Goal: Task Accomplishment & Management: Manage account settings

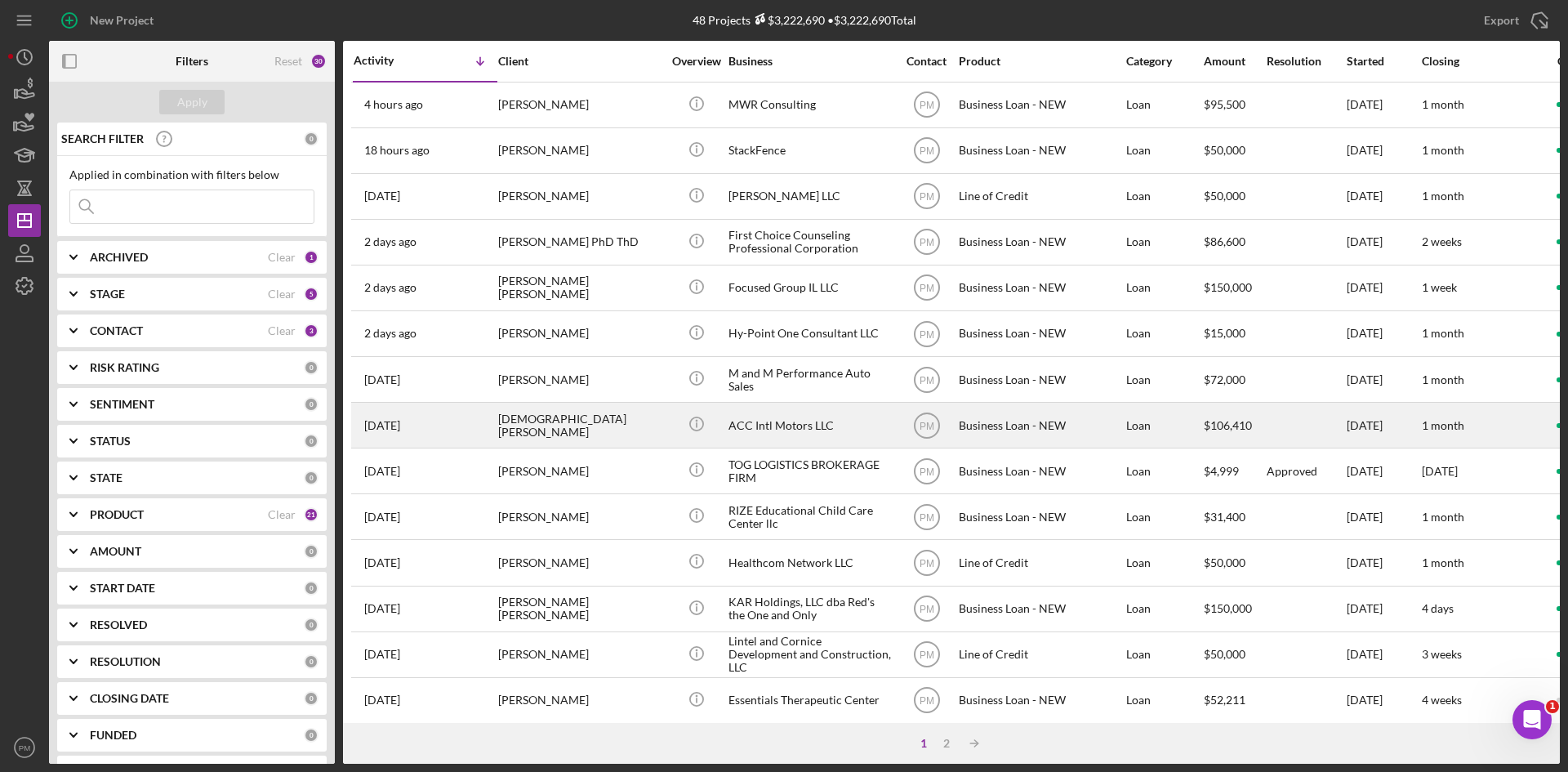
click at [523, 435] on div "[DEMOGRAPHIC_DATA][PERSON_NAME]" at bounding box center [579, 425] width 163 height 43
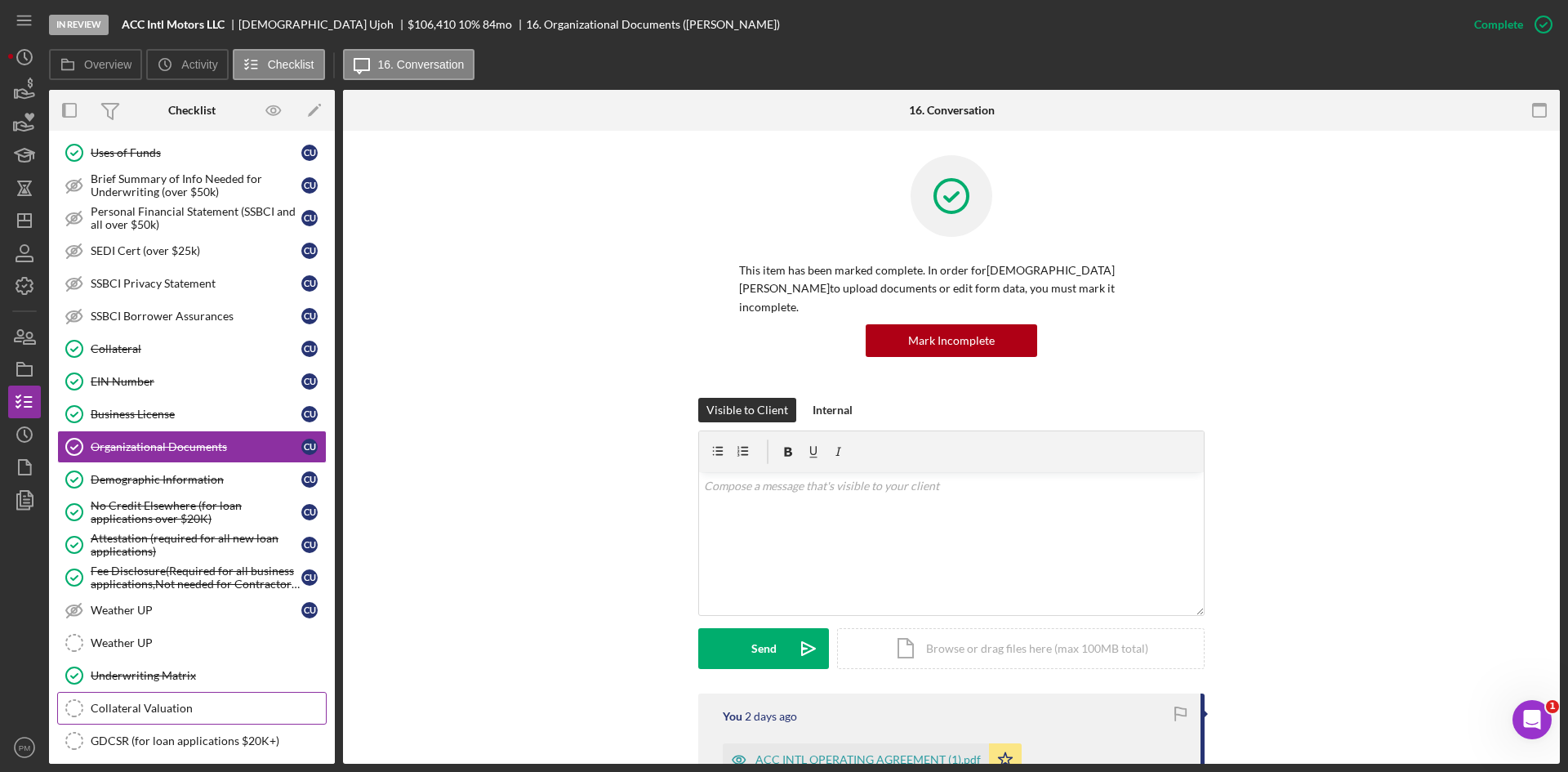
scroll to position [621, 0]
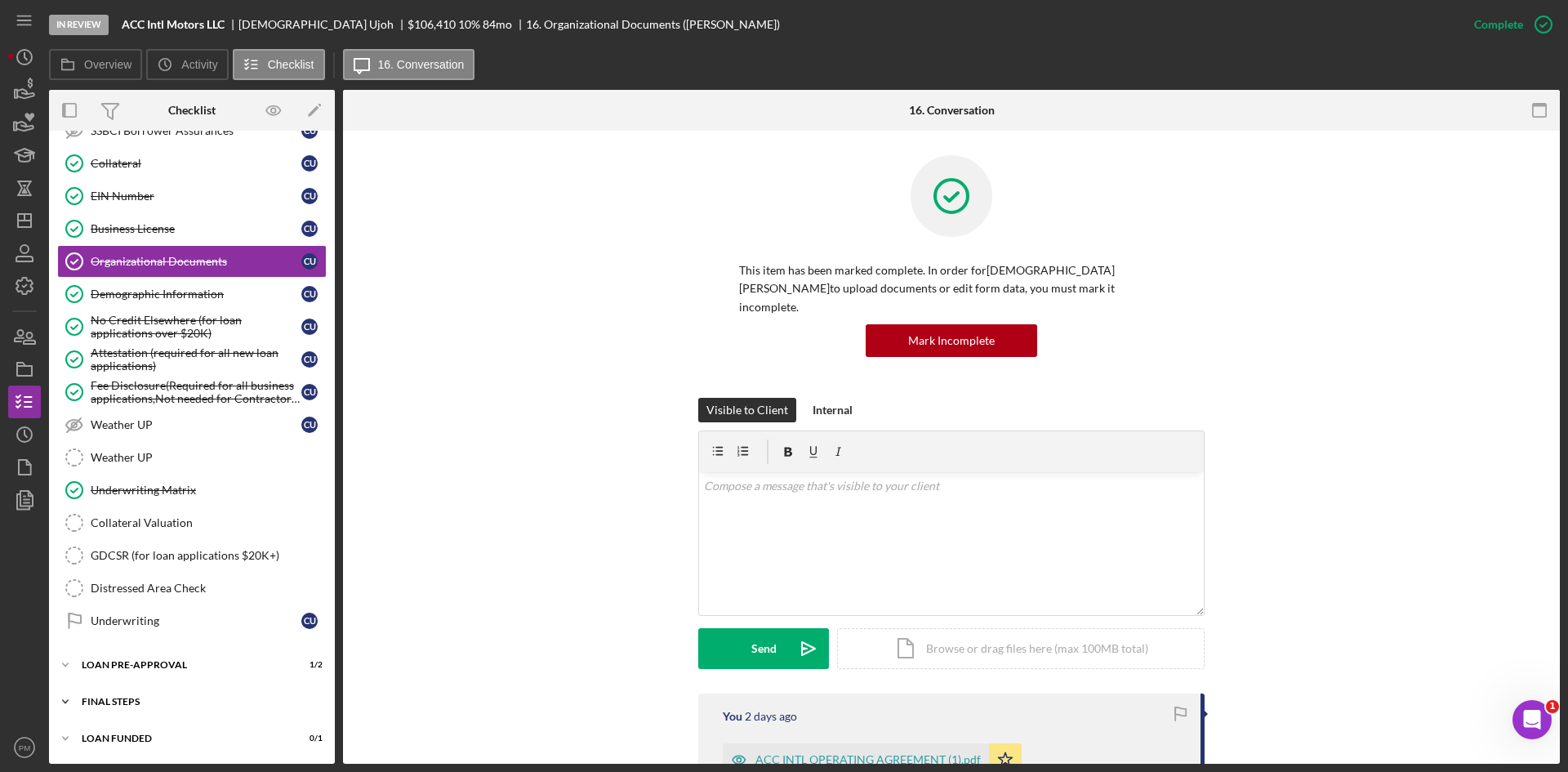
click at [131, 712] on div "Icon/Expander FINAL STEPS 8 / 19" at bounding box center [192, 701] width 286 height 33
click at [135, 733] on div "Collateral Insurance" at bounding box center [196, 736] width 211 height 13
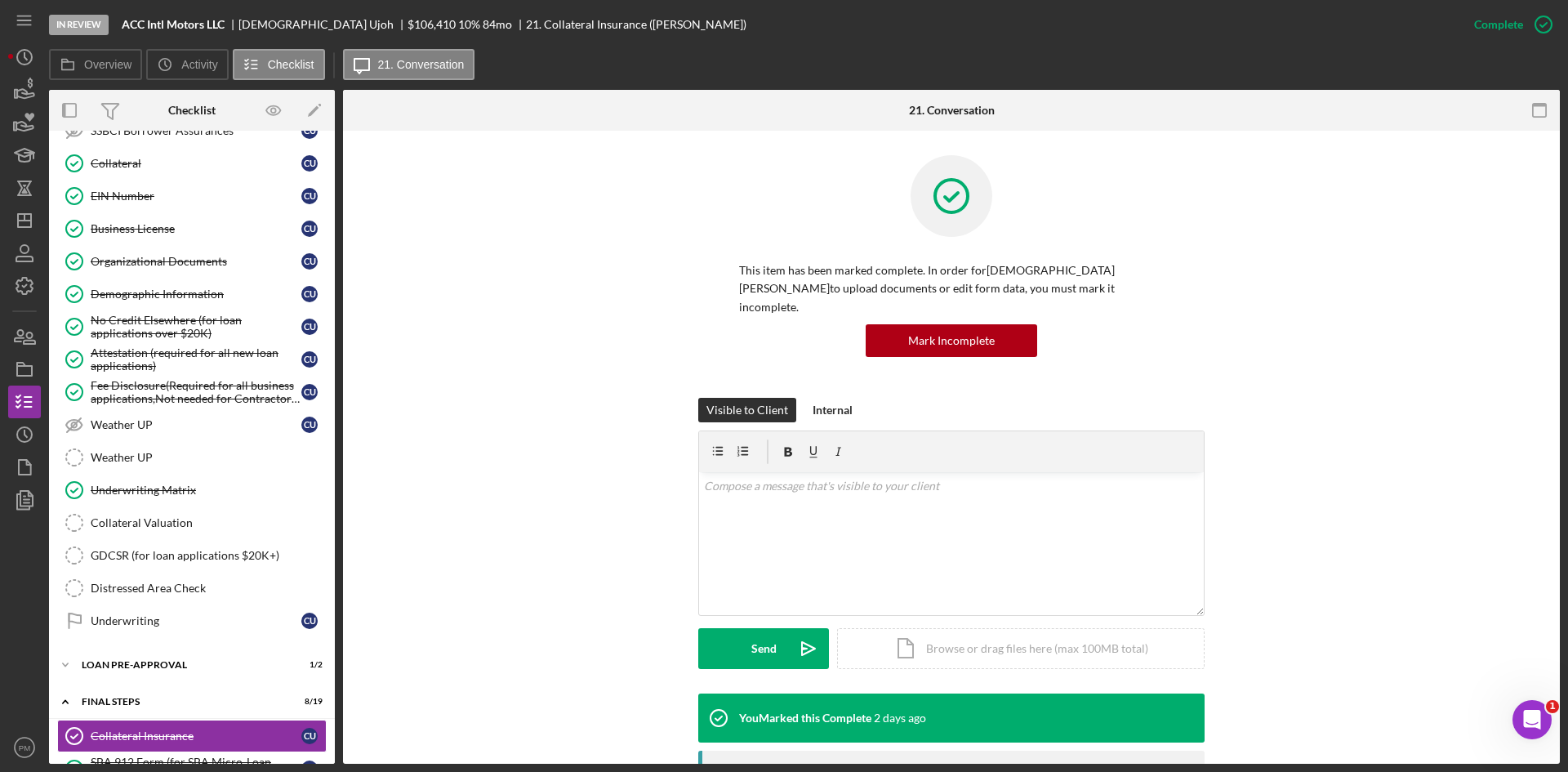
scroll to position [245, 0]
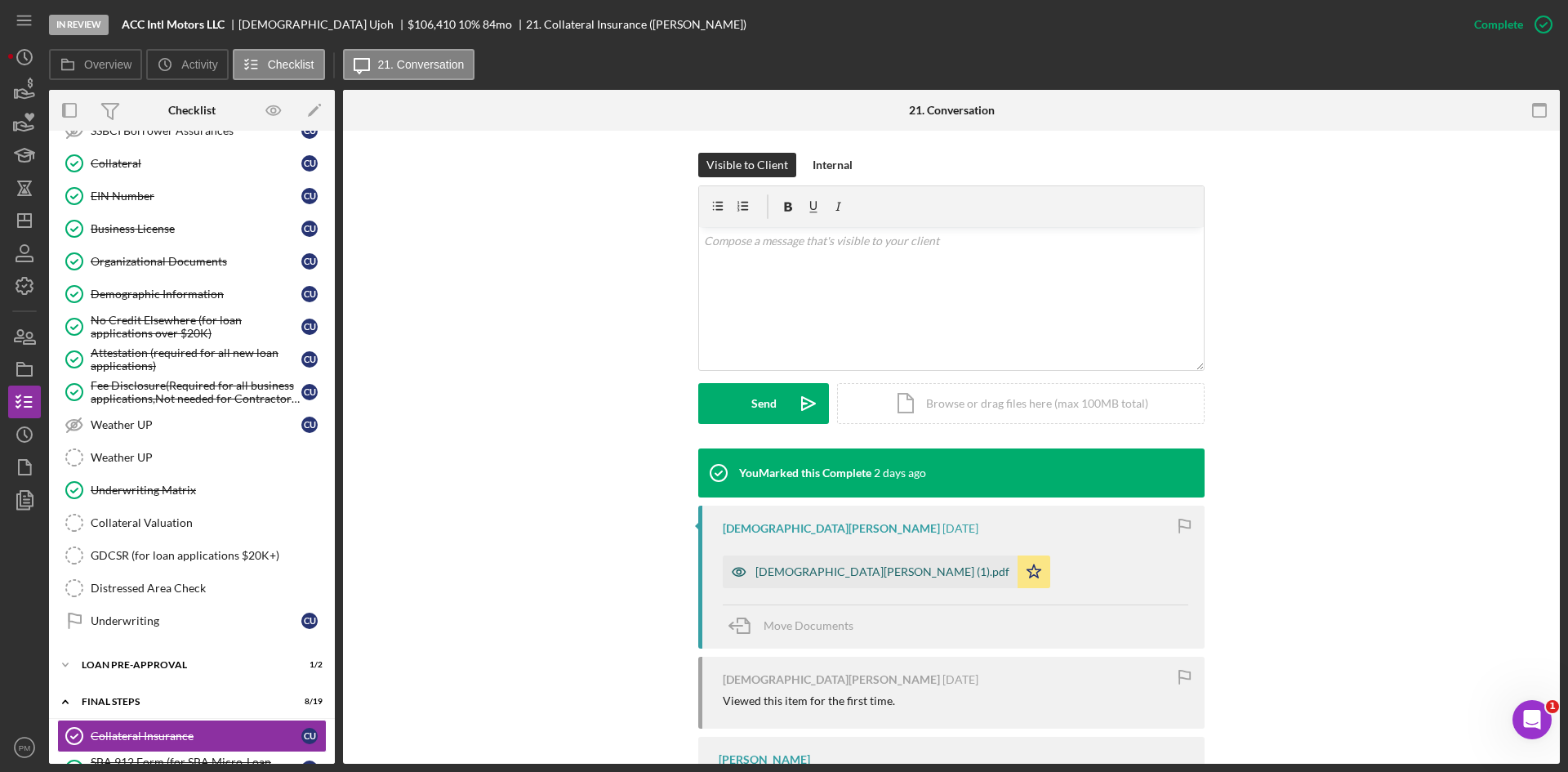
click at [787, 565] on div "[DEMOGRAPHIC_DATA][PERSON_NAME] (1).pdf" at bounding box center [882, 572] width 254 height 13
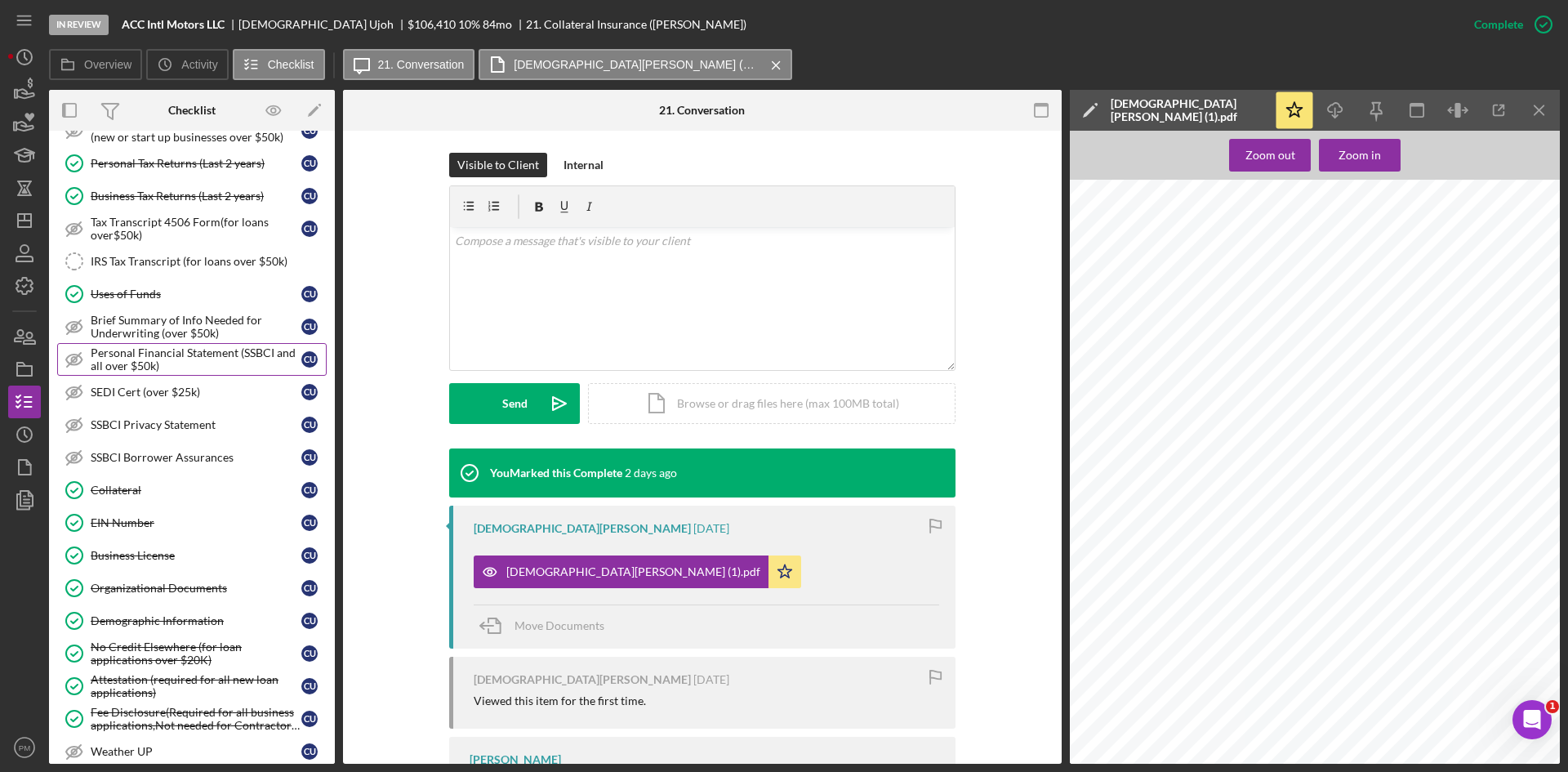
scroll to position [0, 0]
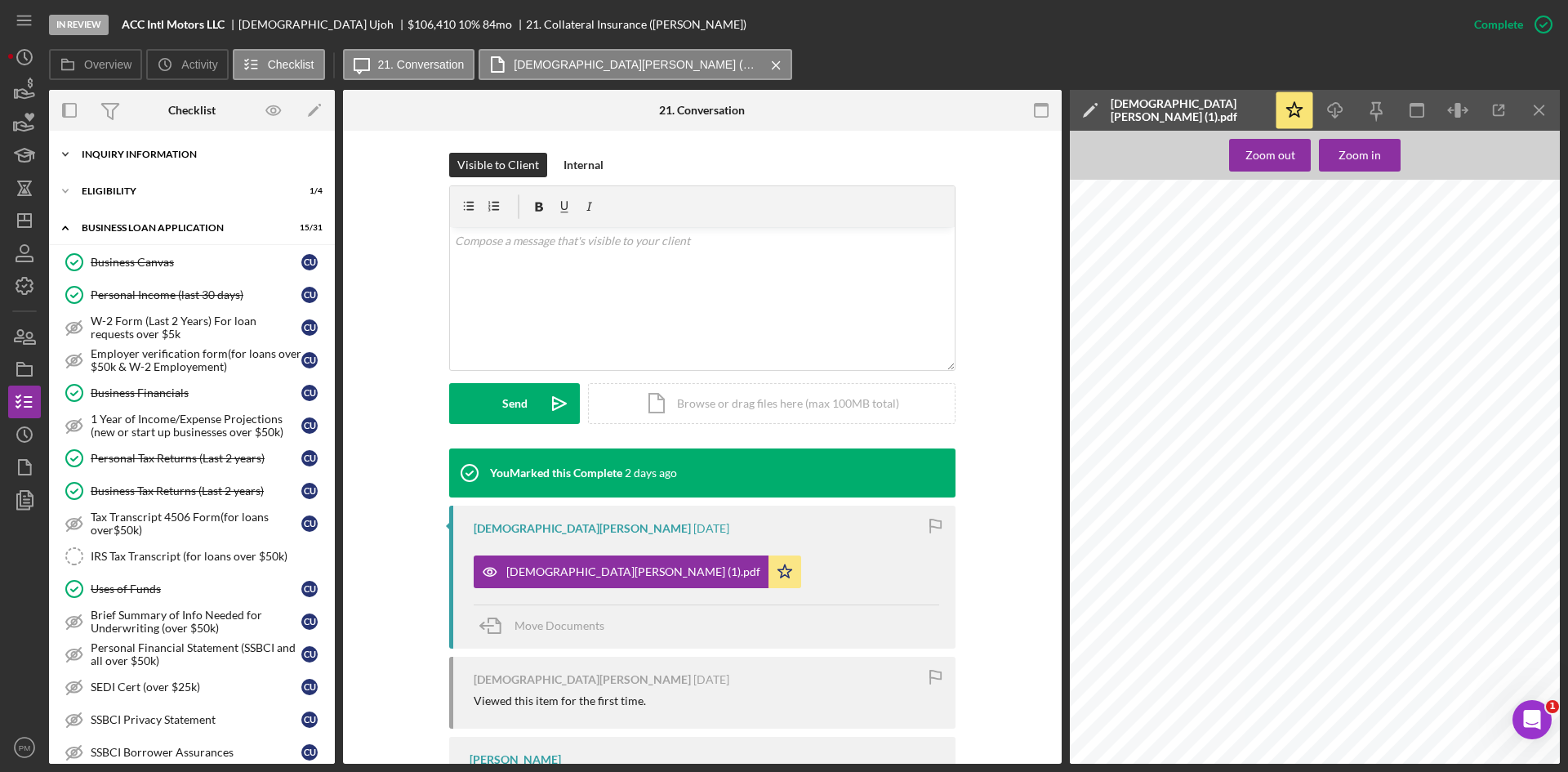
click at [130, 156] on div "INQUIRY INFORMATION" at bounding box center [198, 155] width 233 height 10
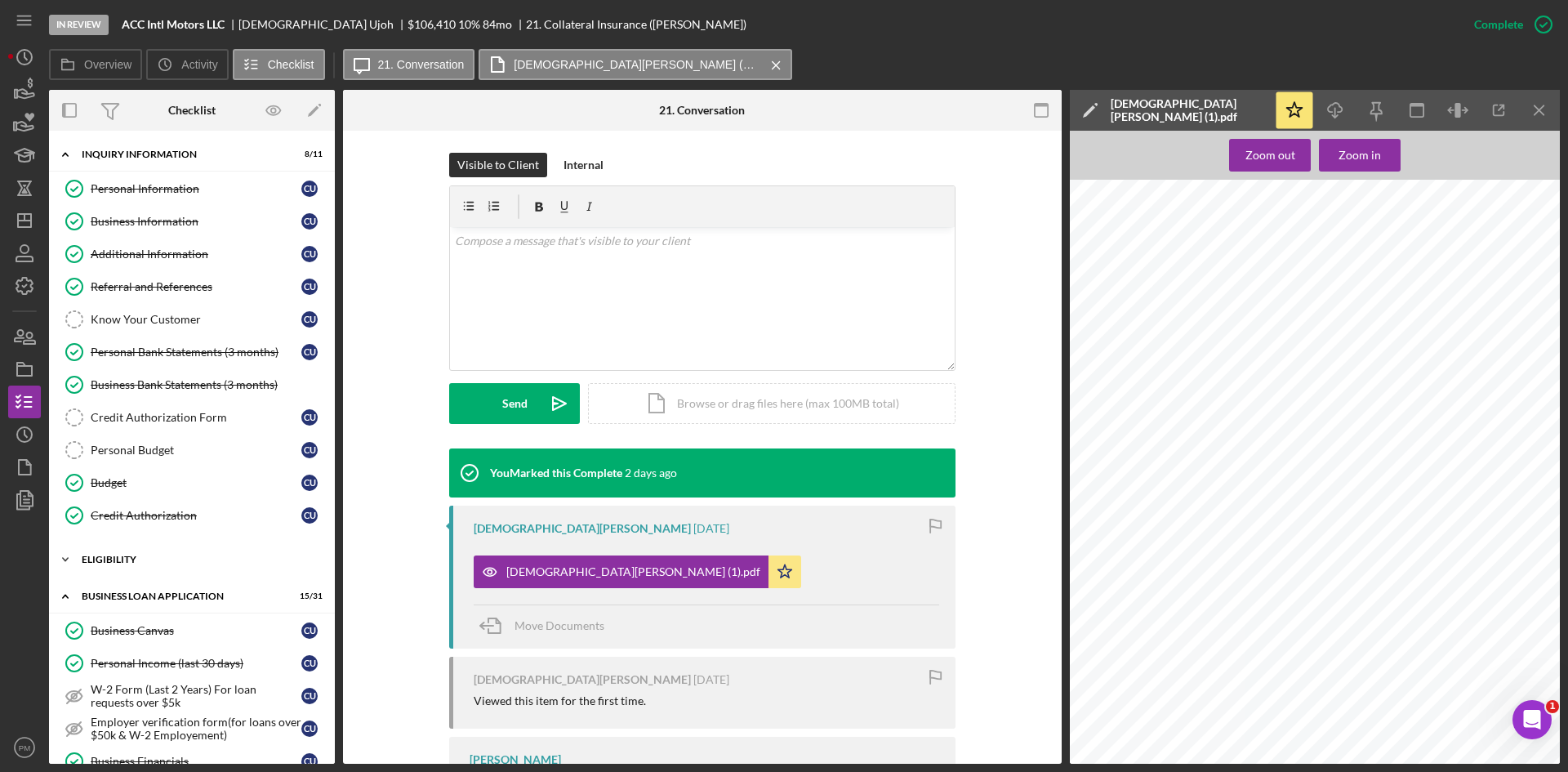
click at [98, 553] on div "Icon/Expander ELIGIBILITY 1 / 4" at bounding box center [192, 559] width 286 height 33
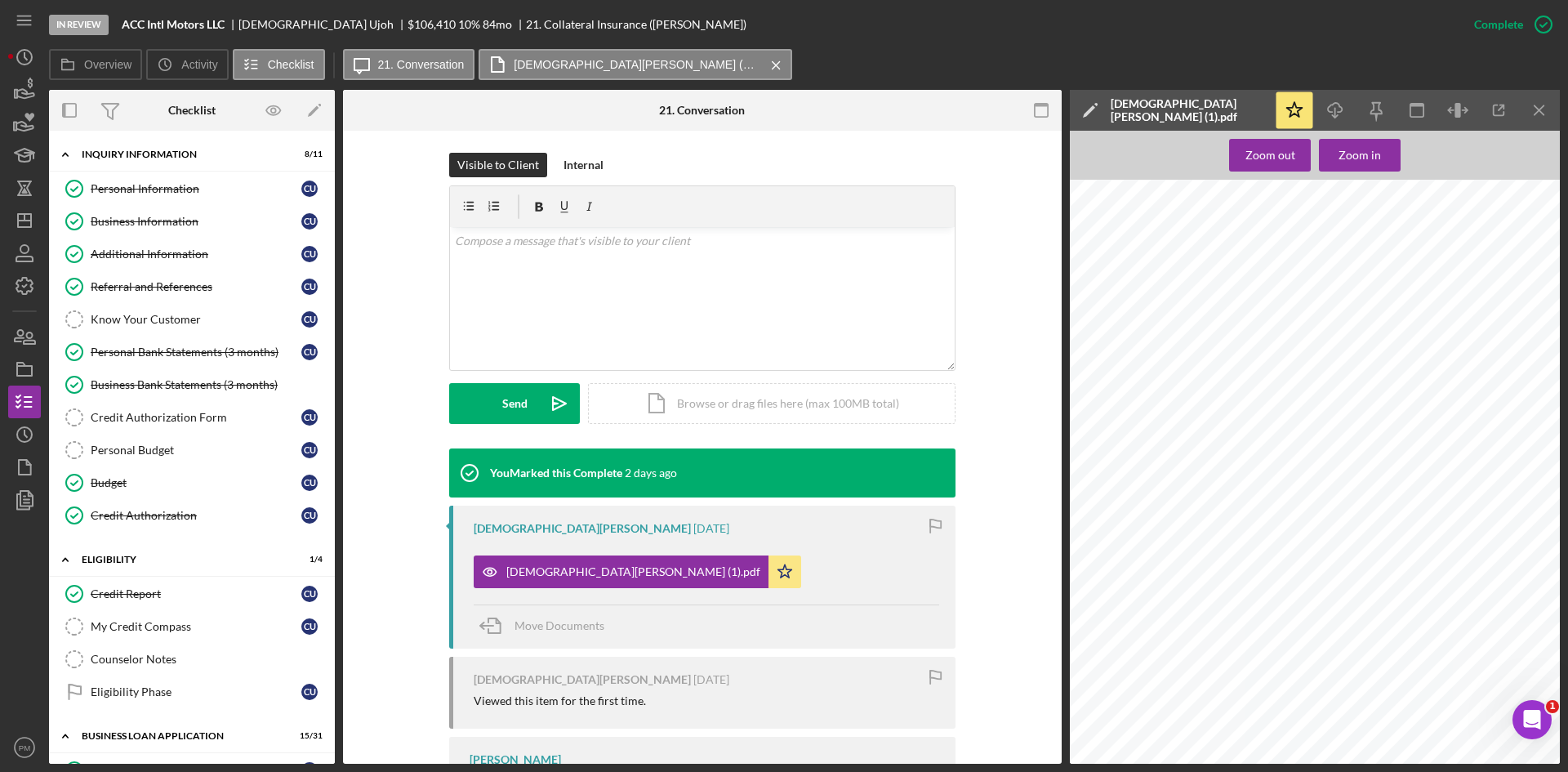
drag, startPoint x: 1539, startPoint y: 100, endPoint x: 1506, endPoint y: 107, distance: 33.7
click at [1539, 101] on icon "Icon/Menu Close" at bounding box center [1539, 111] width 37 height 37
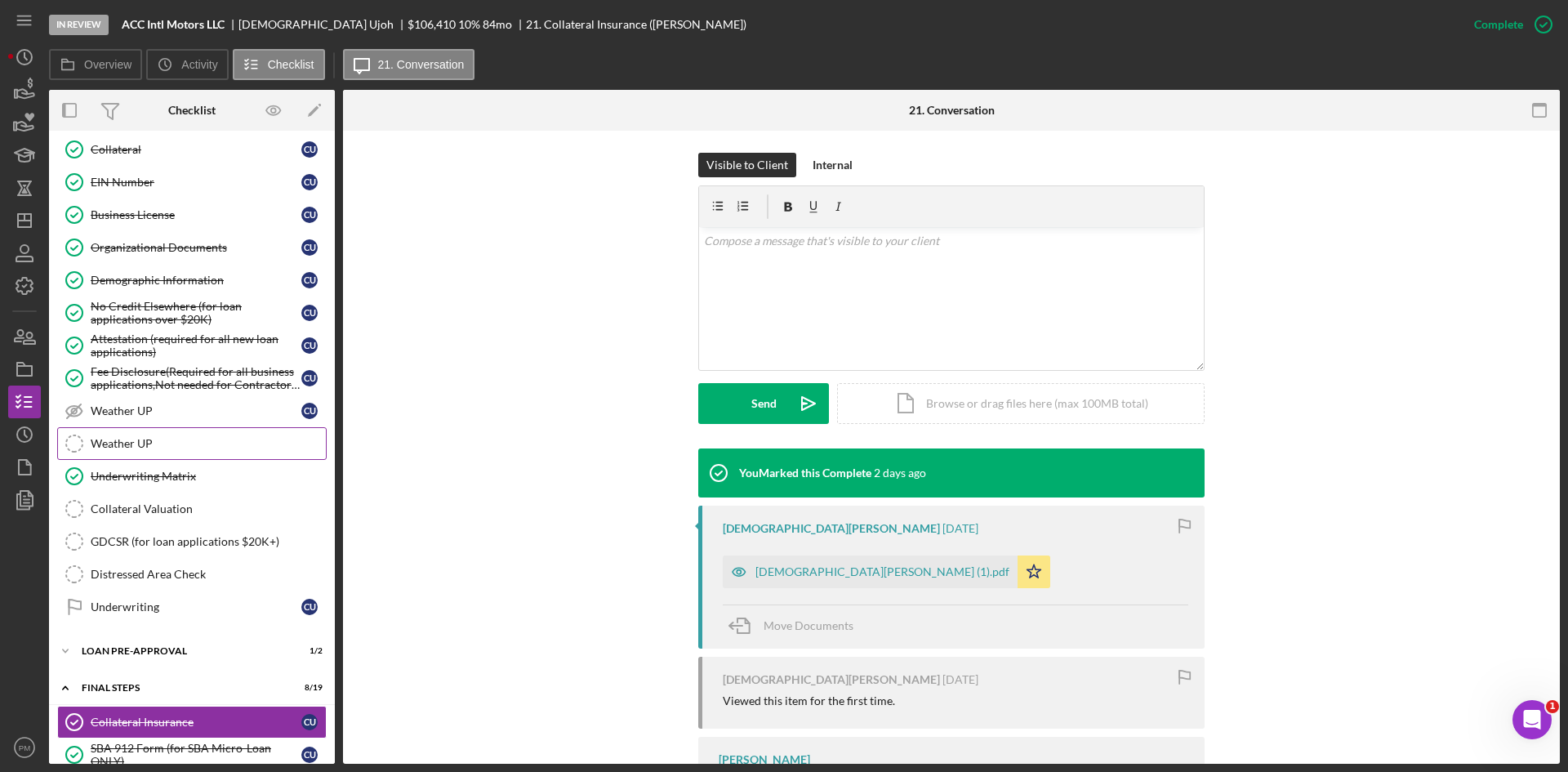
scroll to position [1061, 0]
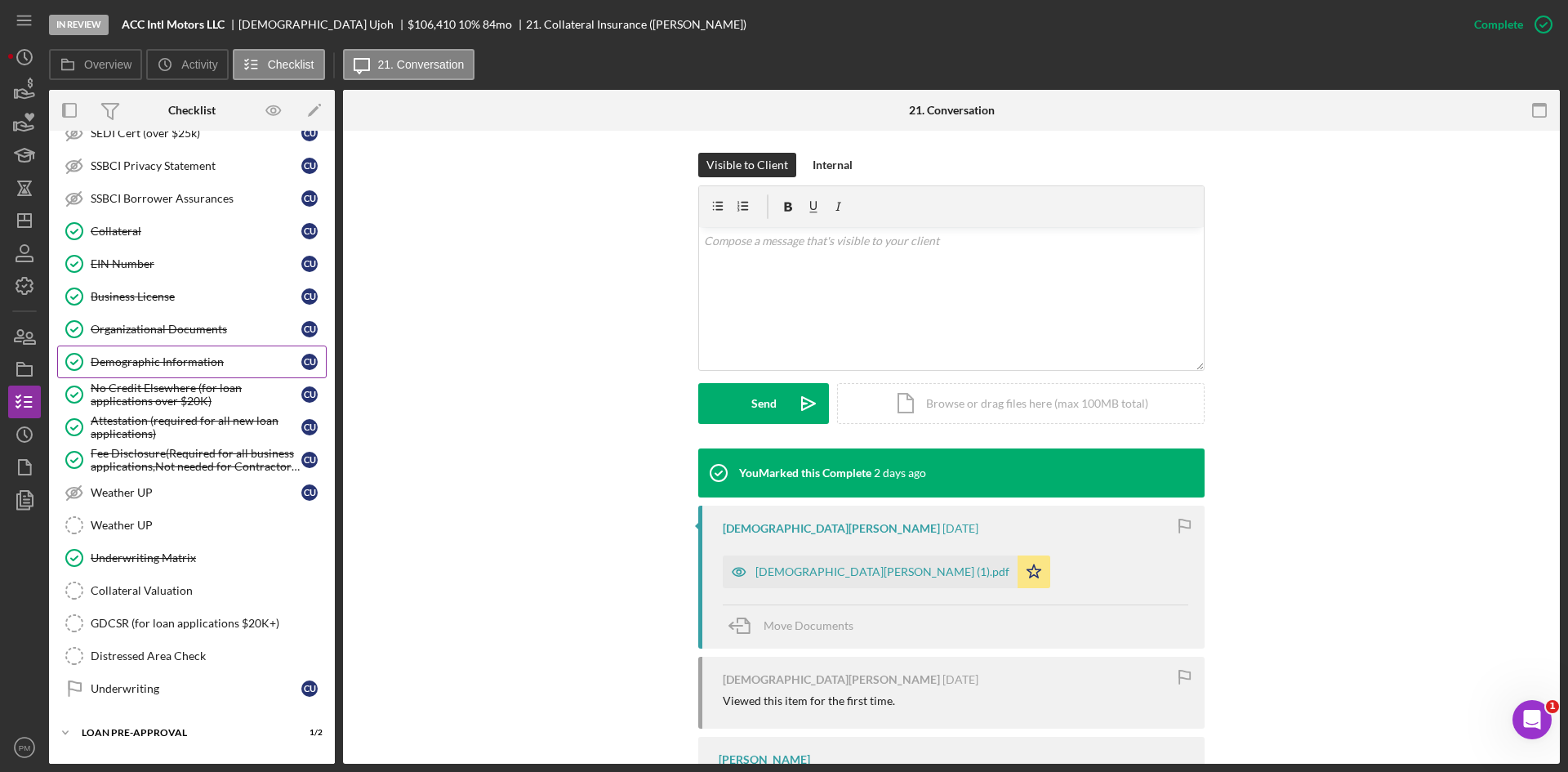
click at [125, 344] on link "Organizational Documents Organizational Documents C U" at bounding box center [192, 329] width 269 height 33
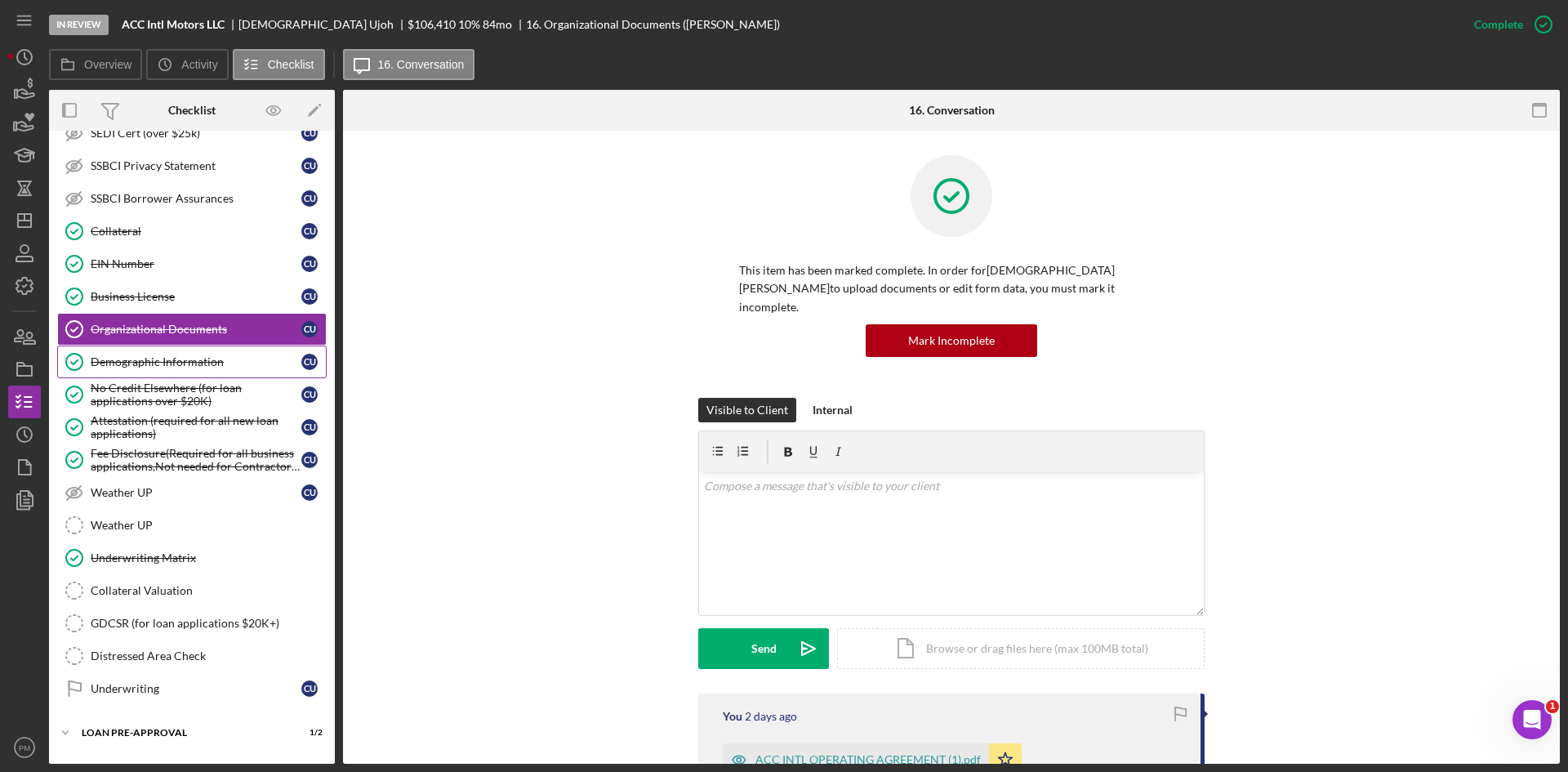
click at [129, 360] on div "Demographic Information" at bounding box center [196, 362] width 211 height 13
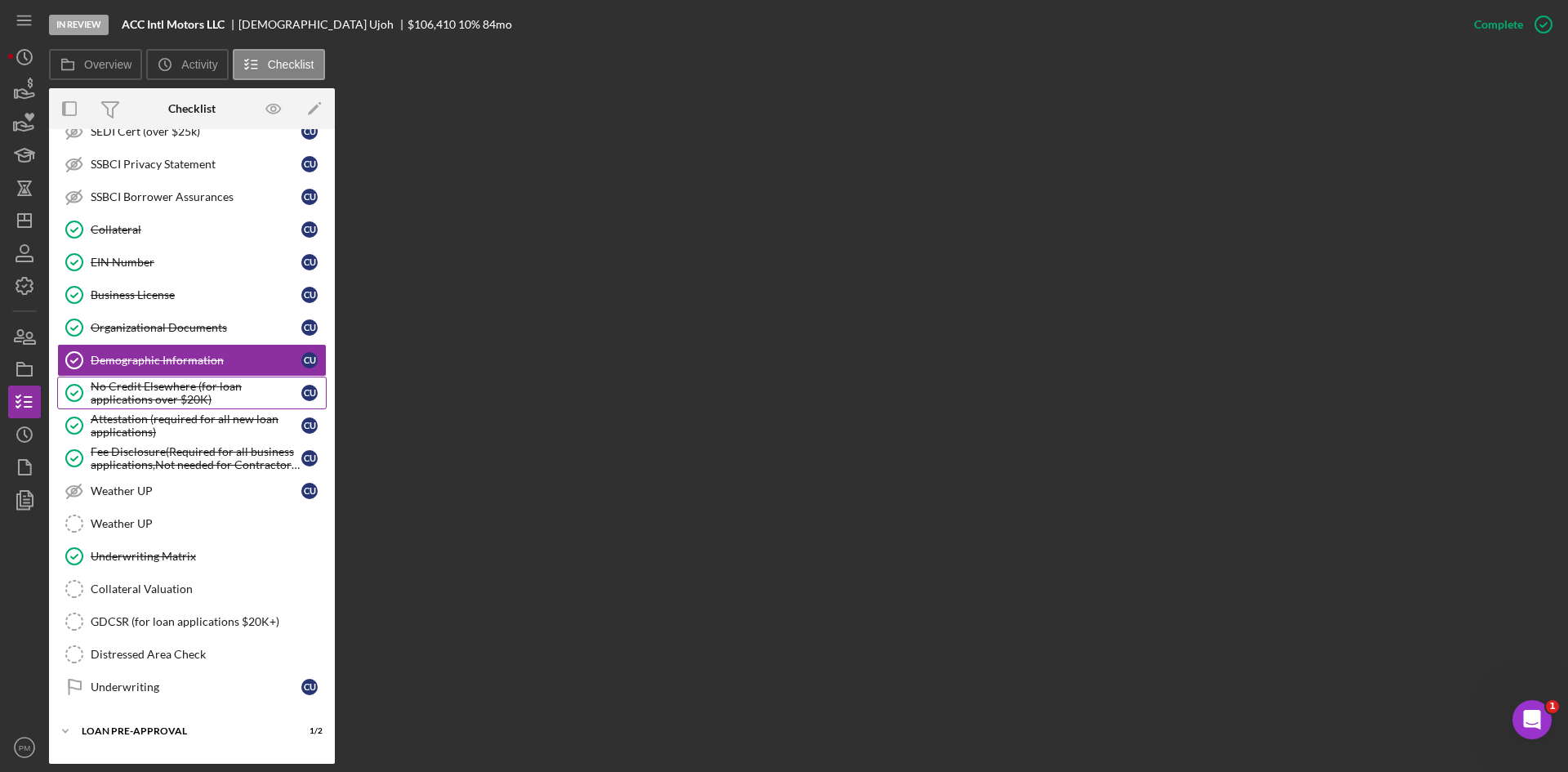
click at [166, 394] on div "No Credit Elsewhere (for loan applications over $20K)" at bounding box center [196, 393] width 211 height 26
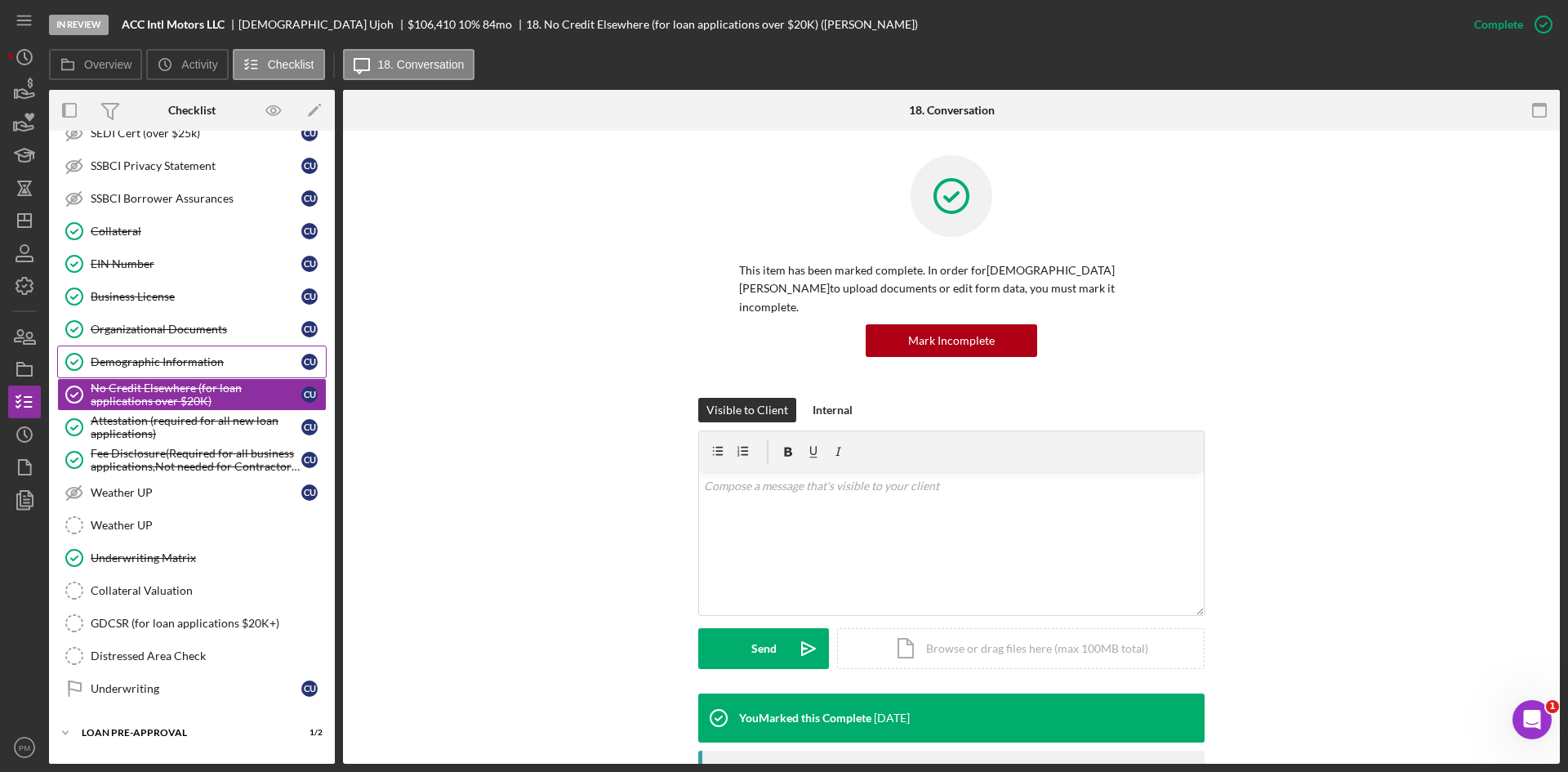
click at [160, 367] on div "Demographic Information" at bounding box center [196, 362] width 211 height 13
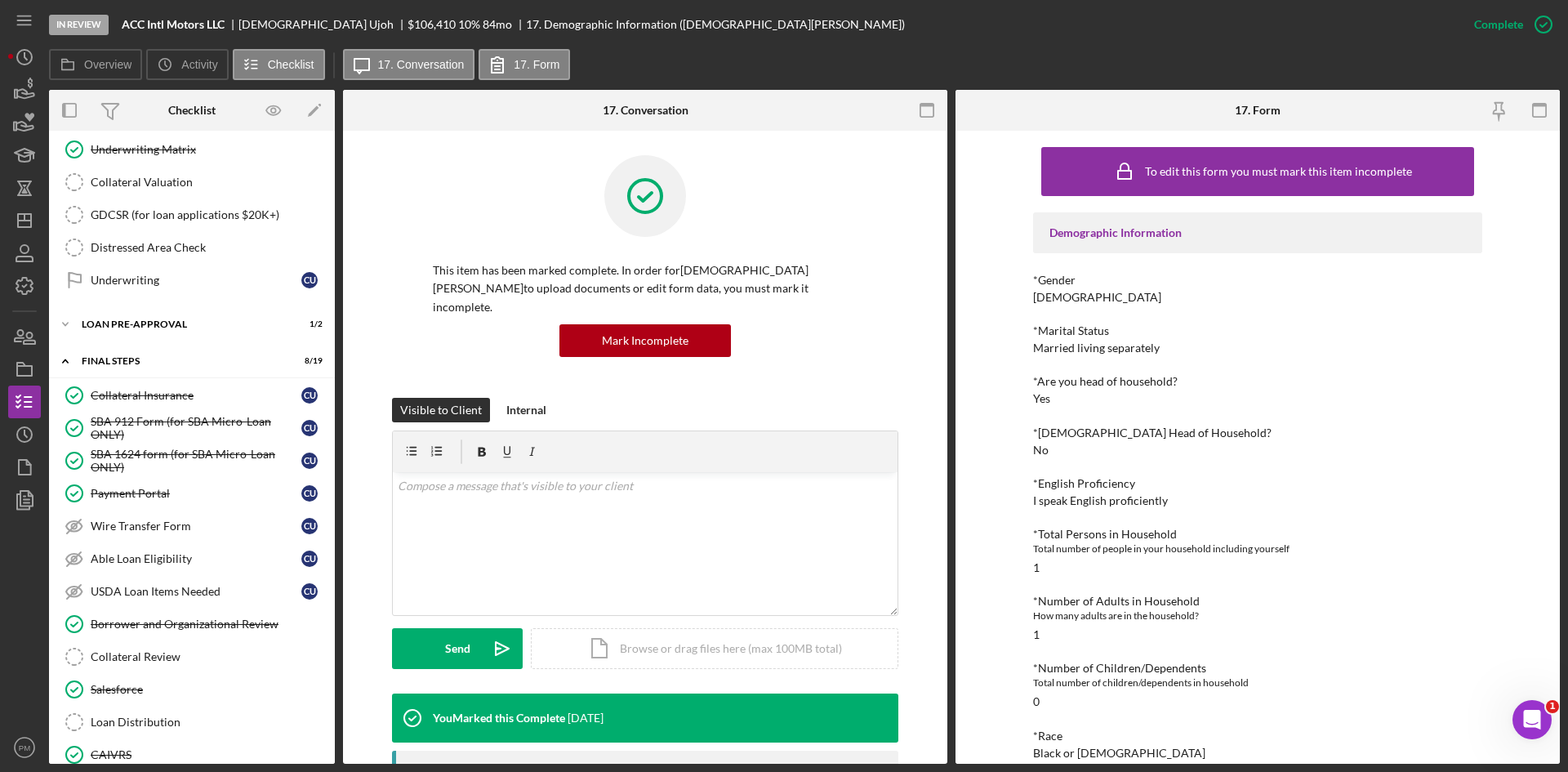
scroll to position [1759, 0]
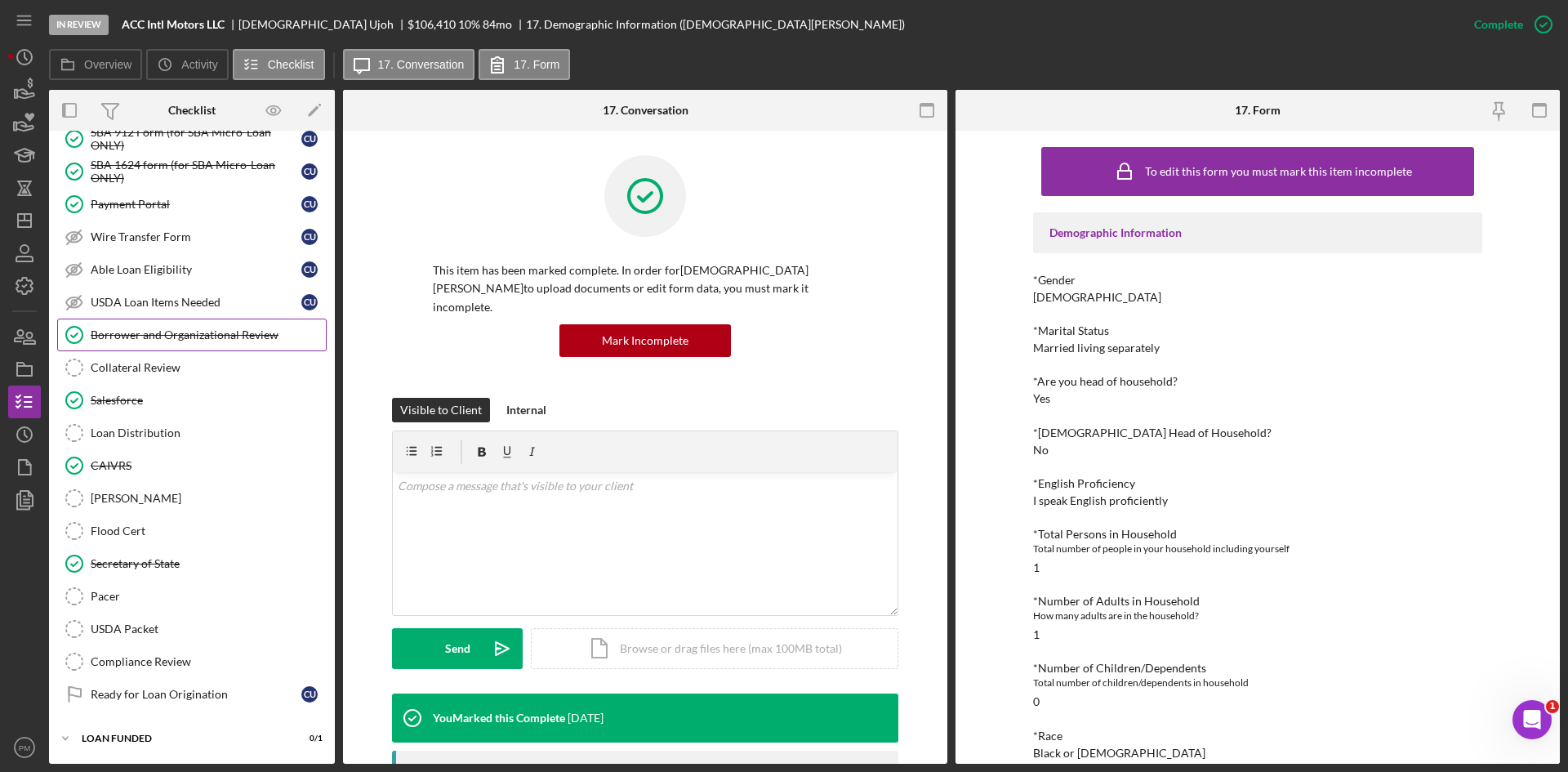
click at [169, 343] on link "Borrower and Organizational Review Borrower and Organizational Review" at bounding box center [192, 335] width 269 height 33
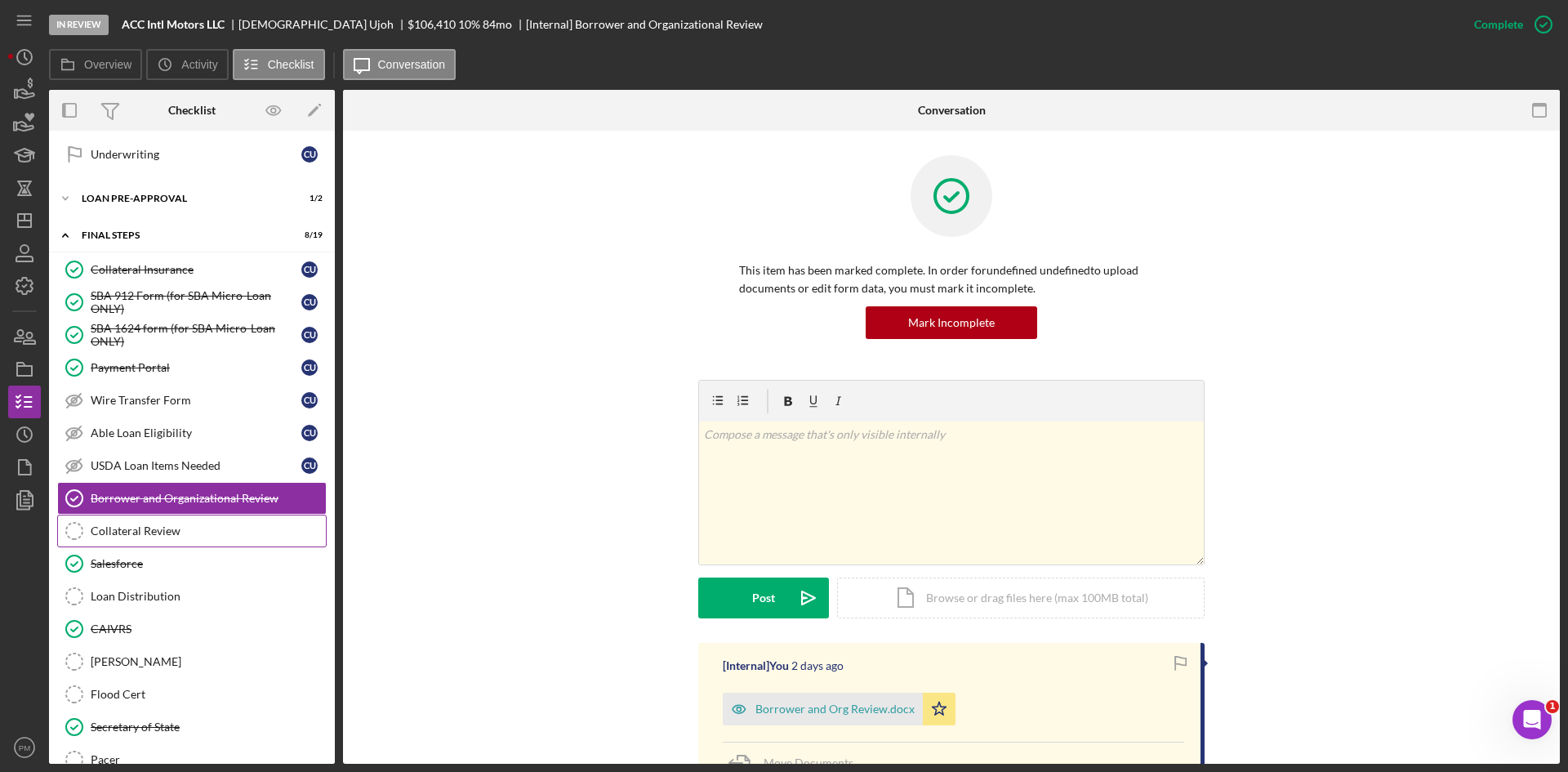
scroll to position [1351, 0]
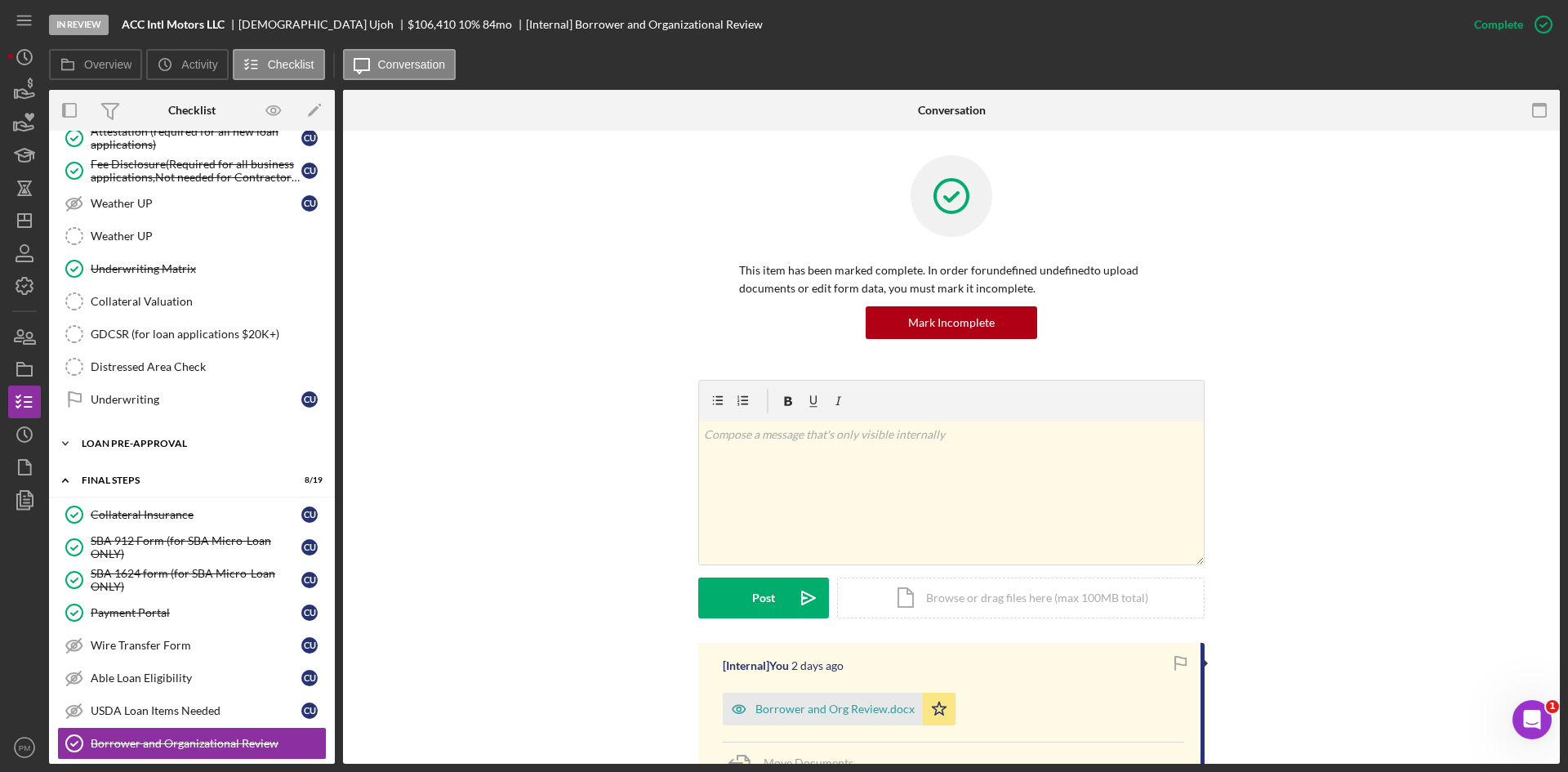
click at [154, 452] on div "Icon/Expander LOAN PRE-APPROVAL 1 / 2" at bounding box center [192, 443] width 286 height 33
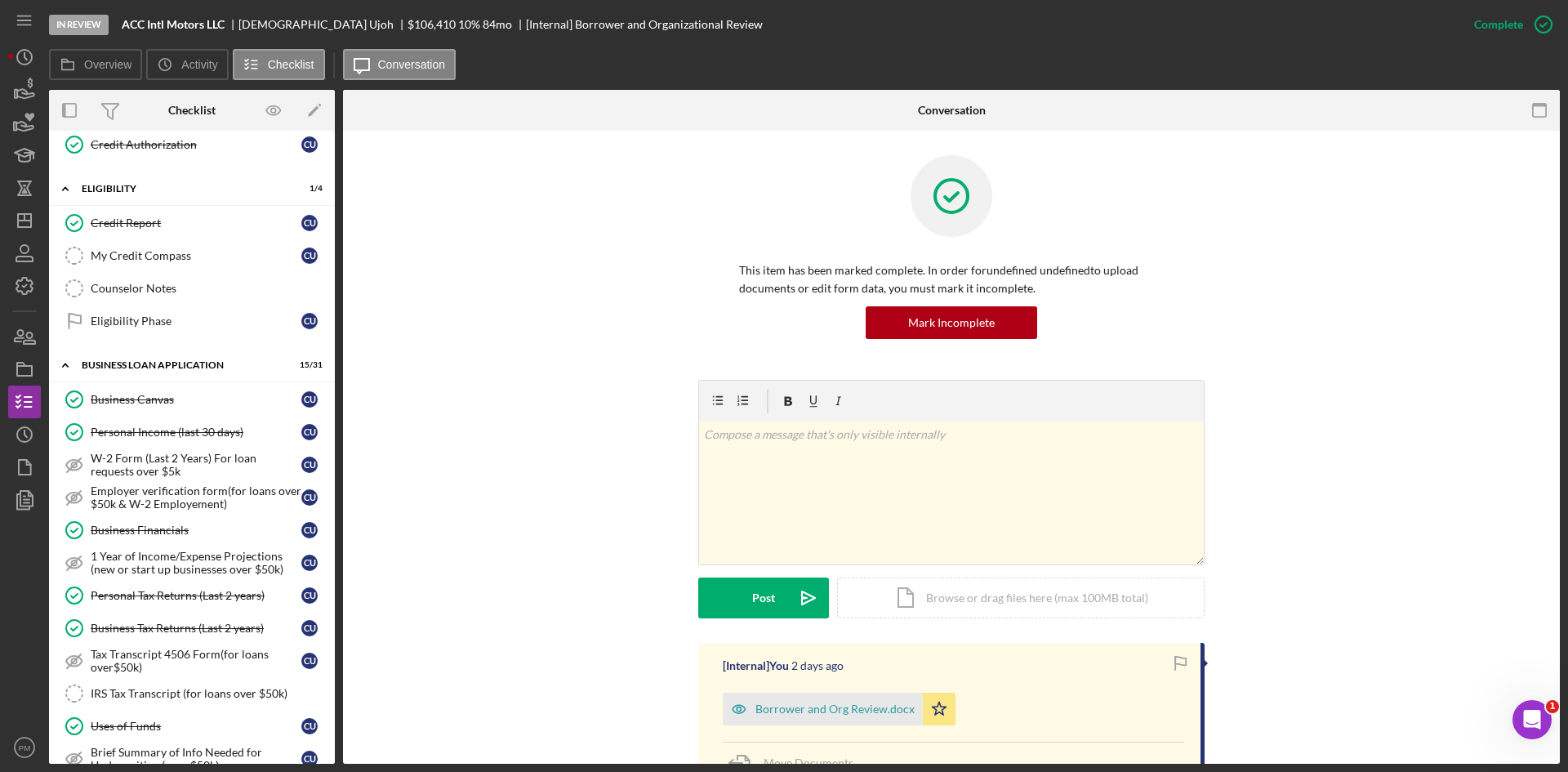
scroll to position [245, 0]
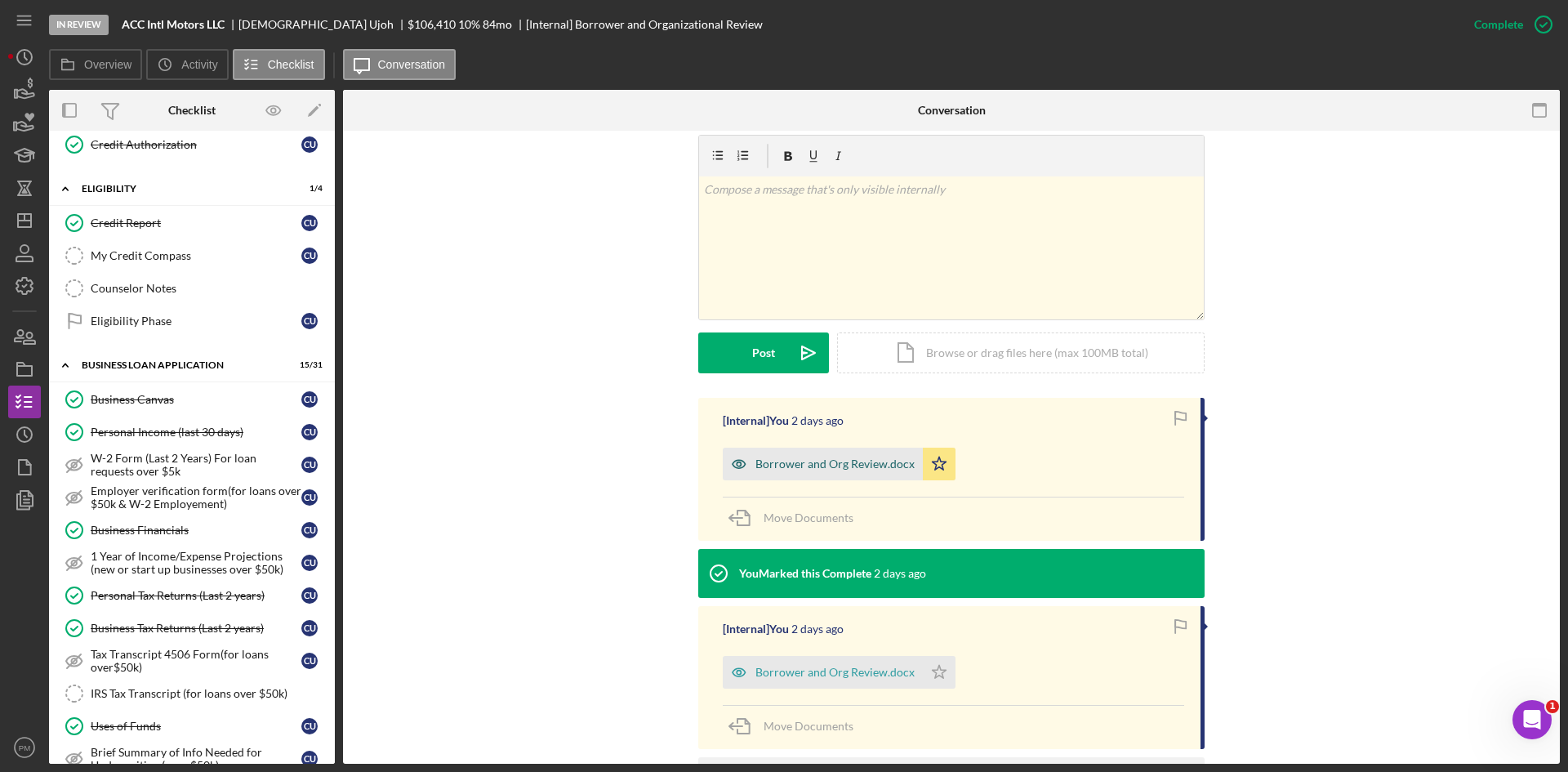
click at [761, 464] on div "Borrower and Org Review.docx" at bounding box center [834, 464] width 159 height 13
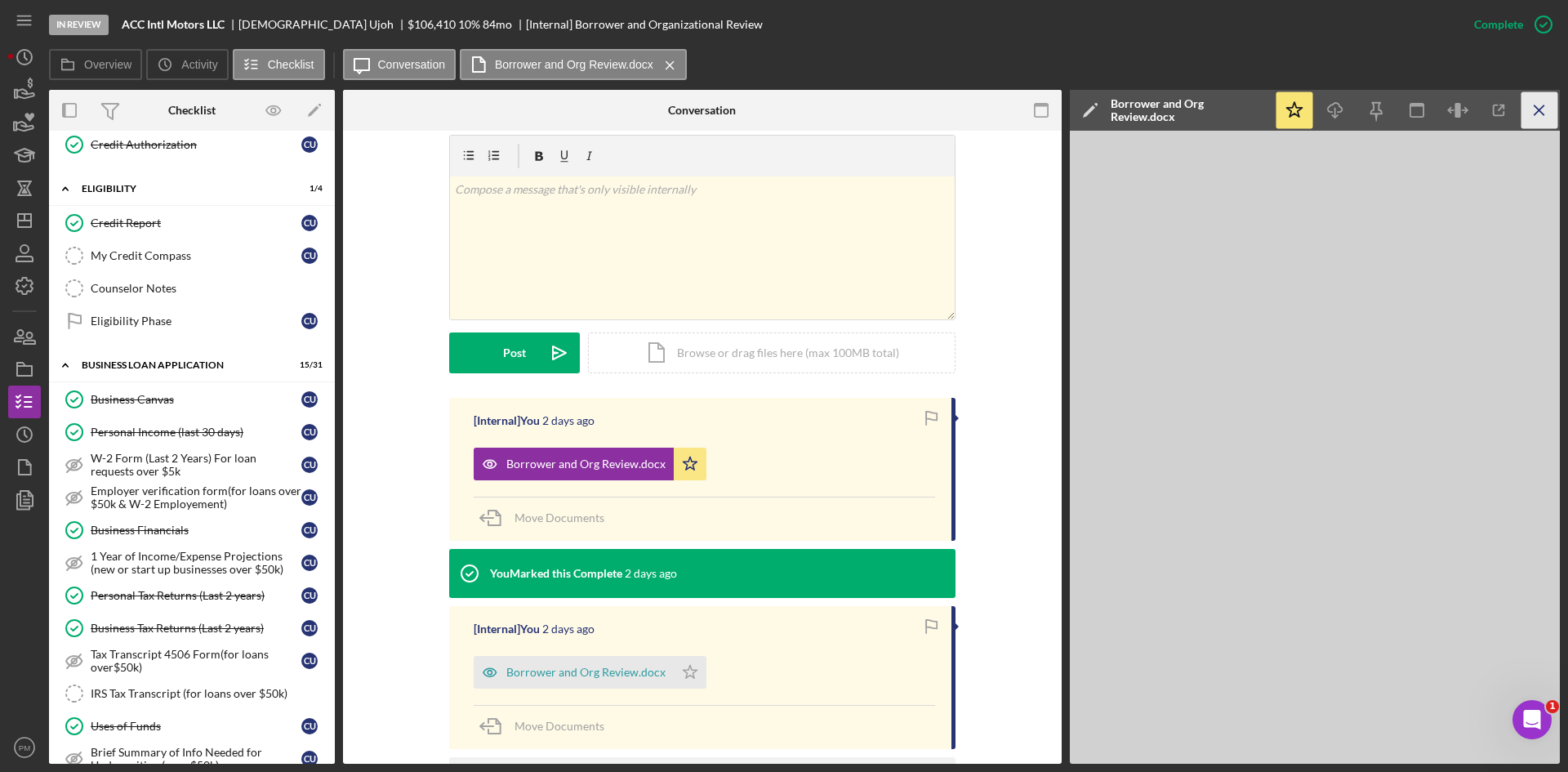
click at [1534, 123] on icon "Icon/Menu Close" at bounding box center [1539, 111] width 37 height 37
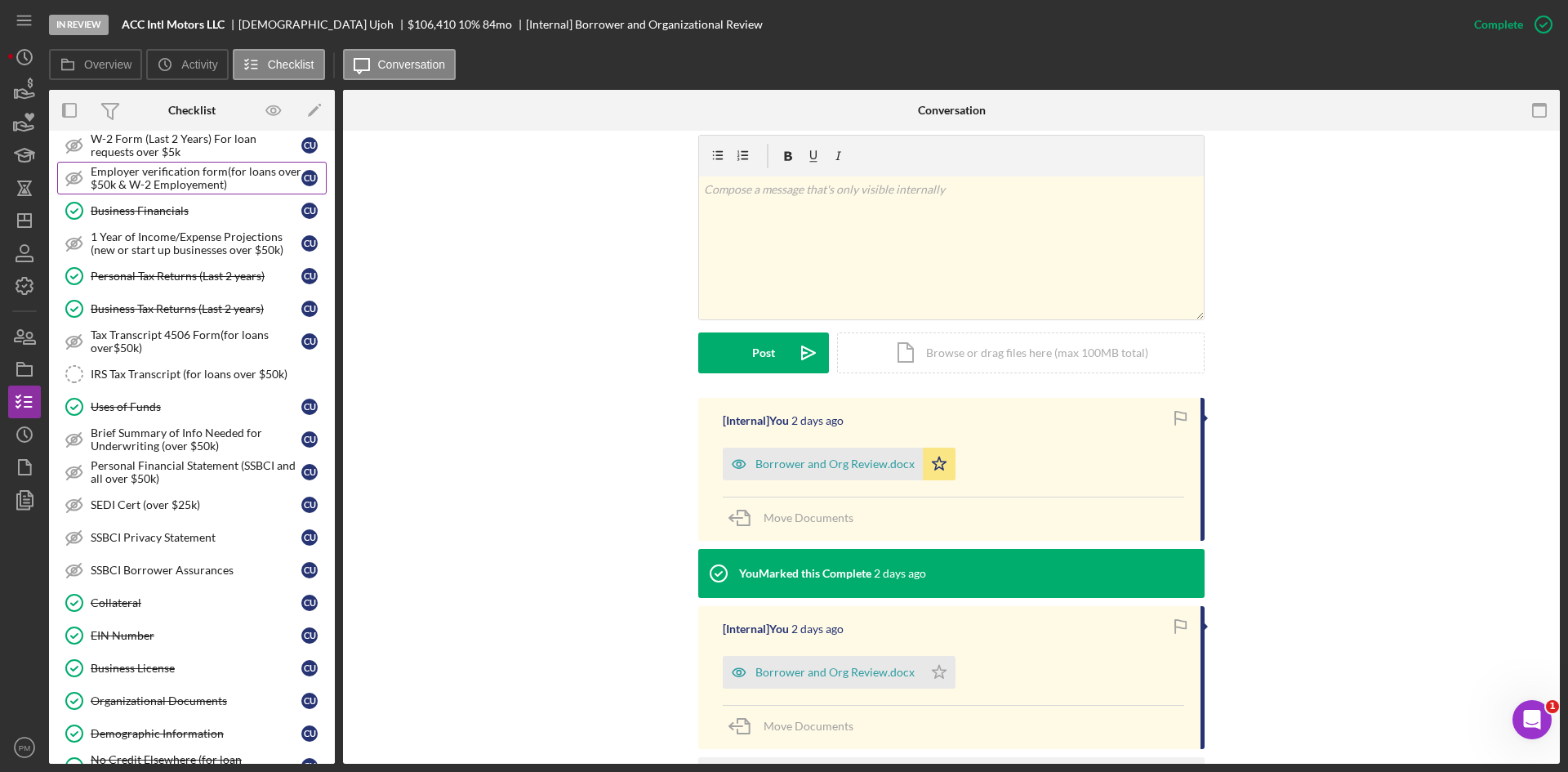
scroll to position [363, 0]
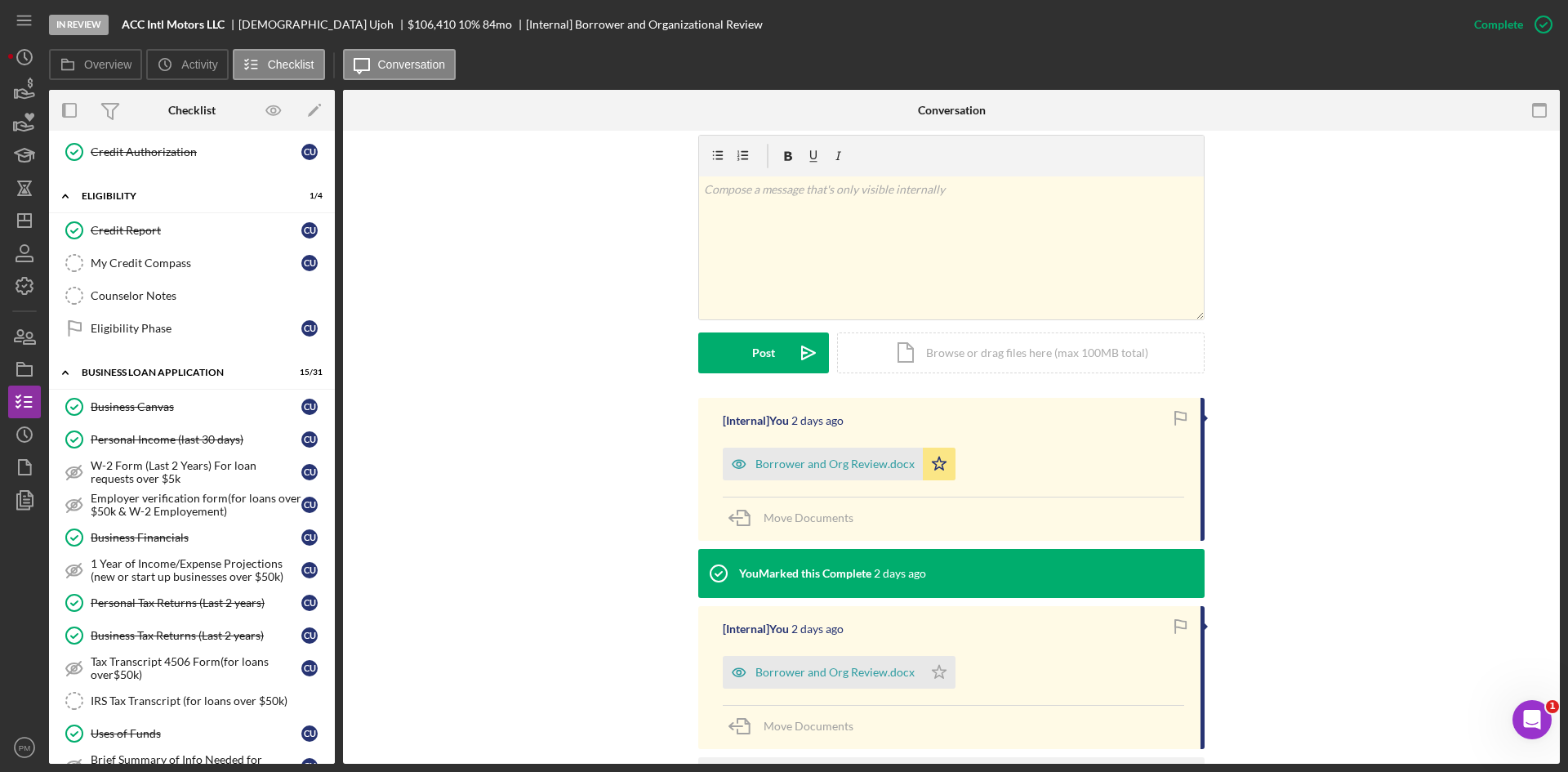
drag, startPoint x: 177, startPoint y: 288, endPoint x: 355, endPoint y: 379, distance: 199.9
click at [177, 287] on link "Counselor Notes Counselor Notes" at bounding box center [192, 295] width 269 height 33
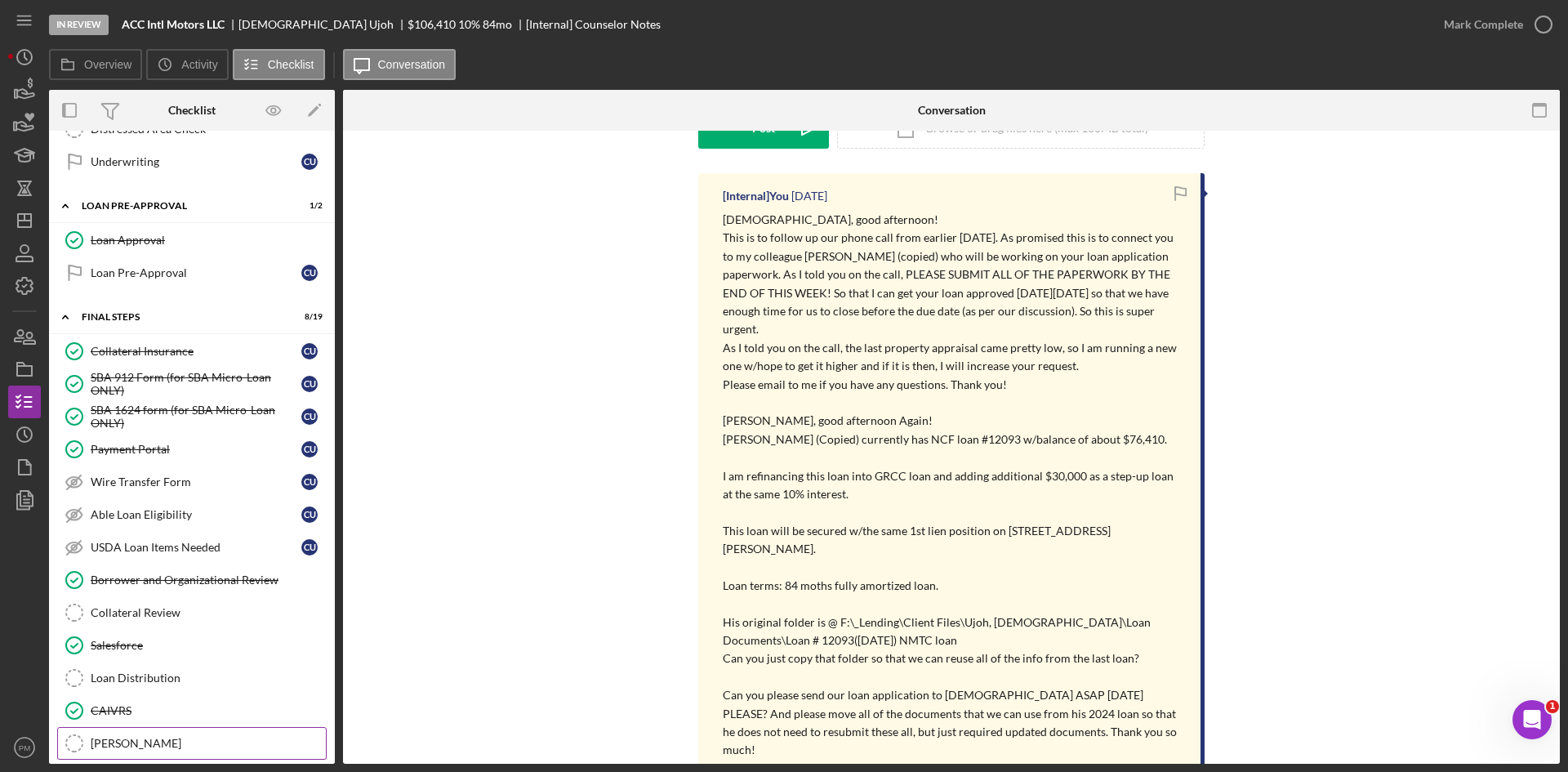
scroll to position [1833, 0]
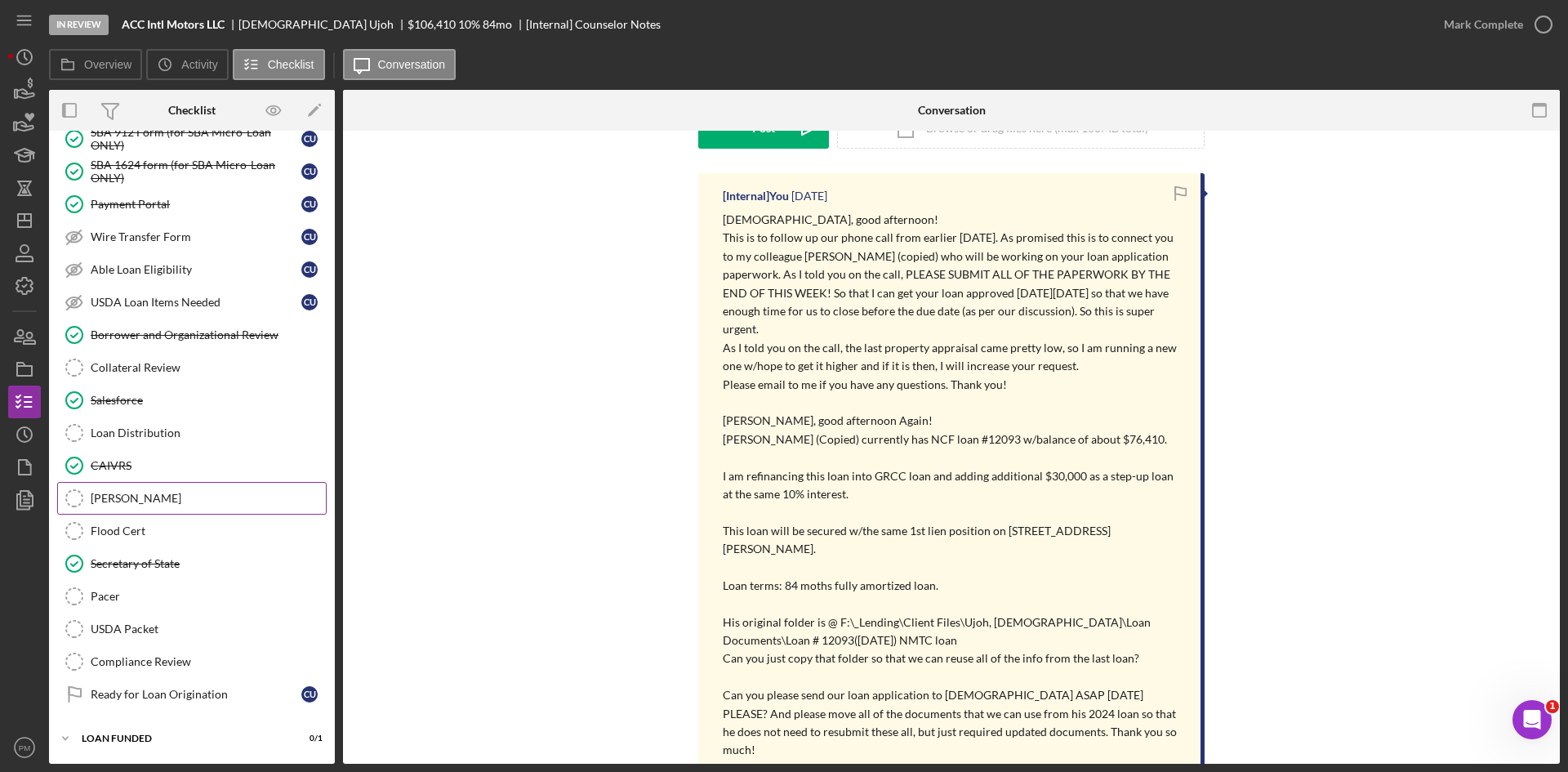
drag, startPoint x: 124, startPoint y: 563, endPoint x: 285, endPoint y: 499, distance: 173.3
click at [124, 563] on div "Secretary of State" at bounding box center [209, 563] width 235 height 13
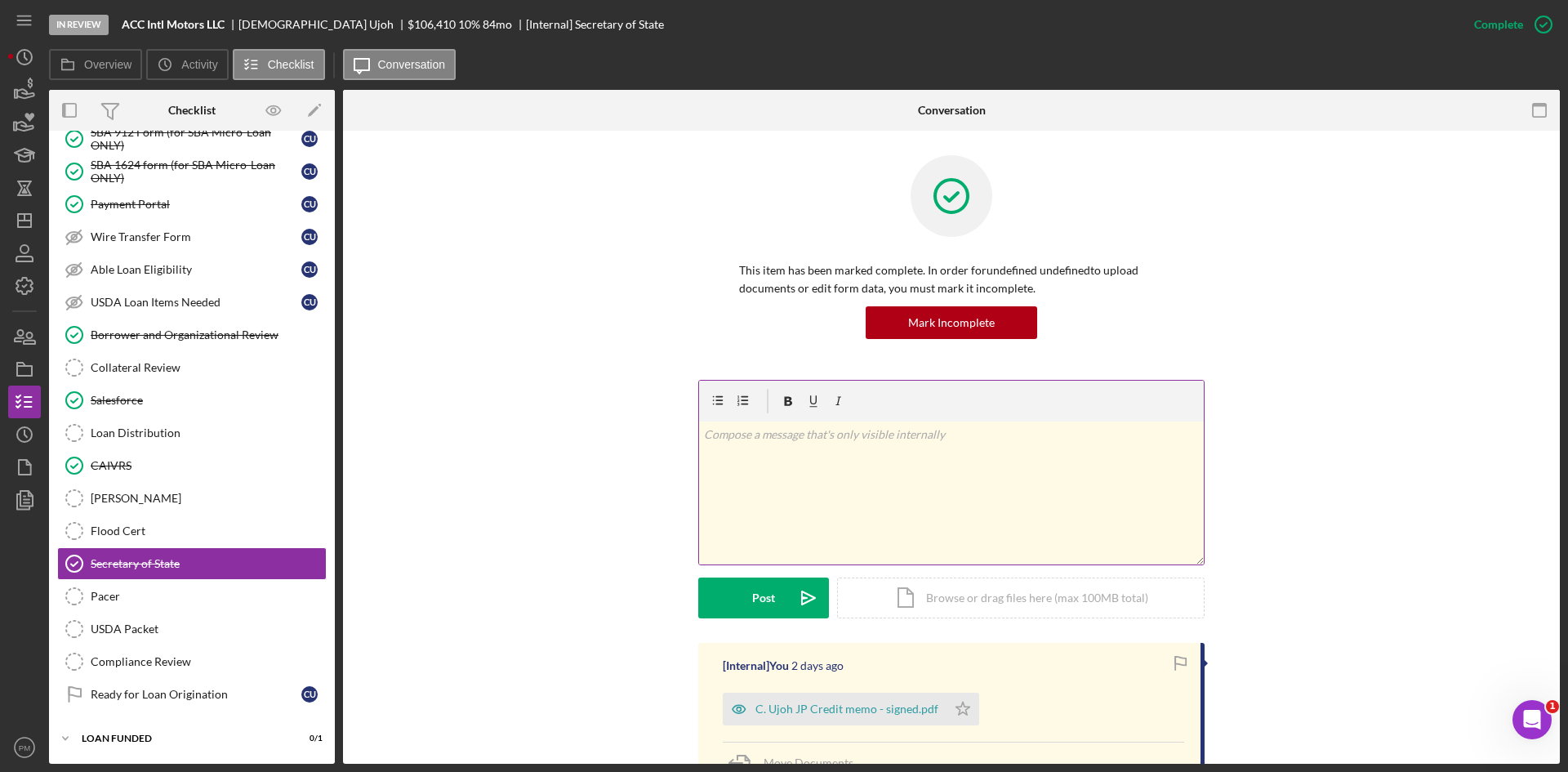
scroll to position [326, 0]
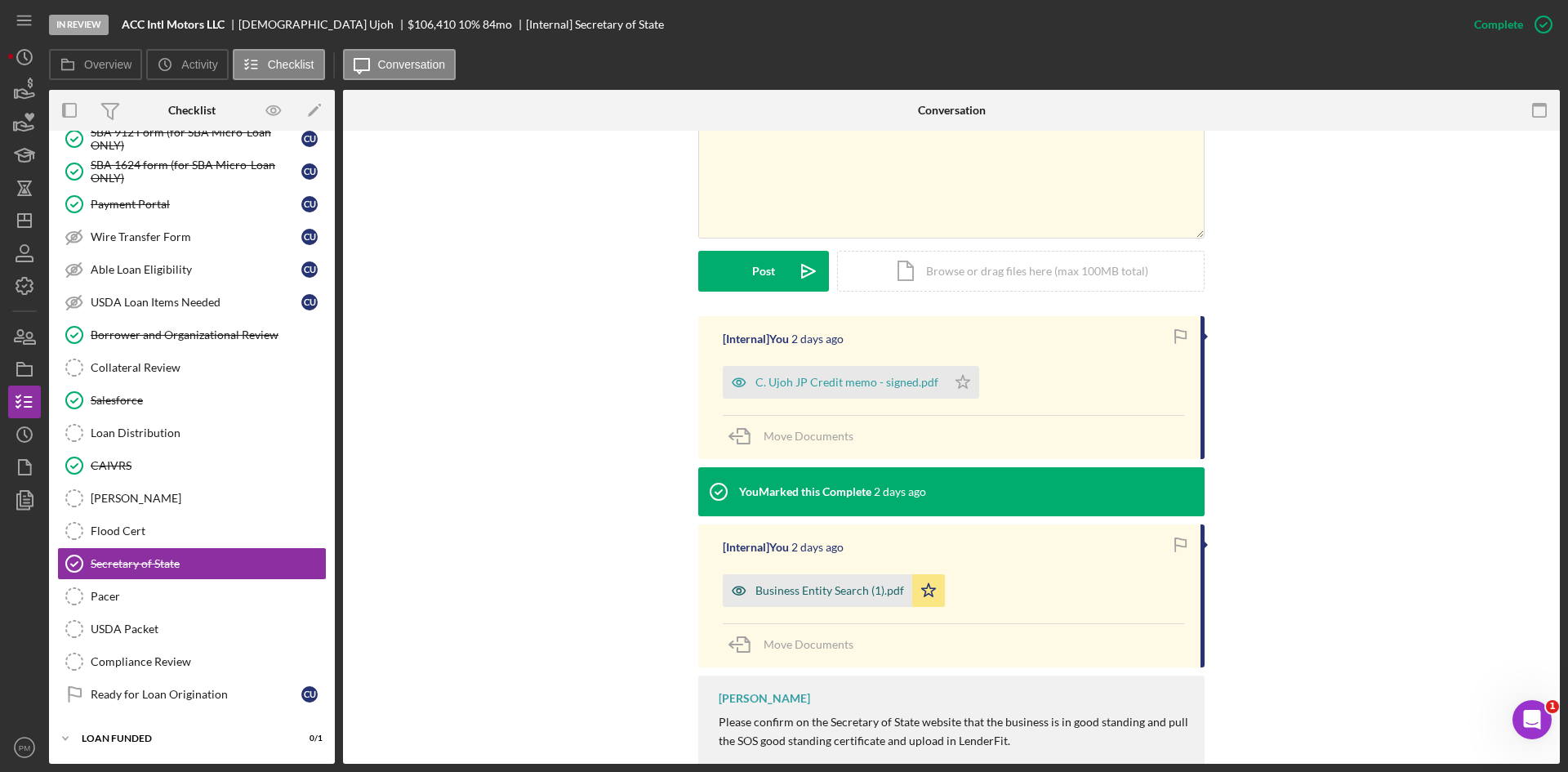
click at [817, 600] on div "Business Entity Search (1).pdf" at bounding box center [816, 590] width 189 height 33
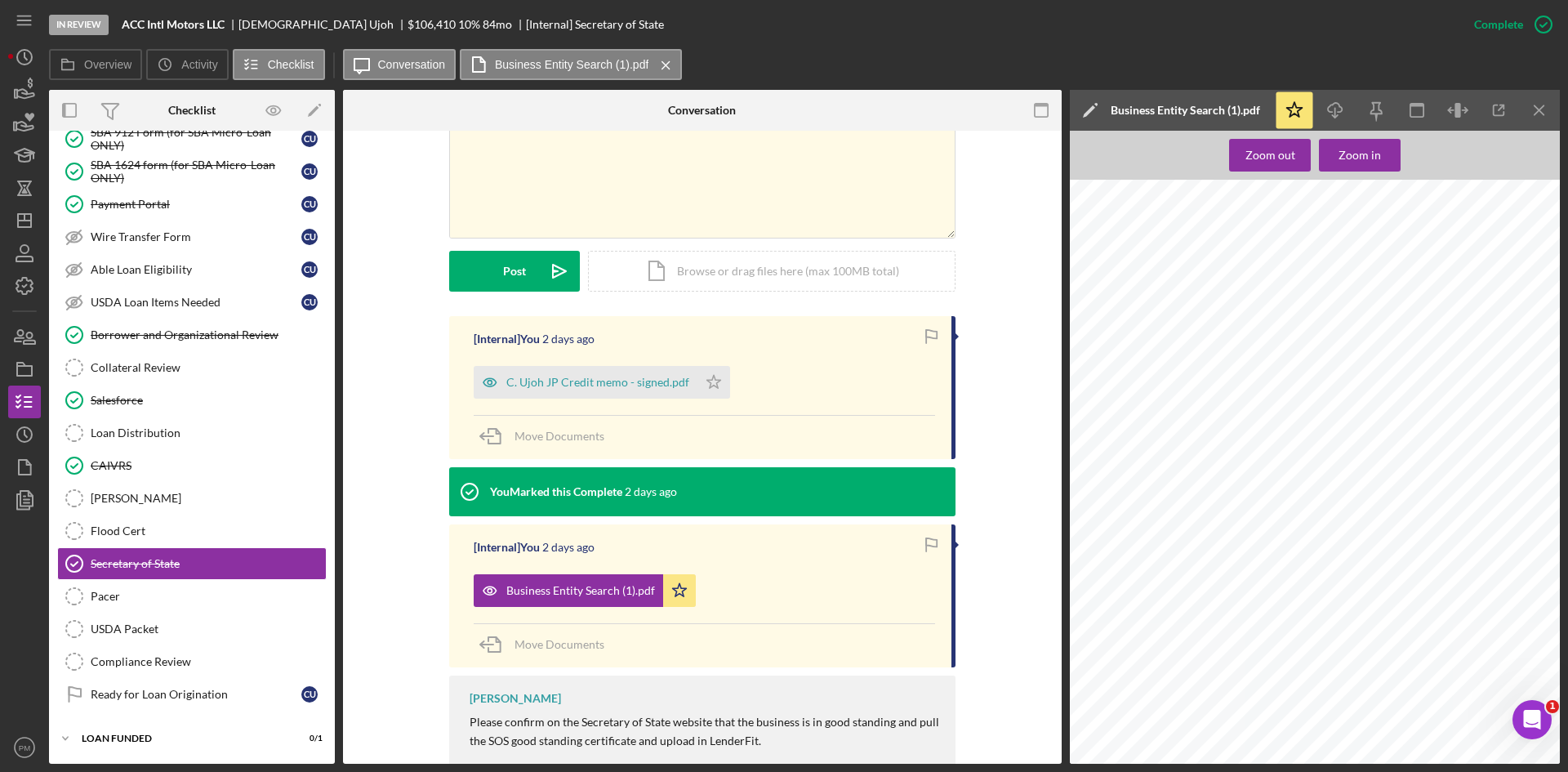
scroll to position [0, 0]
click at [1528, 100] on icon "Icon/Menu Close" at bounding box center [1539, 111] width 37 height 37
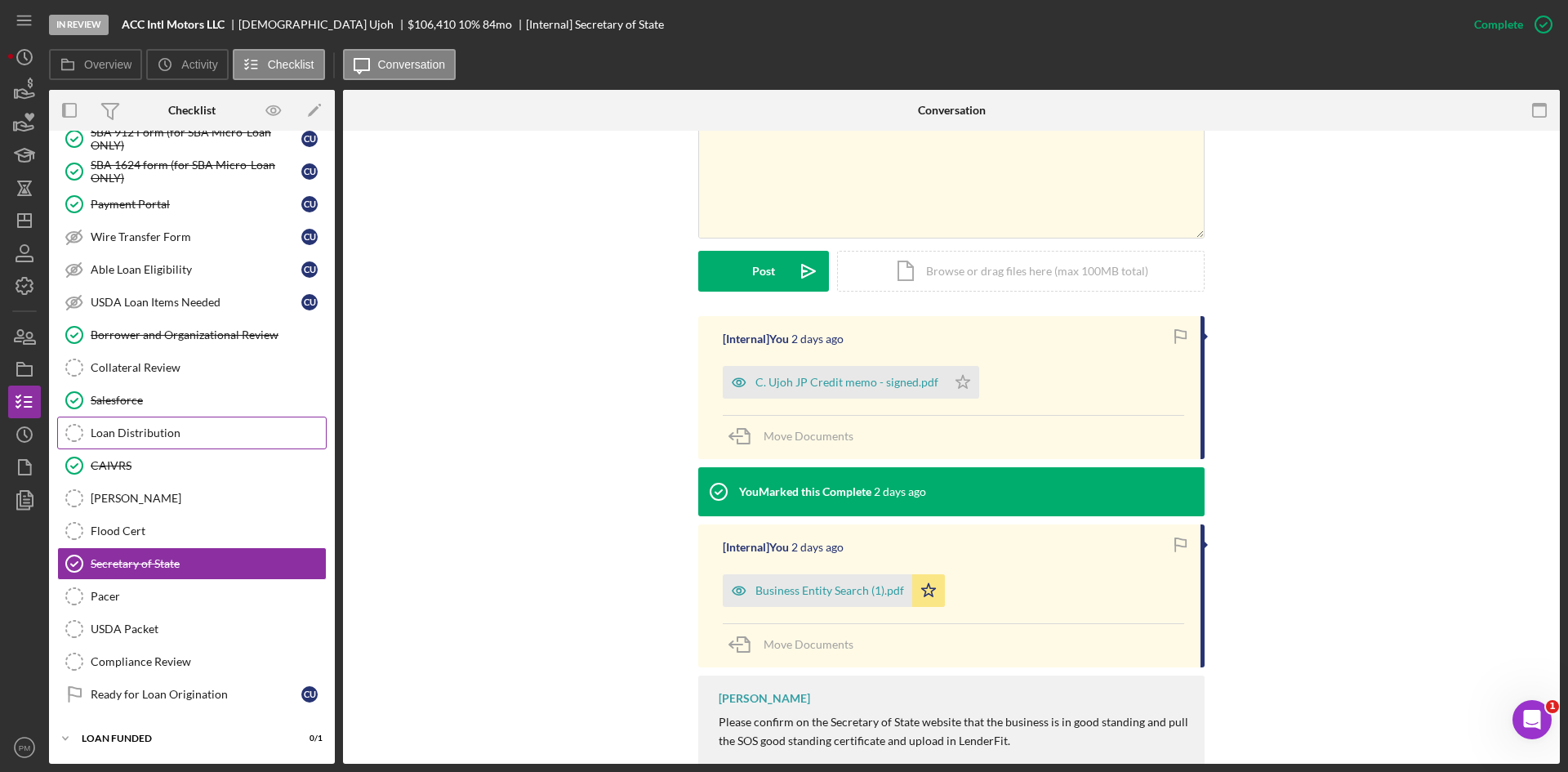
scroll to position [1589, 0]
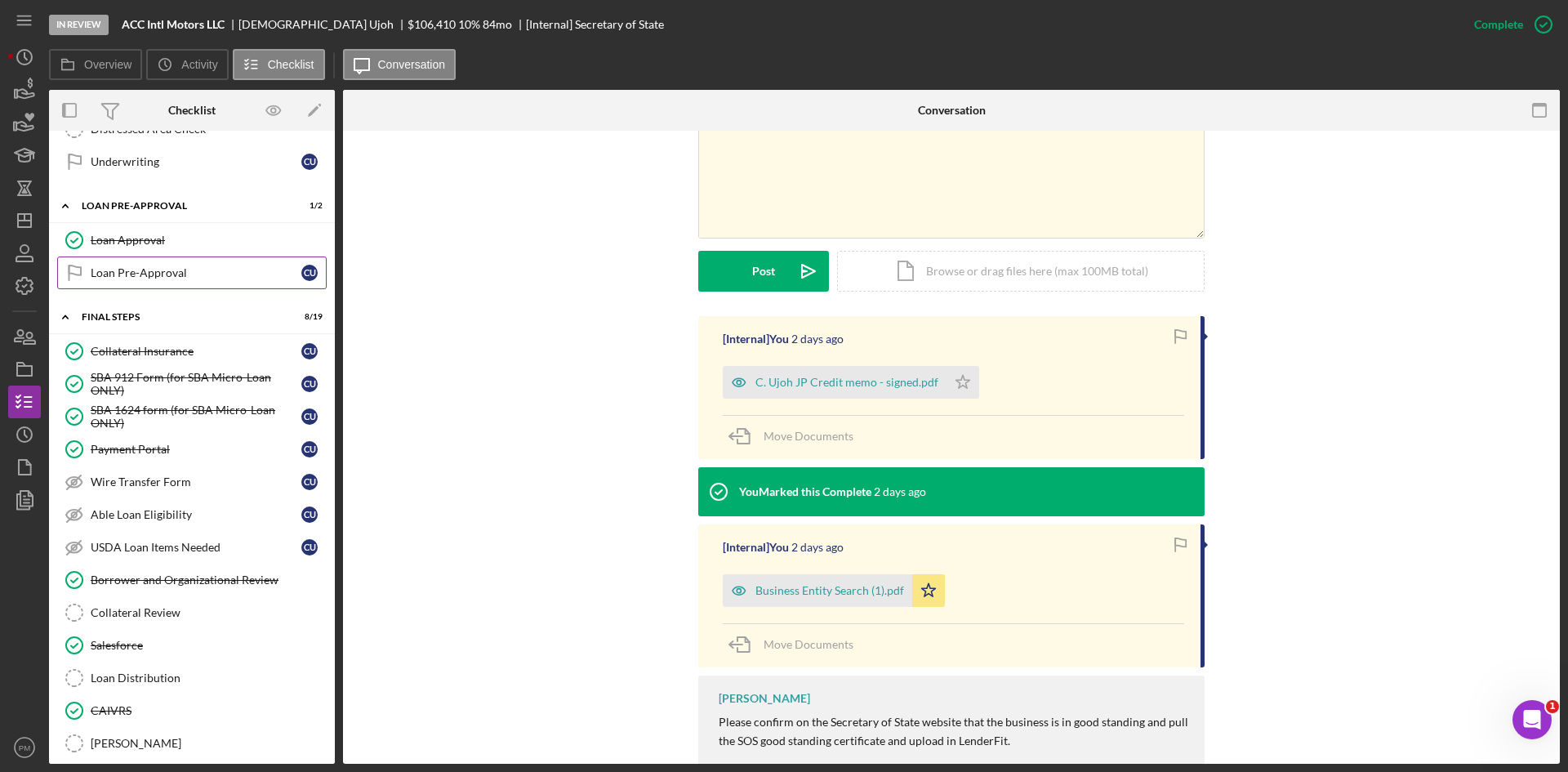
click at [210, 278] on div "Loan Pre-Approval" at bounding box center [196, 273] width 211 height 13
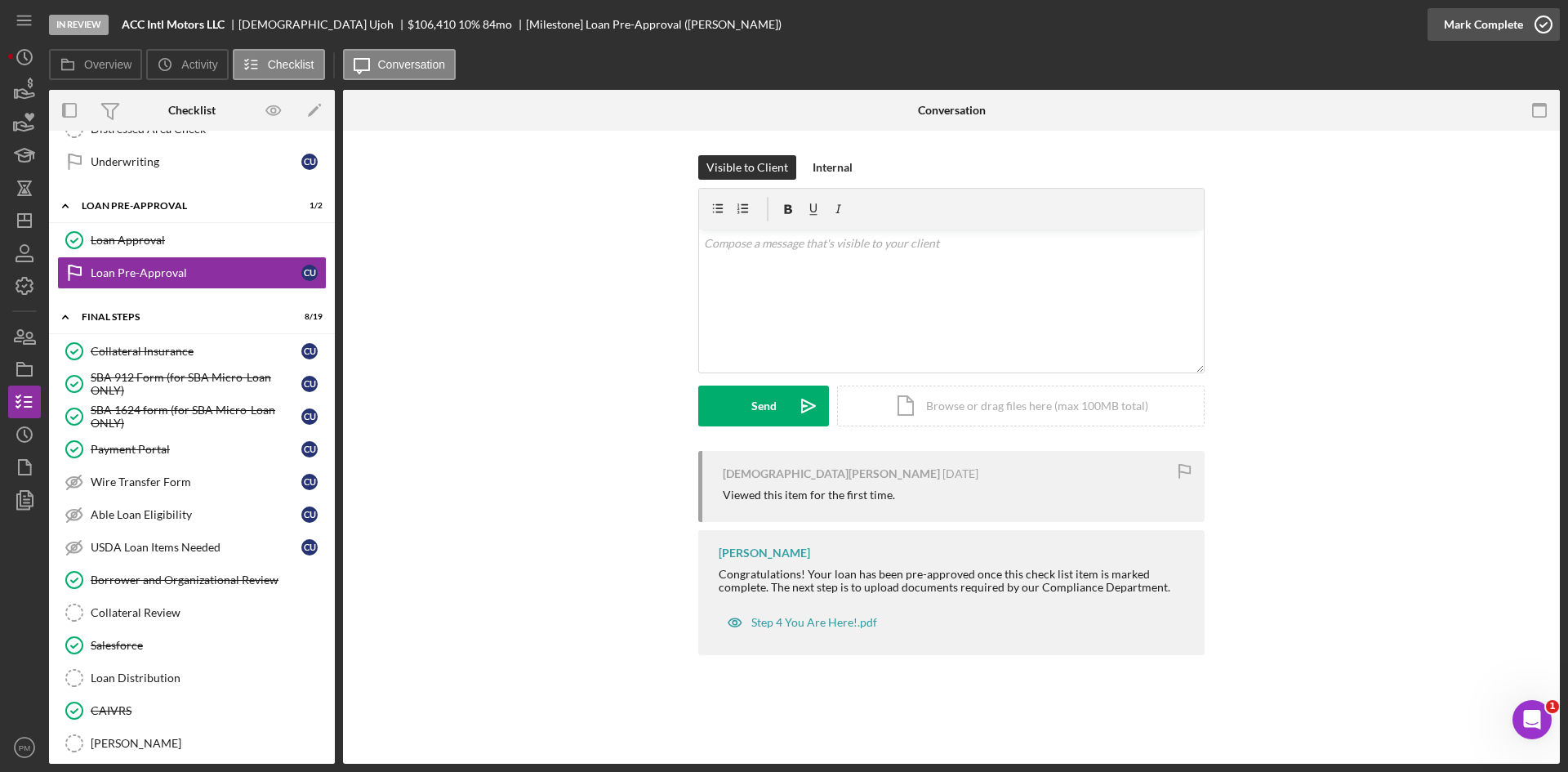
click at [1513, 26] on div "Mark Complete" at bounding box center [1483, 24] width 79 height 33
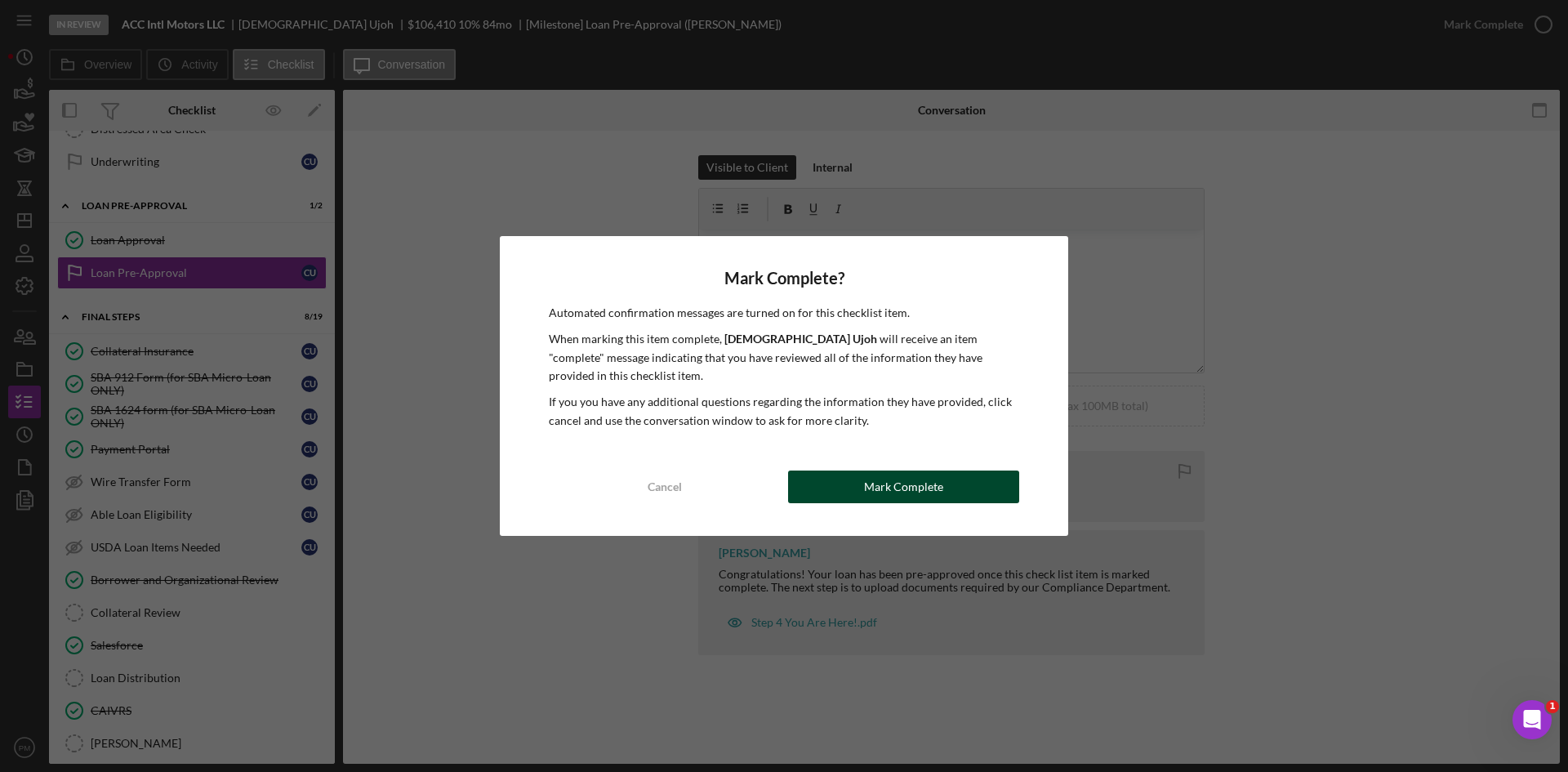
click at [966, 494] on button "Mark Complete" at bounding box center [903, 486] width 231 height 33
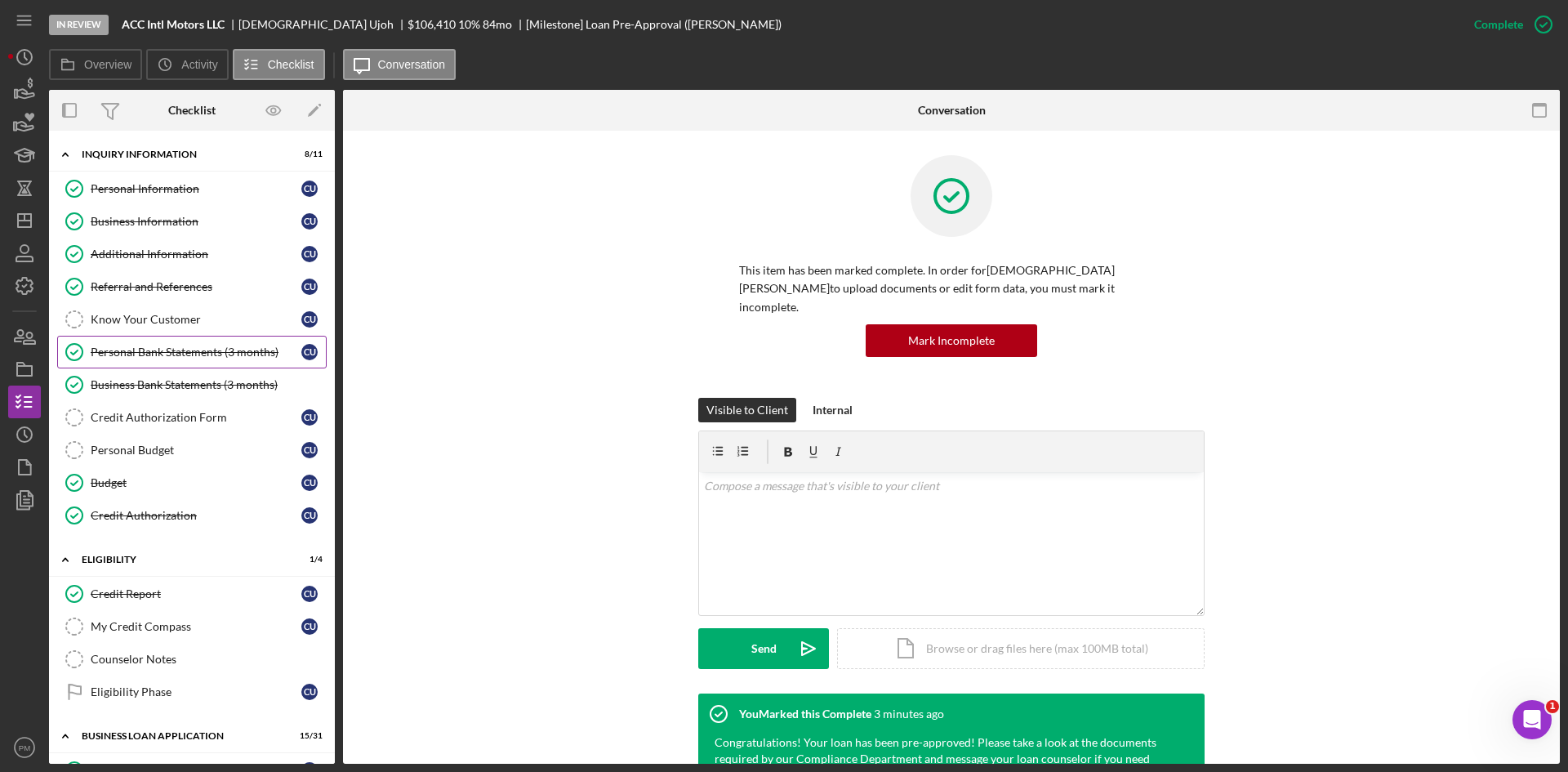
click at [193, 352] on div "Personal Bank Statements (3 months)" at bounding box center [196, 352] width 211 height 13
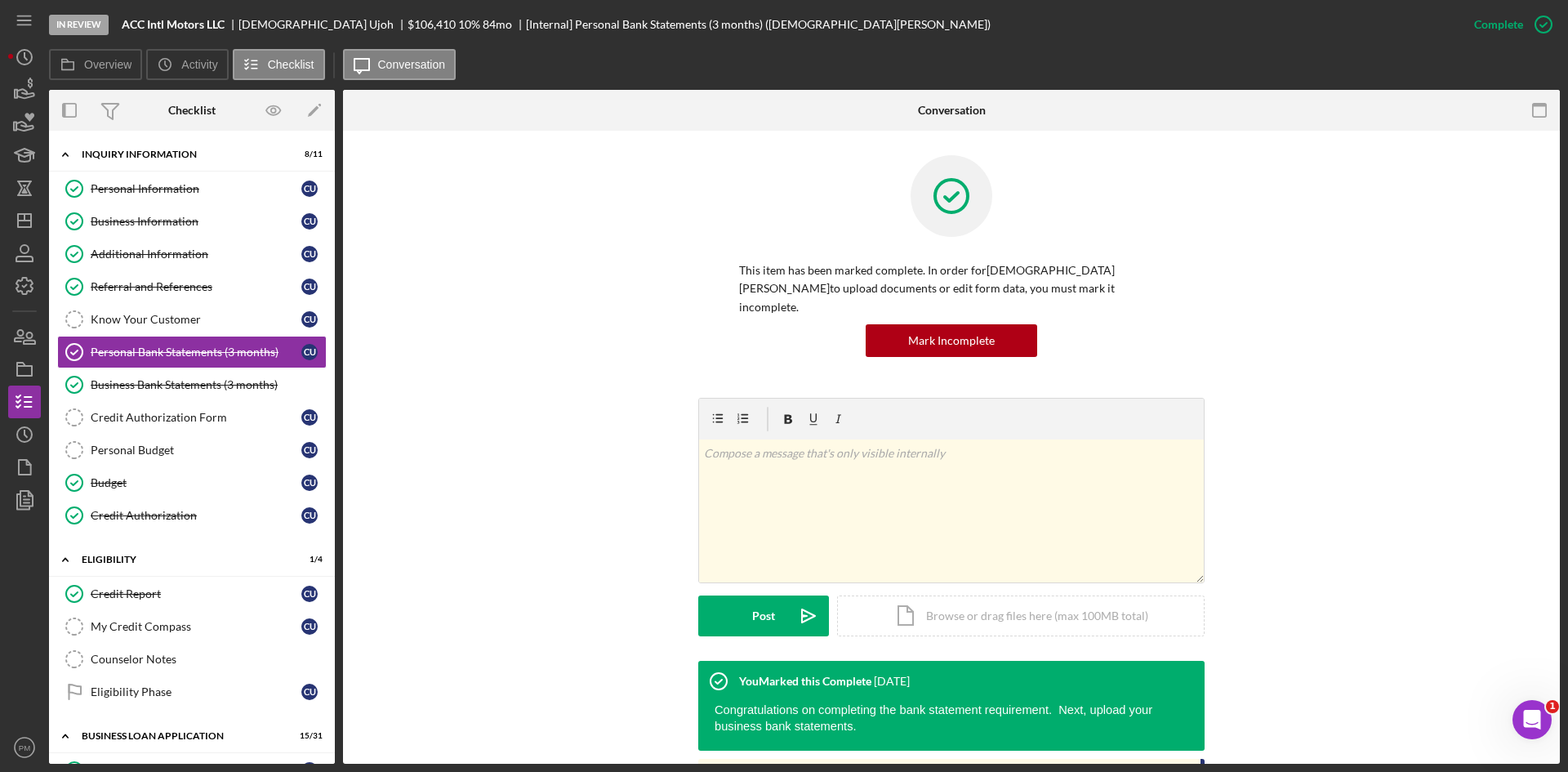
scroll to position [326, 0]
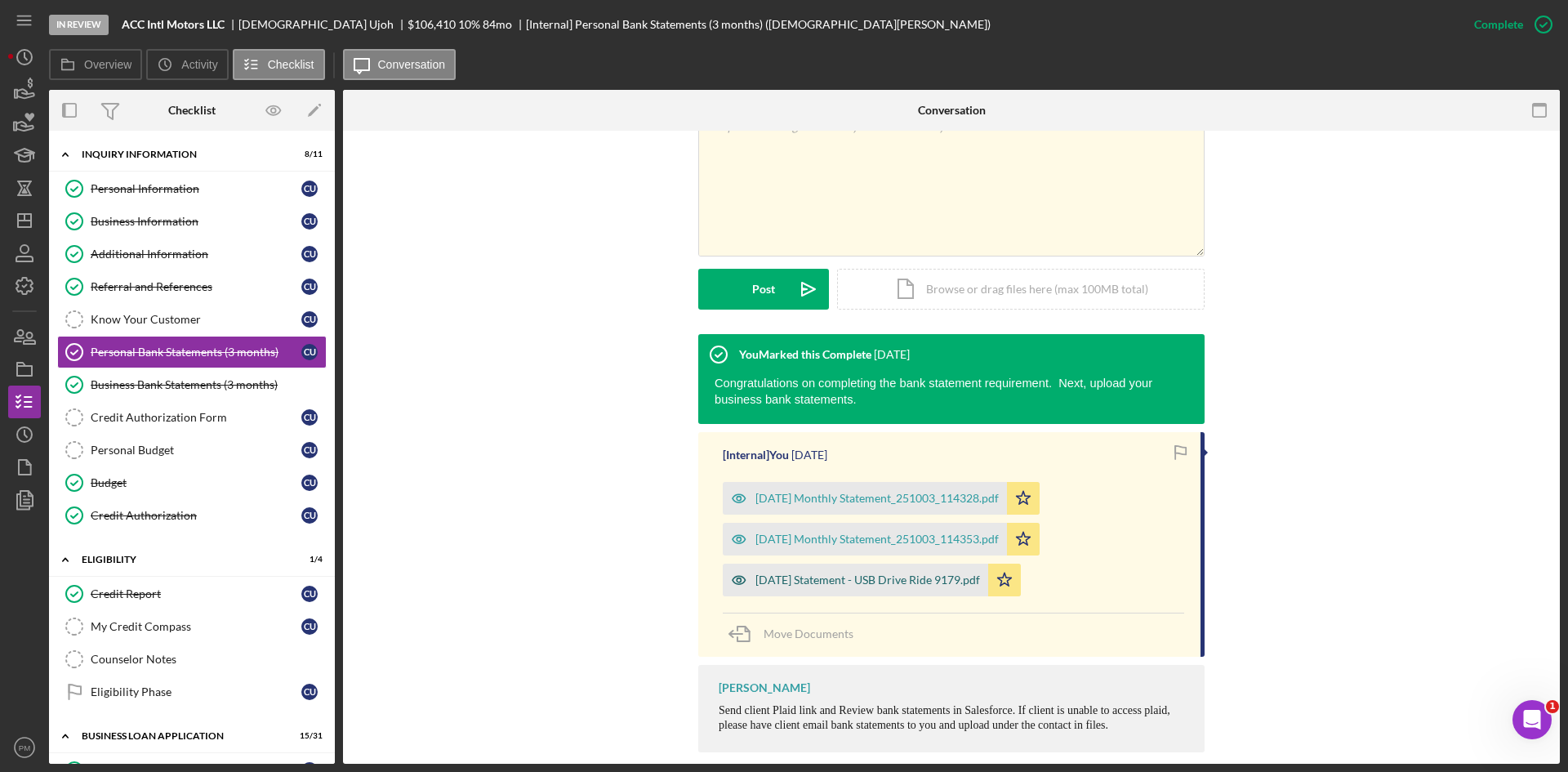
click at [826, 574] on div "[DATE] Statement - USB Drive Ride 9179.pdf" at bounding box center [867, 580] width 224 height 13
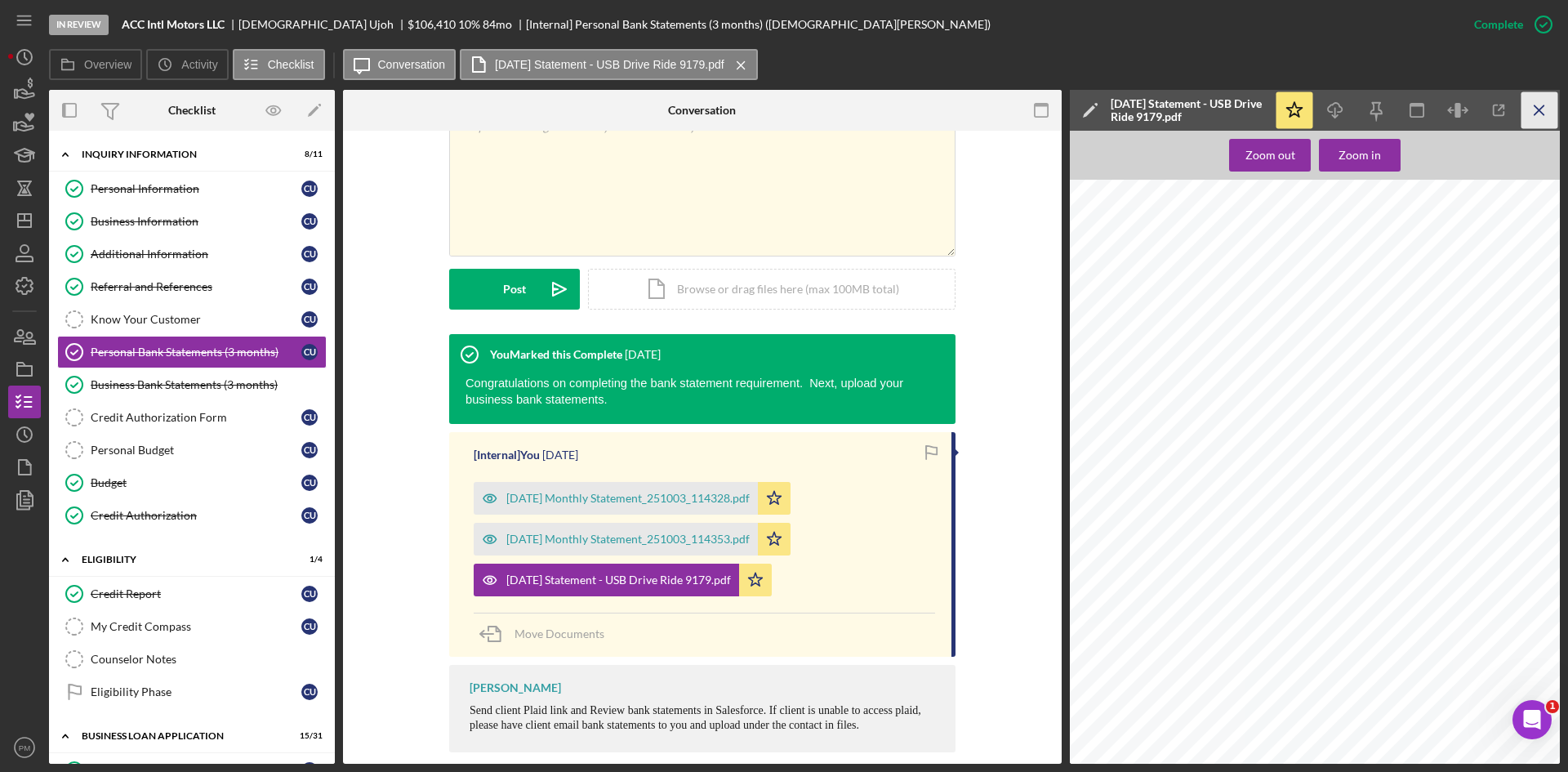
click at [1540, 108] on icon "Icon/Menu Close" at bounding box center [1539, 111] width 37 height 37
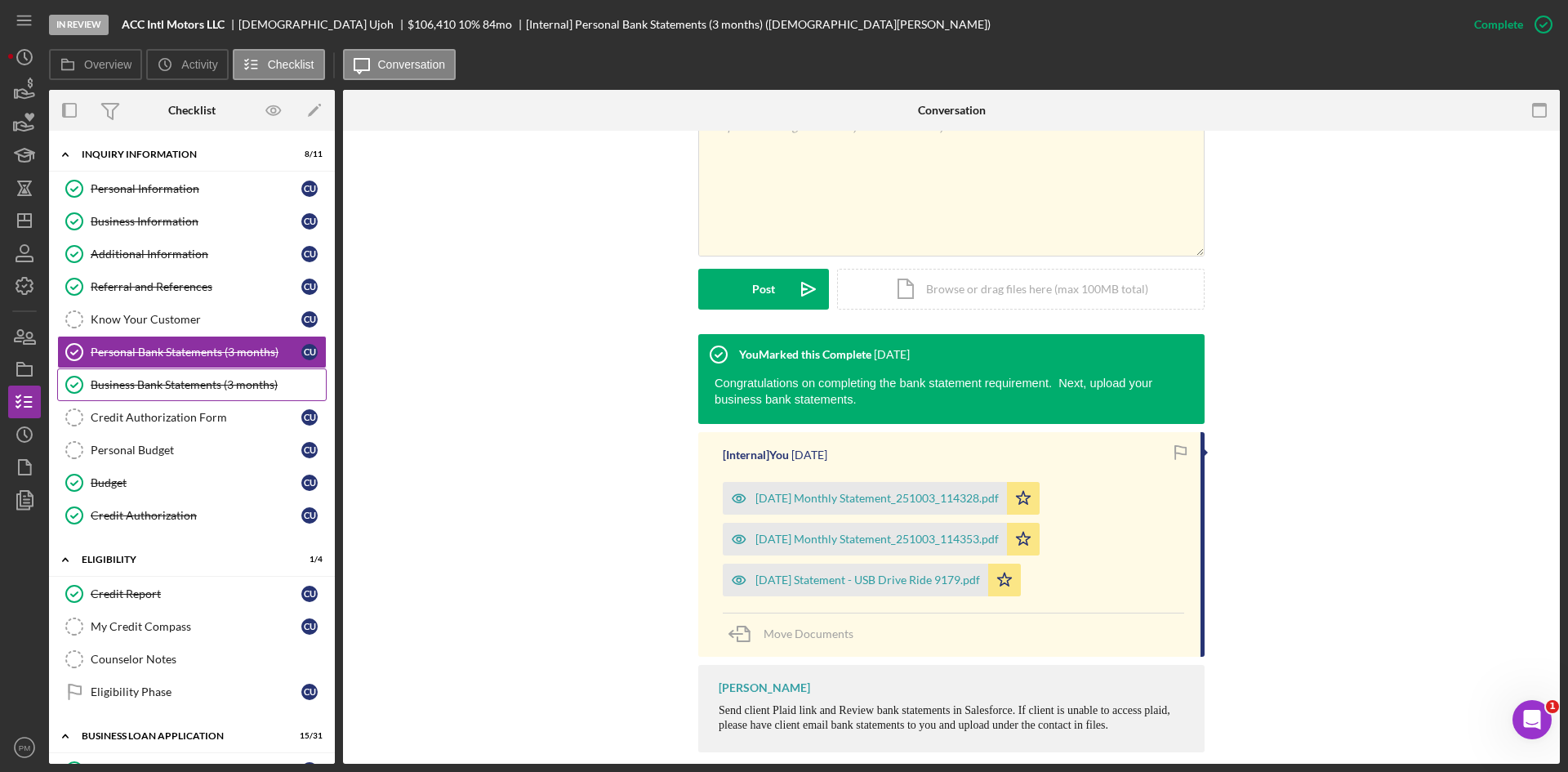
click at [92, 373] on icon "Business Bank Statements (3 months)" at bounding box center [74, 384] width 41 height 41
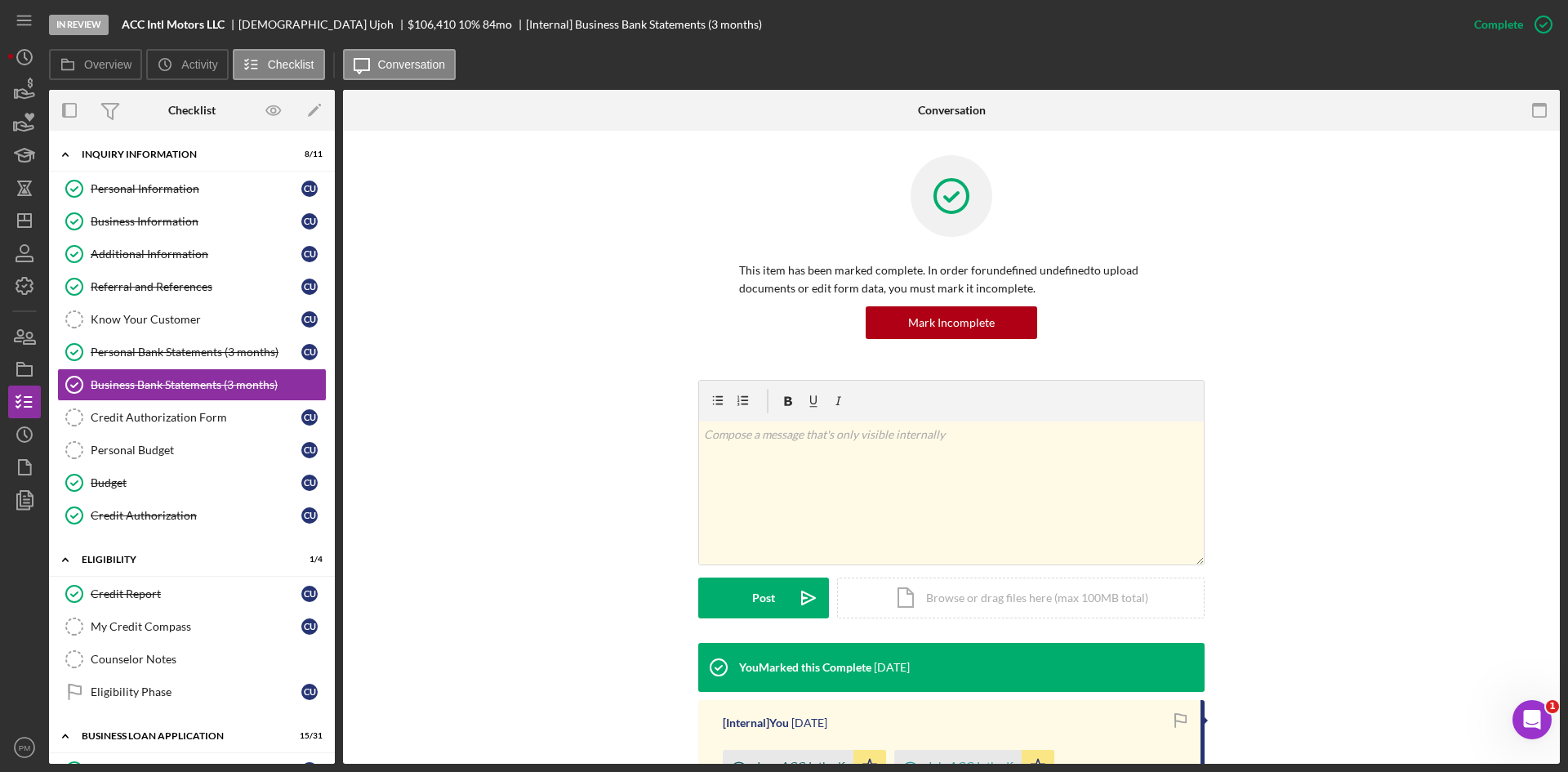
scroll to position [326, 0]
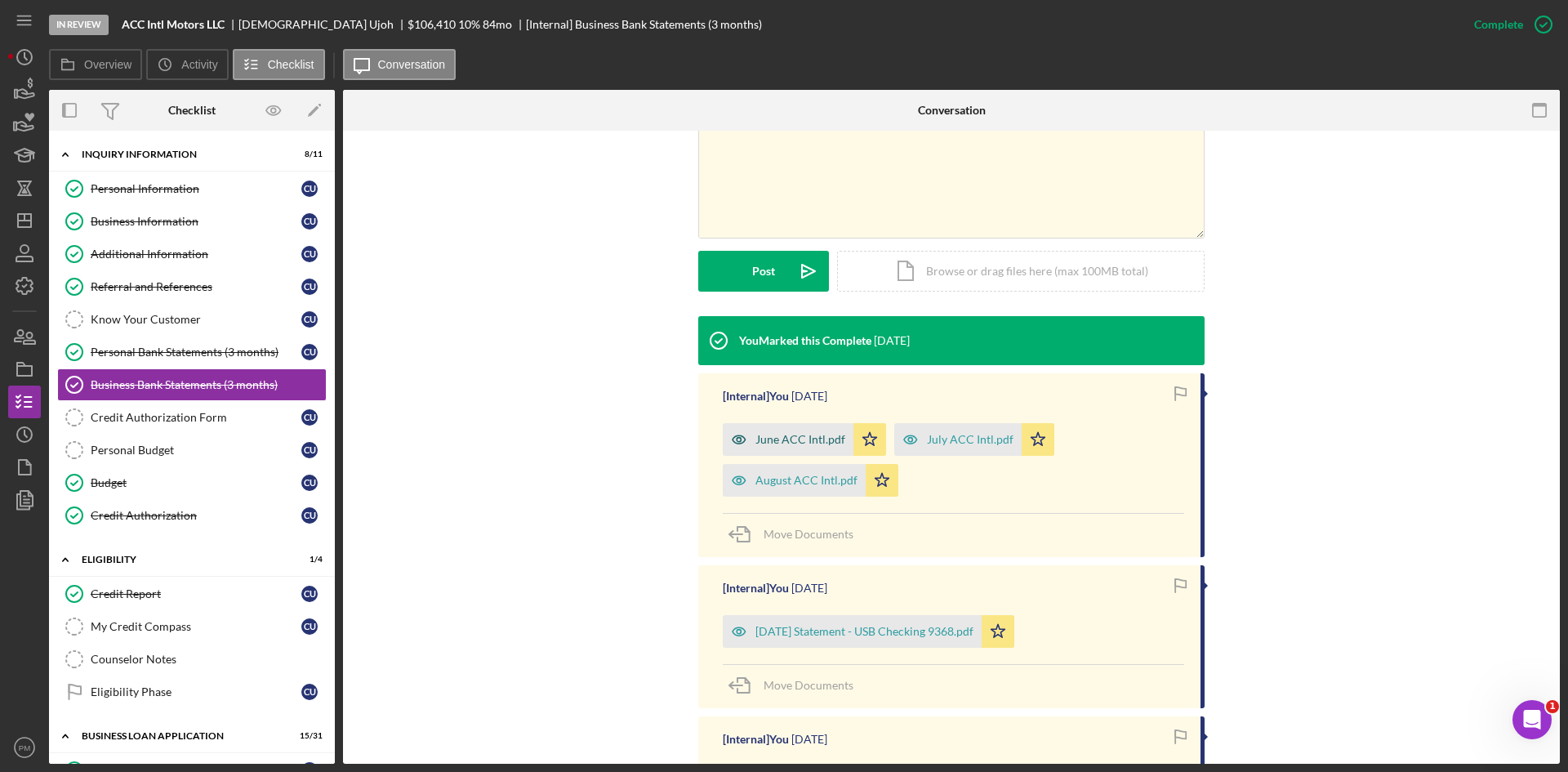
click at [812, 436] on div "June ACC Intl.pdf" at bounding box center [800, 440] width 90 height 13
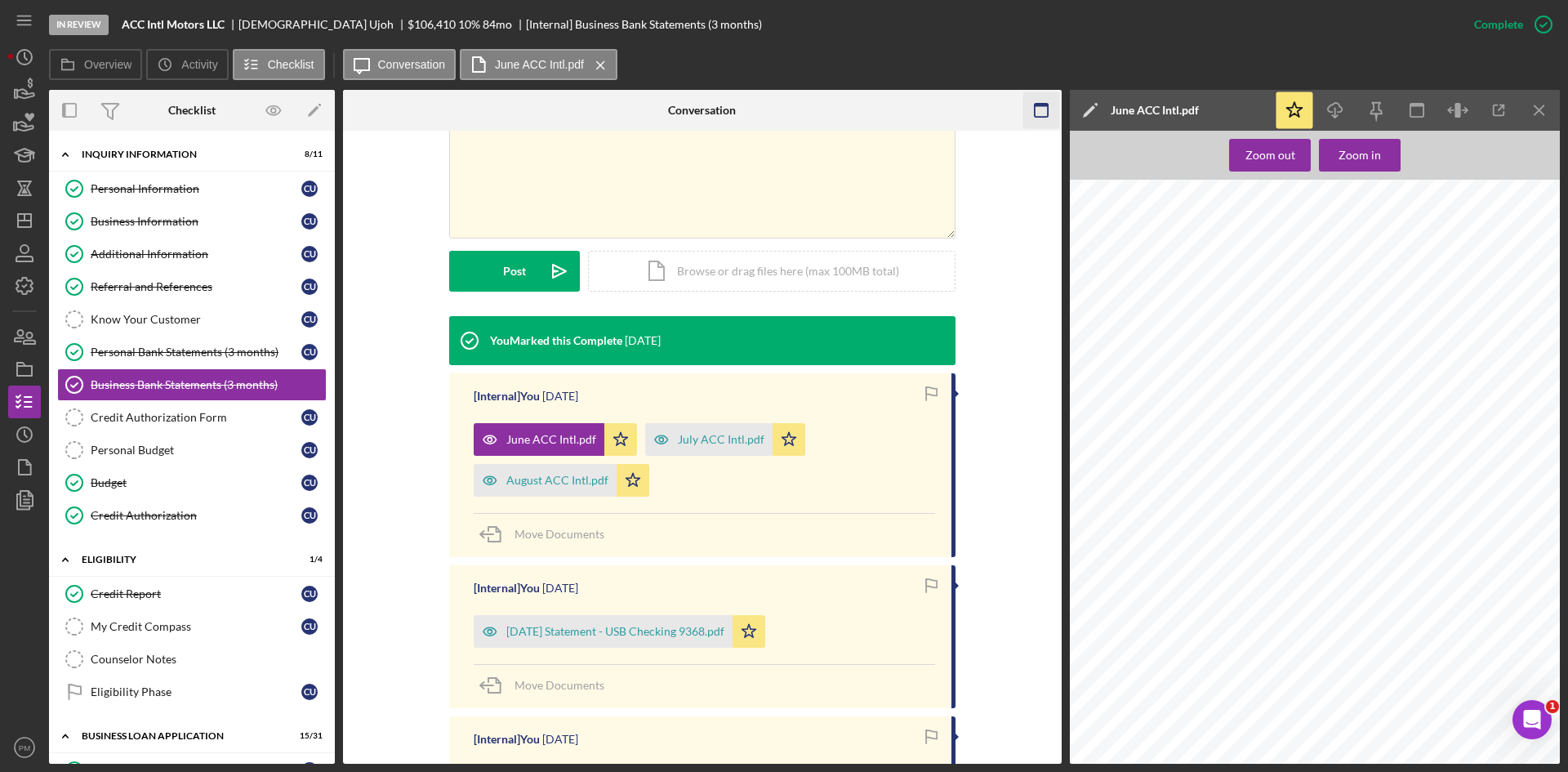
click at [1536, 112] on icon "Icon/Menu Close" at bounding box center [1539, 111] width 37 height 37
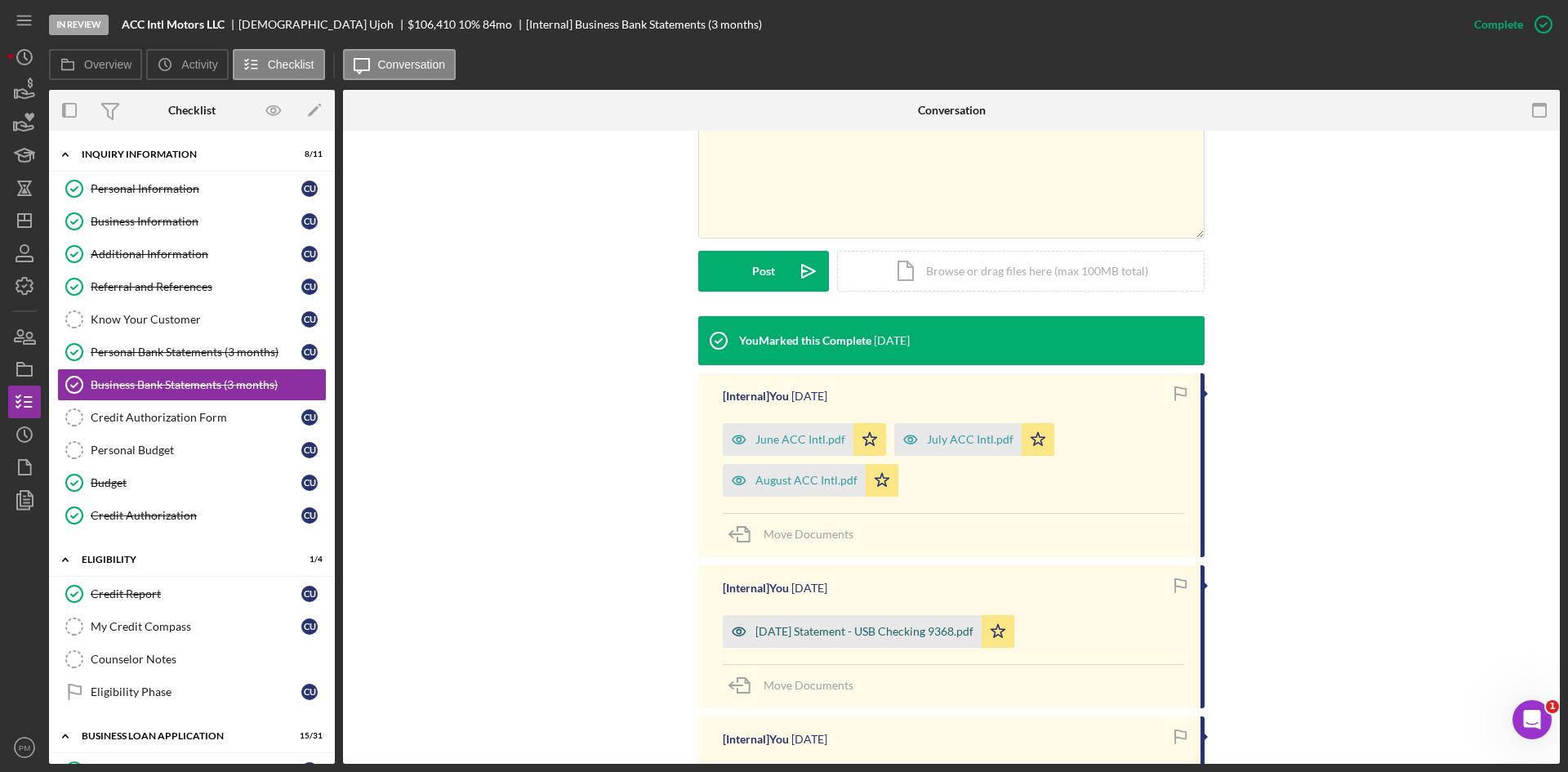
click at [795, 632] on div "[DATE] Statement - USB Checking 9368.pdf" at bounding box center [863, 632] width 218 height 13
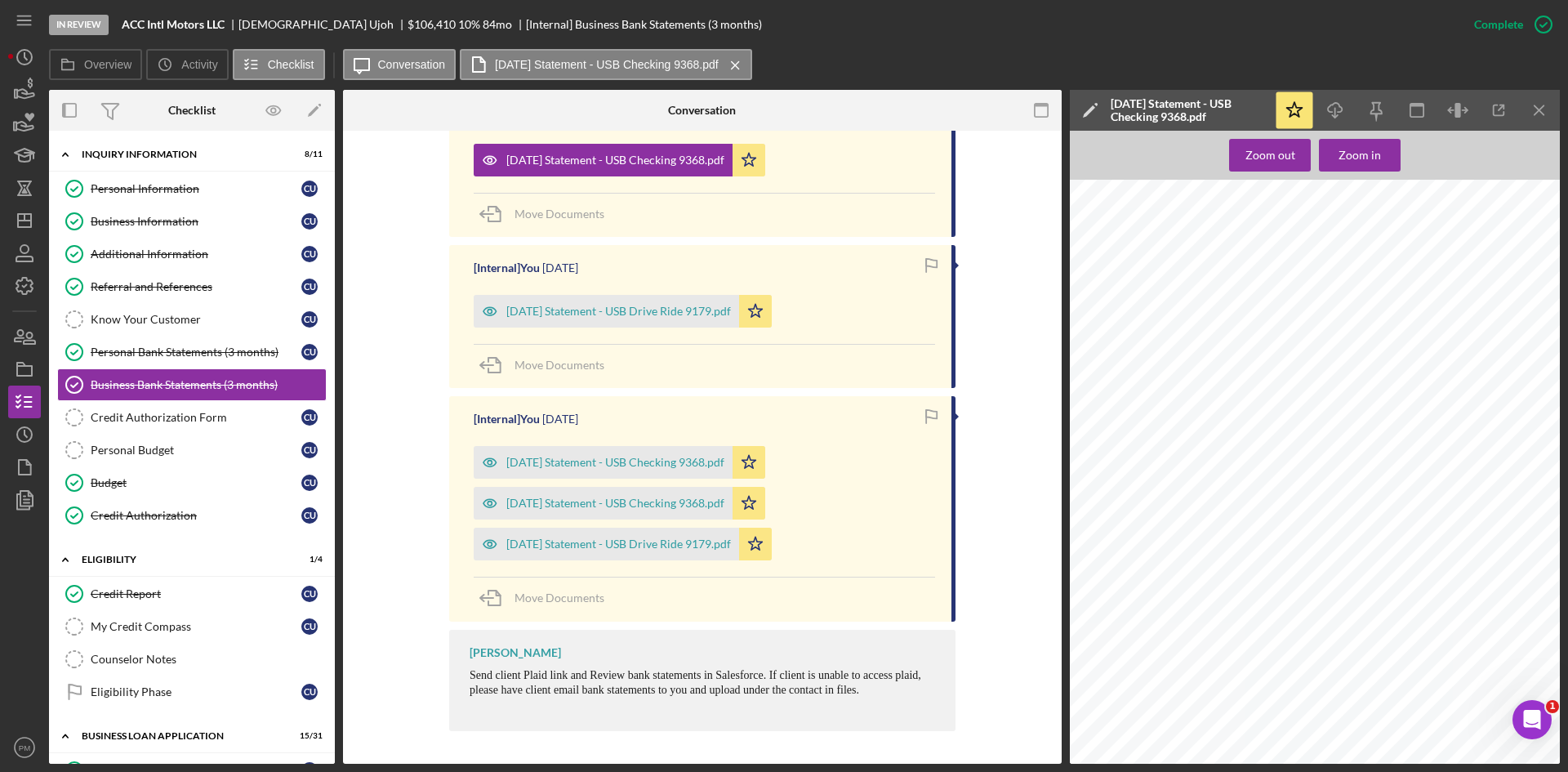
scroll to position [553, 0]
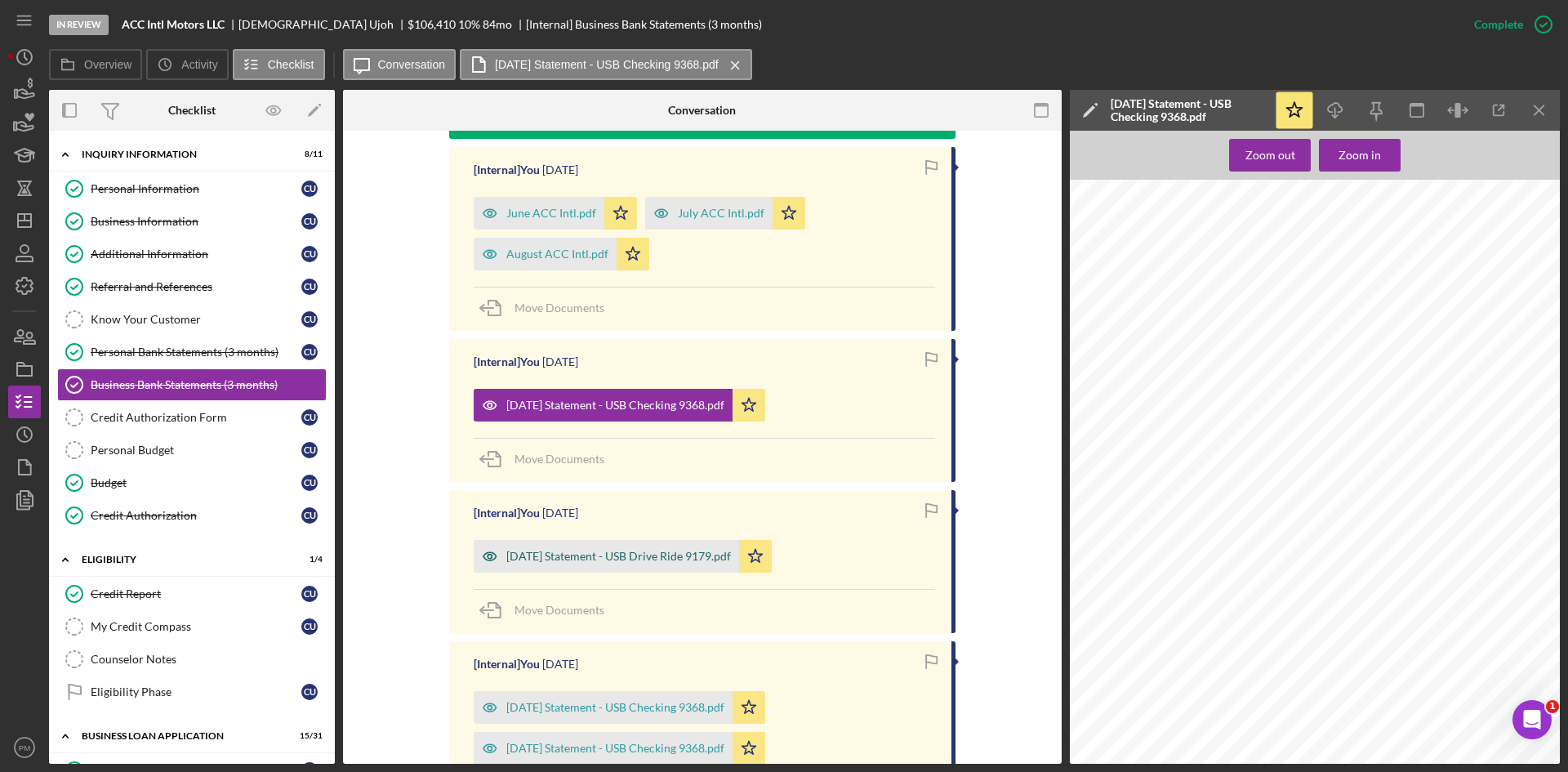
click at [592, 549] on div "[DATE] Statement - USB Drive Ride 9179.pdf" at bounding box center [606, 556] width 266 height 33
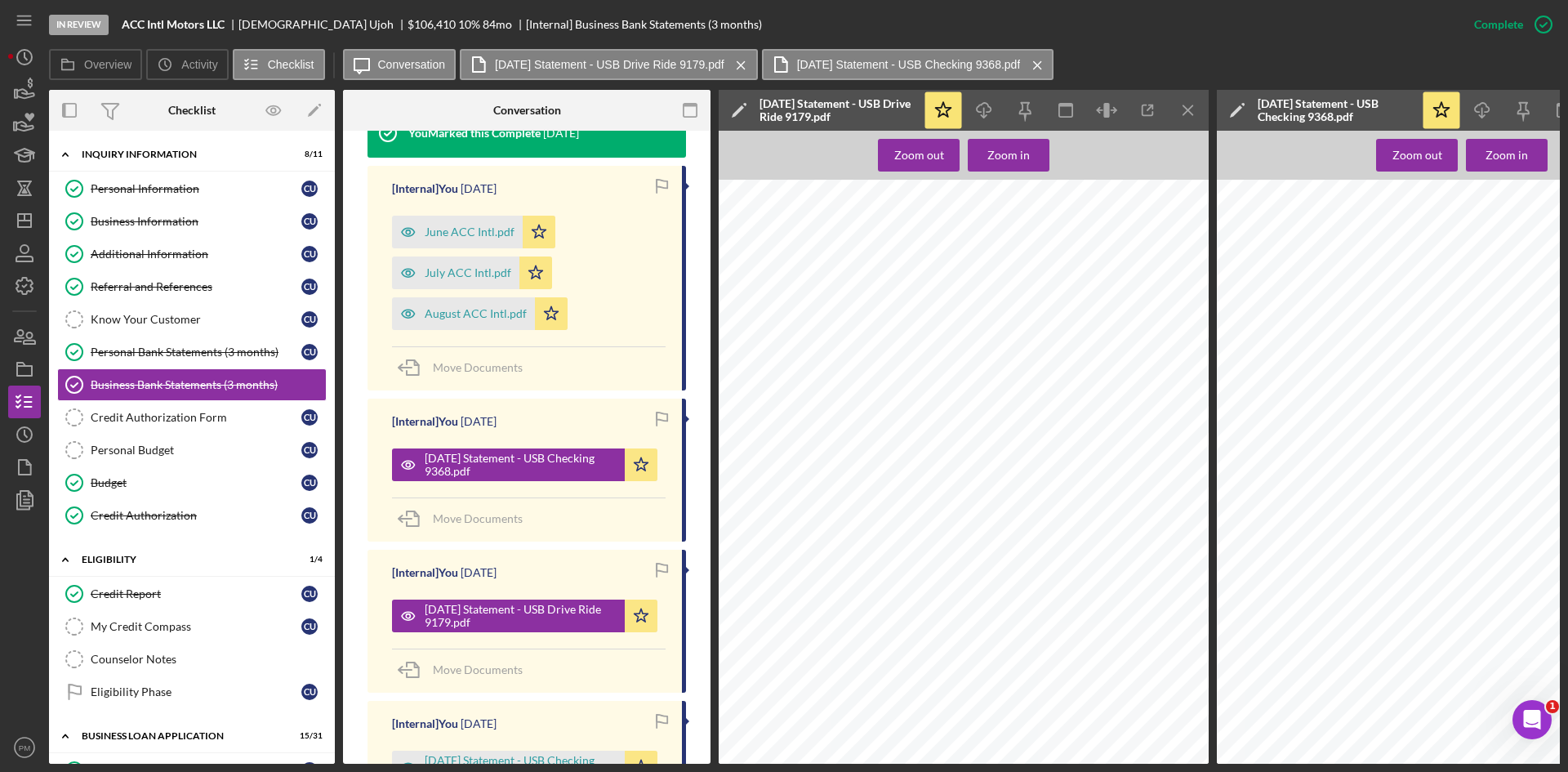
scroll to position [816, 0]
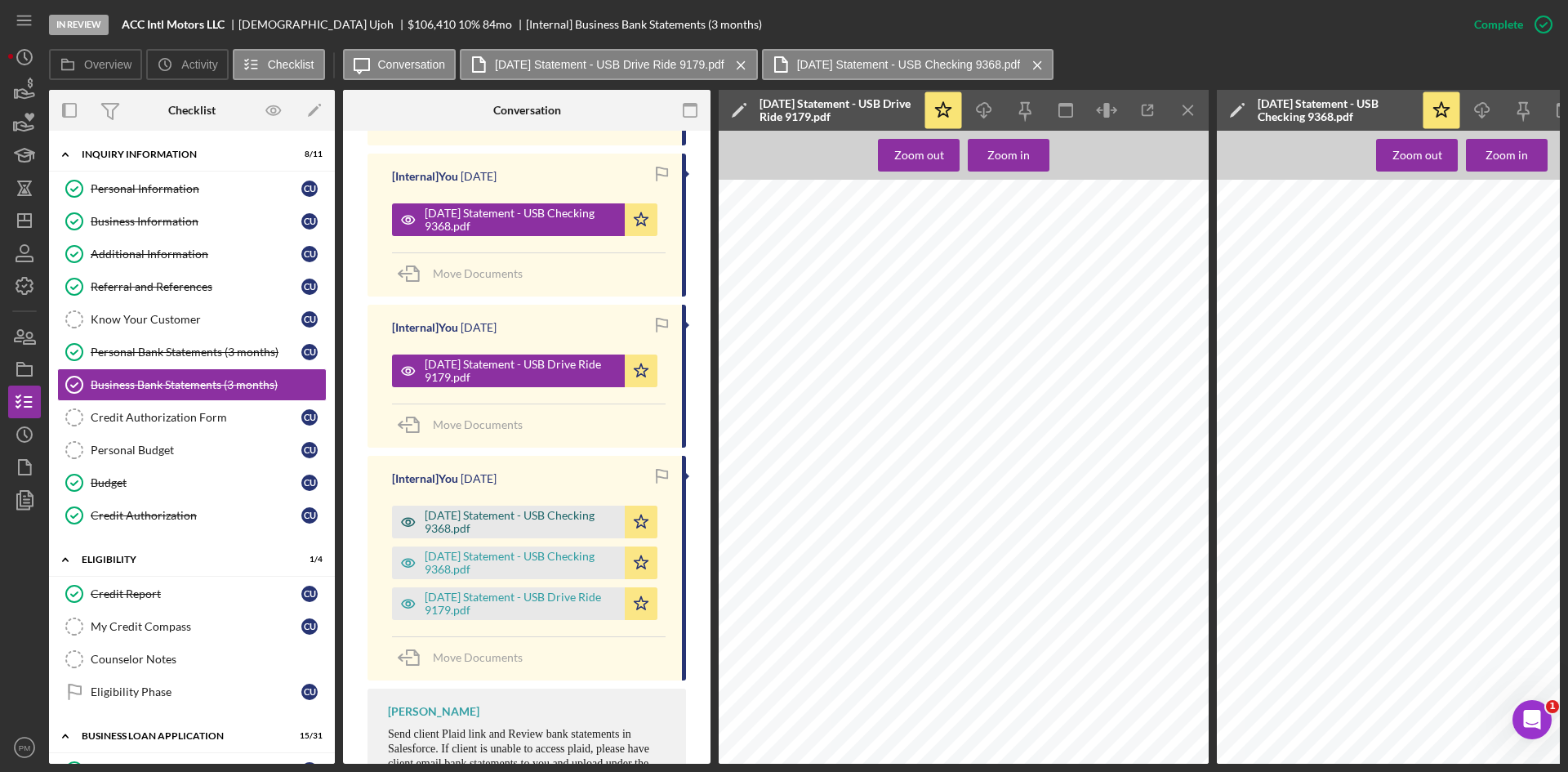
click at [517, 509] on div "[DATE] Statement - USB Checking 9368.pdf" at bounding box center [520, 521] width 192 height 26
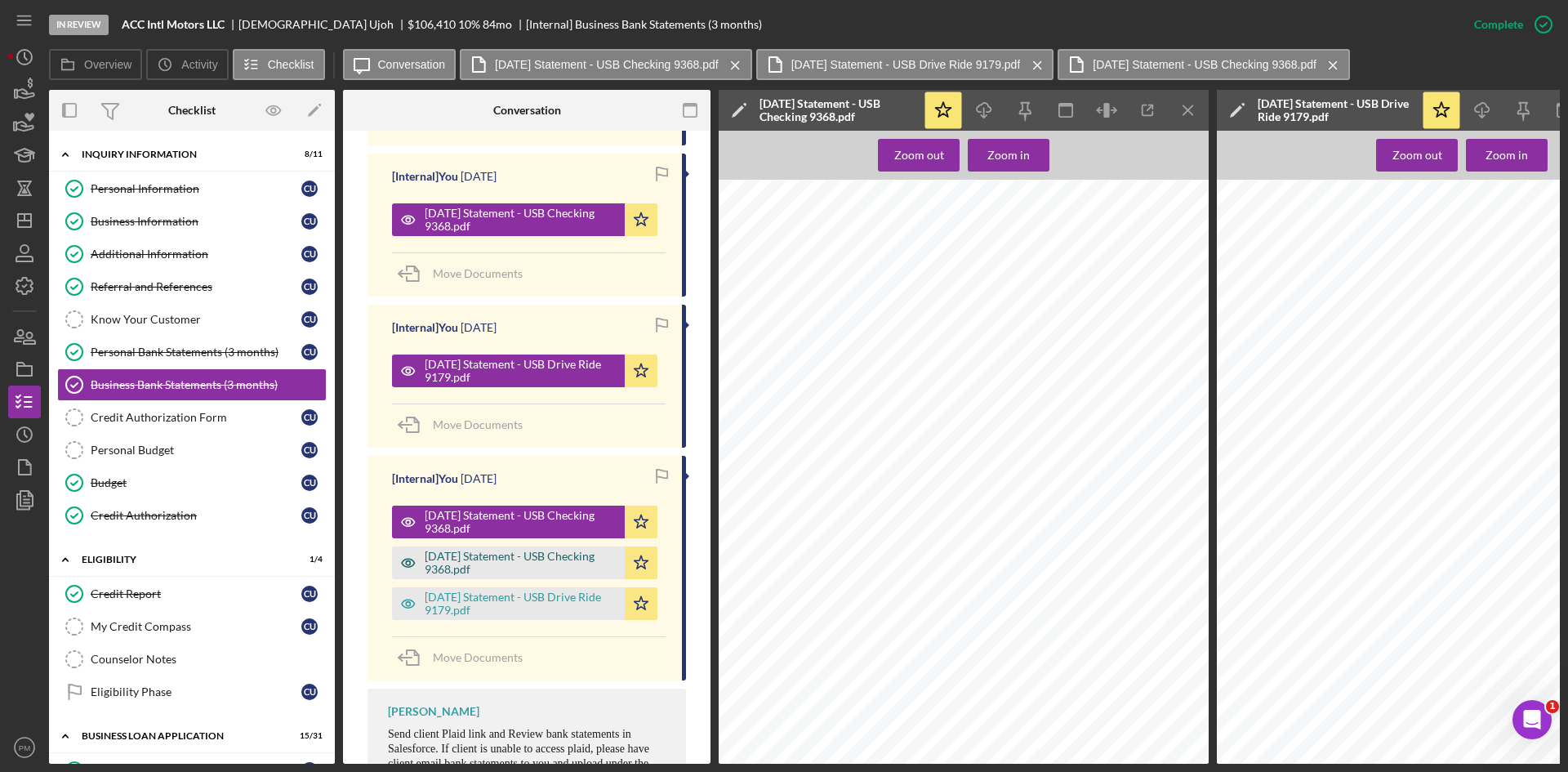
click at [477, 550] on div "[DATE] Statement - USB Checking 9368.pdf" at bounding box center [520, 563] width 192 height 26
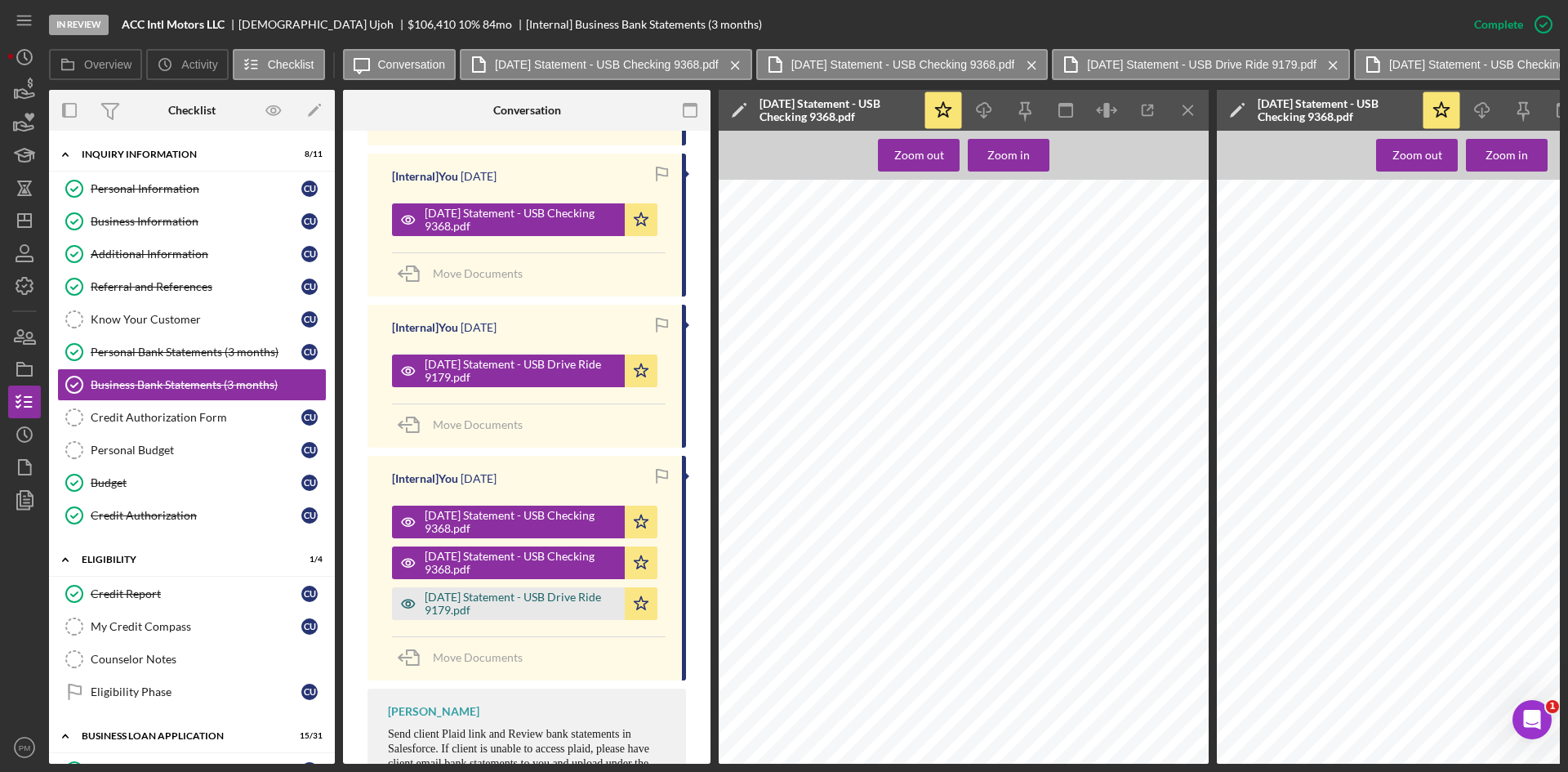
click at [477, 592] on div "[DATE] Statement - USB Drive Ride 9179.pdf" at bounding box center [520, 603] width 192 height 26
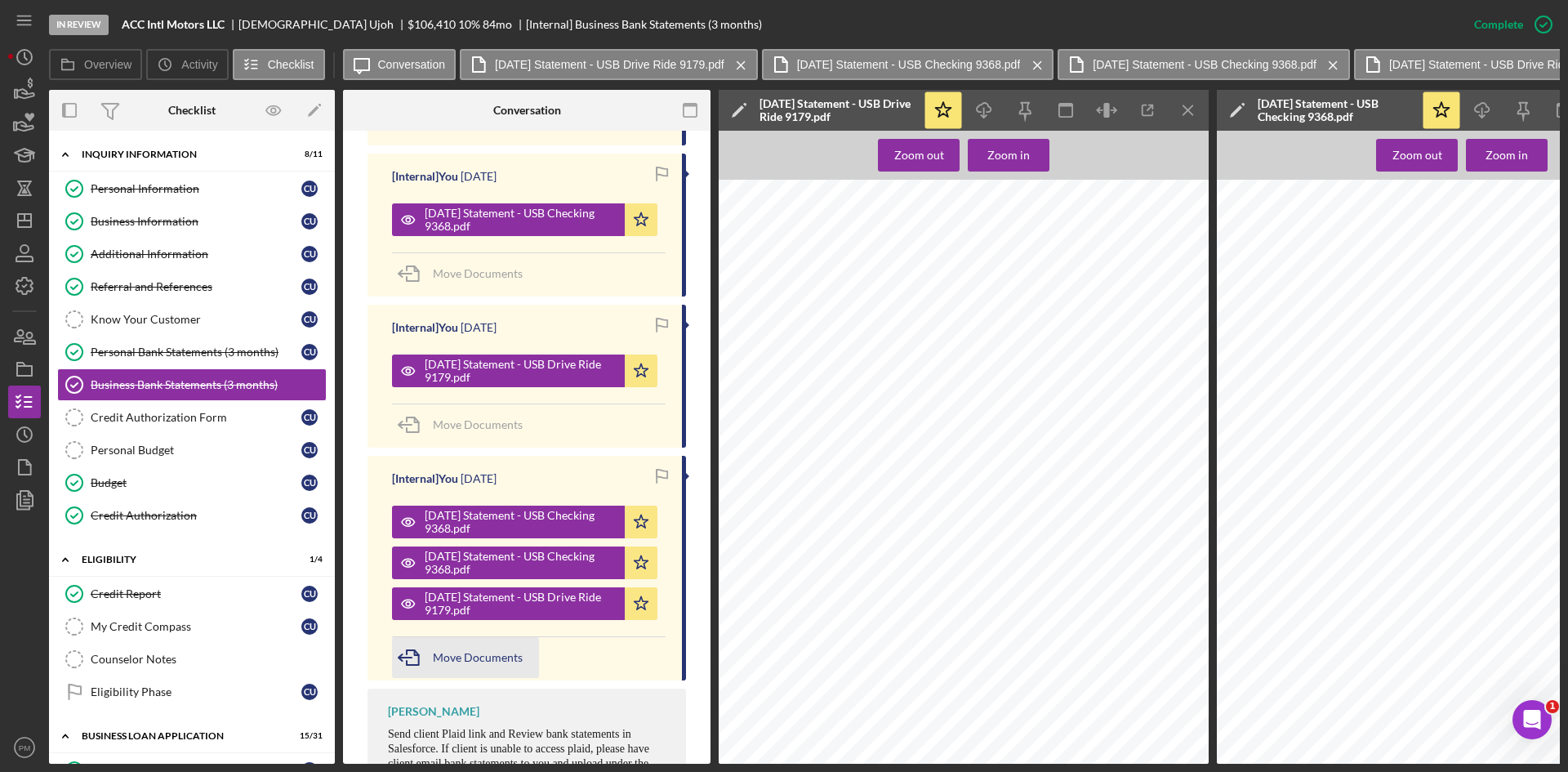
click at [450, 637] on div "Move Documents" at bounding box center [478, 657] width 90 height 41
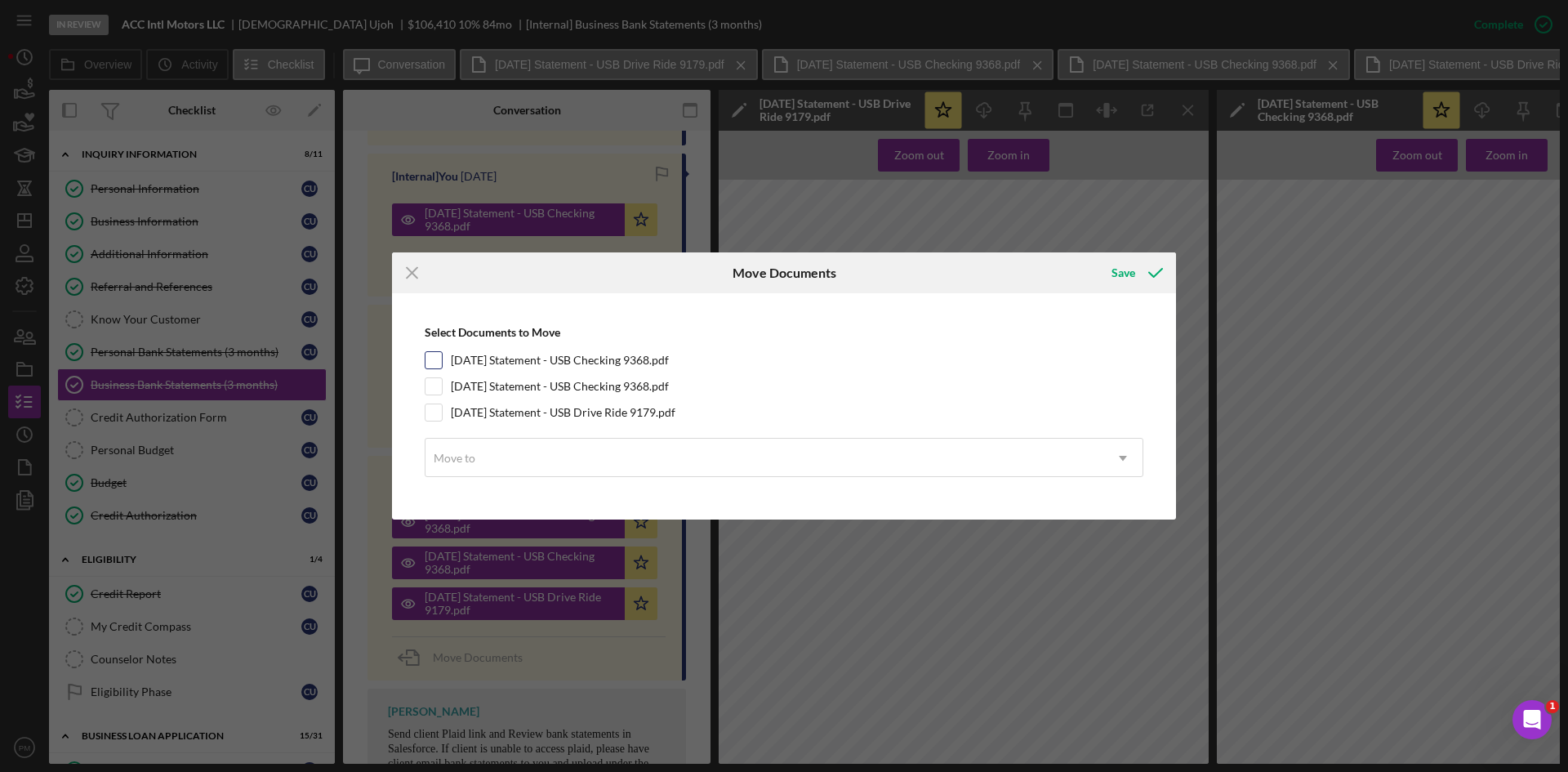
click at [436, 357] on input "[DATE] Statement - USB Checking 9368.pdf" at bounding box center [433, 360] width 16 height 16
checkbox input "true"
click at [432, 384] on input "[DATE] Statement - USB Checking 9368.pdf" at bounding box center [433, 386] width 16 height 16
checkbox input "true"
click at [478, 468] on div "Move to" at bounding box center [764, 457] width 678 height 38
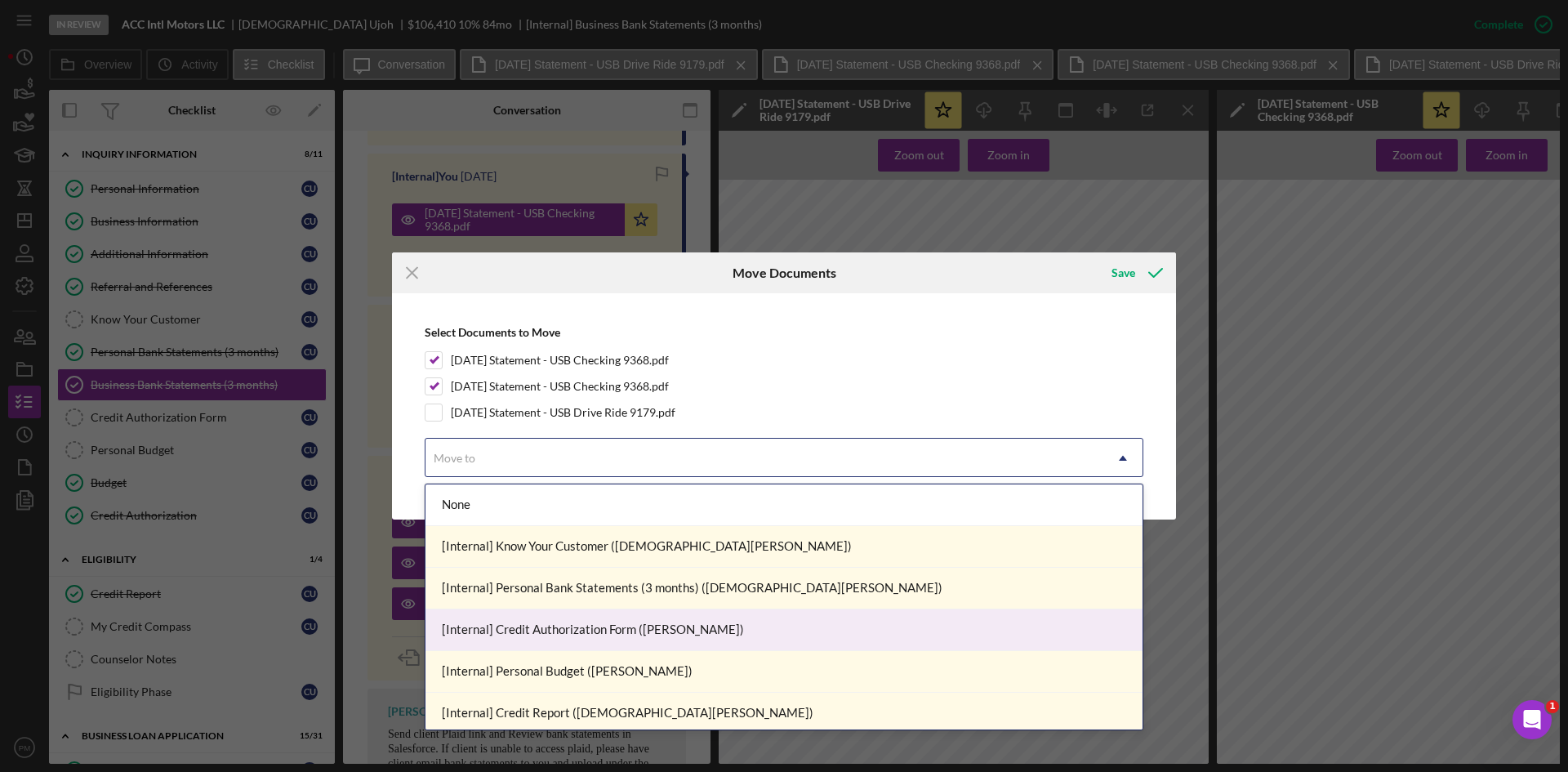
click at [521, 600] on div "[Internal] Personal Bank Statements (3 months) ([DEMOGRAPHIC_DATA][PERSON_NAME])" at bounding box center [784, 589] width 717 height 42
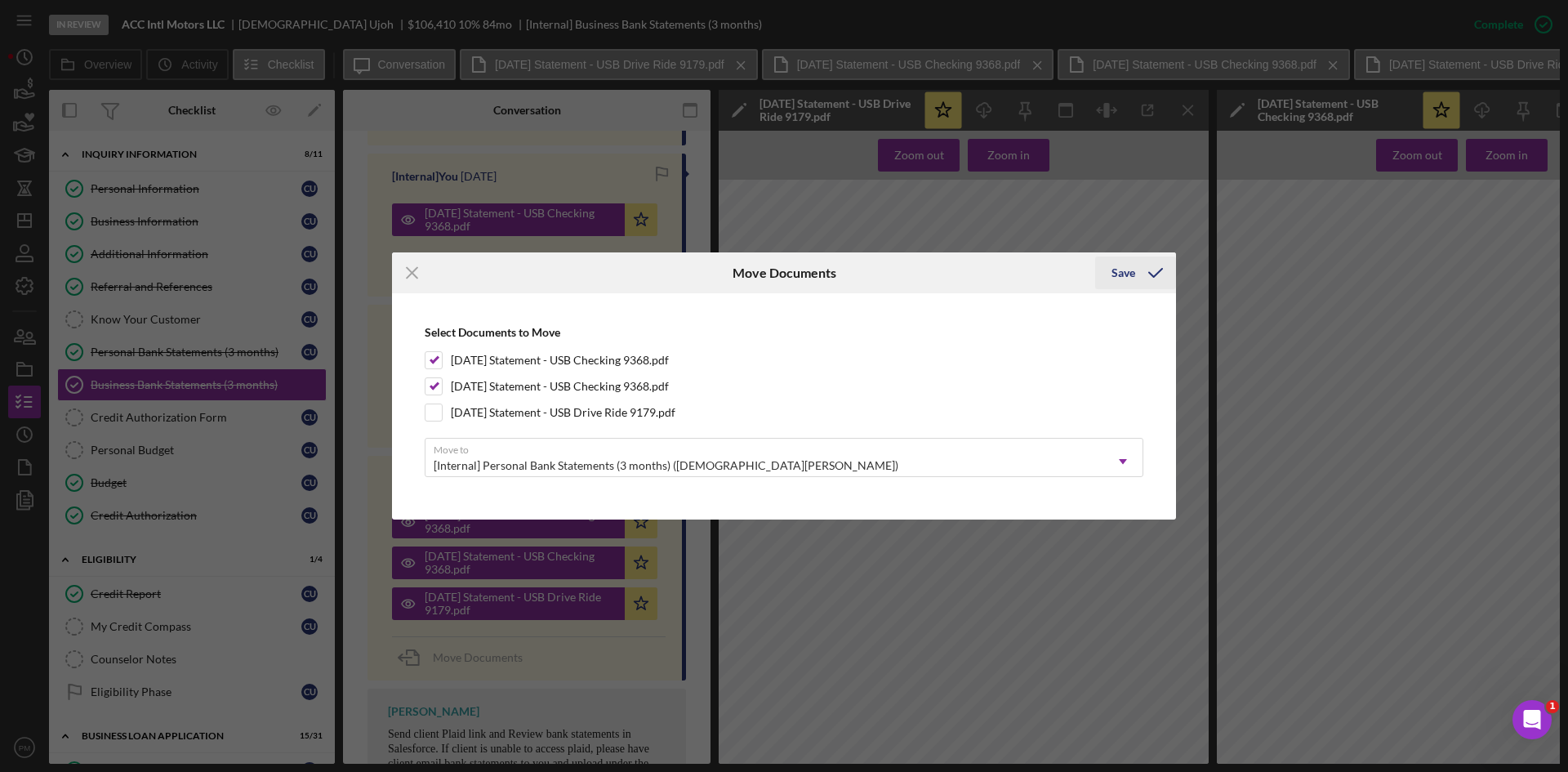
click at [1148, 278] on icon "submit" at bounding box center [1155, 272] width 41 height 41
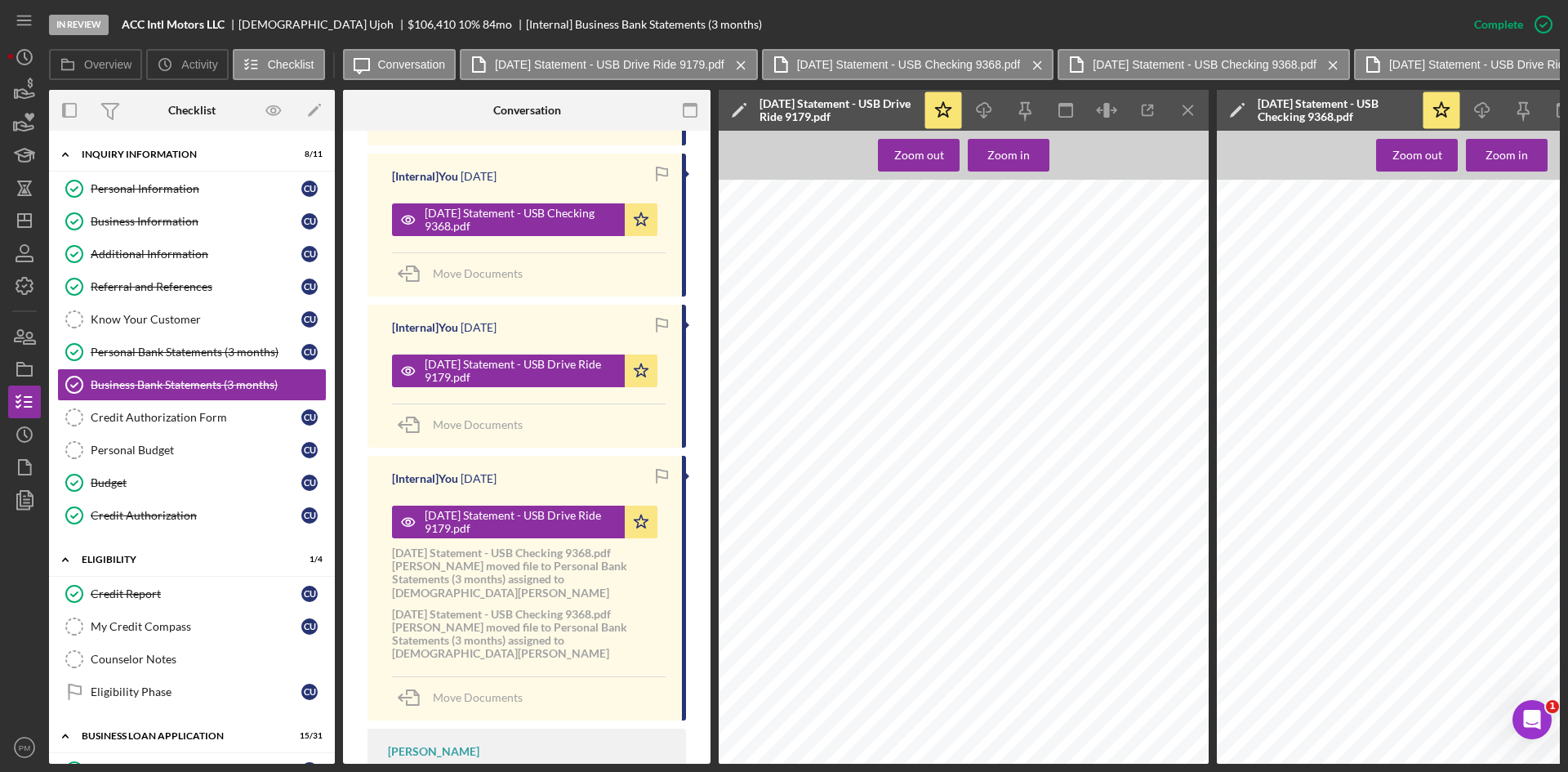
scroll to position [571, 0]
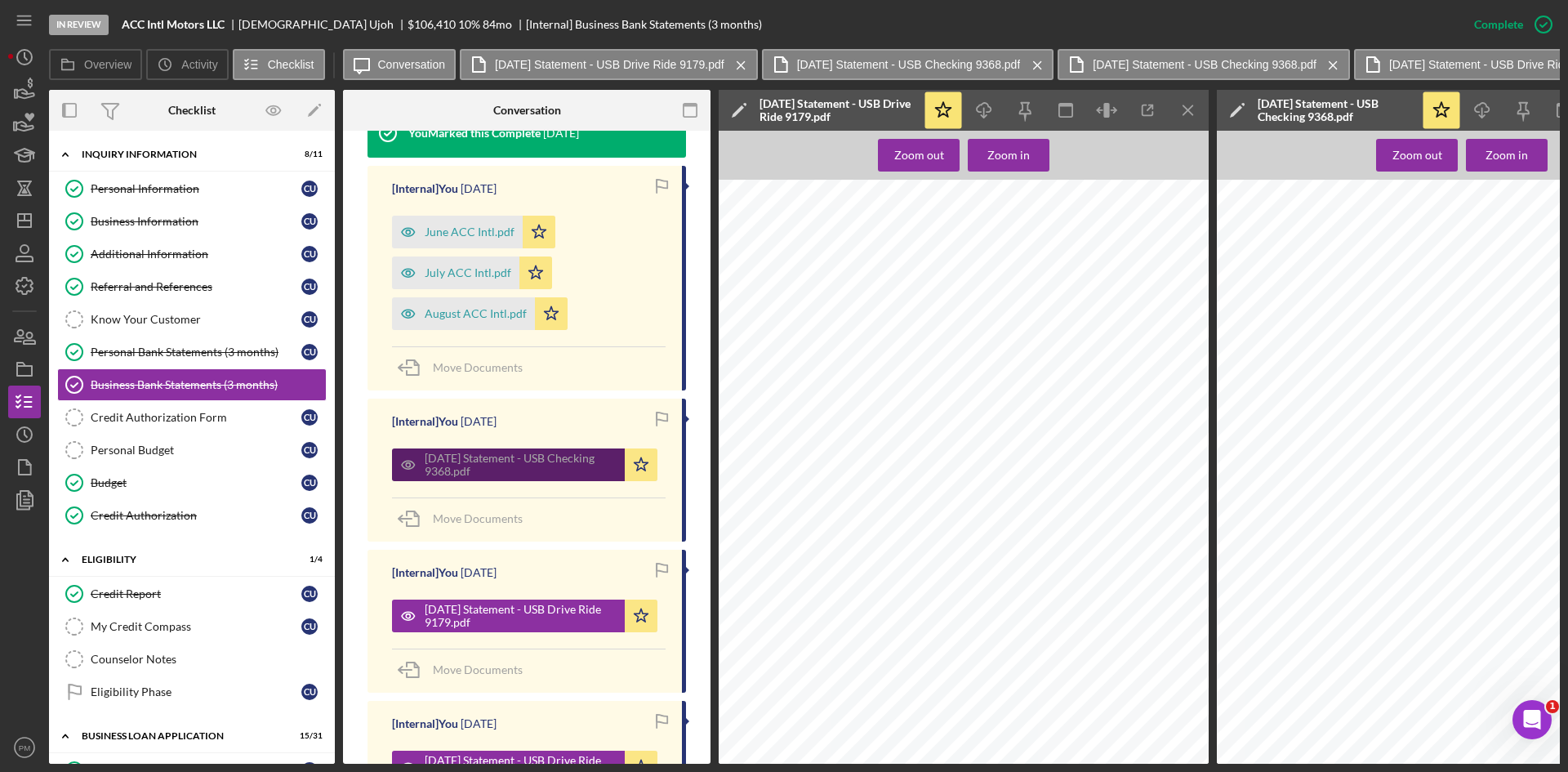
click at [483, 452] on div "[DATE] Statement - USB Checking 9368.pdf" at bounding box center [520, 464] width 192 height 26
click at [1180, 103] on icon "Icon/Menu Close" at bounding box center [1189, 111] width 37 height 37
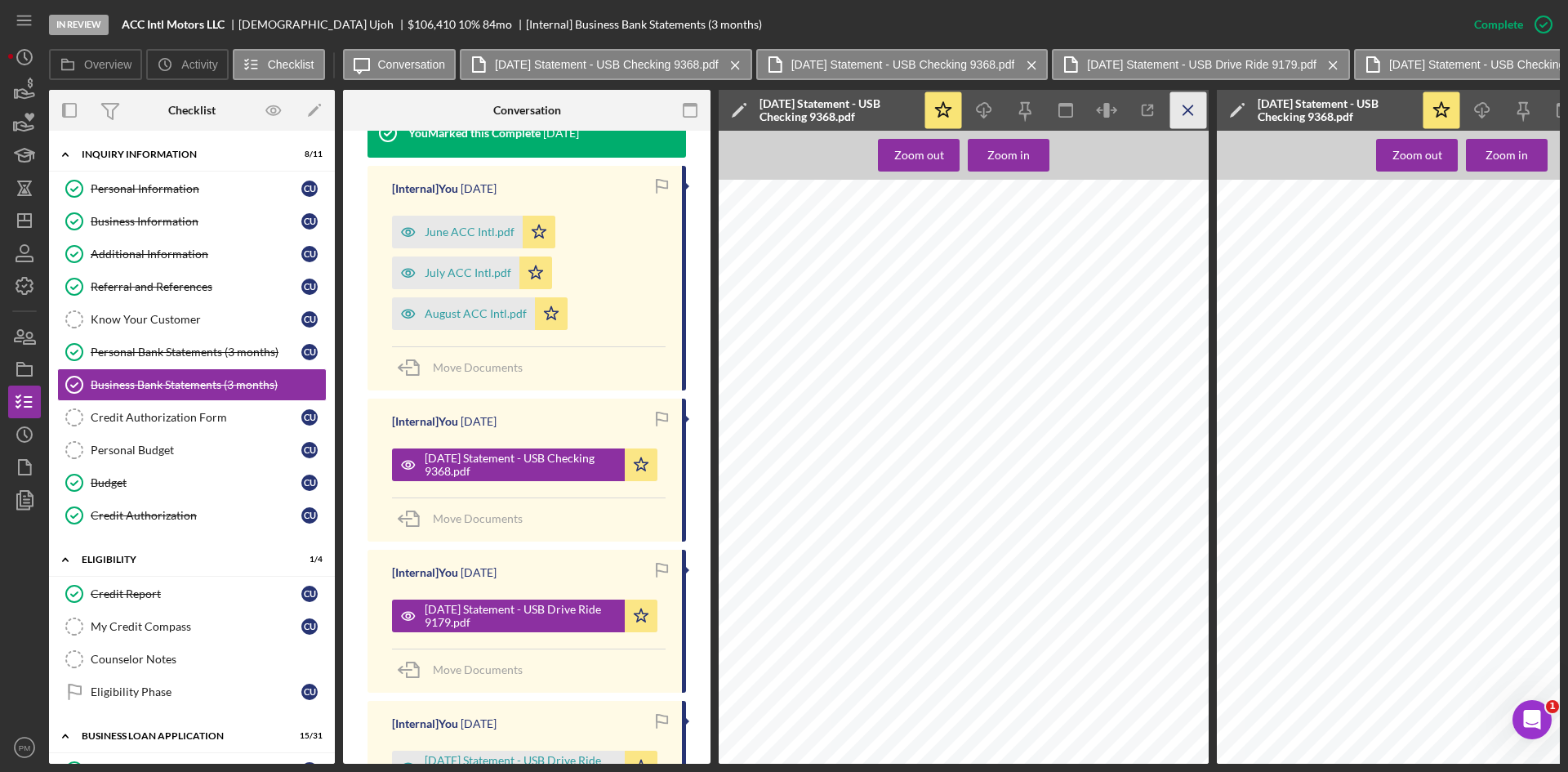
click at [1181, 105] on icon "Icon/Menu Close" at bounding box center [1189, 111] width 37 height 37
click at [1181, 114] on icon "Icon/Menu Close" at bounding box center [1189, 111] width 37 height 37
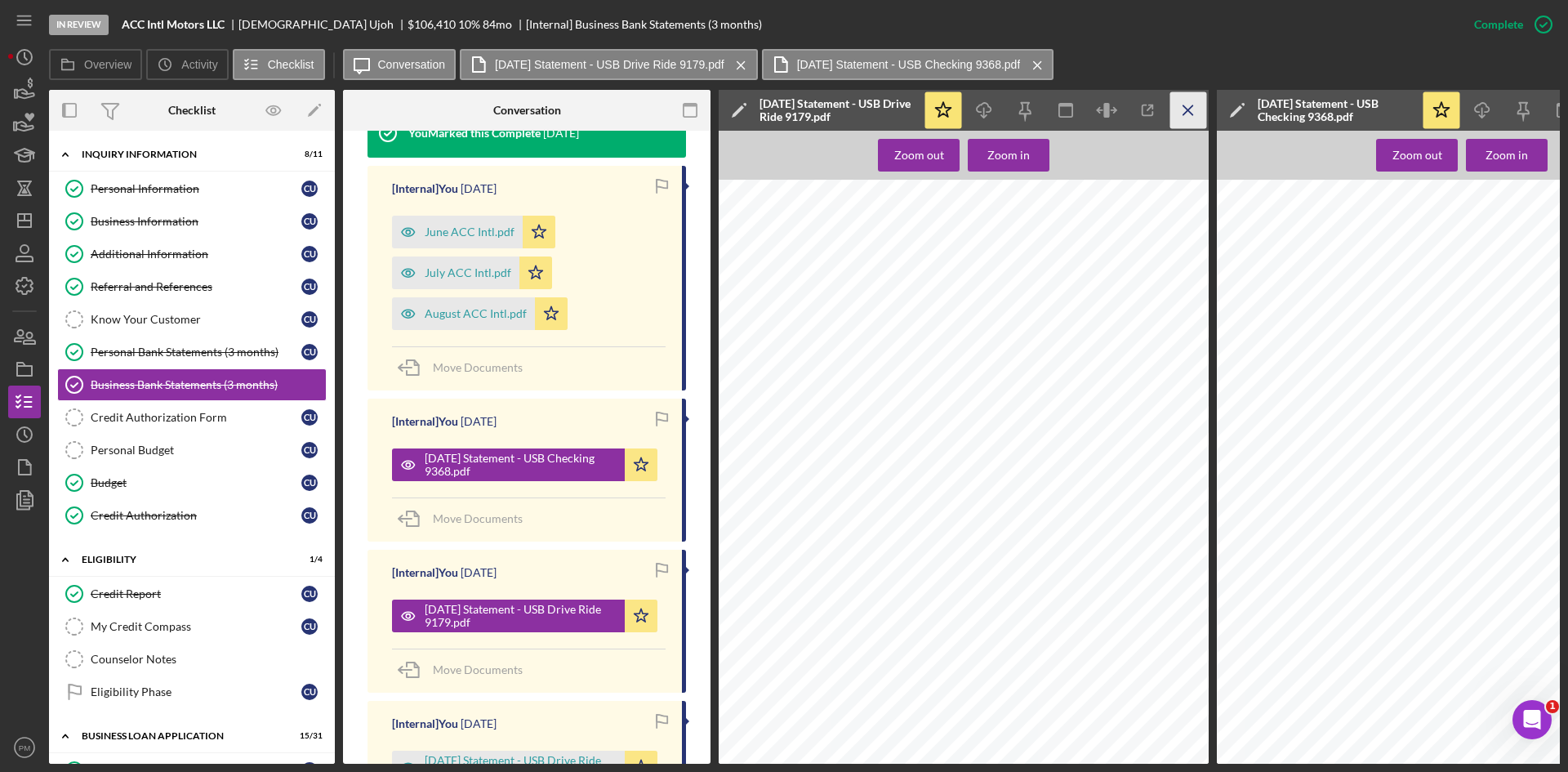
click at [1181, 116] on icon "Icon/Menu Close" at bounding box center [1189, 111] width 37 height 37
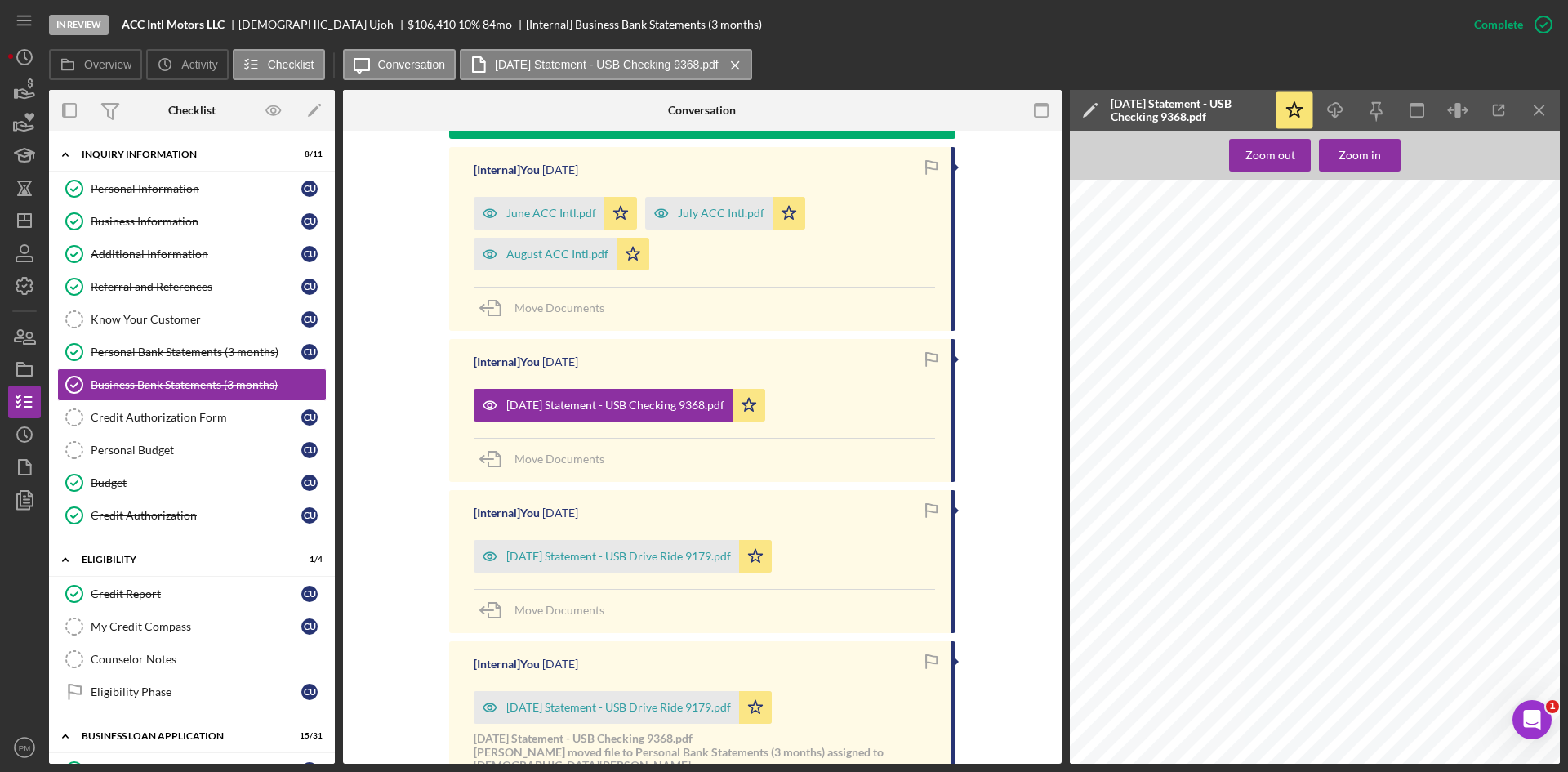
click at [1535, 114] on line "button" at bounding box center [1539, 109] width 9 height 9
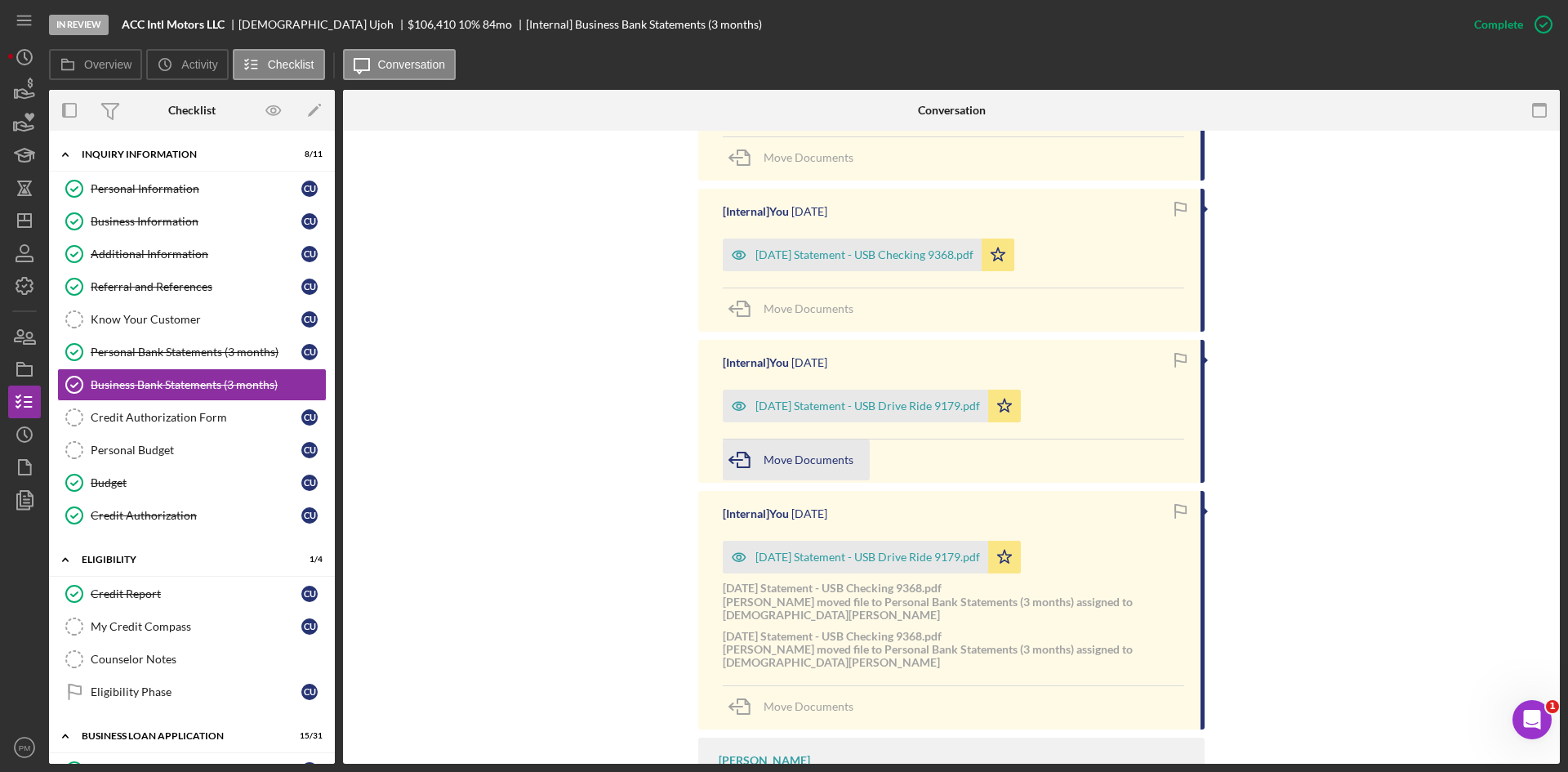
scroll to position [540, 0]
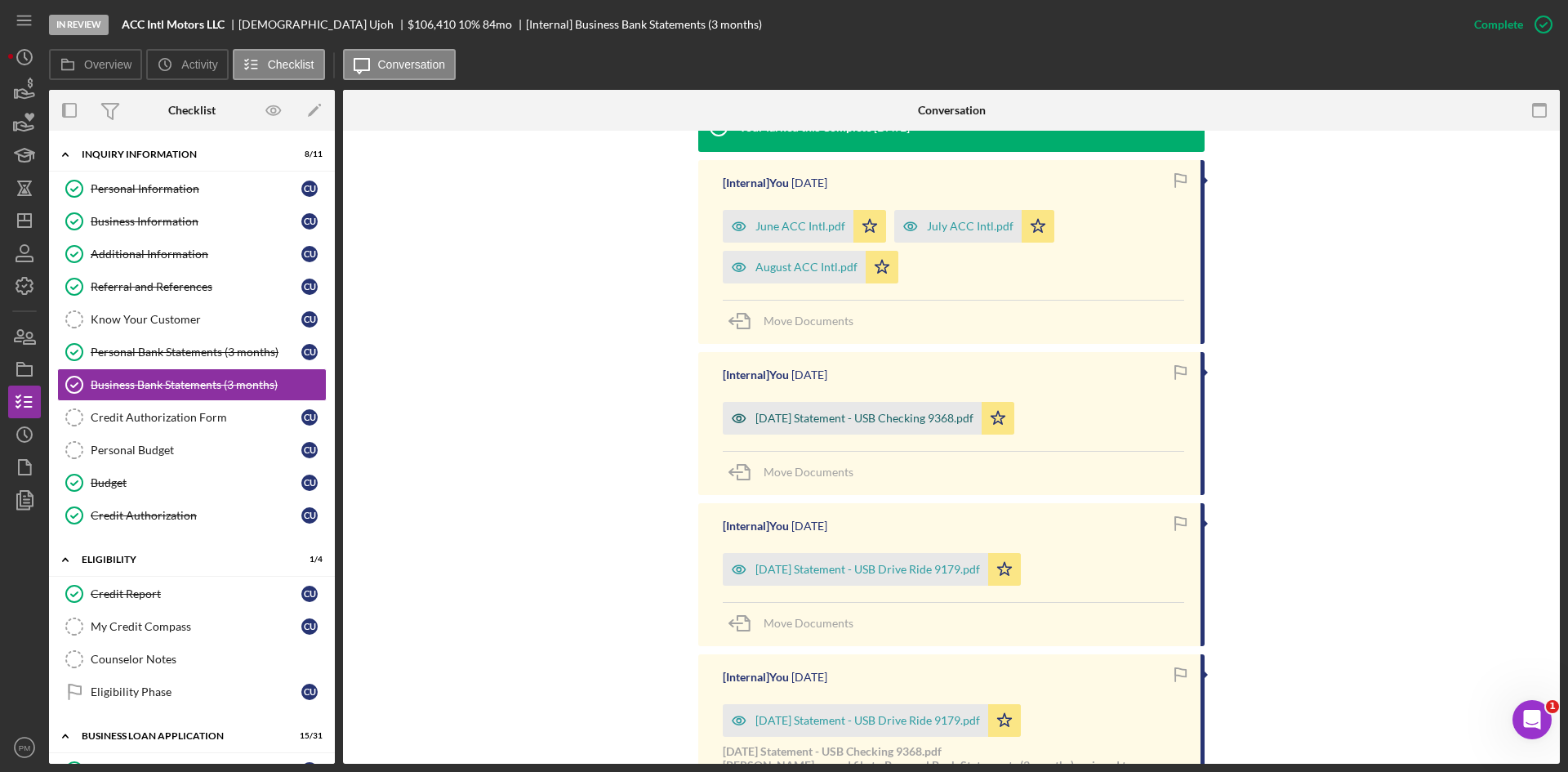
click at [802, 415] on div "[DATE] Statement - USB Checking 9368.pdf" at bounding box center [863, 418] width 218 height 13
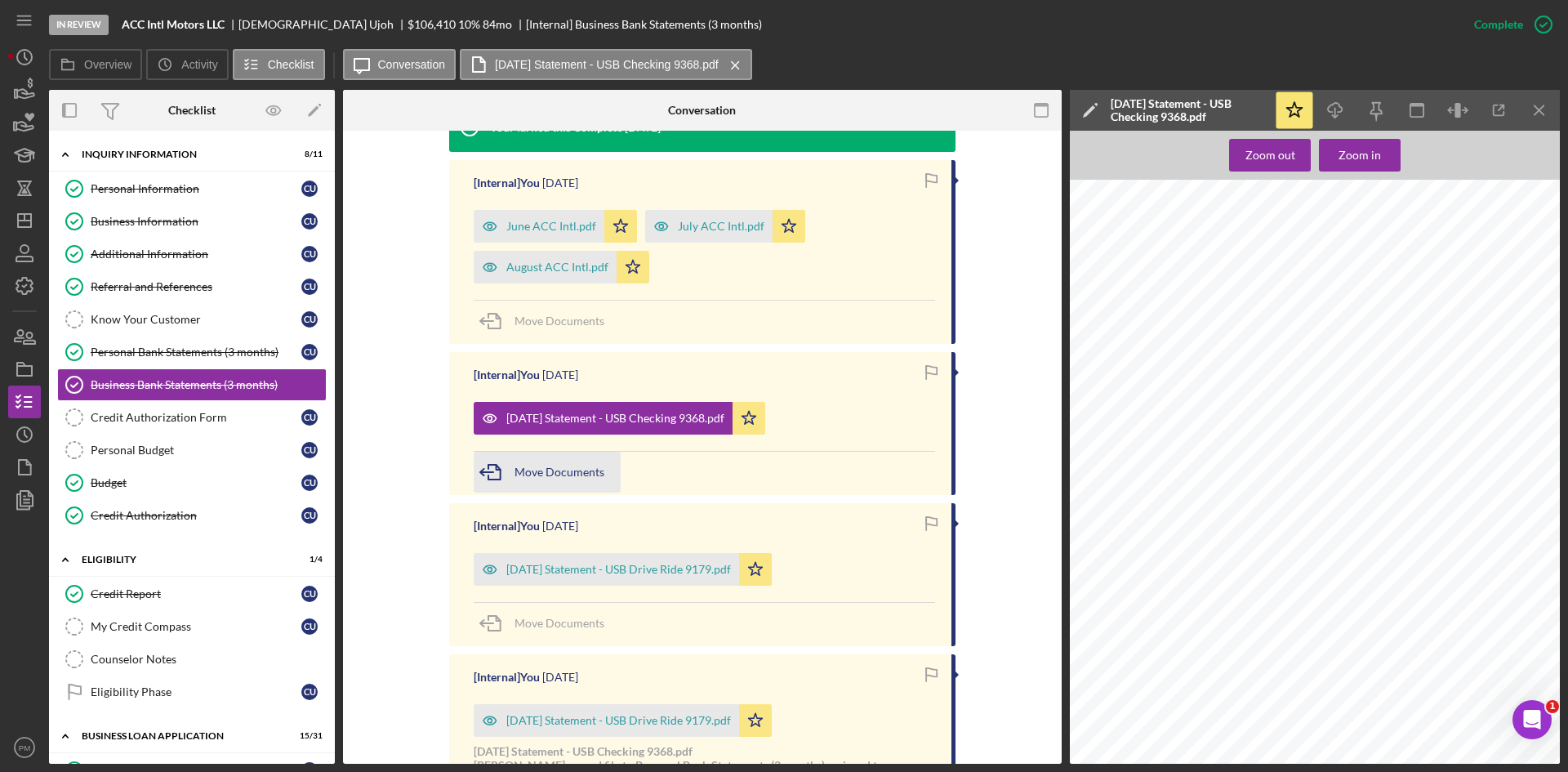
click at [545, 459] on div "Move Documents" at bounding box center [559, 472] width 90 height 41
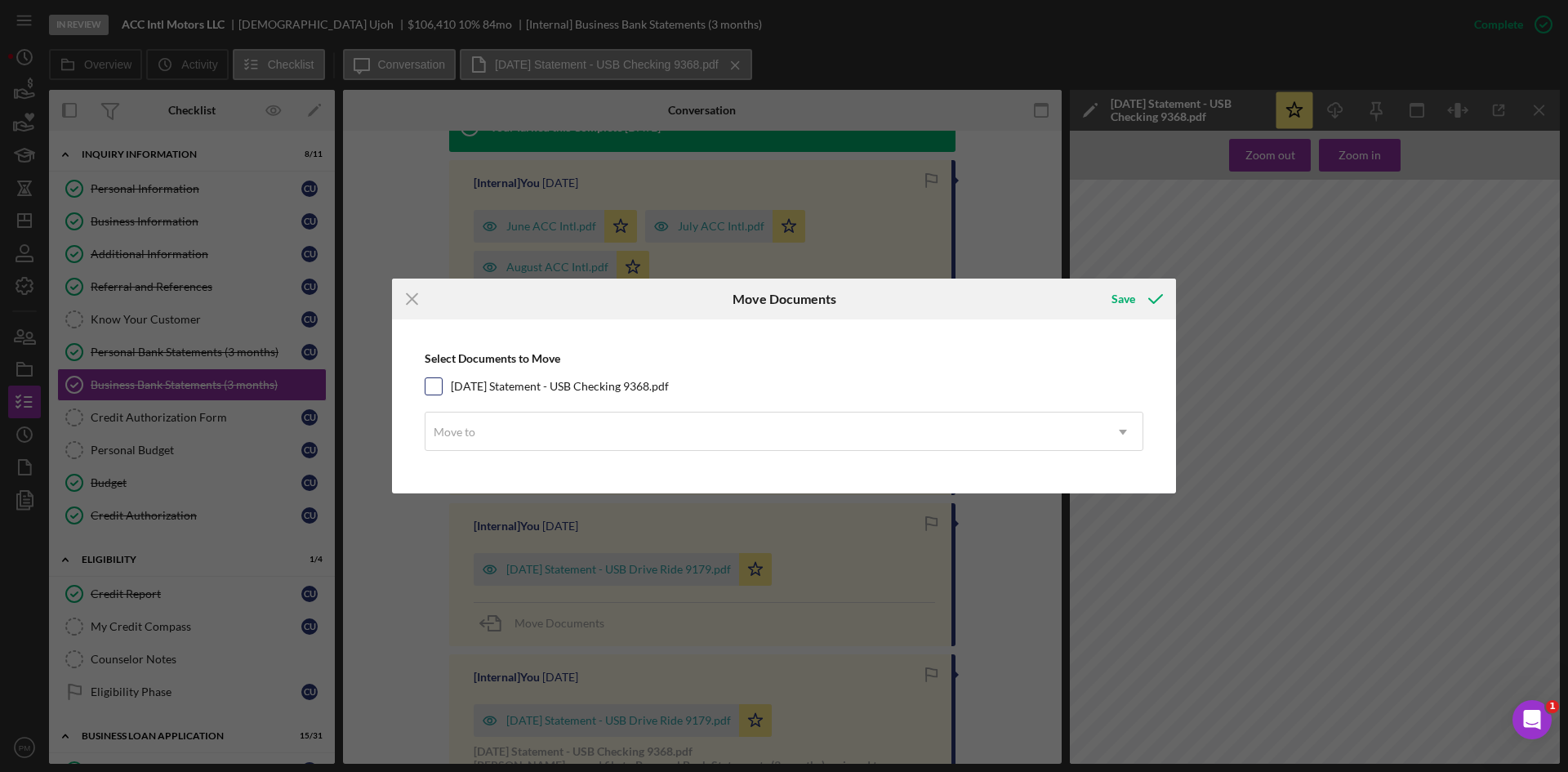
click at [437, 384] on input "[DATE] Statement - USB Checking 9368.pdf" at bounding box center [433, 386] width 16 height 16
checkbox input "true"
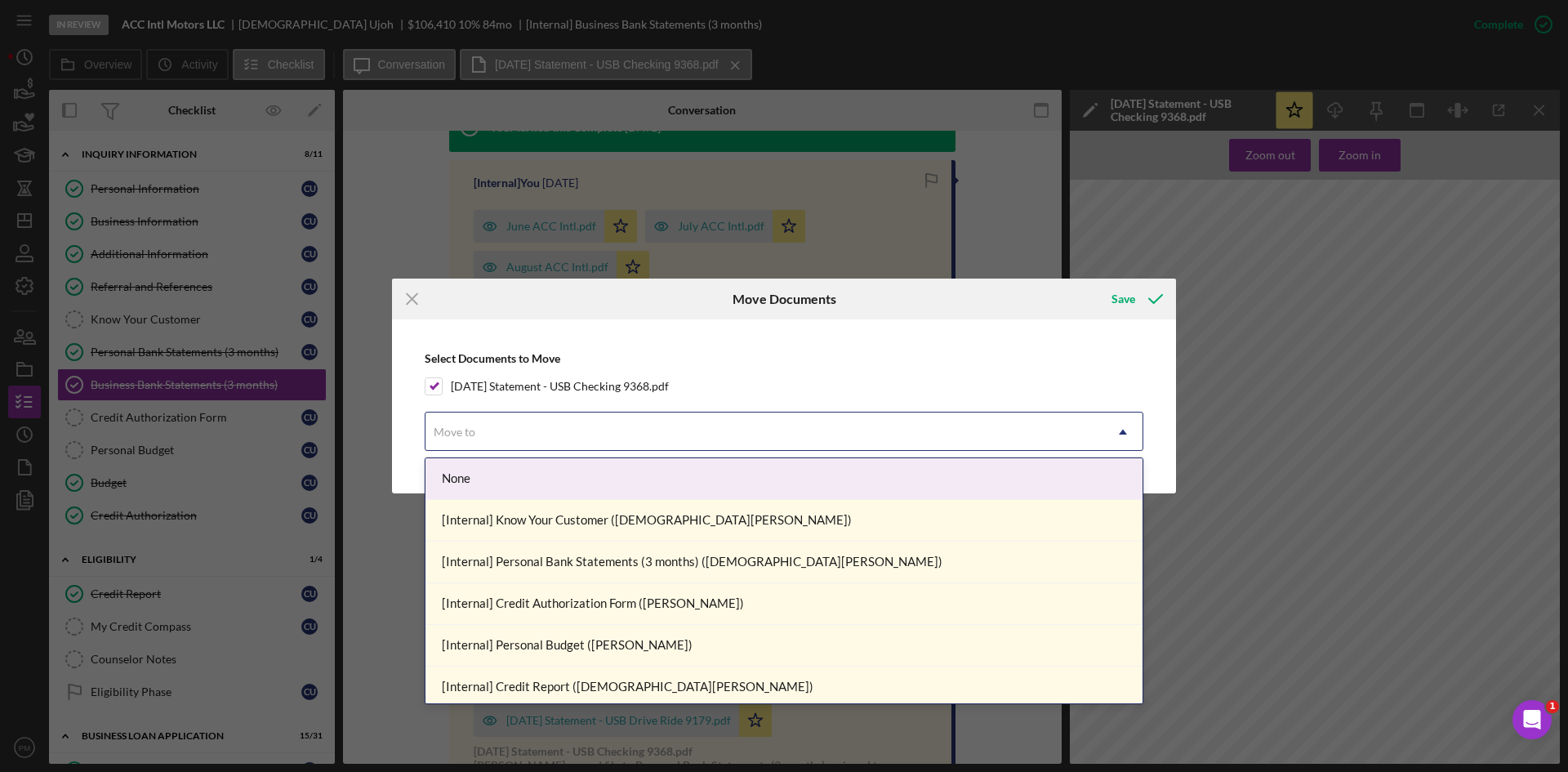
click at [486, 431] on div "Move to" at bounding box center [764, 431] width 678 height 38
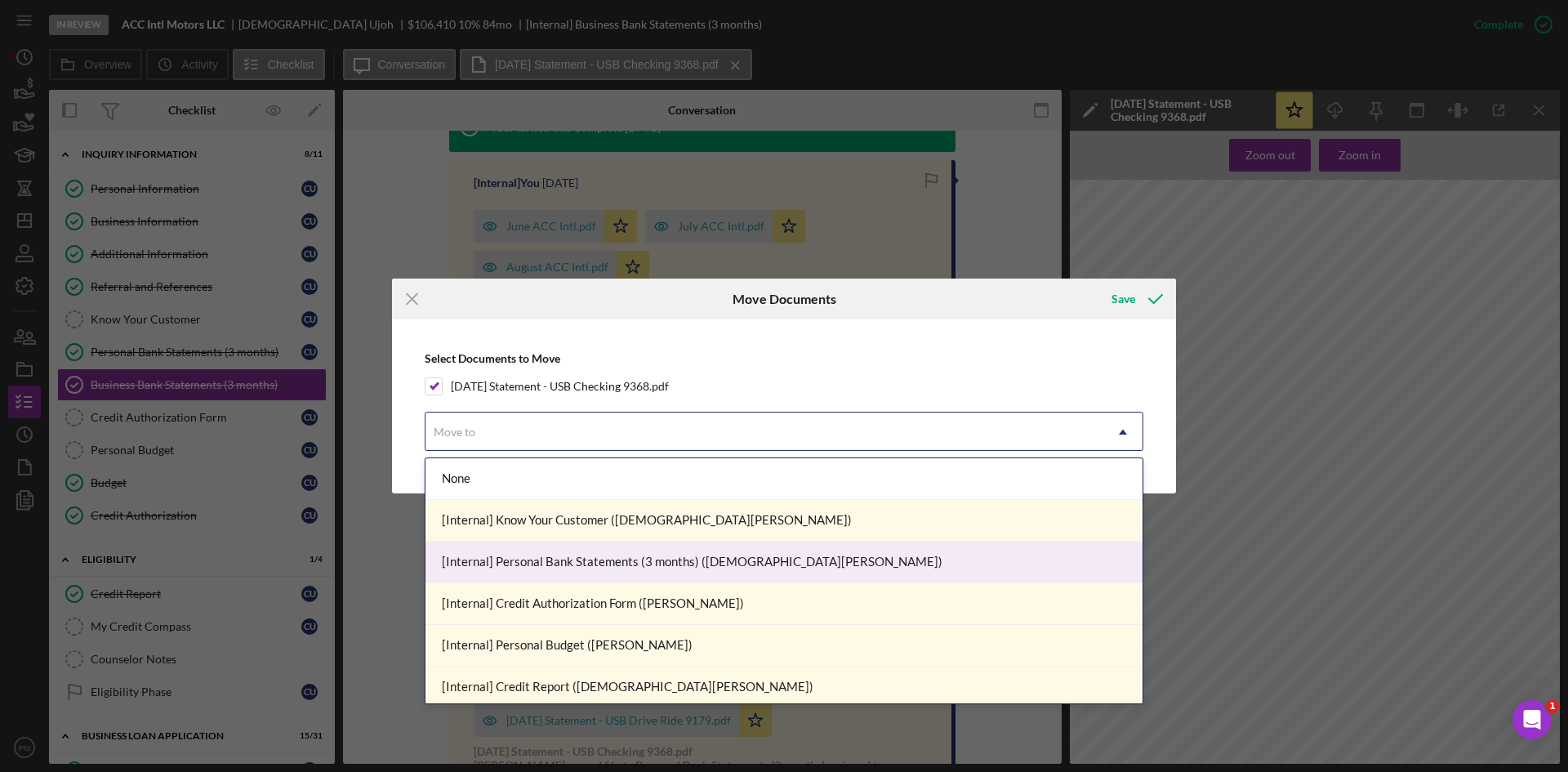
click at [519, 557] on div "[Internal] Personal Bank Statements (3 months) ([DEMOGRAPHIC_DATA][PERSON_NAME])" at bounding box center [784, 563] width 717 height 42
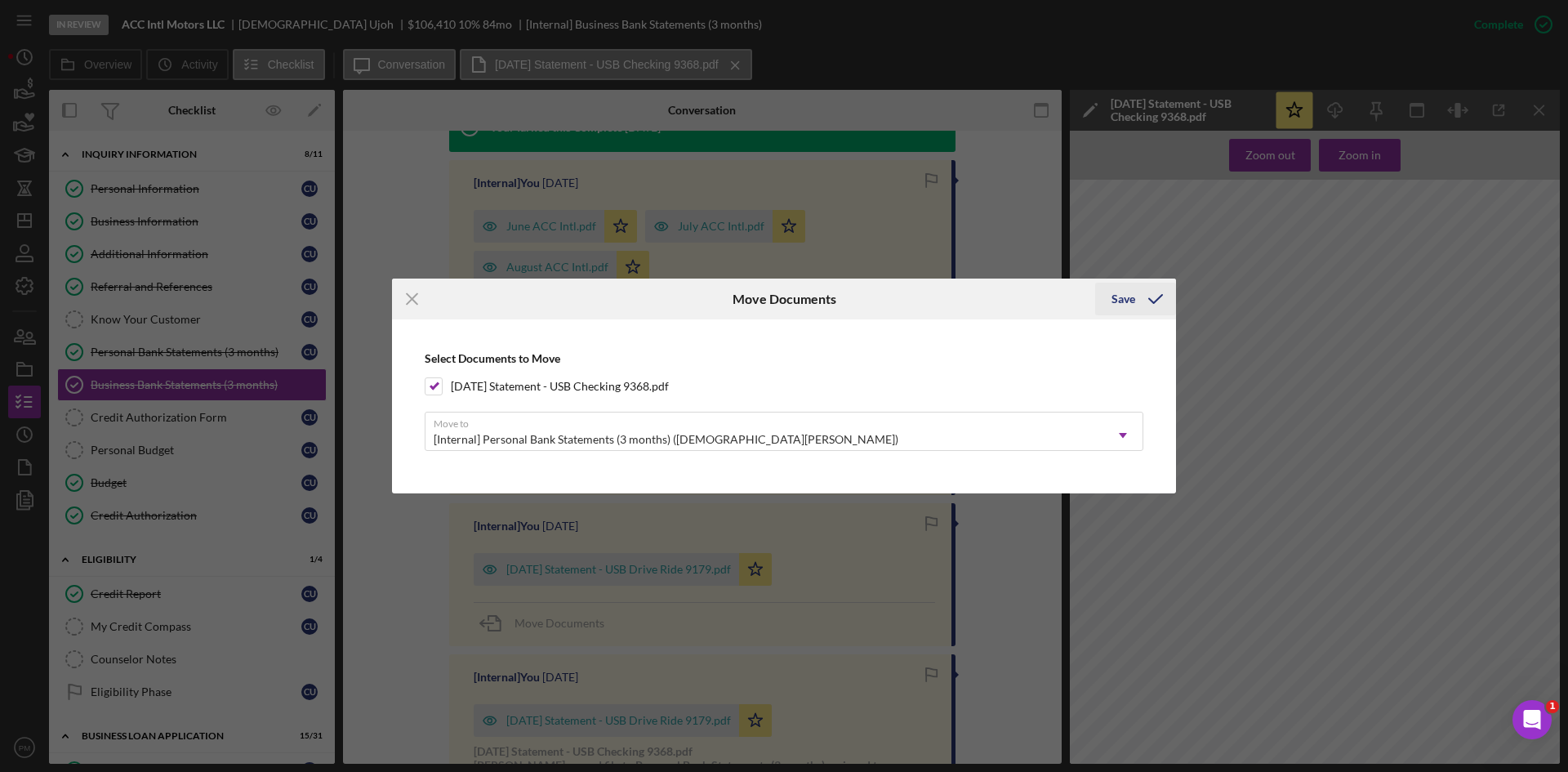
click at [1134, 296] on div "Save" at bounding box center [1123, 299] width 24 height 33
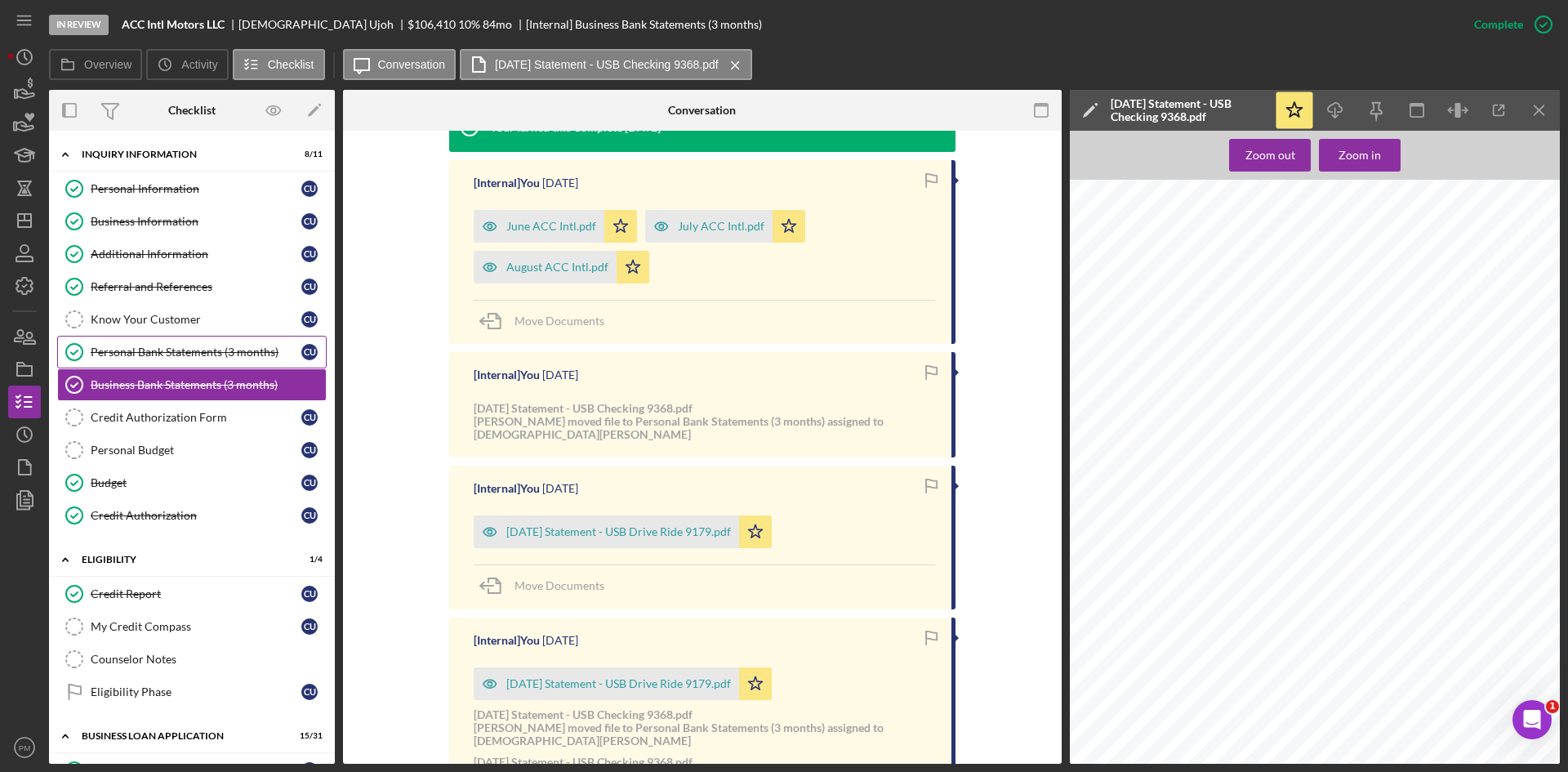
click at [122, 361] on link "Personal Bank Statements (3 months) Personal Bank Statements (3 months) C U" at bounding box center [192, 352] width 269 height 33
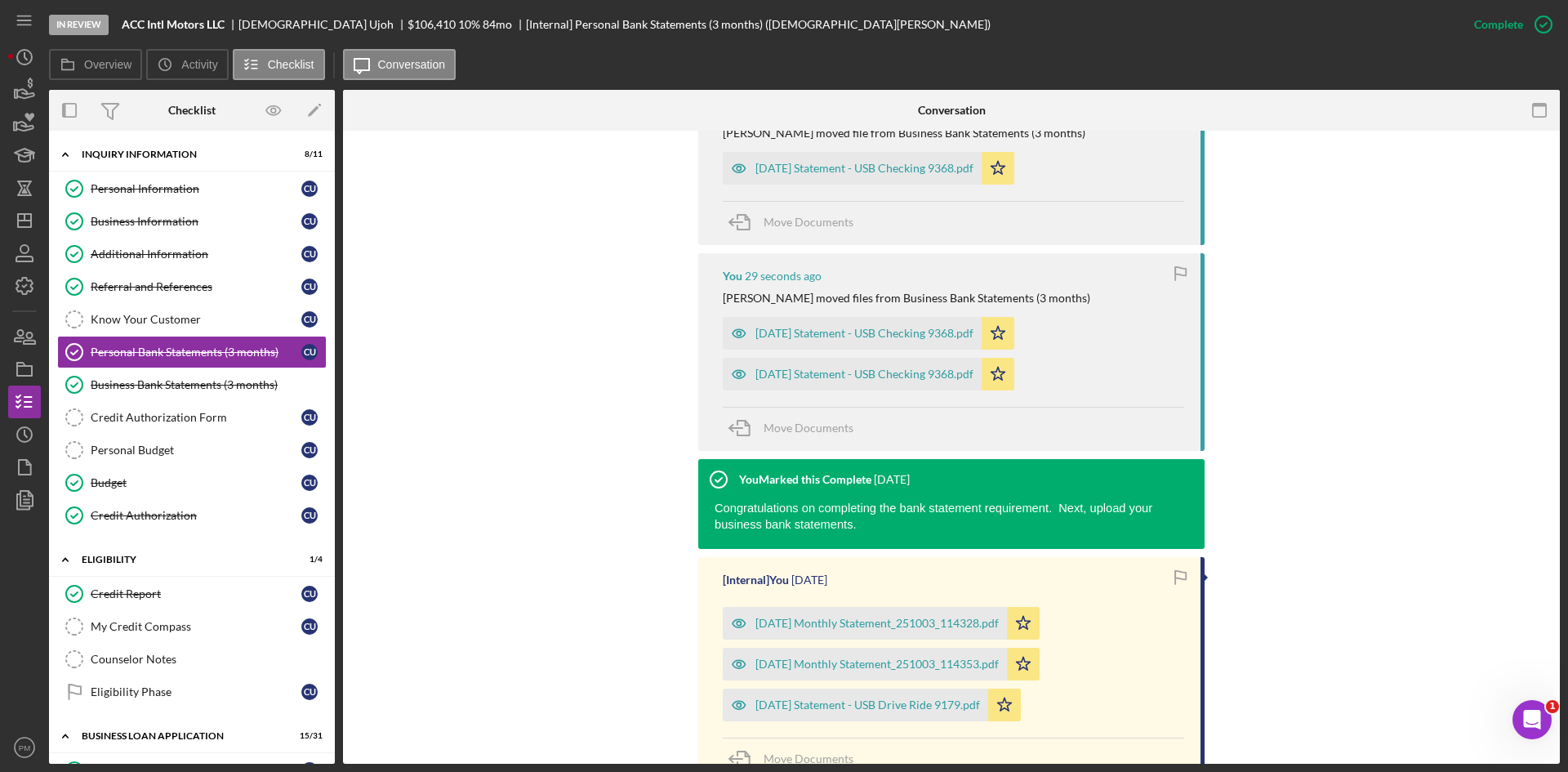
scroll to position [700, 0]
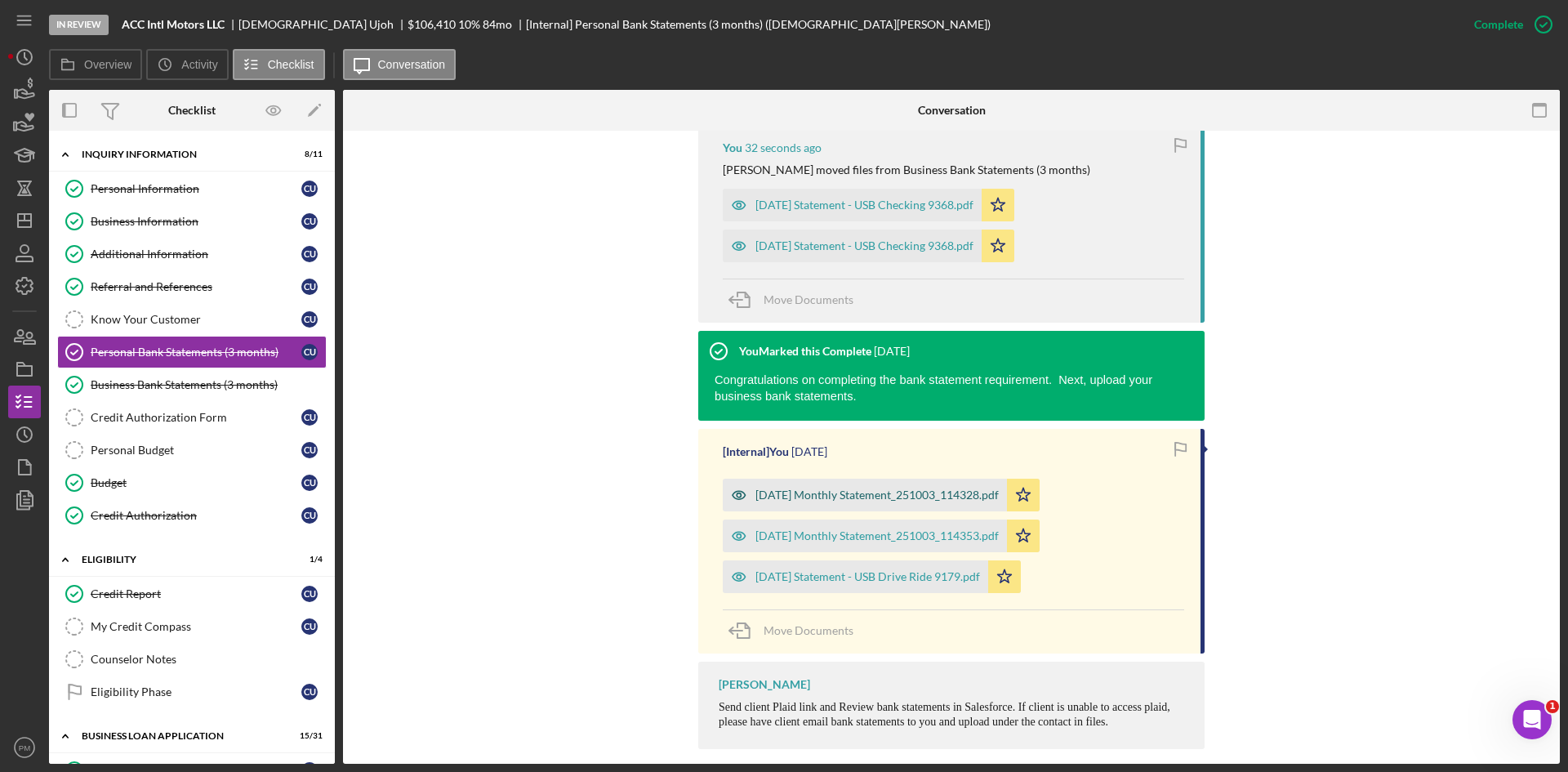
click at [871, 489] on div "[DATE] Monthly Statement_251003_114328.pdf" at bounding box center [876, 495] width 243 height 13
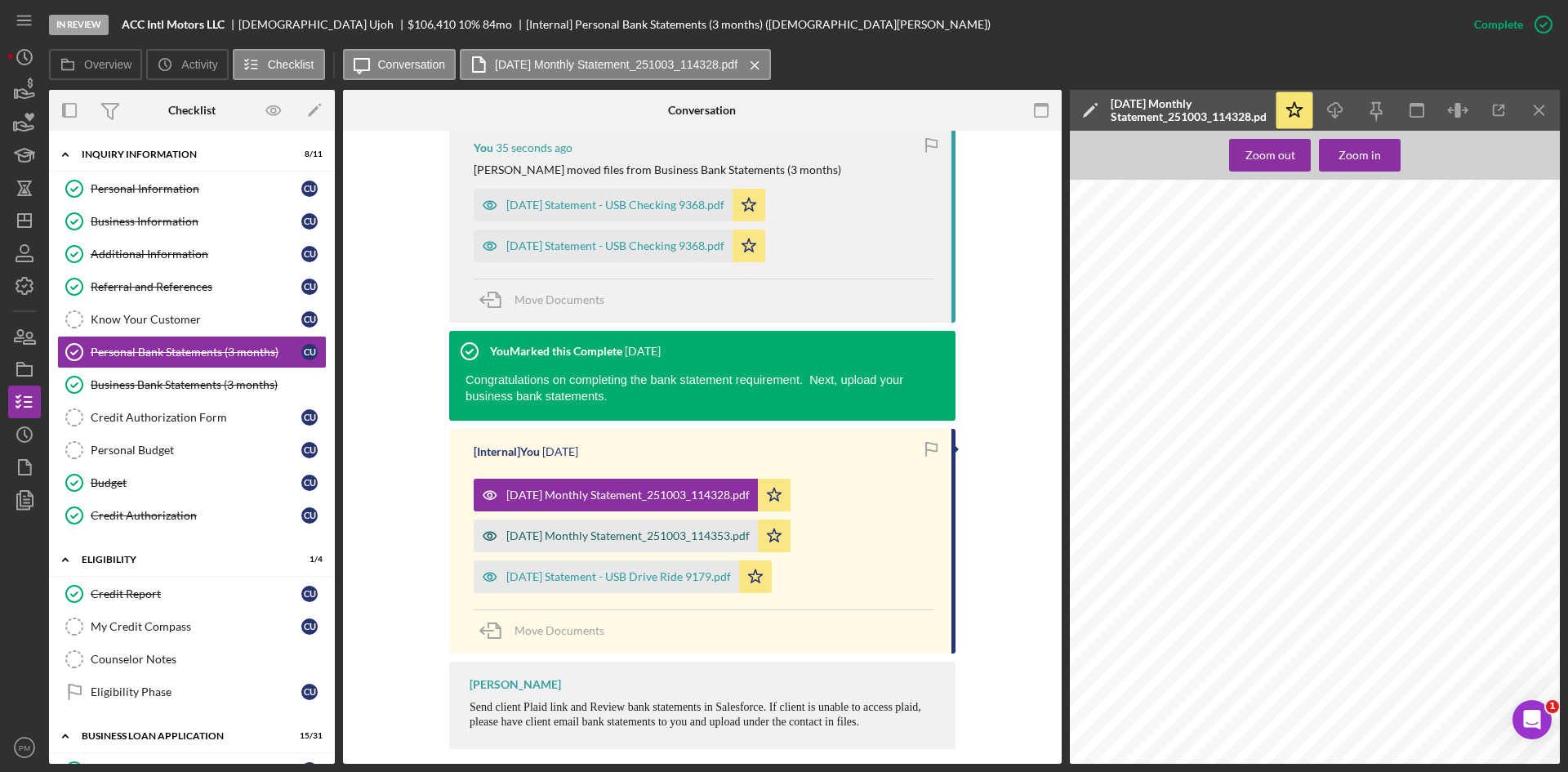
click at [655, 529] on div "[DATE] Monthly Statement_251003_114353.pdf" at bounding box center [627, 536] width 243 height 13
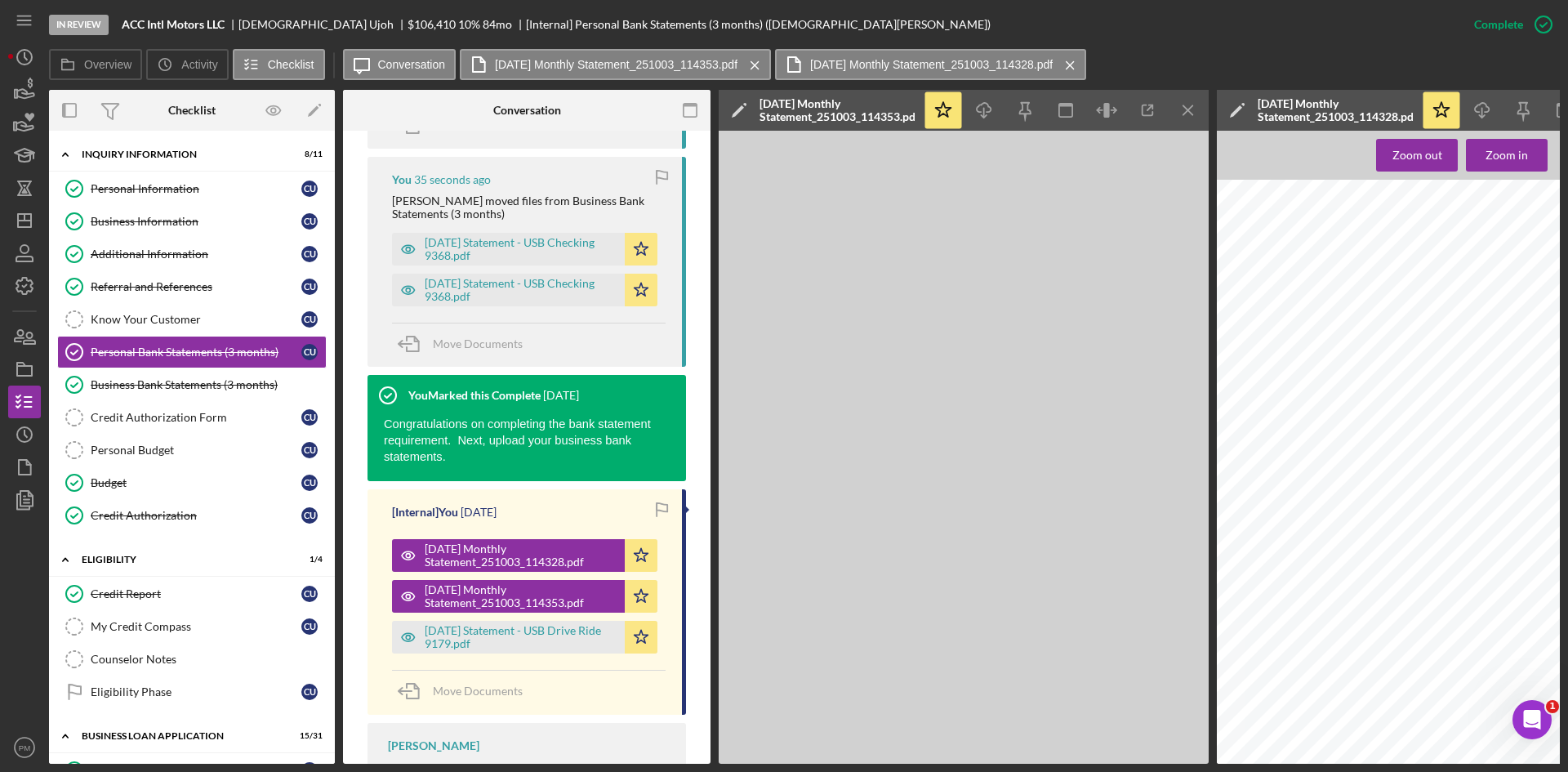
scroll to position [731, 0]
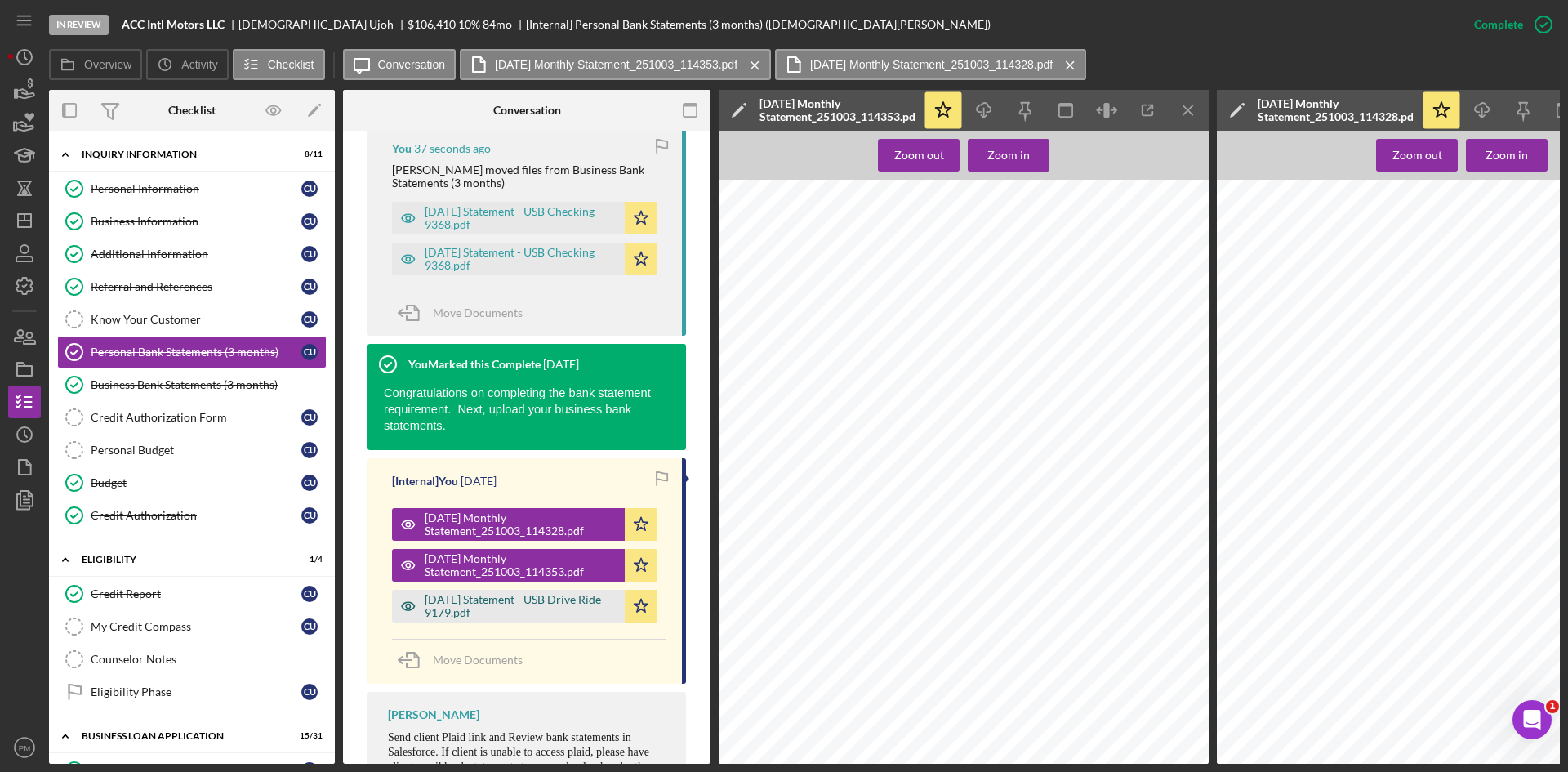
click at [505, 593] on div "[DATE] Statement - USB Drive Ride 9179.pdf" at bounding box center [520, 605] width 192 height 26
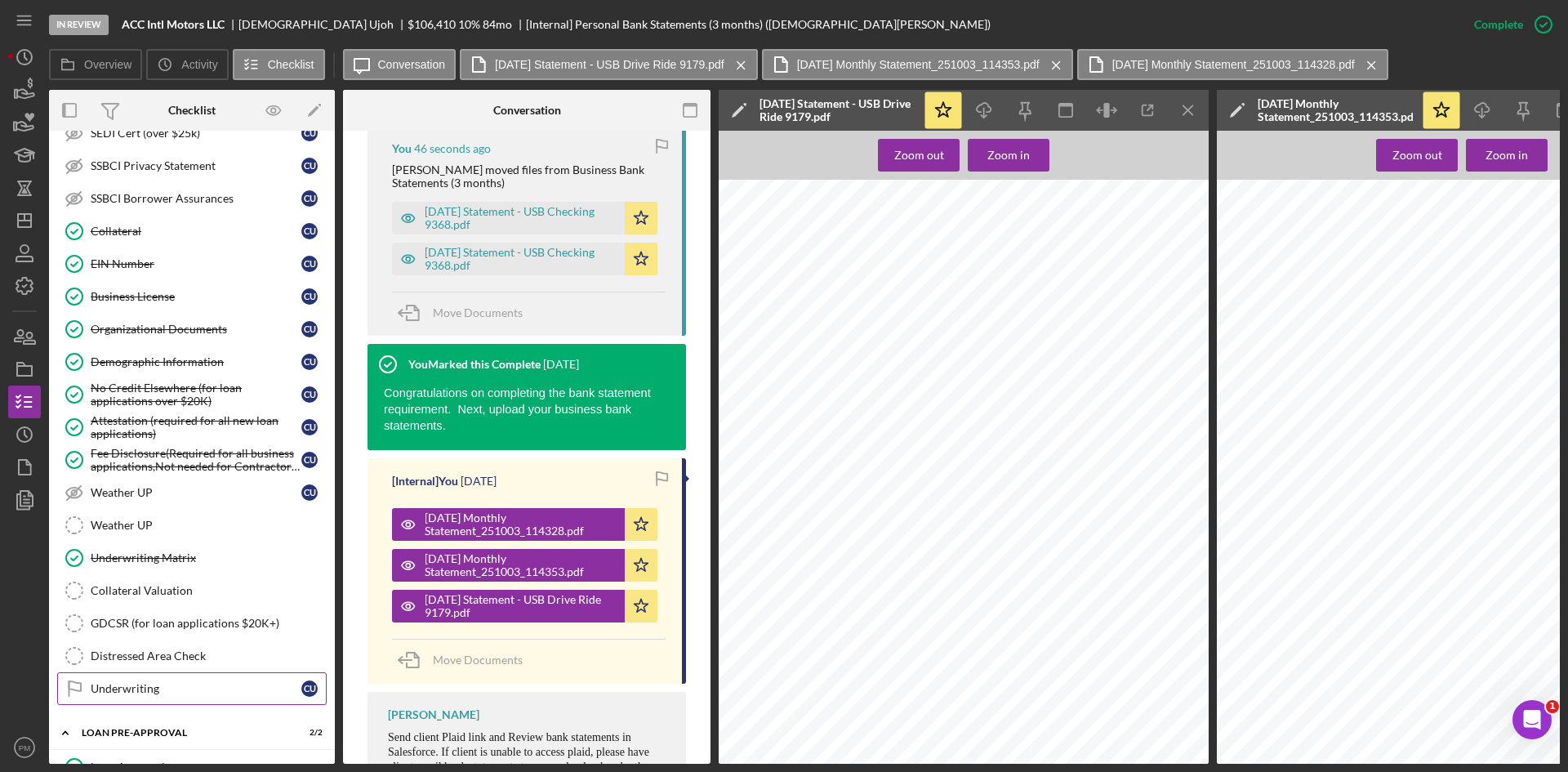
scroll to position [1144, 0]
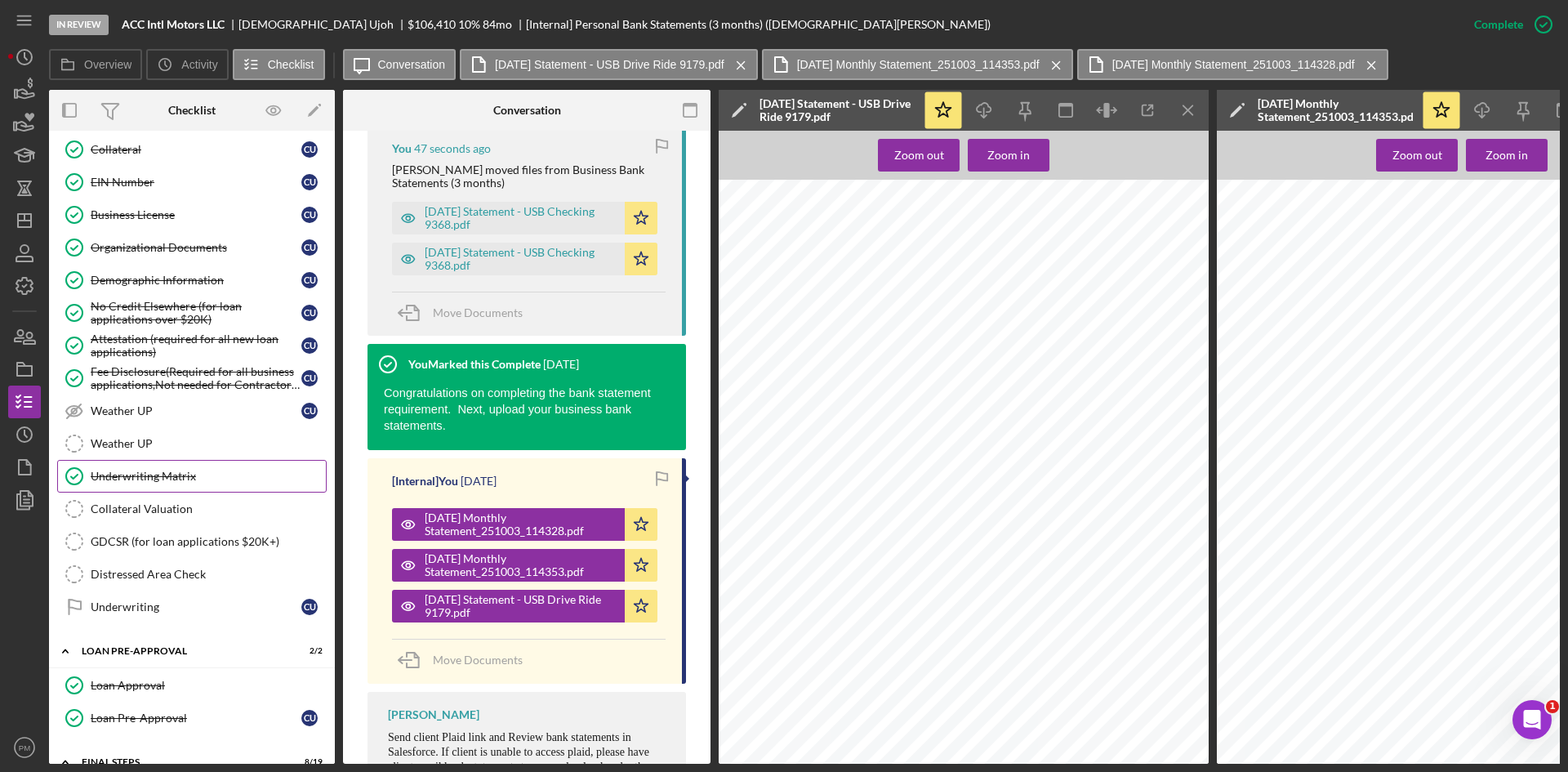
click at [130, 479] on div "Underwriting Matrix" at bounding box center [209, 476] width 235 height 13
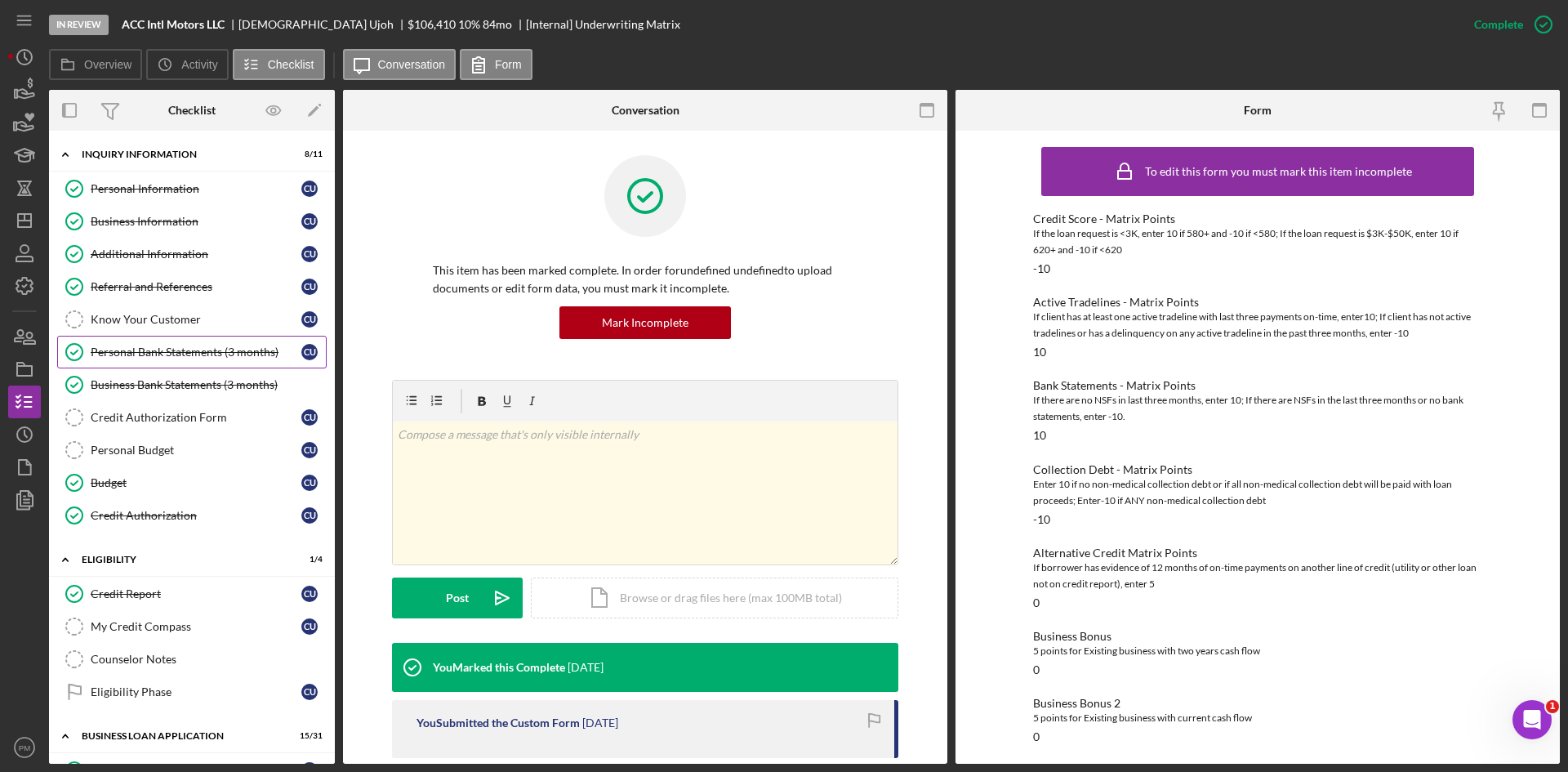
click at [188, 358] on div "Personal Bank Statements (3 months)" at bounding box center [196, 352] width 211 height 13
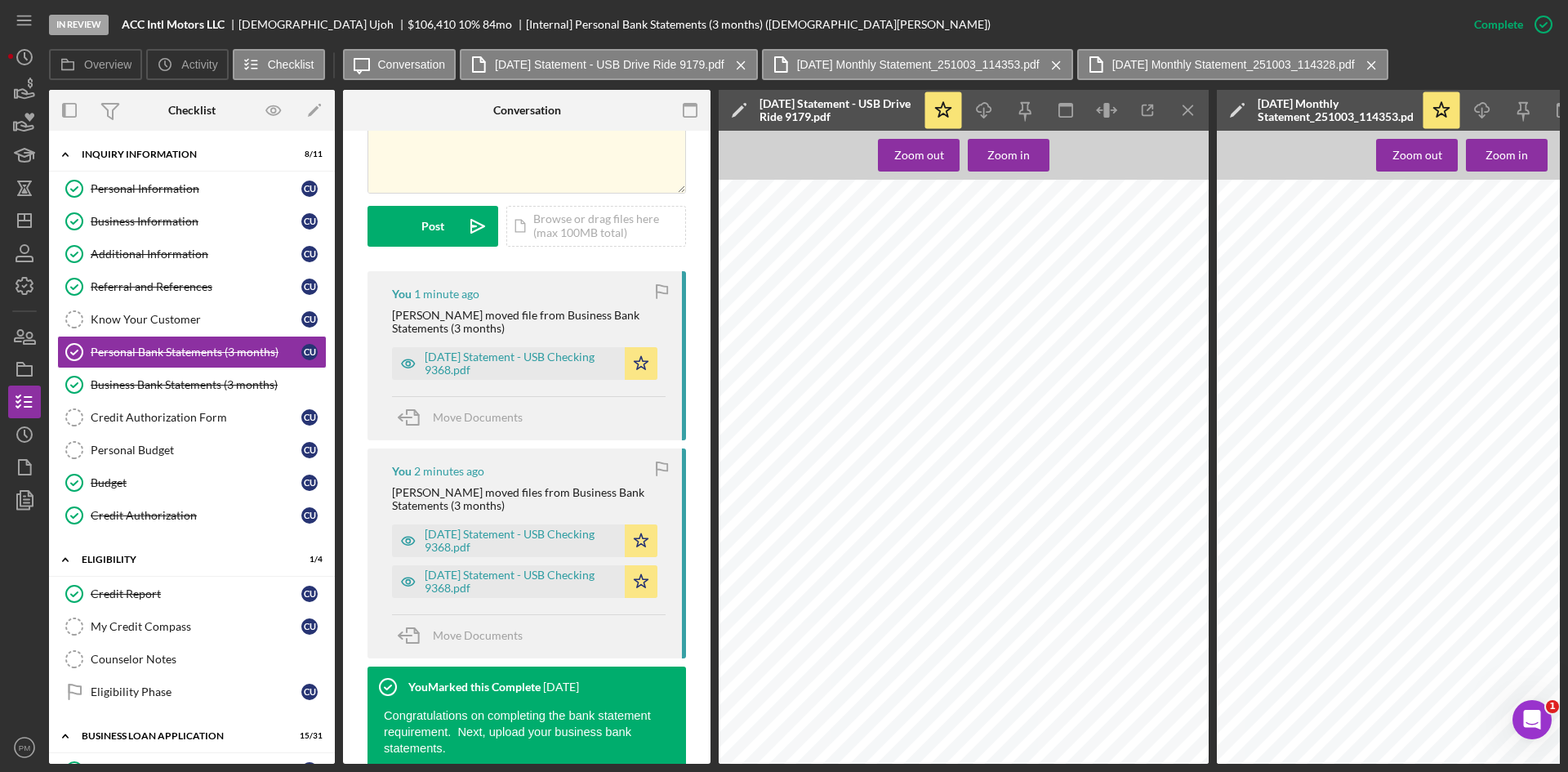
scroll to position [1144, 0]
click at [1191, 123] on icon "Icon/Menu Close" at bounding box center [1189, 111] width 37 height 37
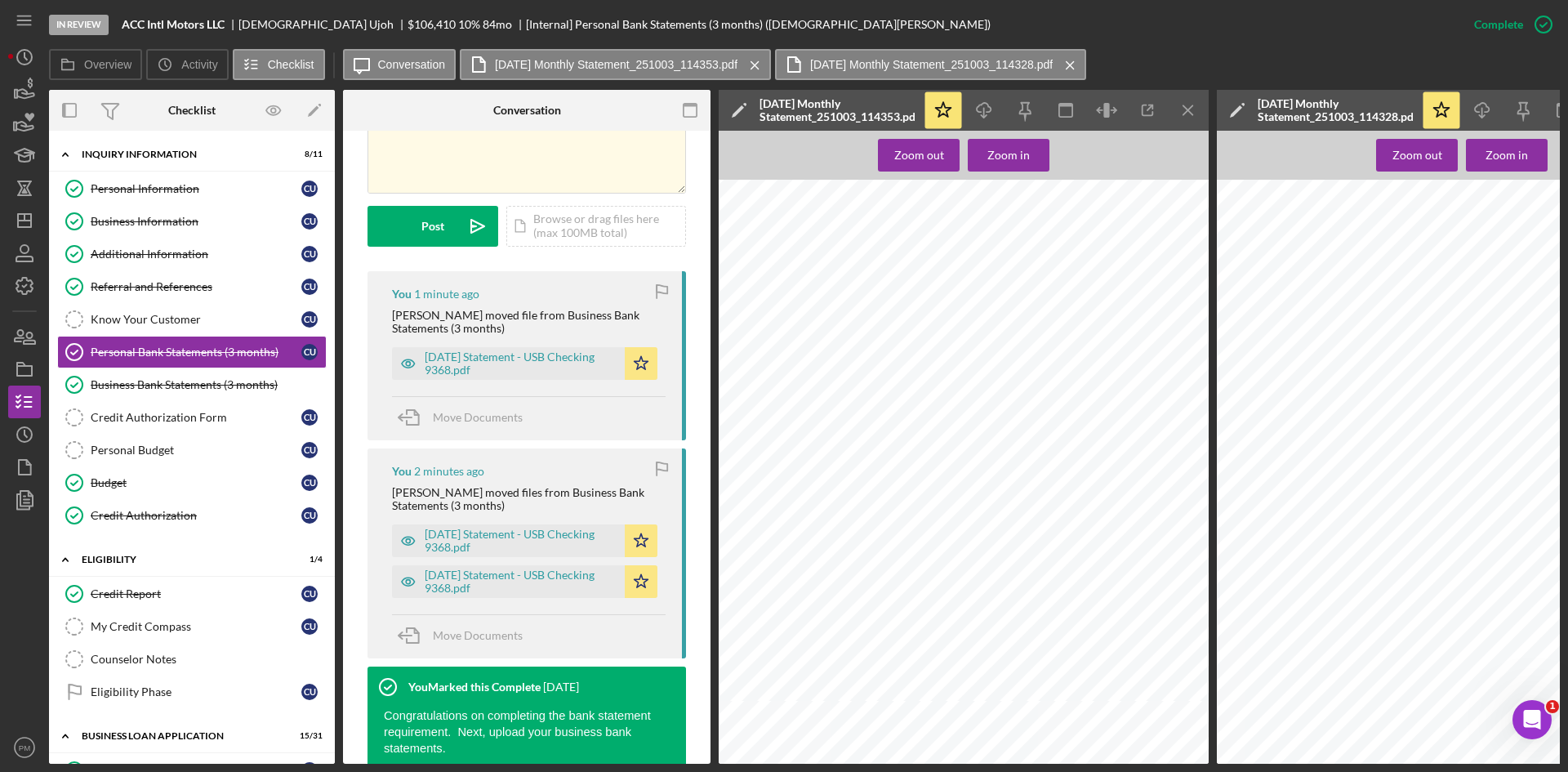
scroll to position [73, 2]
click at [1176, 119] on icon "Icon/Menu Close" at bounding box center [1189, 111] width 37 height 37
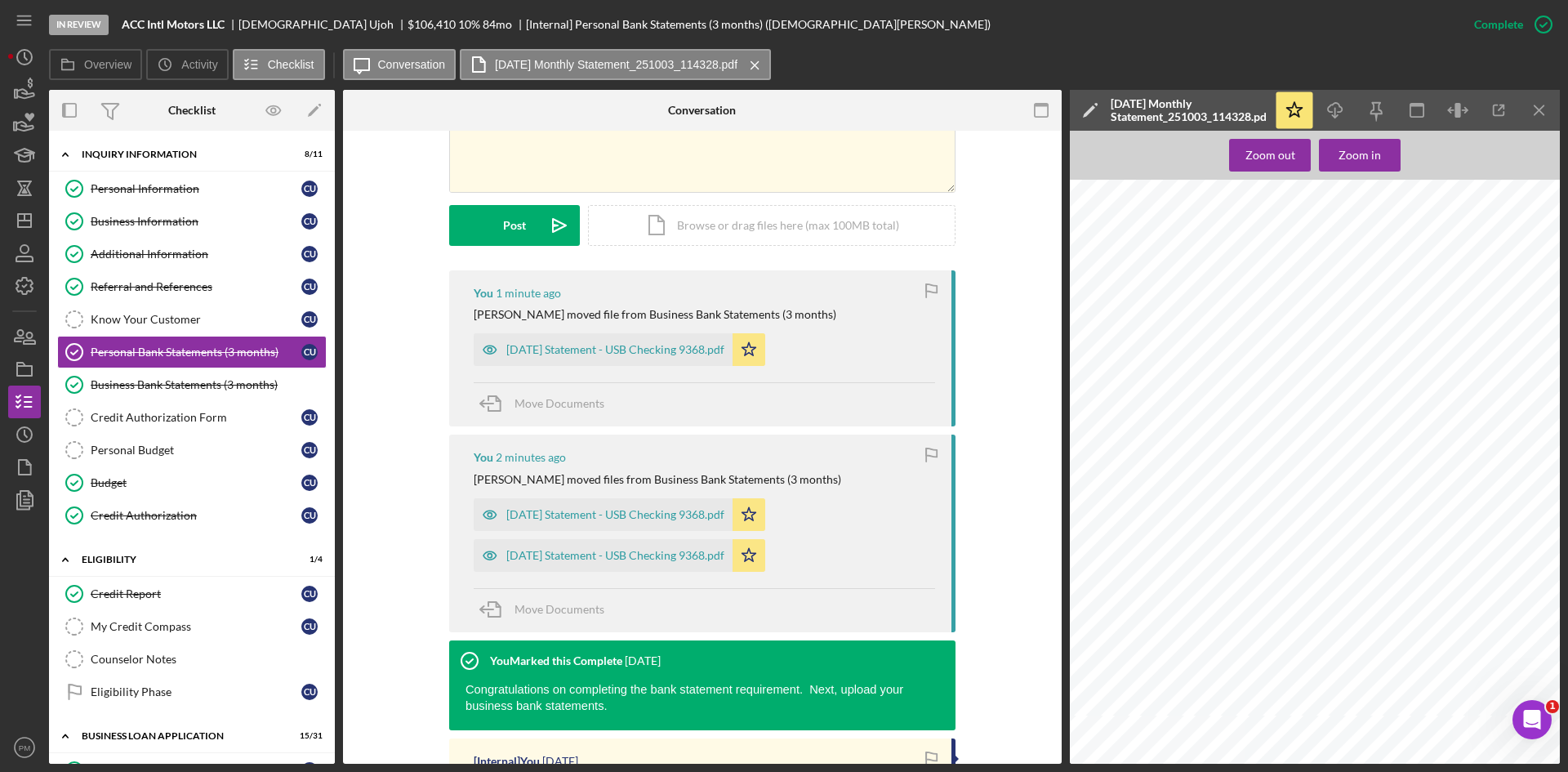
scroll to position [898, 9]
drag, startPoint x: 1530, startPoint y: 110, endPoint x: 1423, endPoint y: 155, distance: 116.1
click at [1530, 112] on icon "Icon/Menu Close" at bounding box center [1539, 111] width 37 height 37
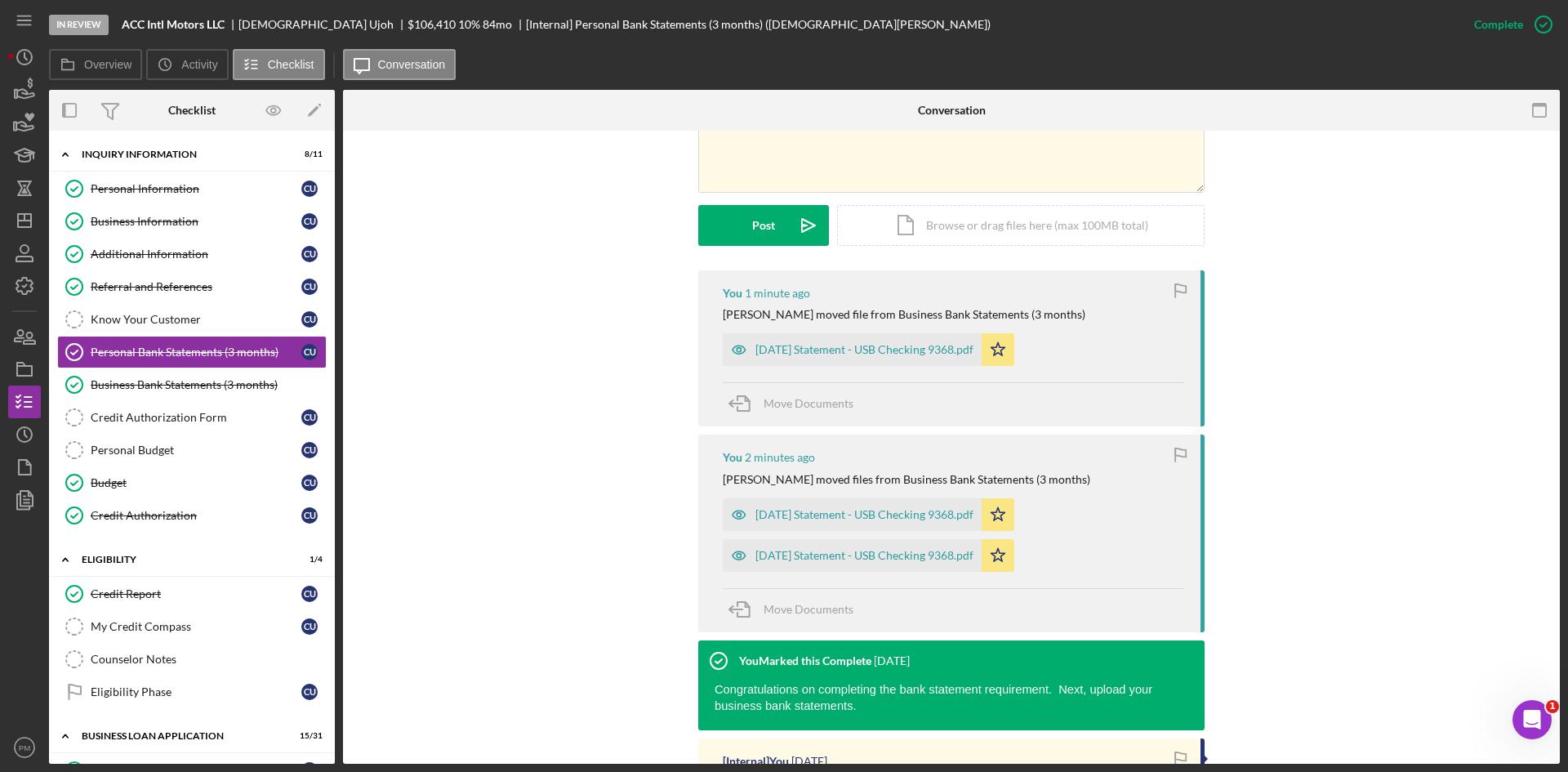
click at [219, 383] on div "Business Bank Statements (3 months)" at bounding box center [209, 385] width 235 height 13
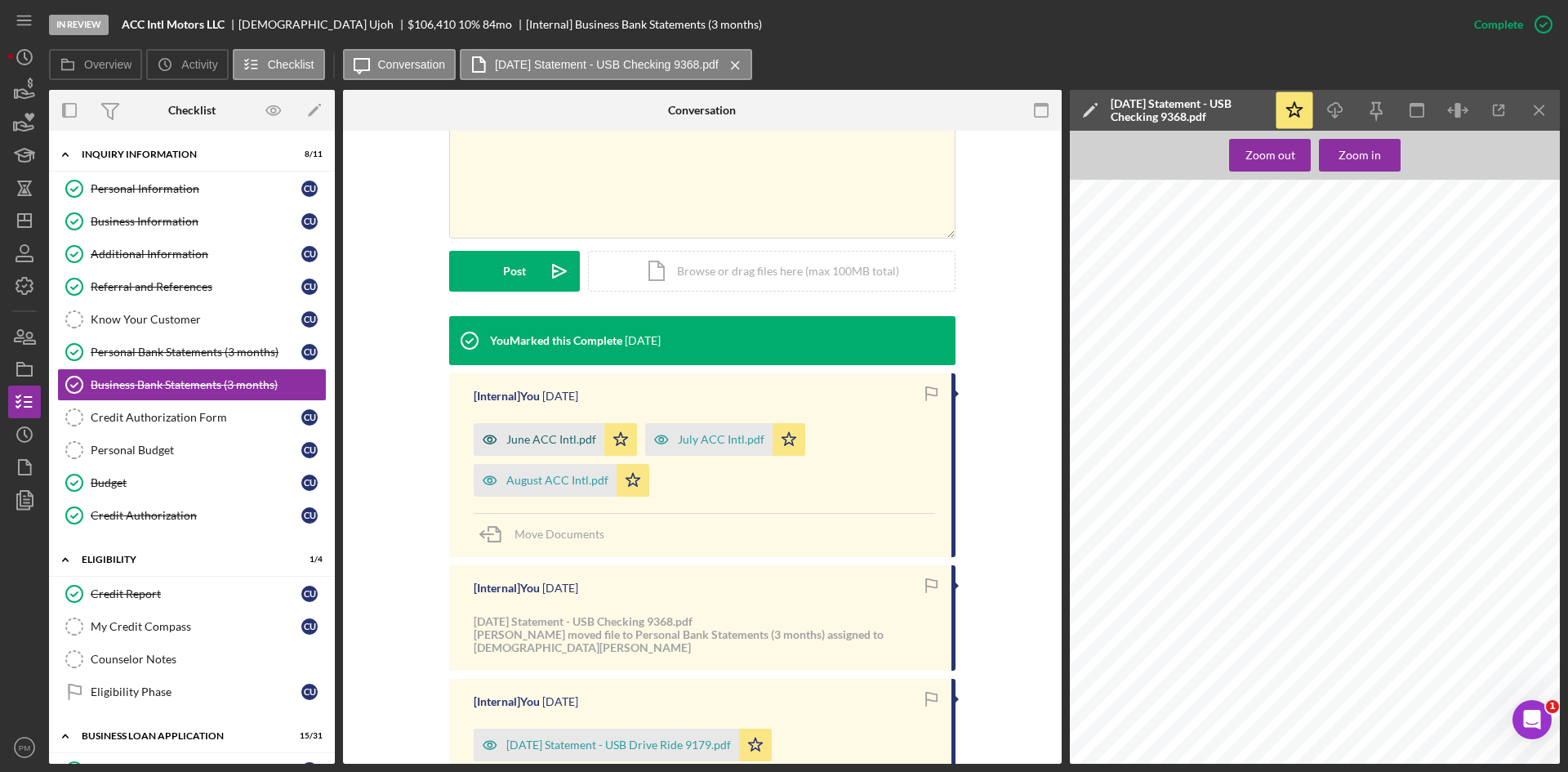
click at [536, 434] on div "June ACC Intl.pdf" at bounding box center [551, 440] width 90 height 13
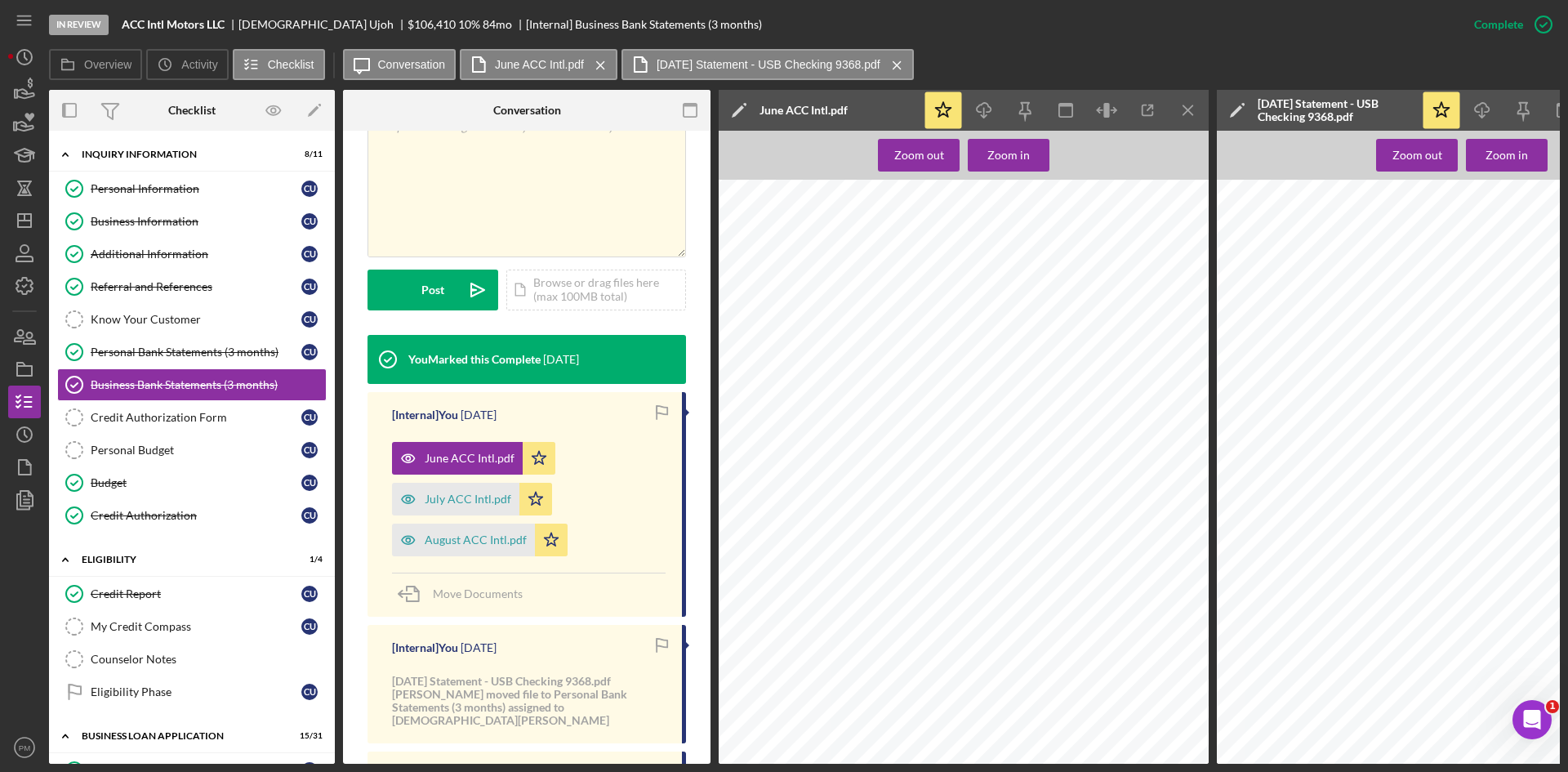
scroll to position [2042, 0]
click at [1195, 102] on icon "Icon/Menu Close" at bounding box center [1189, 111] width 37 height 37
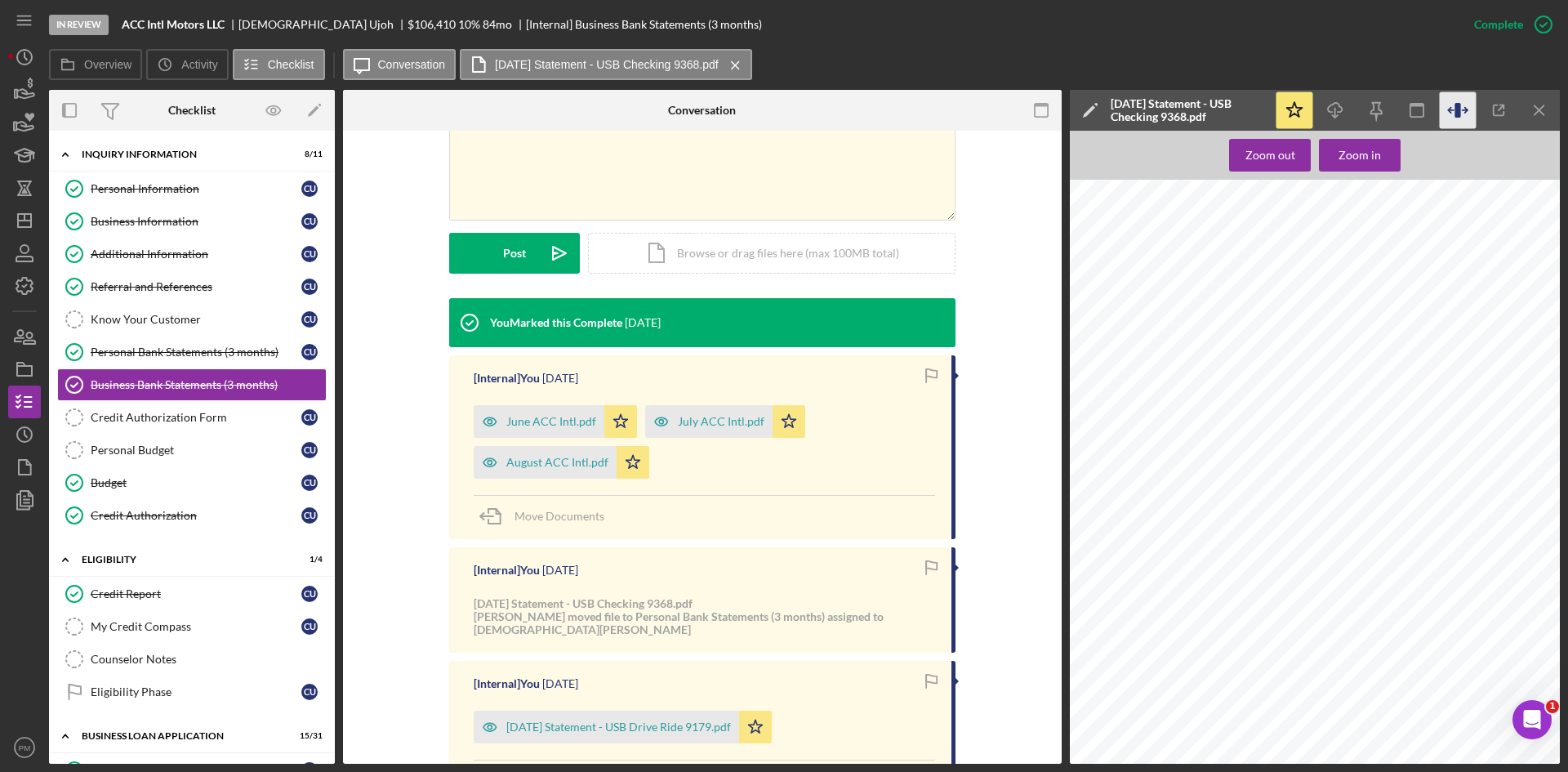
scroll to position [326, 0]
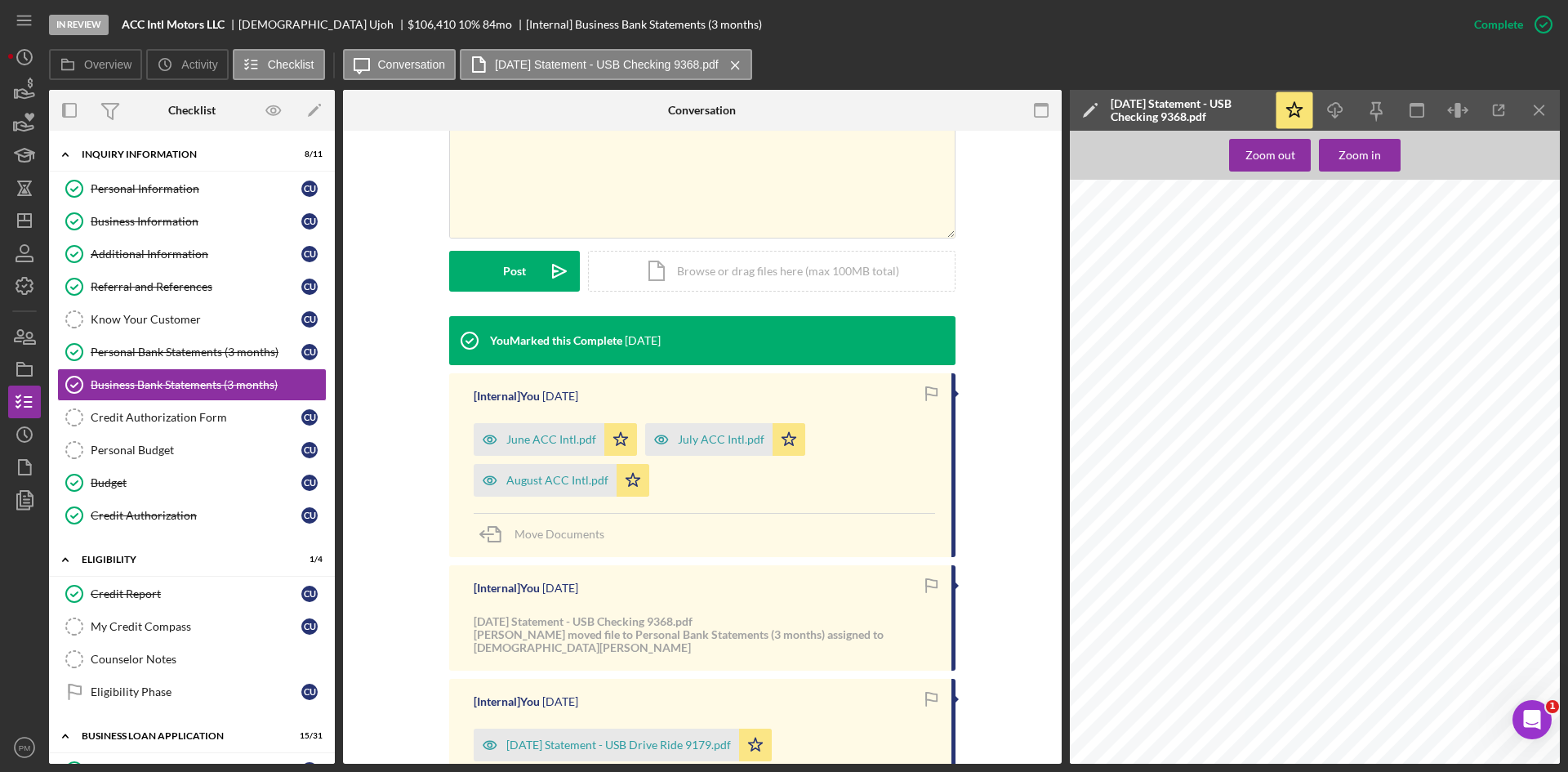
click at [1564, 119] on div "In Review ACC Intl Motors LLC [DEMOGRAPHIC_DATA][PERSON_NAME] $106,410 $106,410…" at bounding box center [784, 386] width 1568 height 772
click at [1545, 119] on icon "Icon/Menu Close" at bounding box center [1539, 111] width 37 height 37
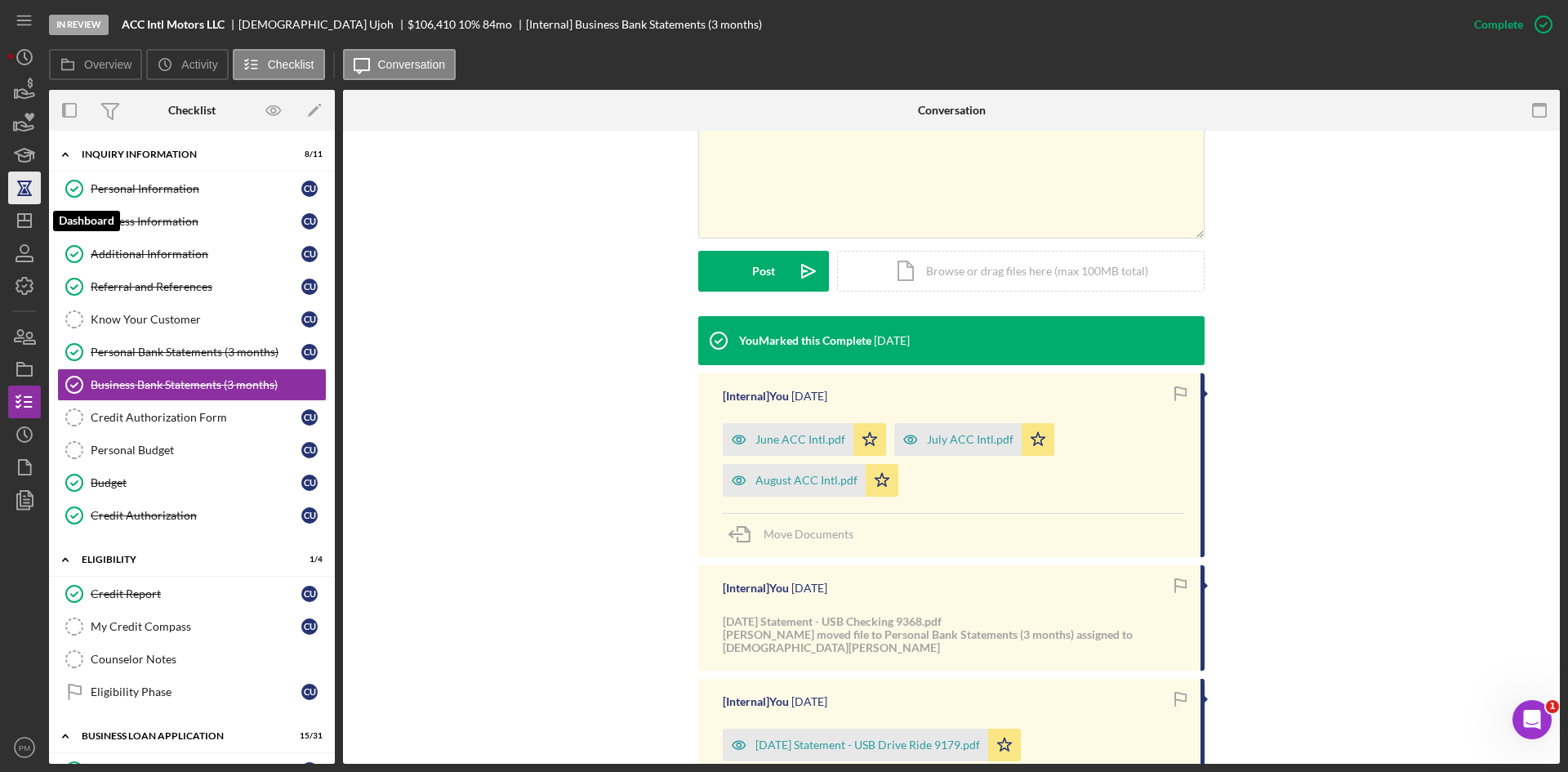
drag, startPoint x: 23, startPoint y: 225, endPoint x: 26, endPoint y: 203, distance: 22.2
click at [23, 225] on icon "Icon/Dashboard" at bounding box center [24, 220] width 41 height 41
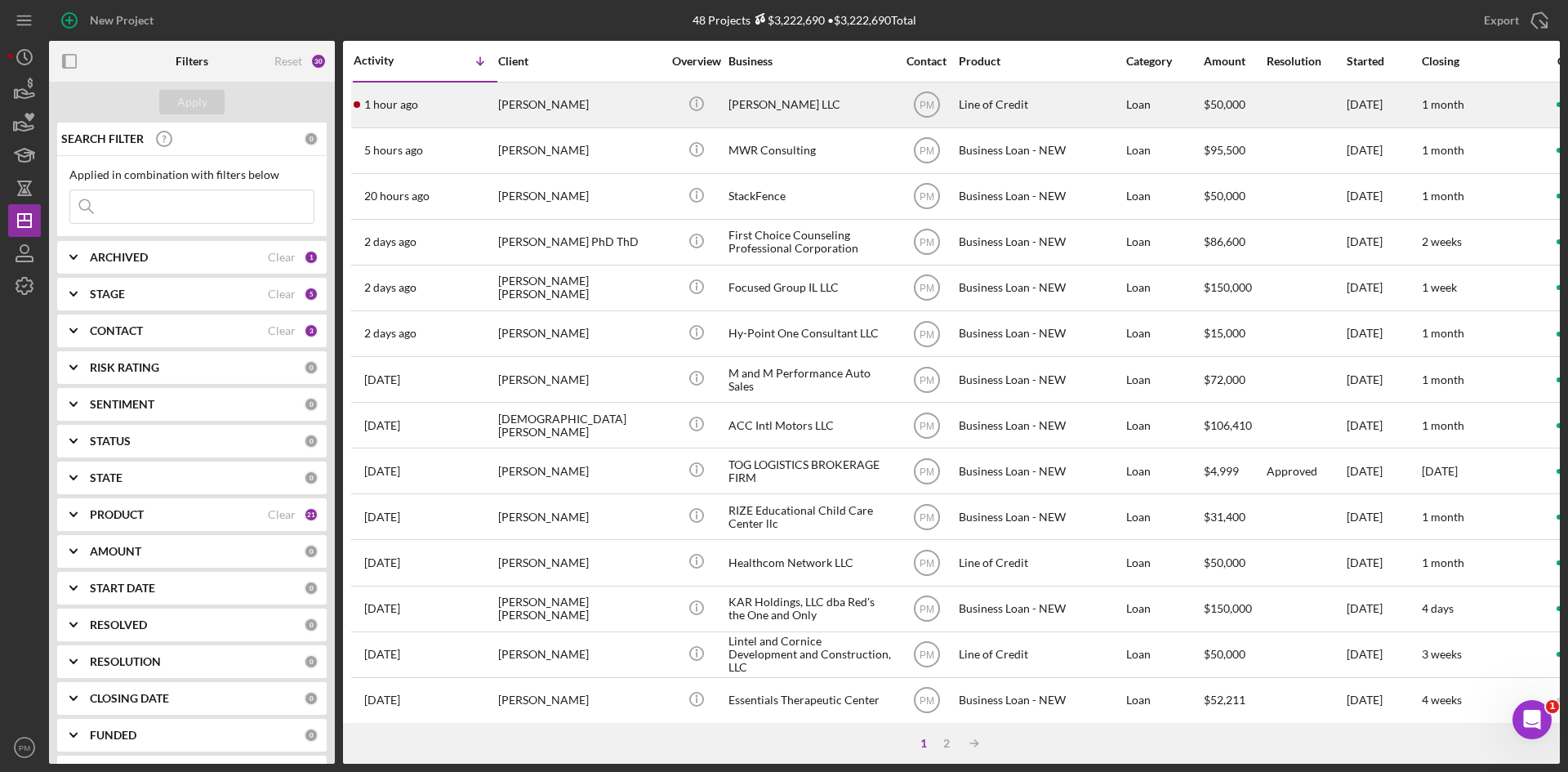
click at [424, 118] on div "1 hour ago [PERSON_NAME]" at bounding box center [425, 104] width 143 height 43
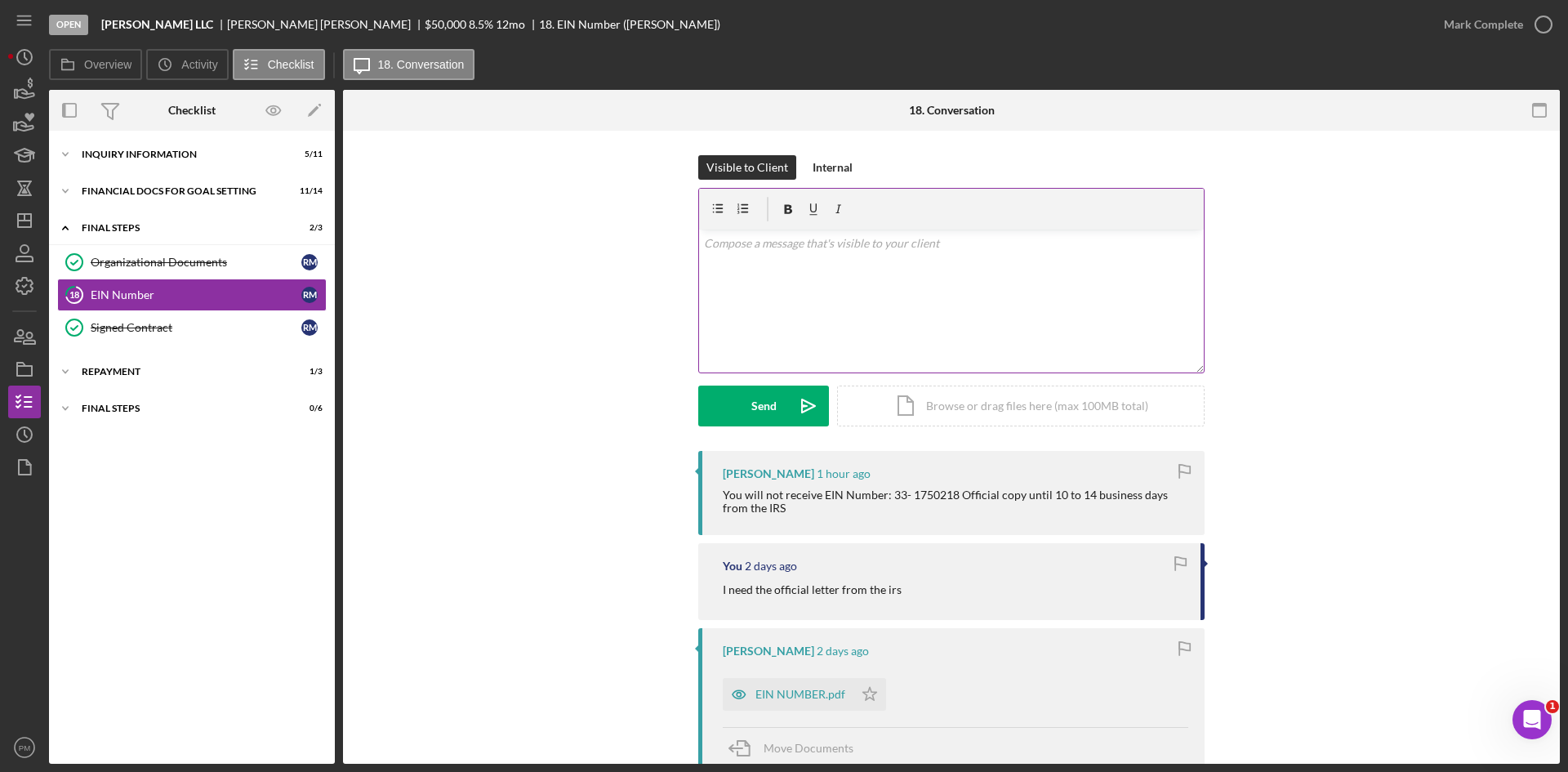
click at [758, 302] on div "v Color teal Color pink Remove color Add row above Add row below Add column bef…" at bounding box center [951, 301] width 504 height 143
click at [124, 182] on div "Icon/Expander Financial Docs for Goal Setting 11 / 14" at bounding box center [192, 191] width 286 height 33
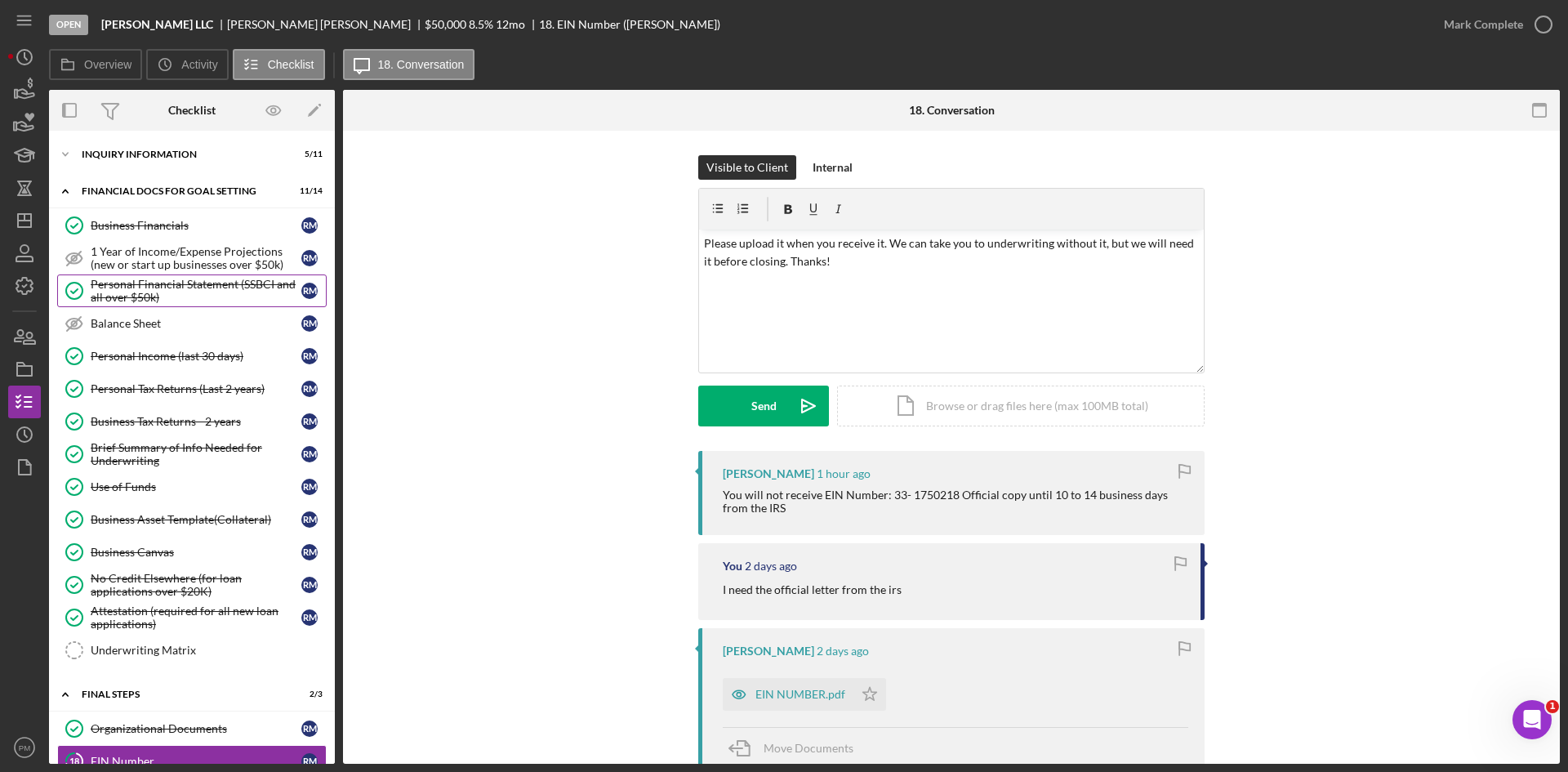
click at [99, 278] on div "Personal Financial Statement (SSBCI and all over $50k)" at bounding box center [196, 290] width 211 height 26
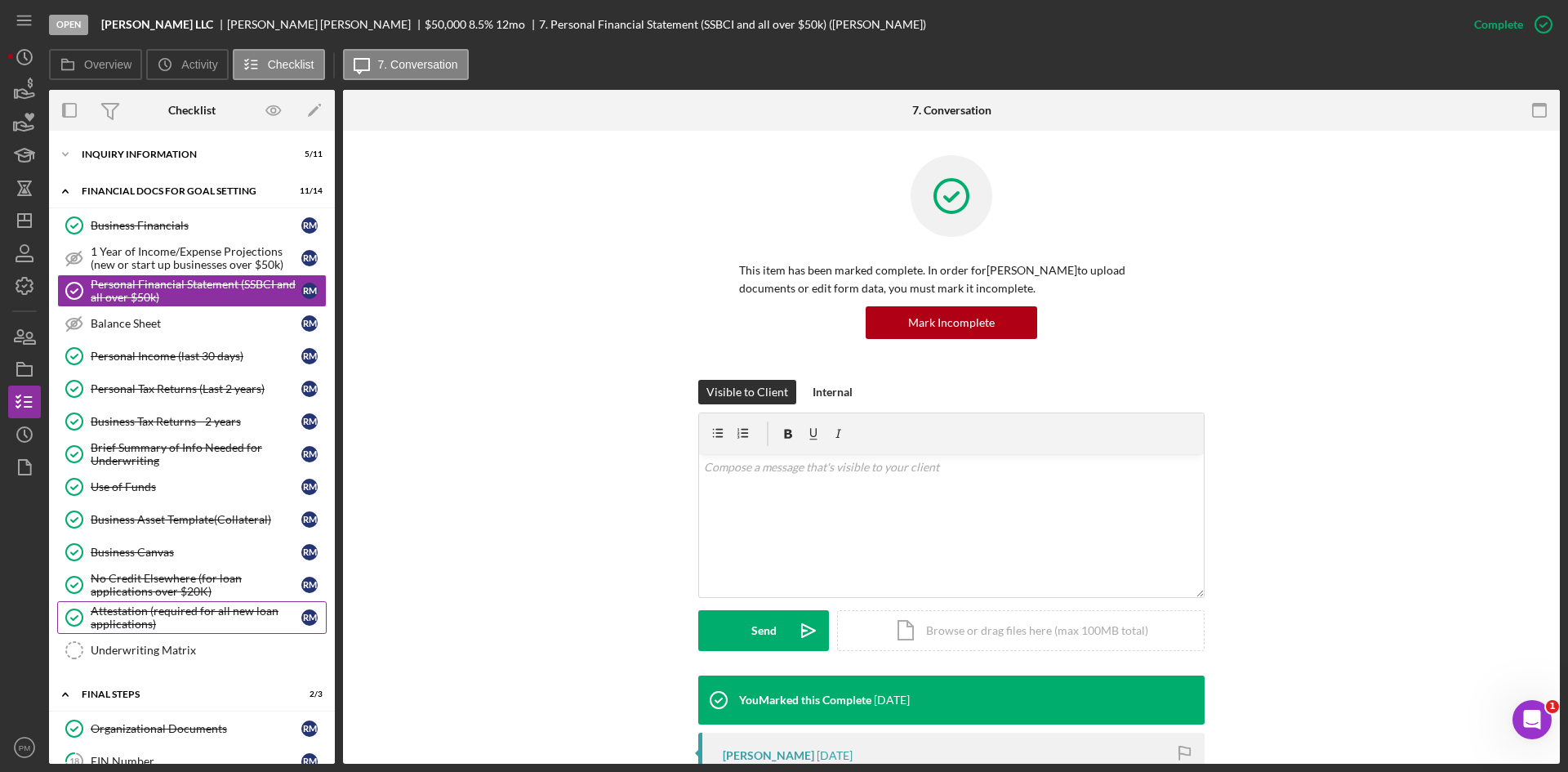
scroll to position [136, 0]
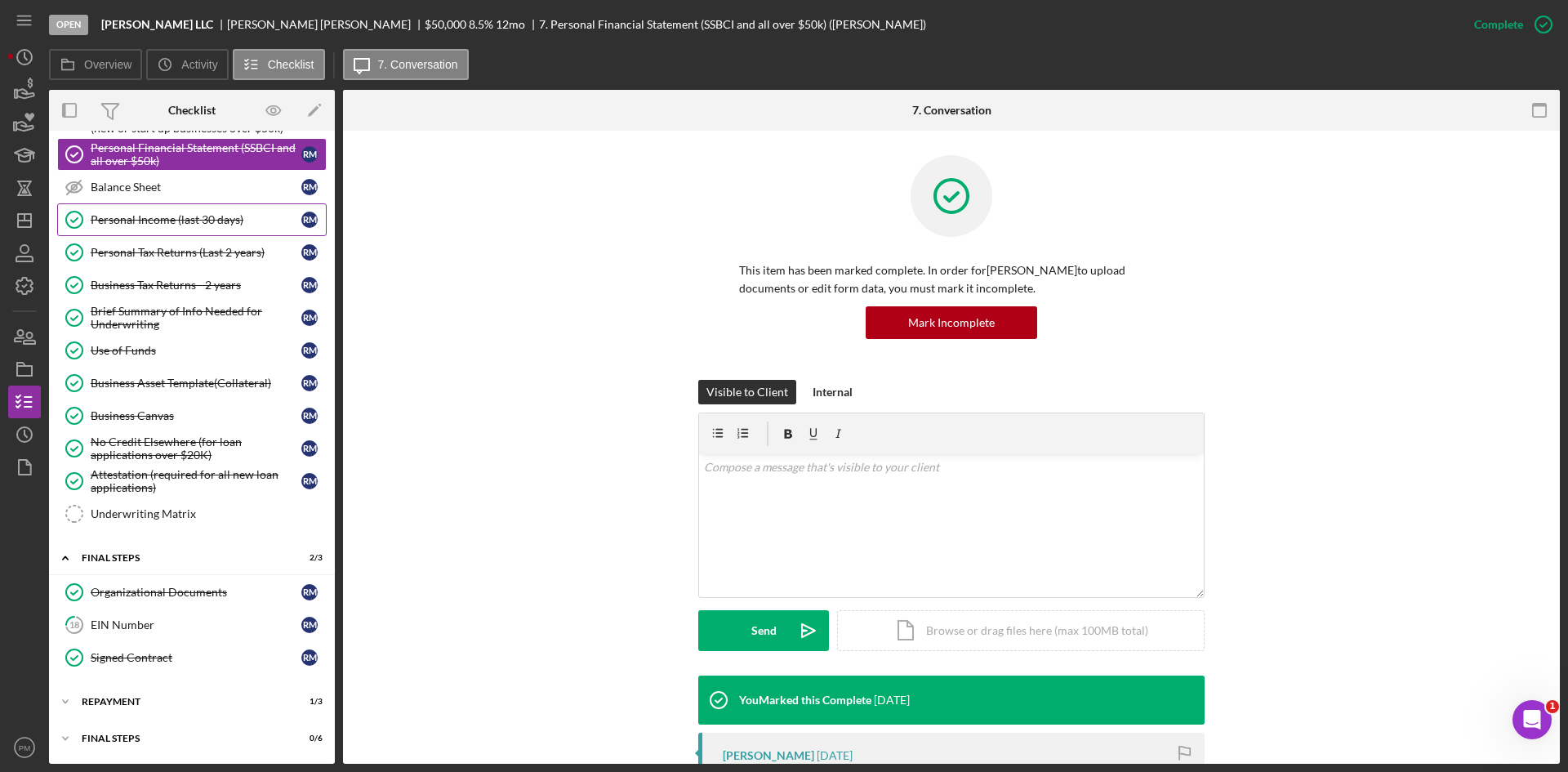
click at [124, 219] on div "Personal Income (last 30 days)" at bounding box center [196, 219] width 211 height 13
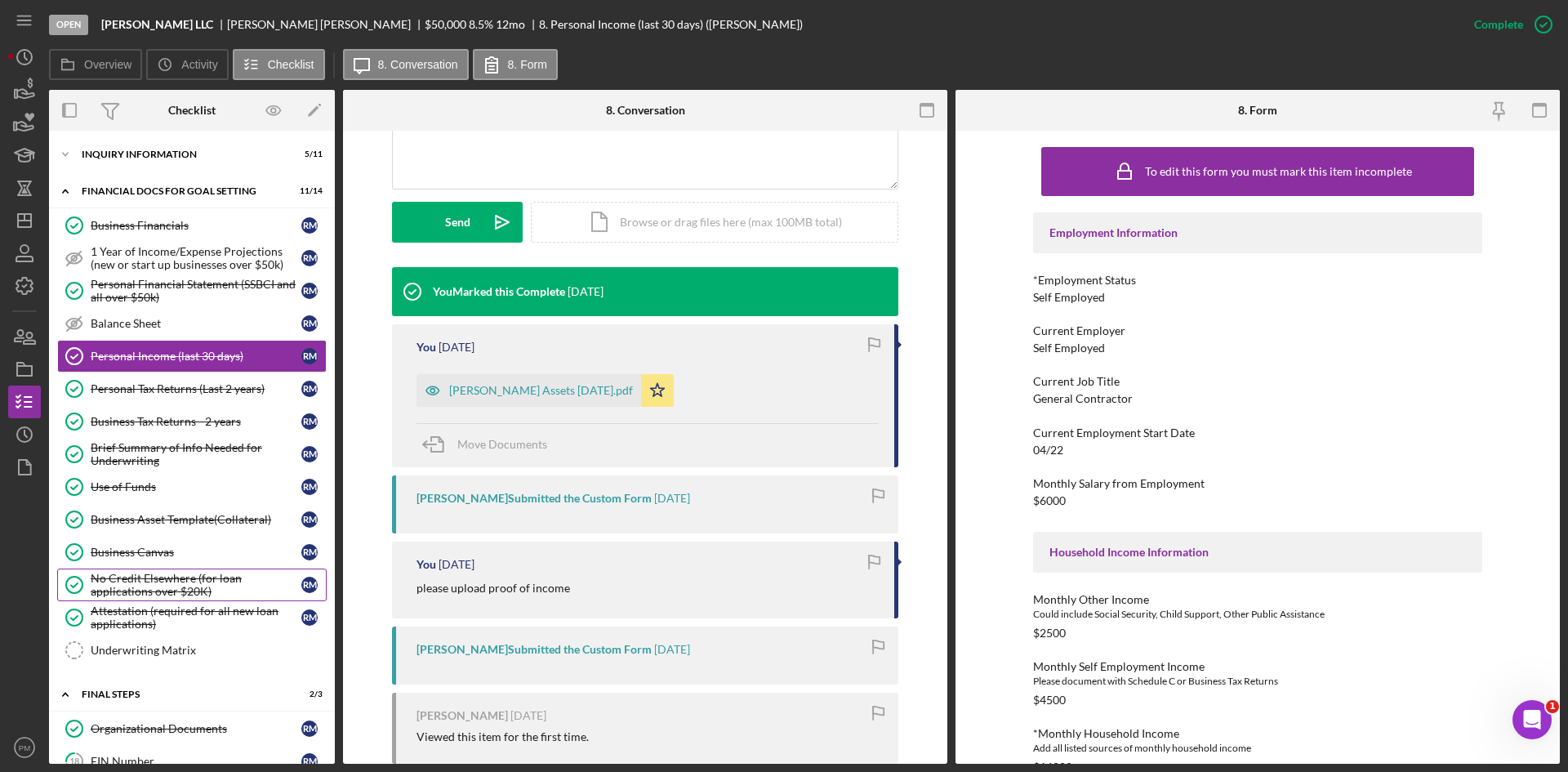
scroll to position [136, 0]
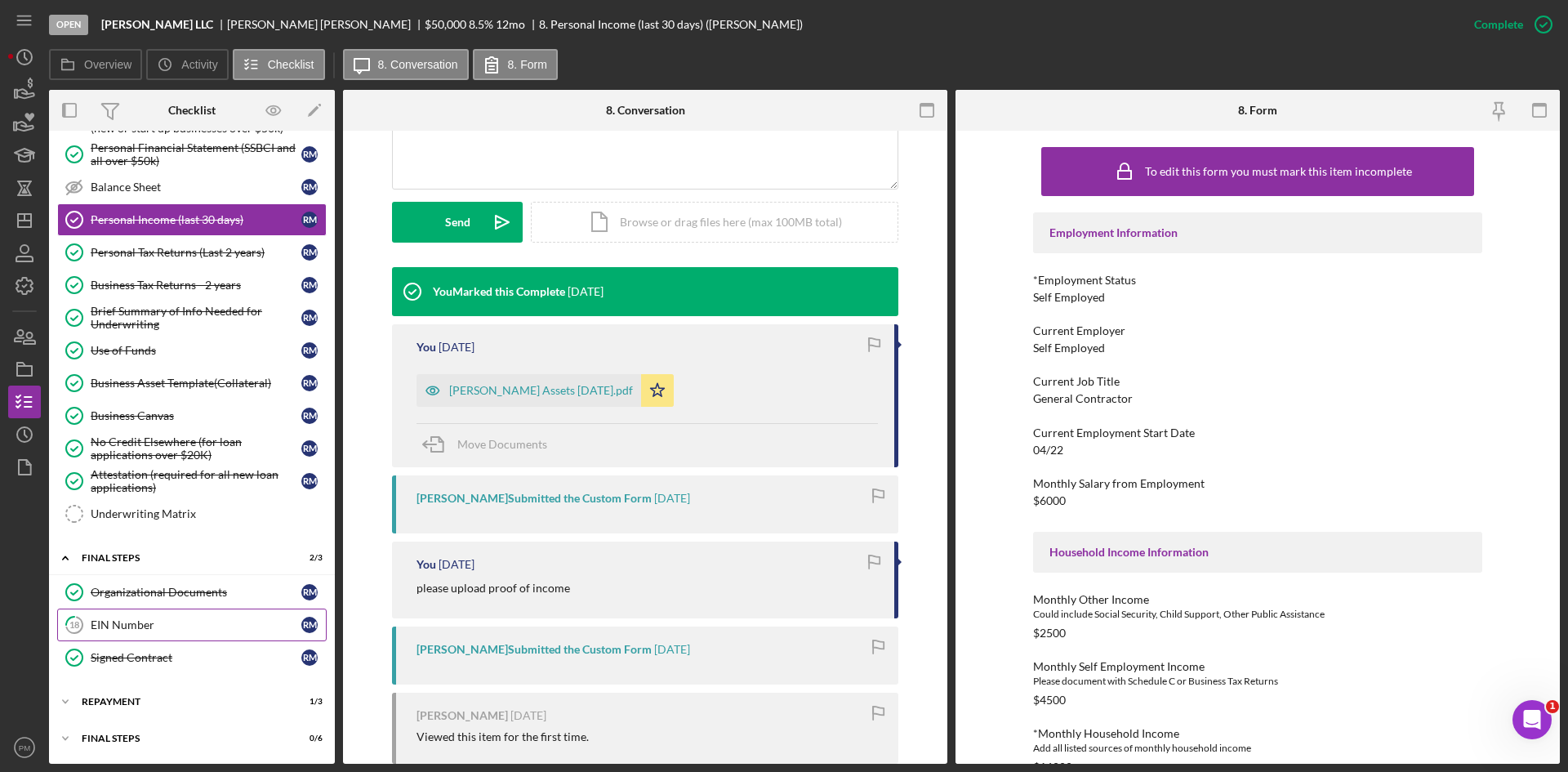
click at [126, 623] on div "EIN Number" at bounding box center [196, 625] width 211 height 13
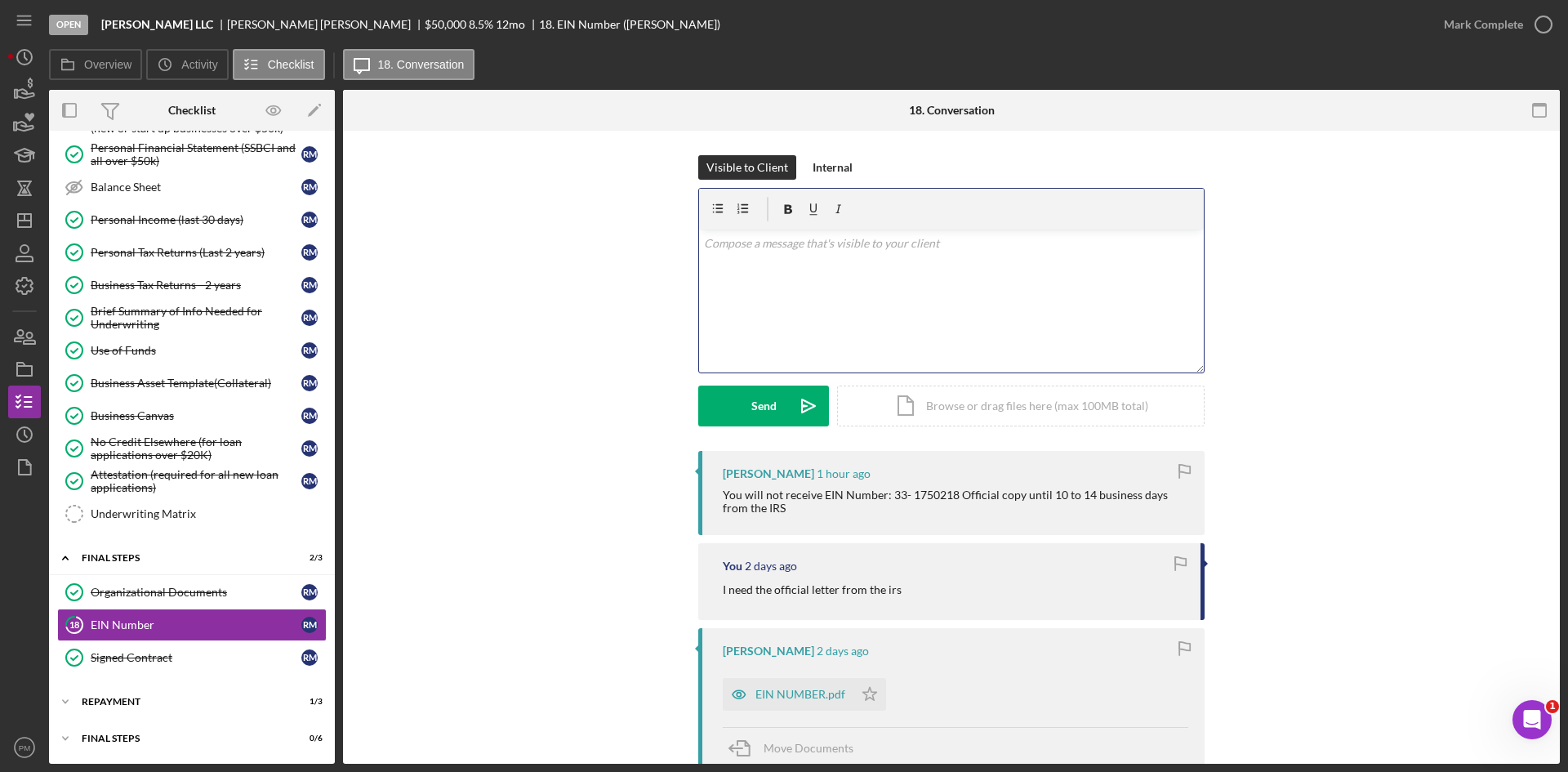
click at [775, 299] on div "v Color teal Color pink Remove color Add row above Add row below Add column bef…" at bounding box center [951, 301] width 504 height 143
click at [885, 246] on p "Please upload it once you receive it." at bounding box center [951, 243] width 495 height 18
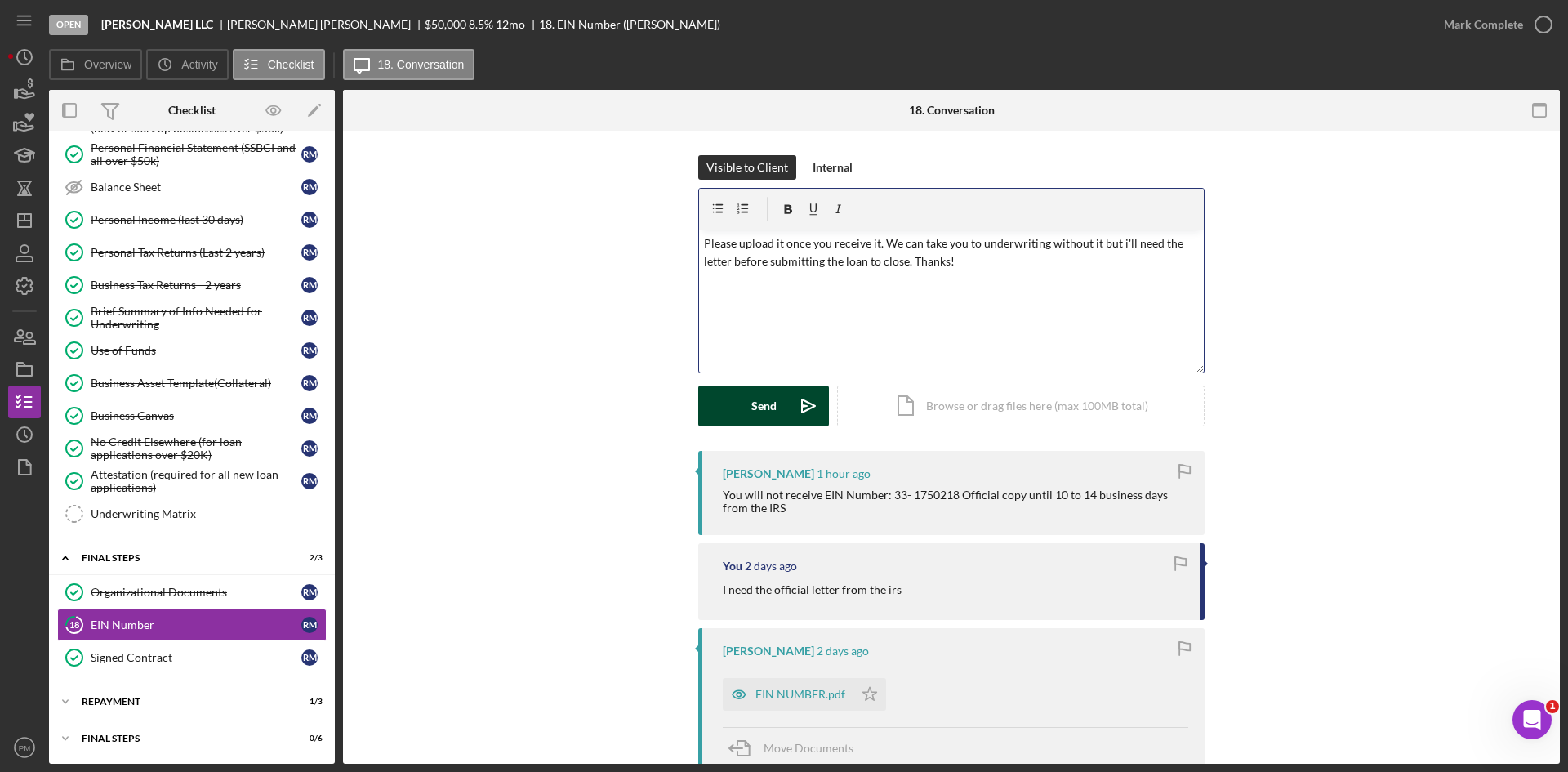
click at [759, 403] on div "Send" at bounding box center [763, 405] width 25 height 41
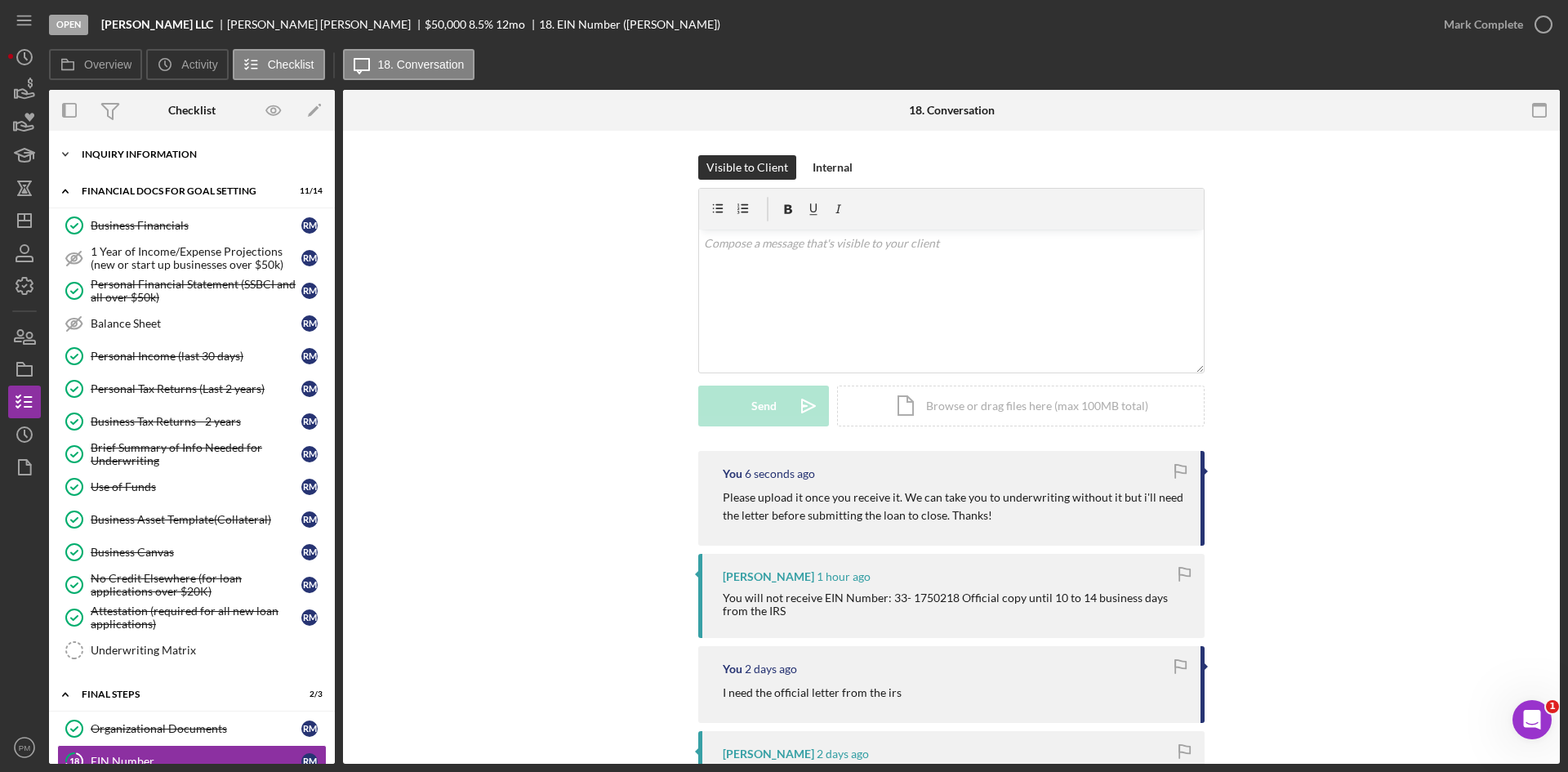
click at [133, 156] on div "INQUIRY INFORMATION" at bounding box center [198, 155] width 233 height 10
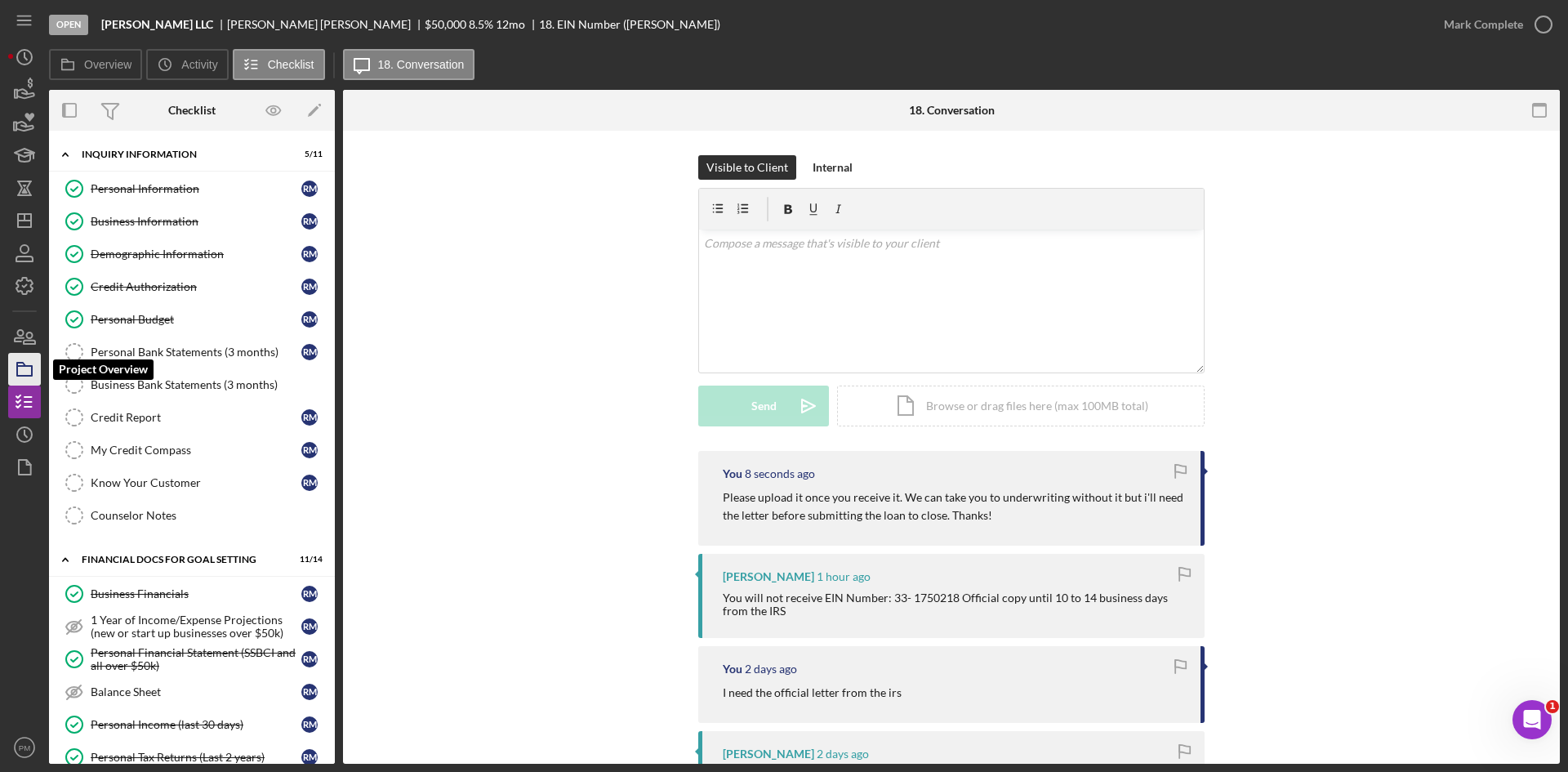
click at [20, 376] on rect "button" at bounding box center [24, 371] width 14 height 10
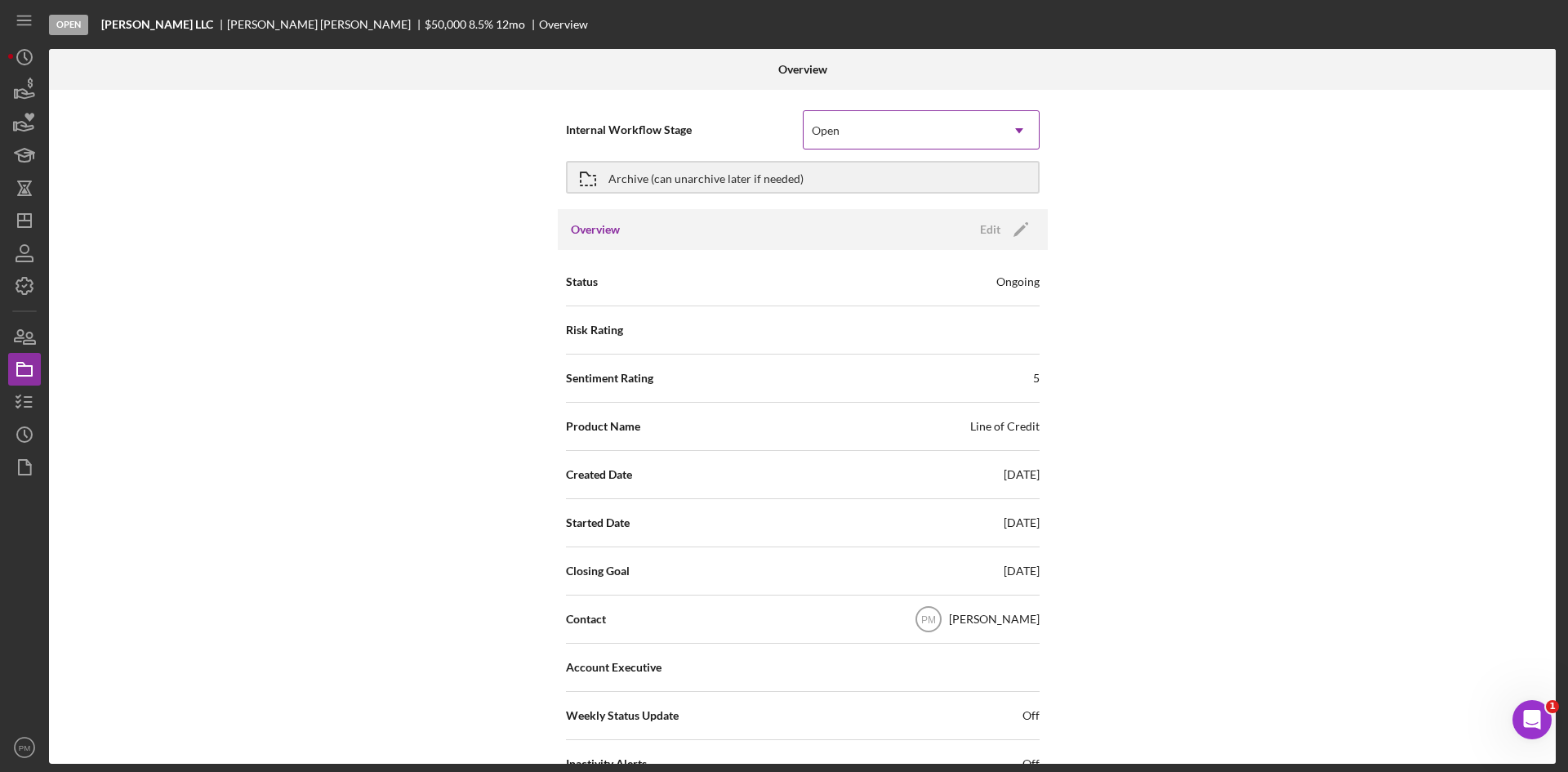
click at [950, 137] on div "Open" at bounding box center [901, 130] width 196 height 38
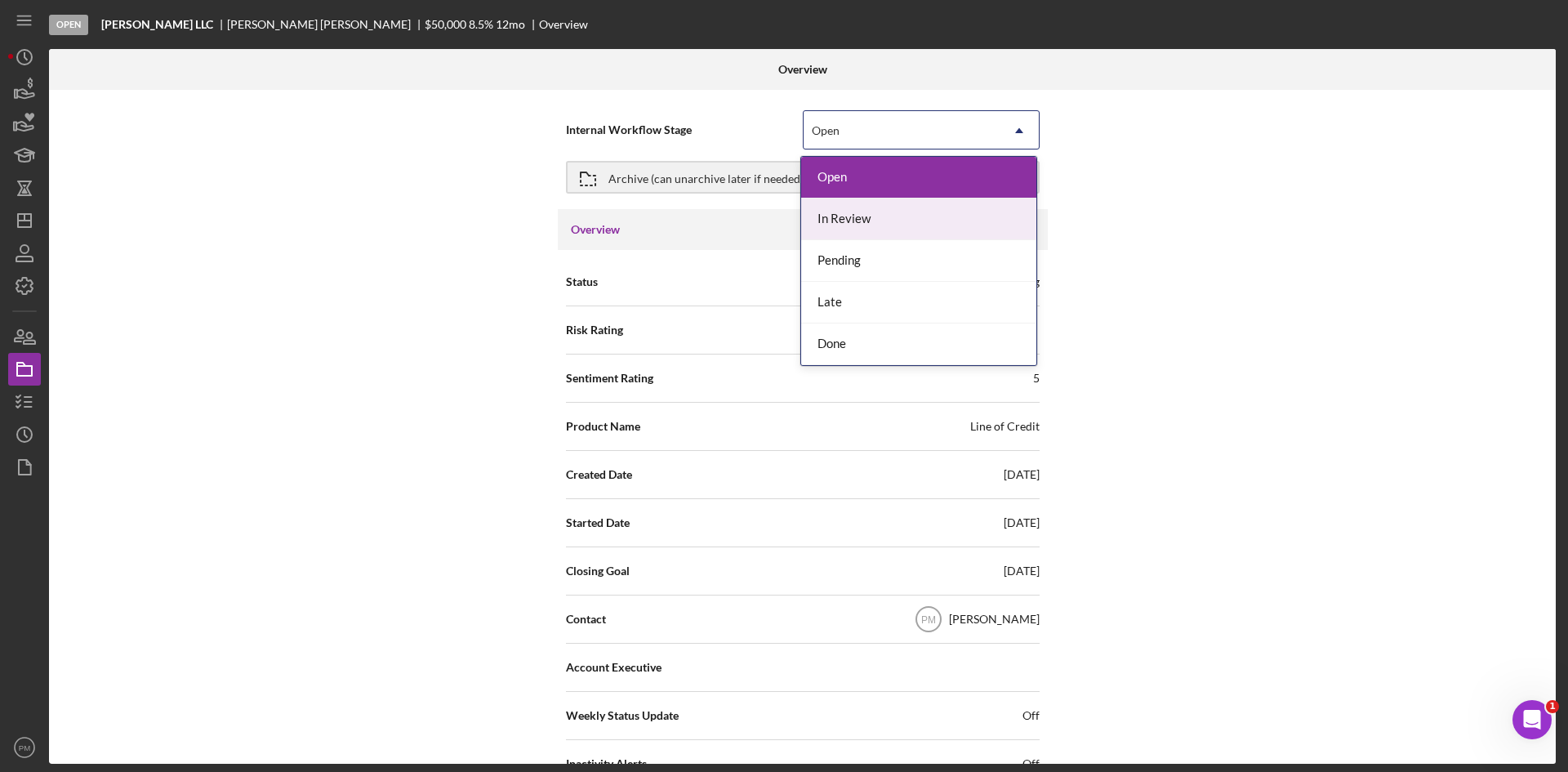
click at [880, 233] on div "In Review" at bounding box center [919, 219] width 235 height 42
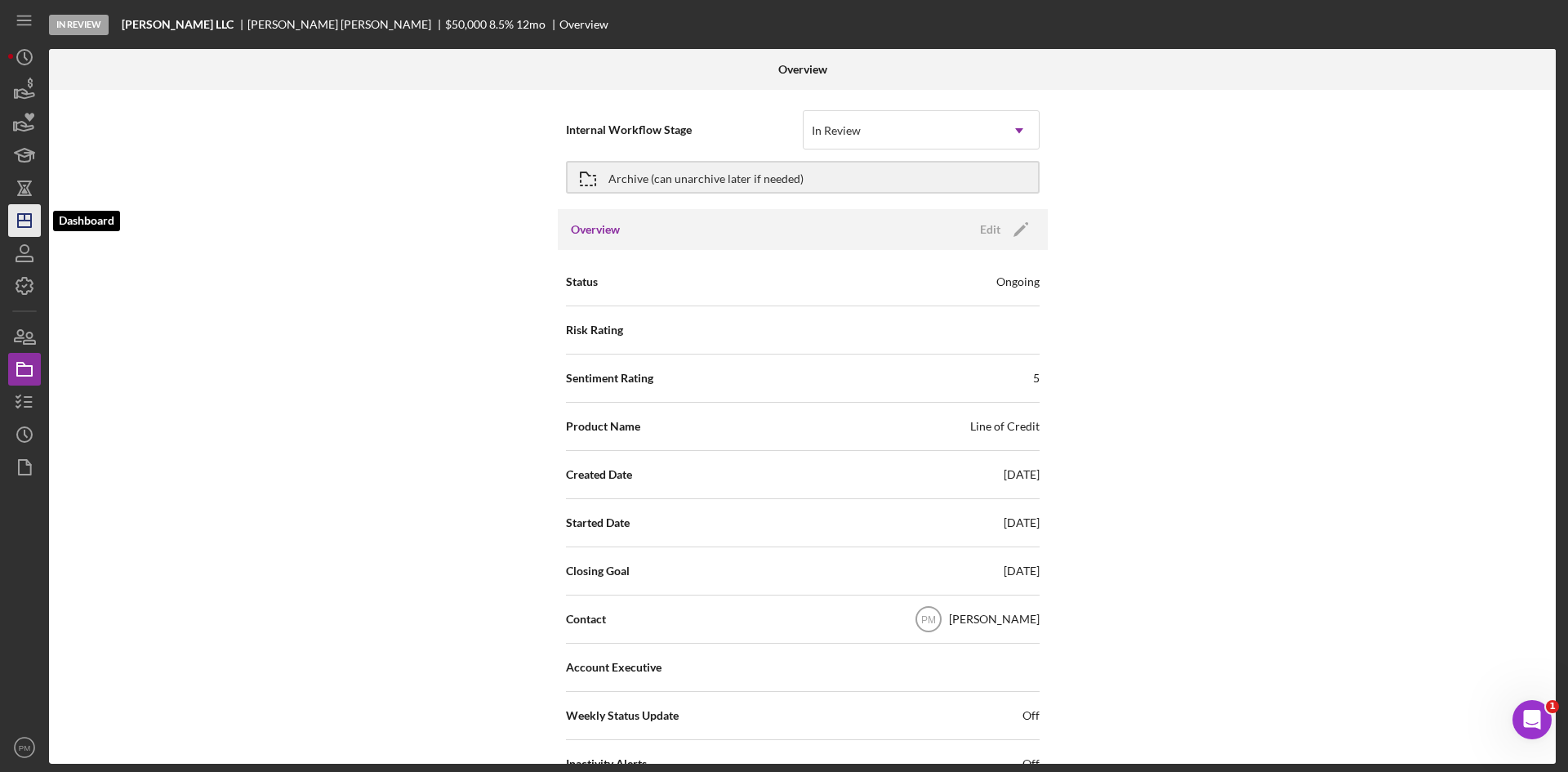
click at [24, 214] on line "button" at bounding box center [24, 217] width 0 height 7
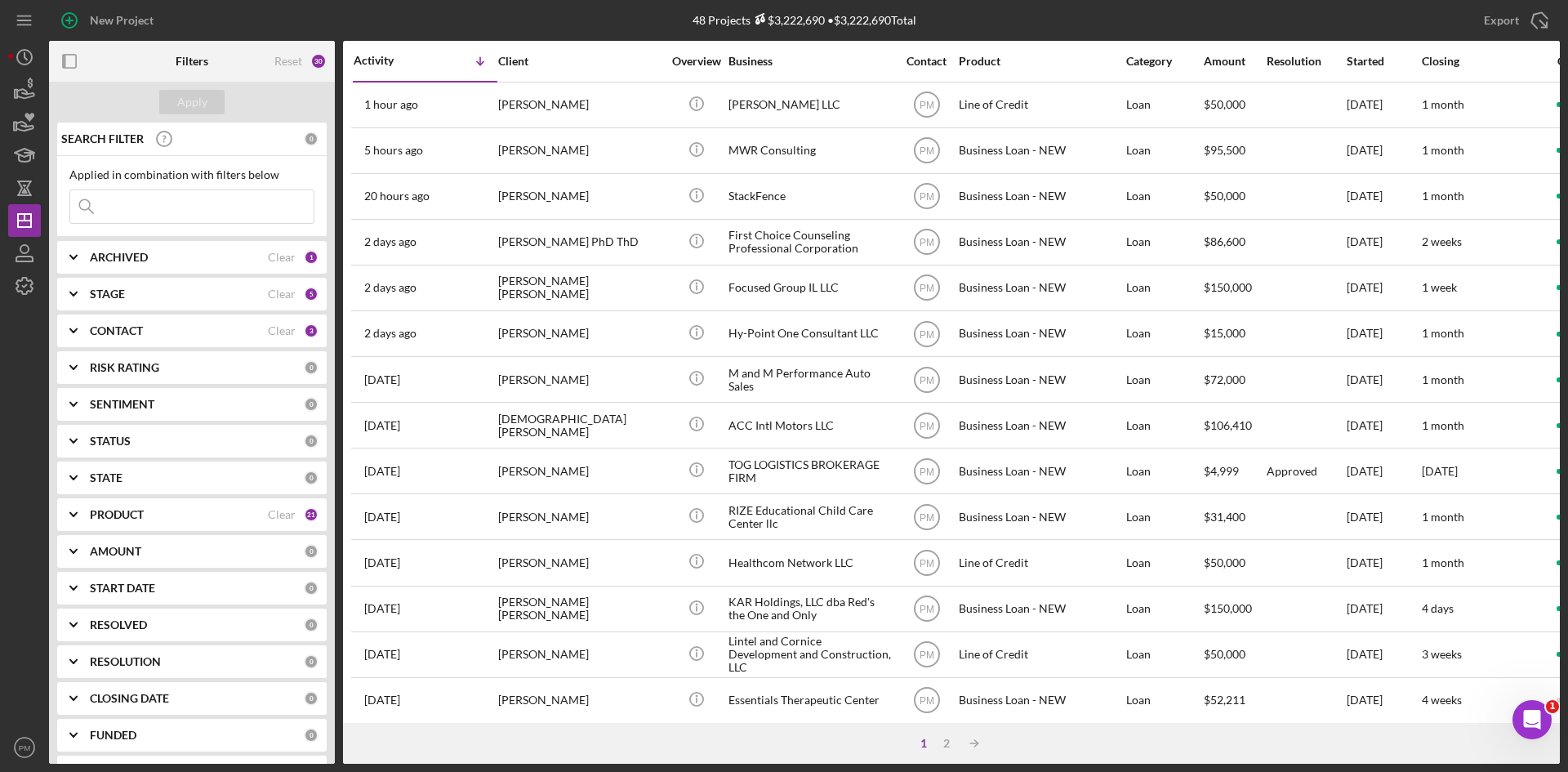
scroll to position [245, 0]
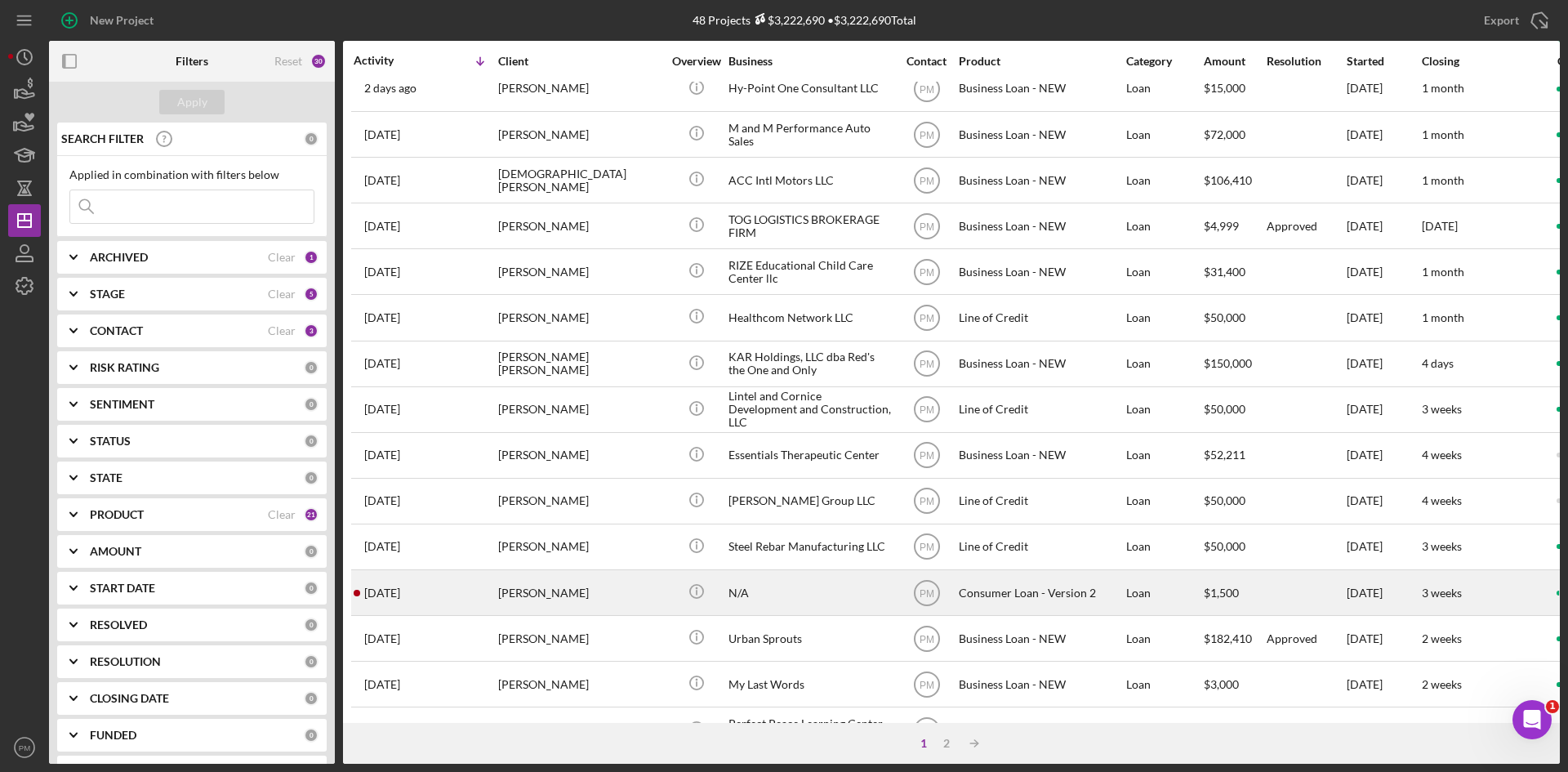
click at [500, 585] on div "[PERSON_NAME]" at bounding box center [579, 592] width 163 height 43
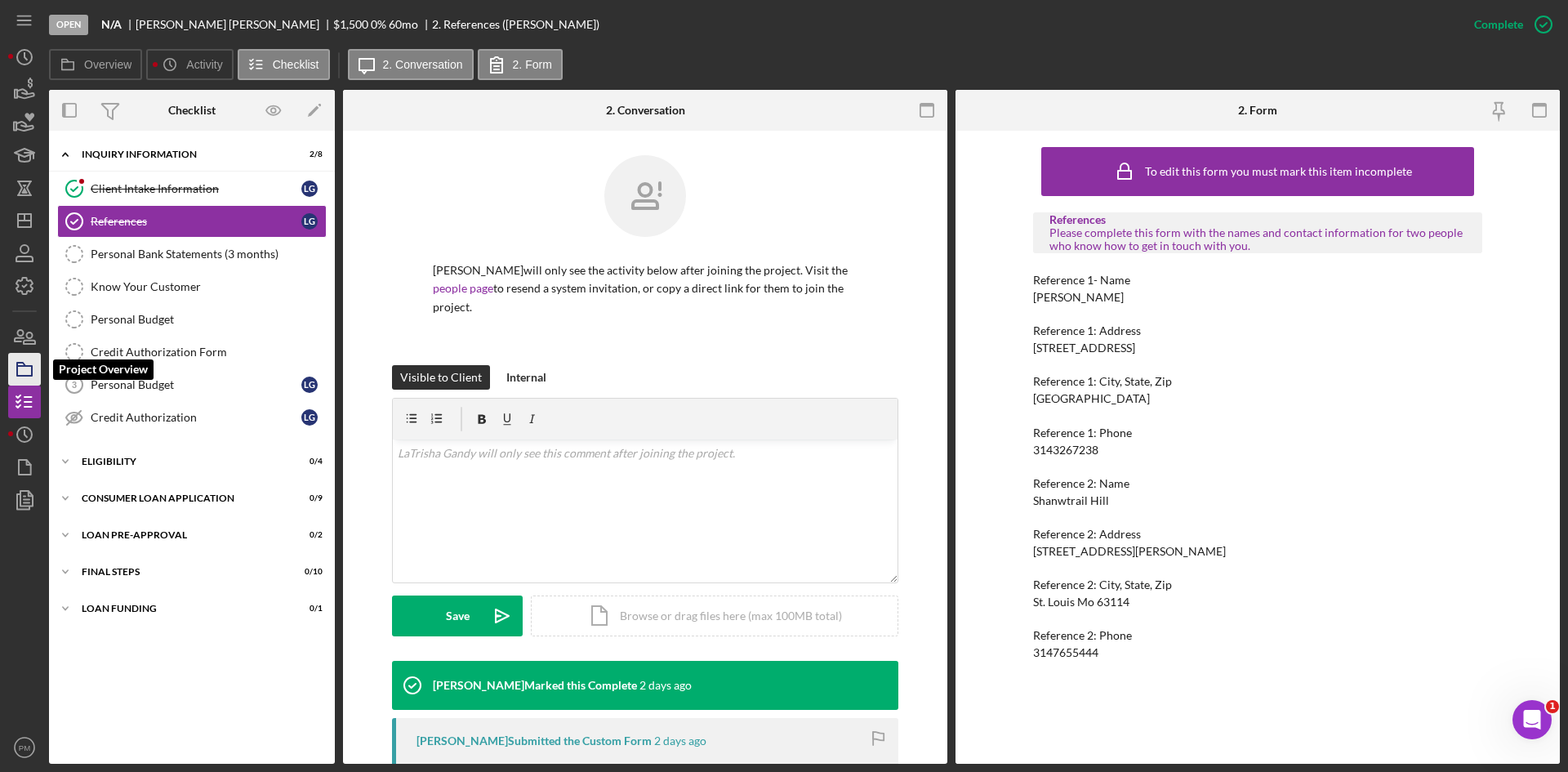
click at [34, 377] on icon "button" at bounding box center [24, 369] width 41 height 41
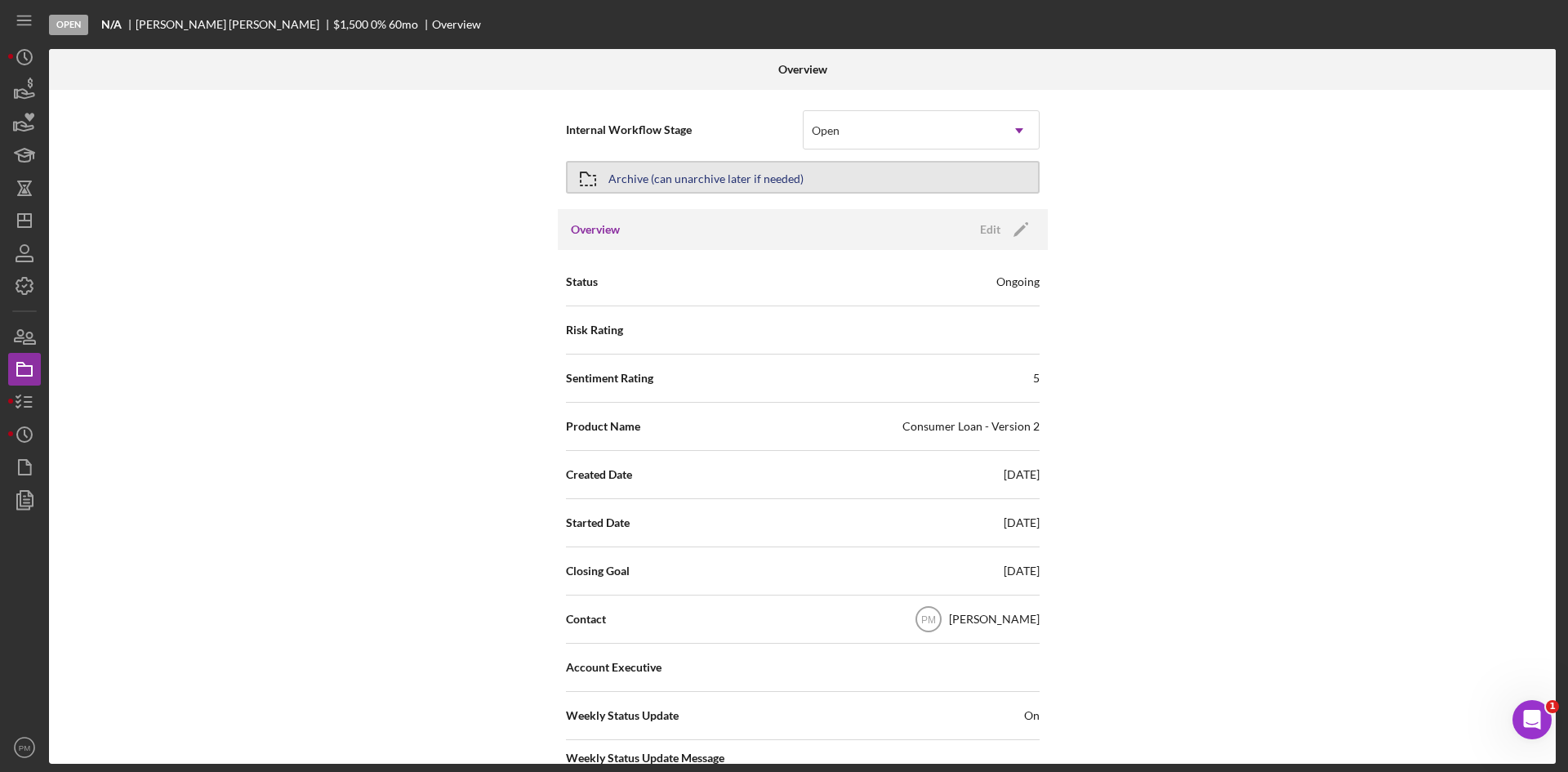
click at [683, 167] on div "Archive (can unarchive later if needed)" at bounding box center [706, 177] width 195 height 29
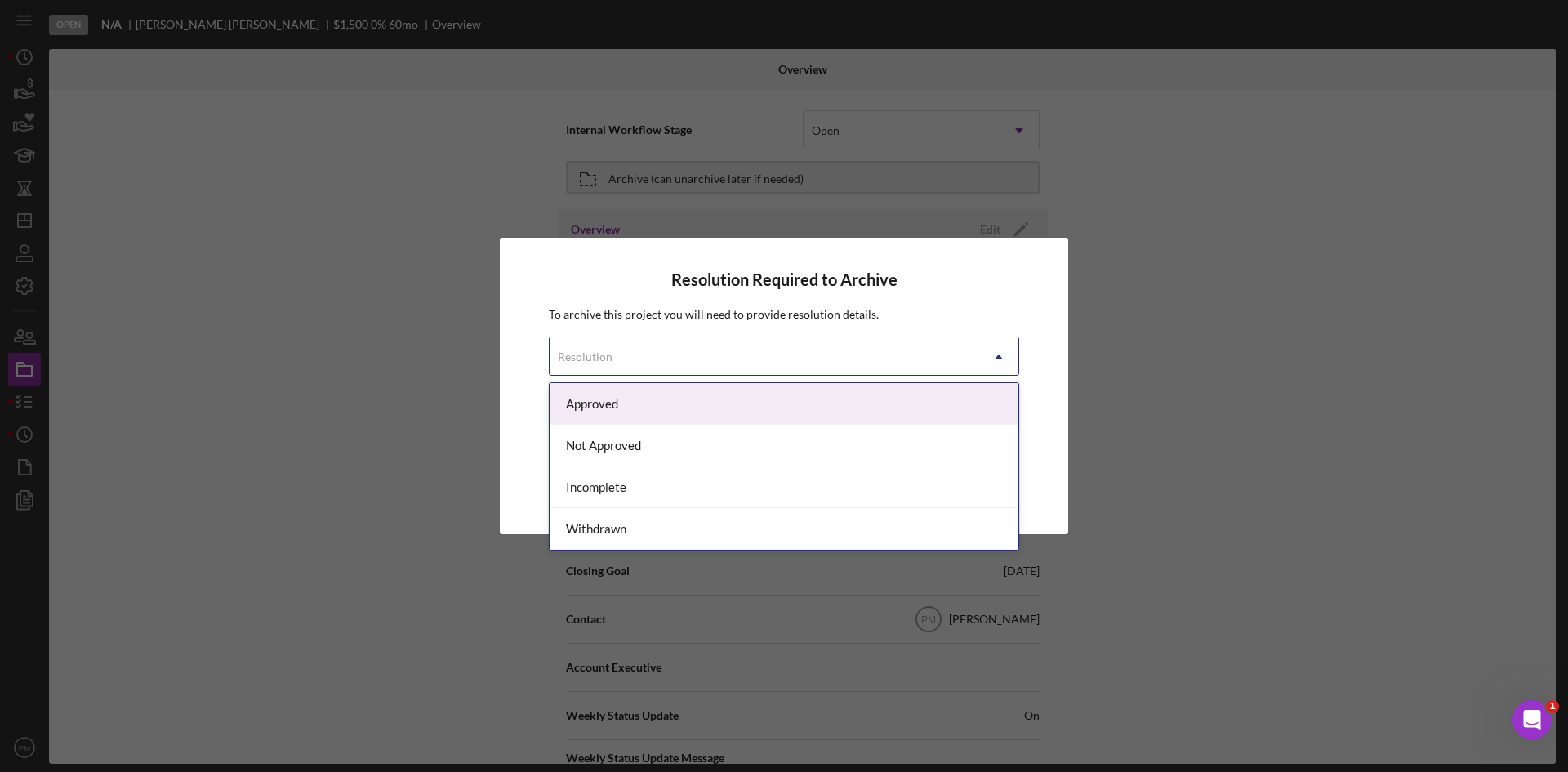
click at [722, 352] on div "Resolution" at bounding box center [764, 357] width 430 height 38
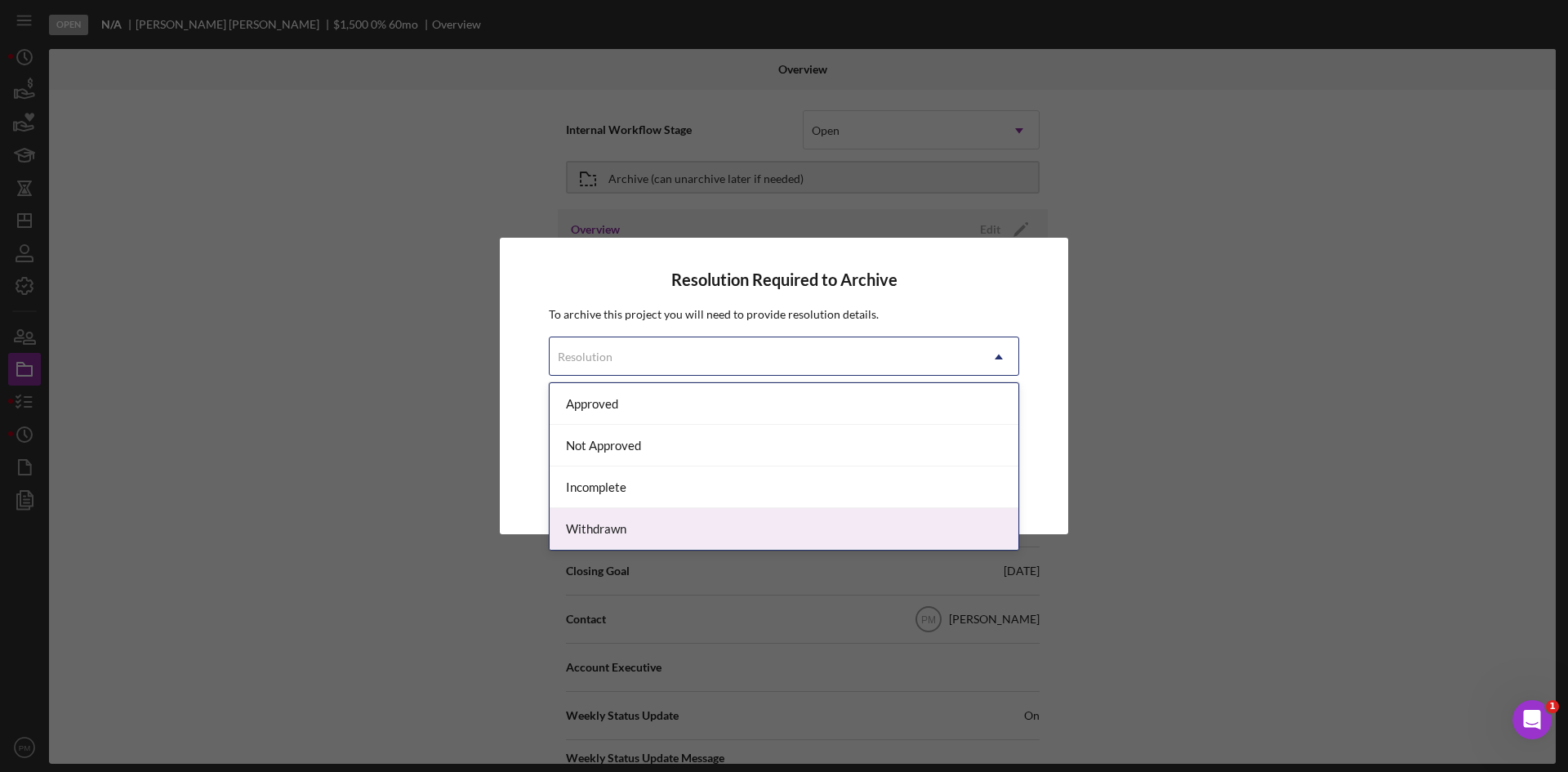
click at [648, 520] on div "Withdrawn" at bounding box center [784, 529] width 468 height 42
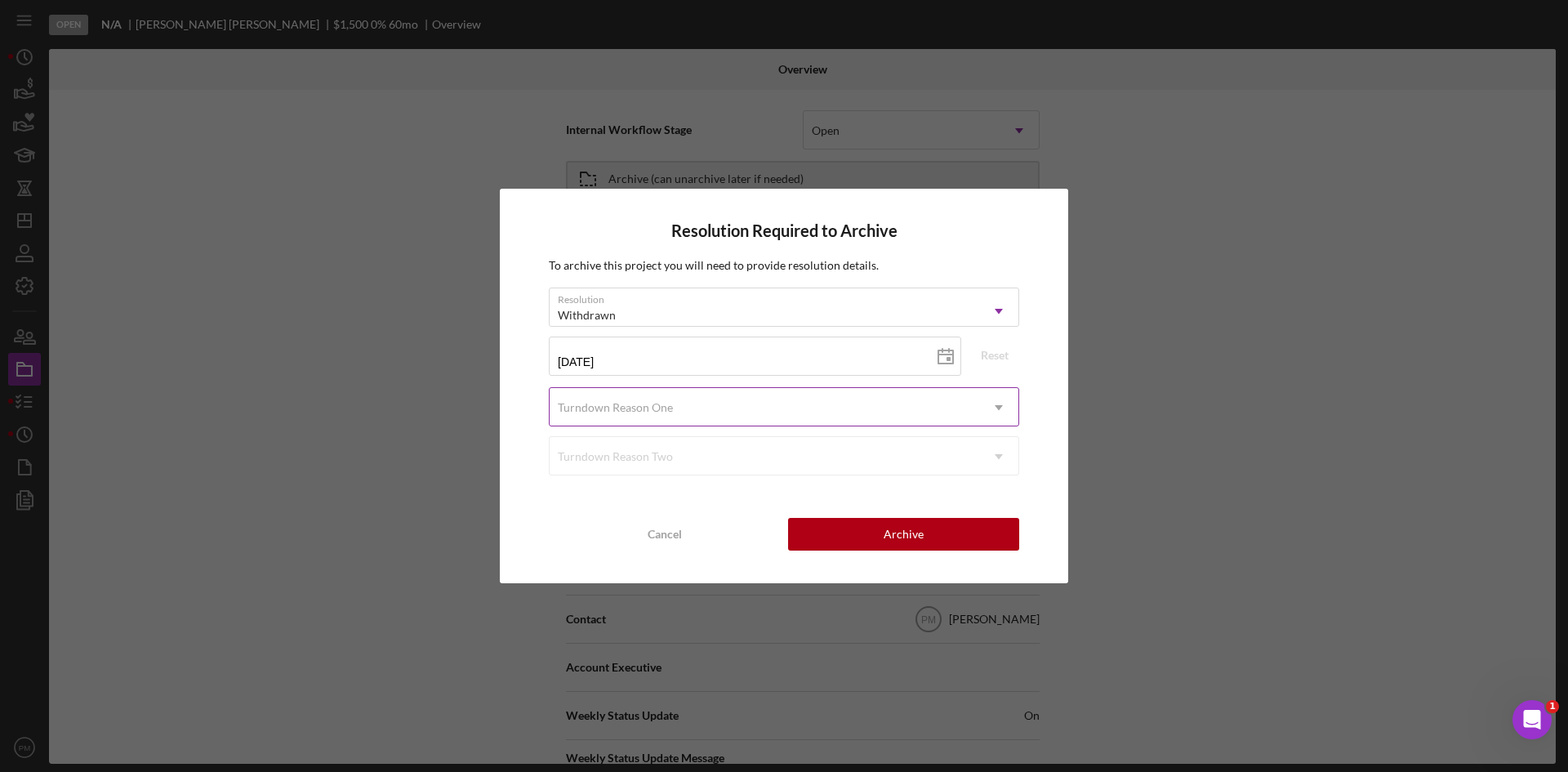
click at [654, 398] on div "Turndown Reason One" at bounding box center [764, 407] width 430 height 38
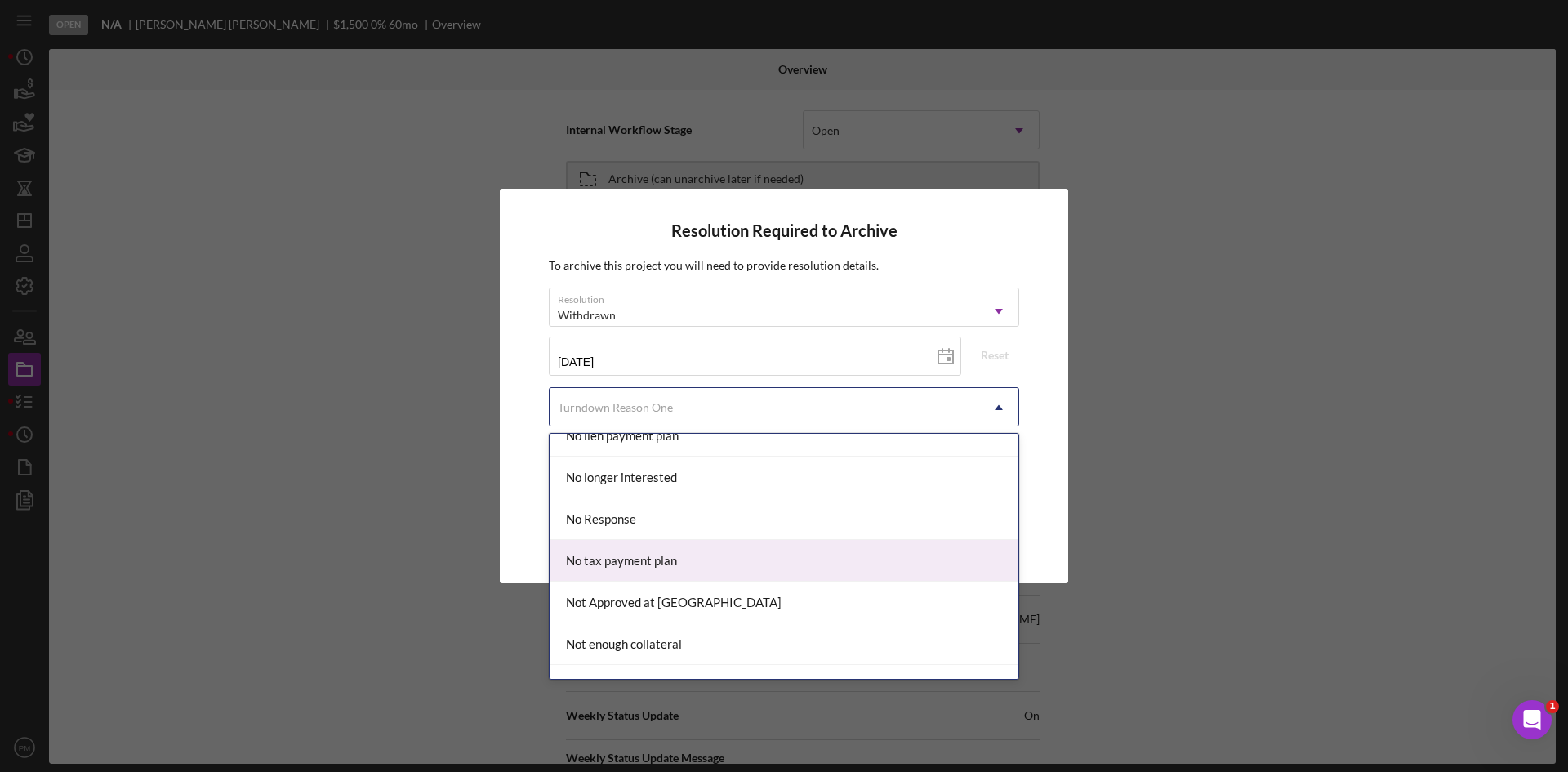
scroll to position [1061, 0]
click at [634, 559] on div "No longer interested" at bounding box center [784, 559] width 468 height 42
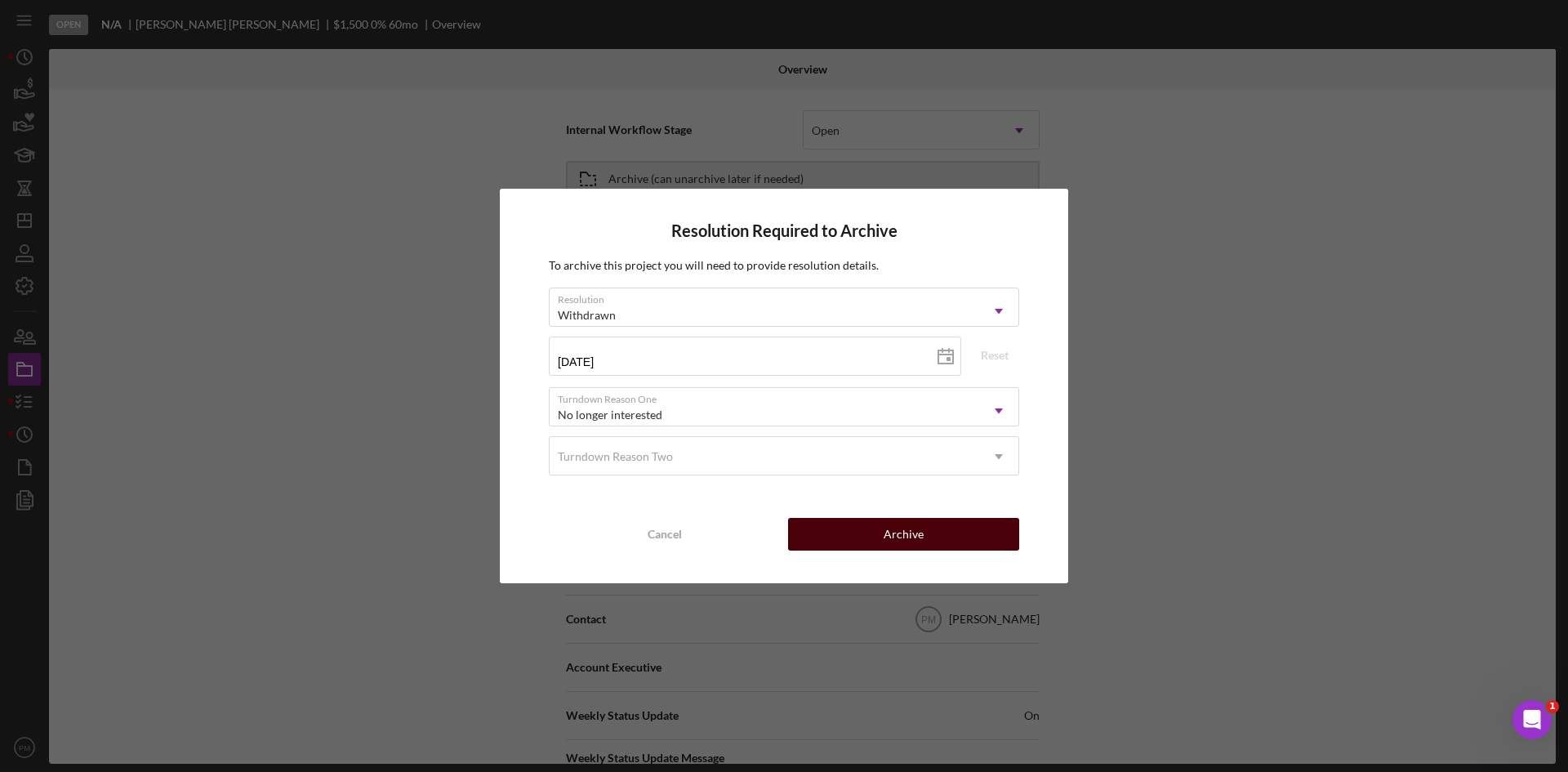
click at [822, 529] on button "Archive" at bounding box center [903, 534] width 231 height 33
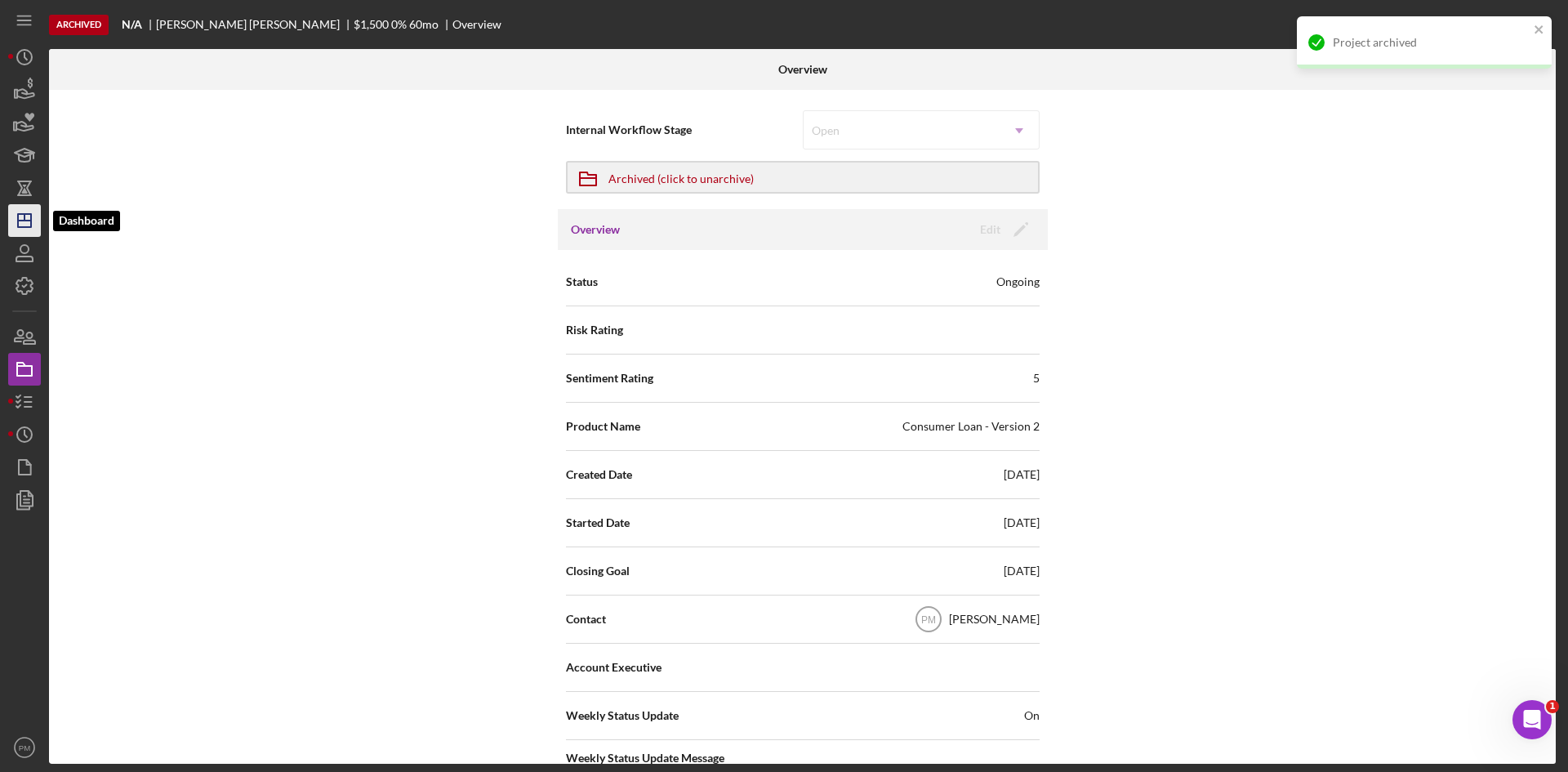
click at [22, 223] on icon "Icon/Dashboard" at bounding box center [24, 220] width 41 height 41
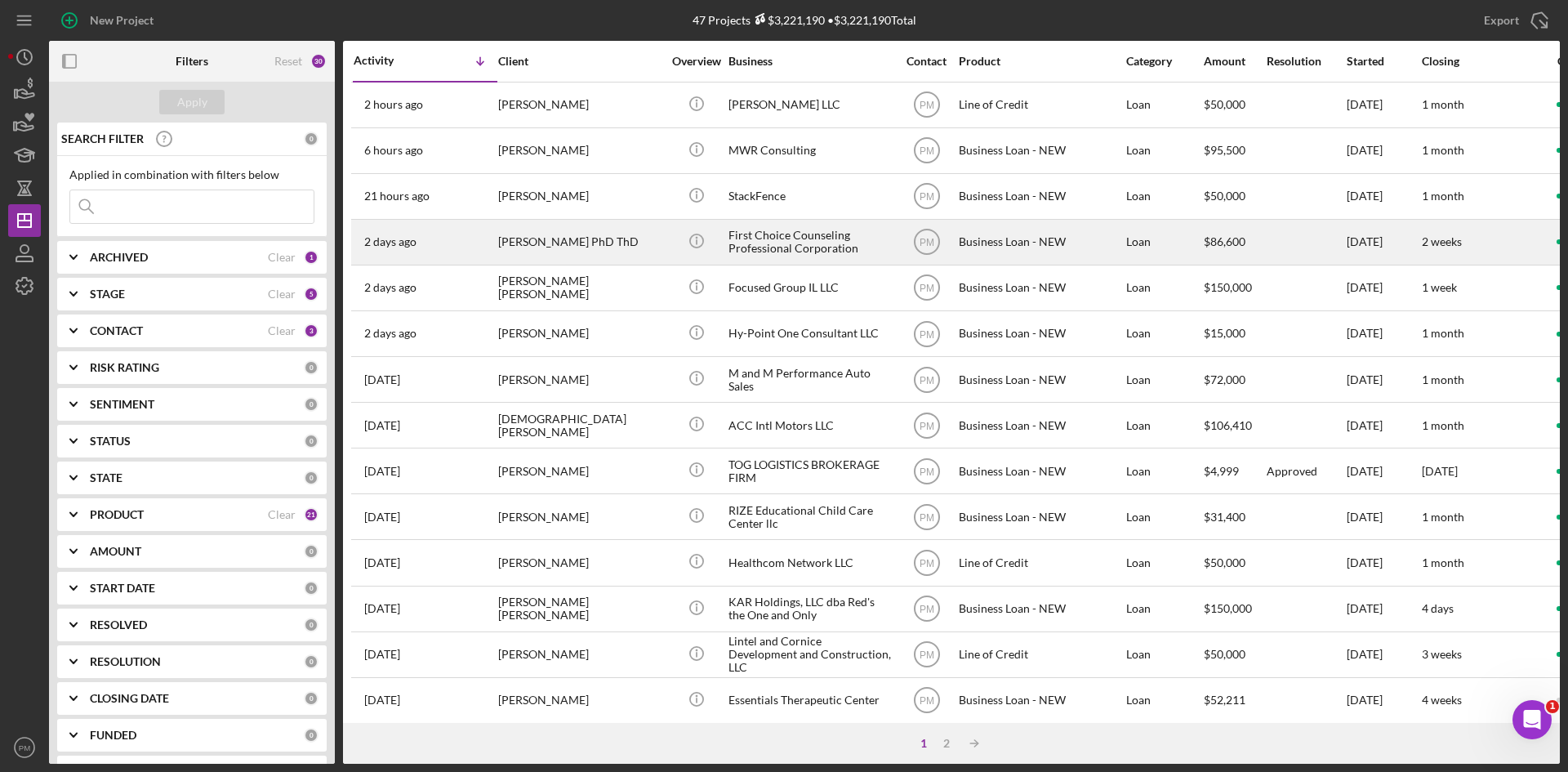
click at [633, 261] on div "[PERSON_NAME] PhD ThD" at bounding box center [579, 241] width 163 height 43
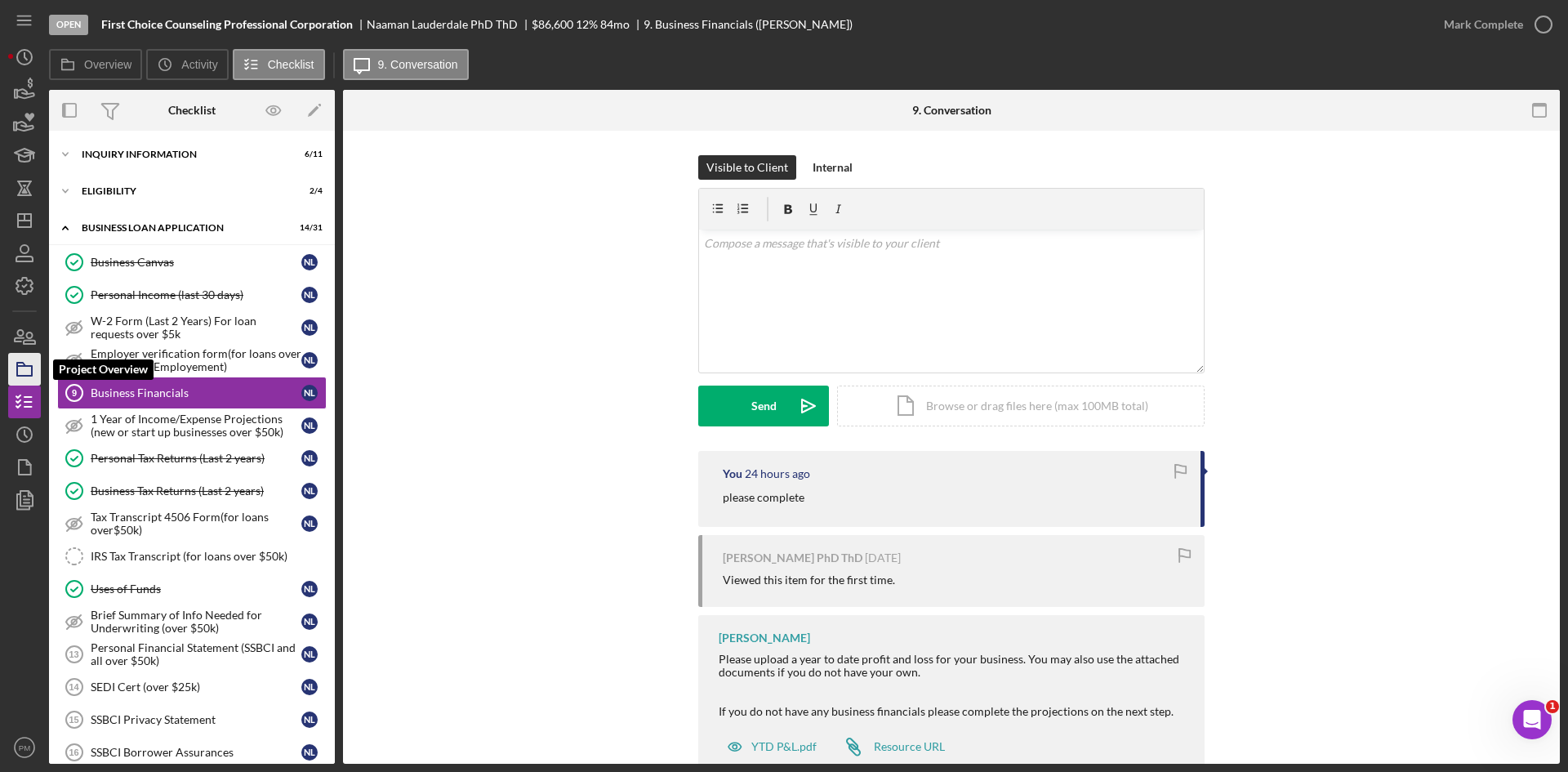
click at [28, 362] on icon "button" at bounding box center [24, 369] width 41 height 41
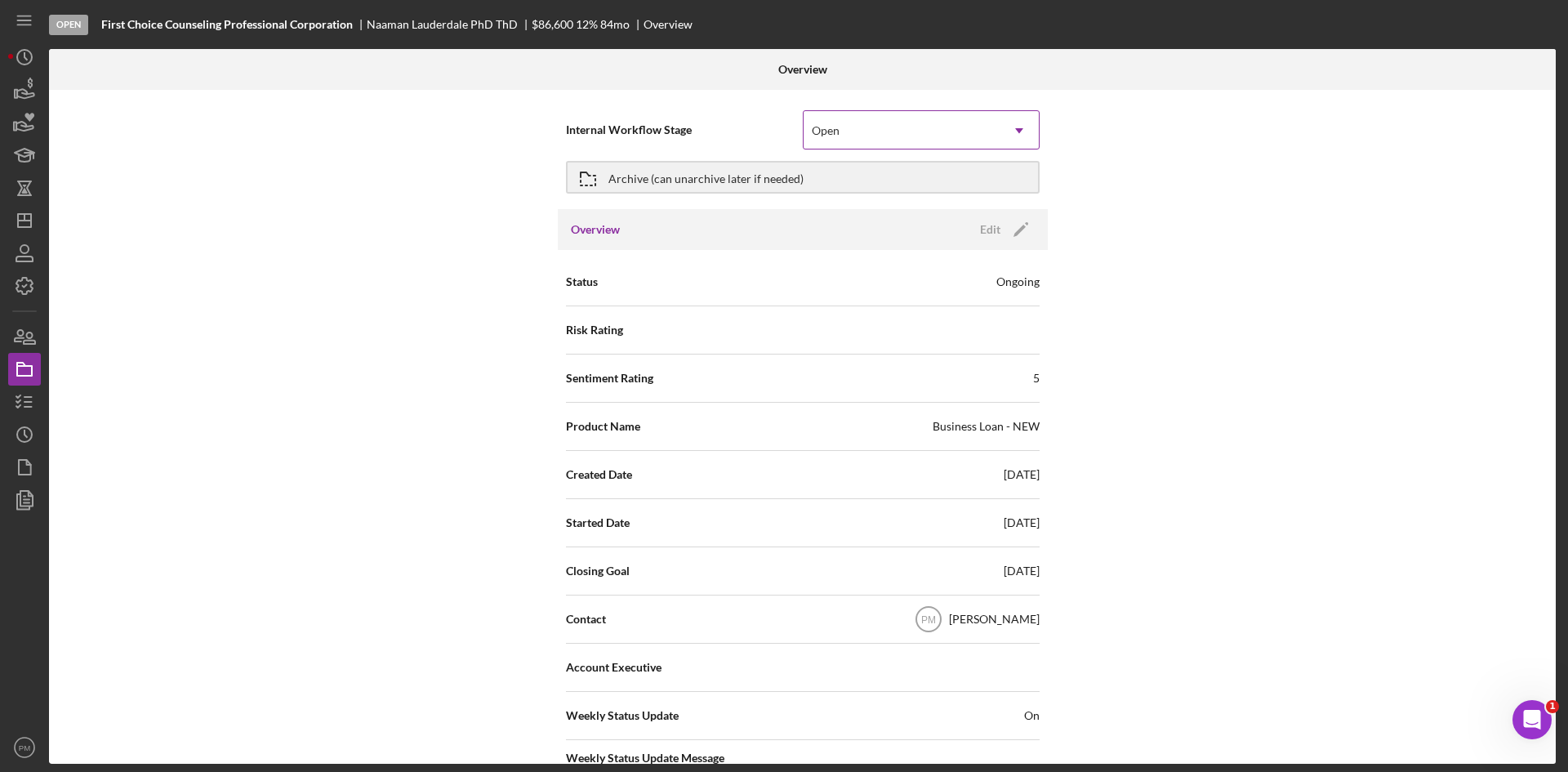
click at [942, 136] on div "Open" at bounding box center [901, 130] width 196 height 38
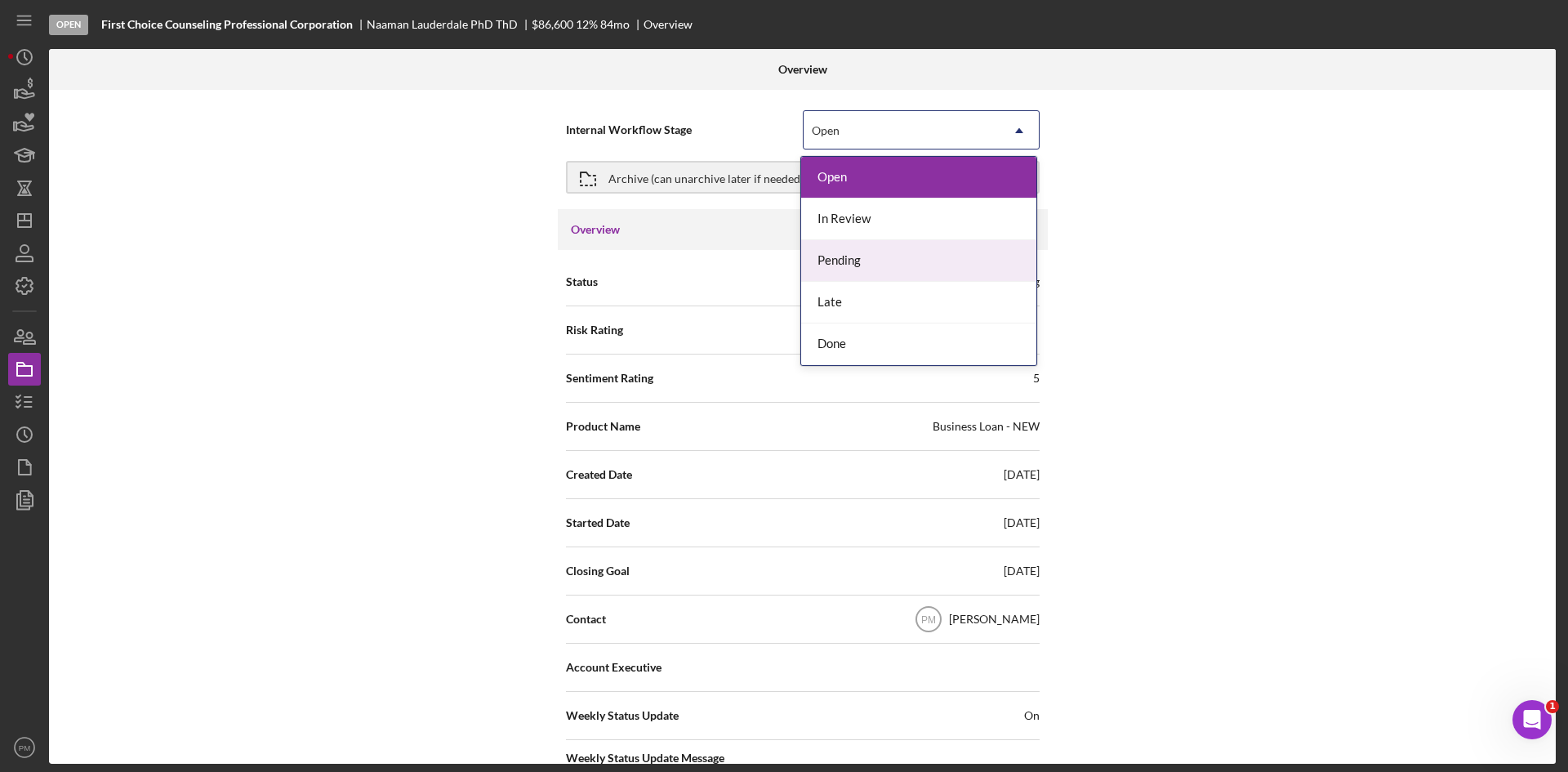
click at [1259, 240] on div "Internal Workflow Stage 5 results available. Use Up and Down to choose options,…" at bounding box center [802, 426] width 1507 height 674
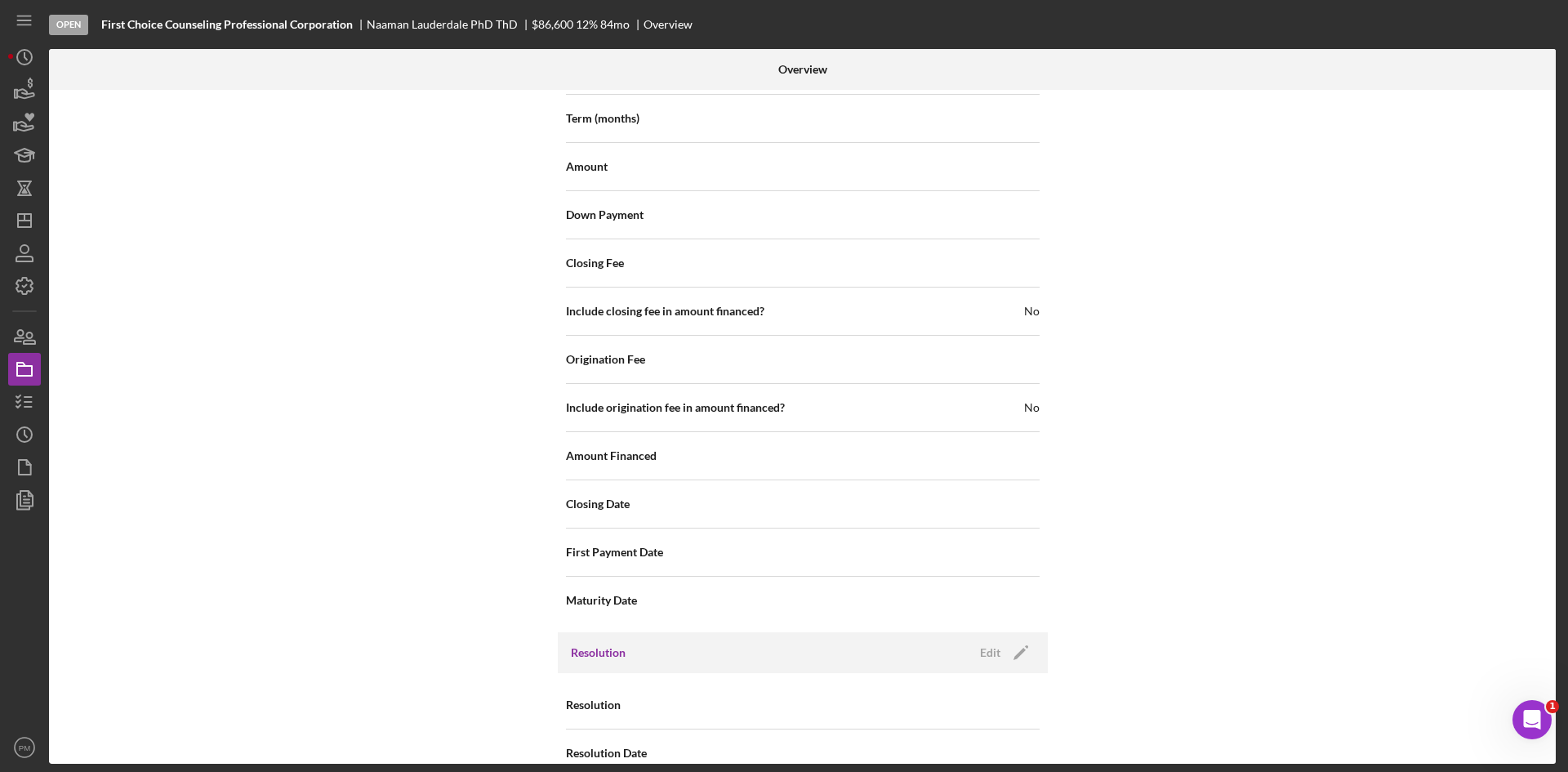
scroll to position [1663, 0]
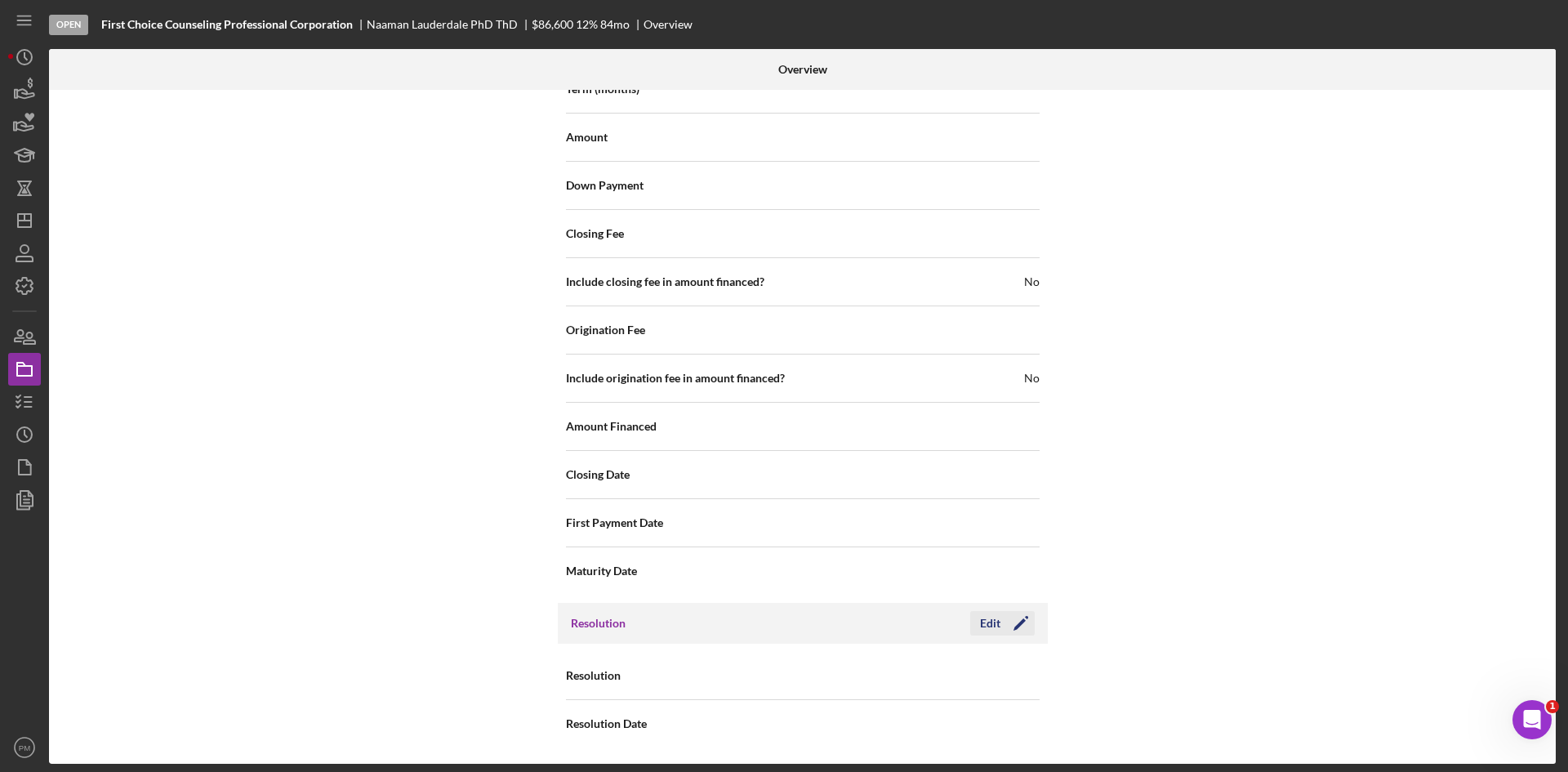
click at [970, 627] on button "Edit Icon/Edit" at bounding box center [1002, 622] width 65 height 24
click at [860, 673] on div "Select..." at bounding box center [901, 676] width 196 height 38
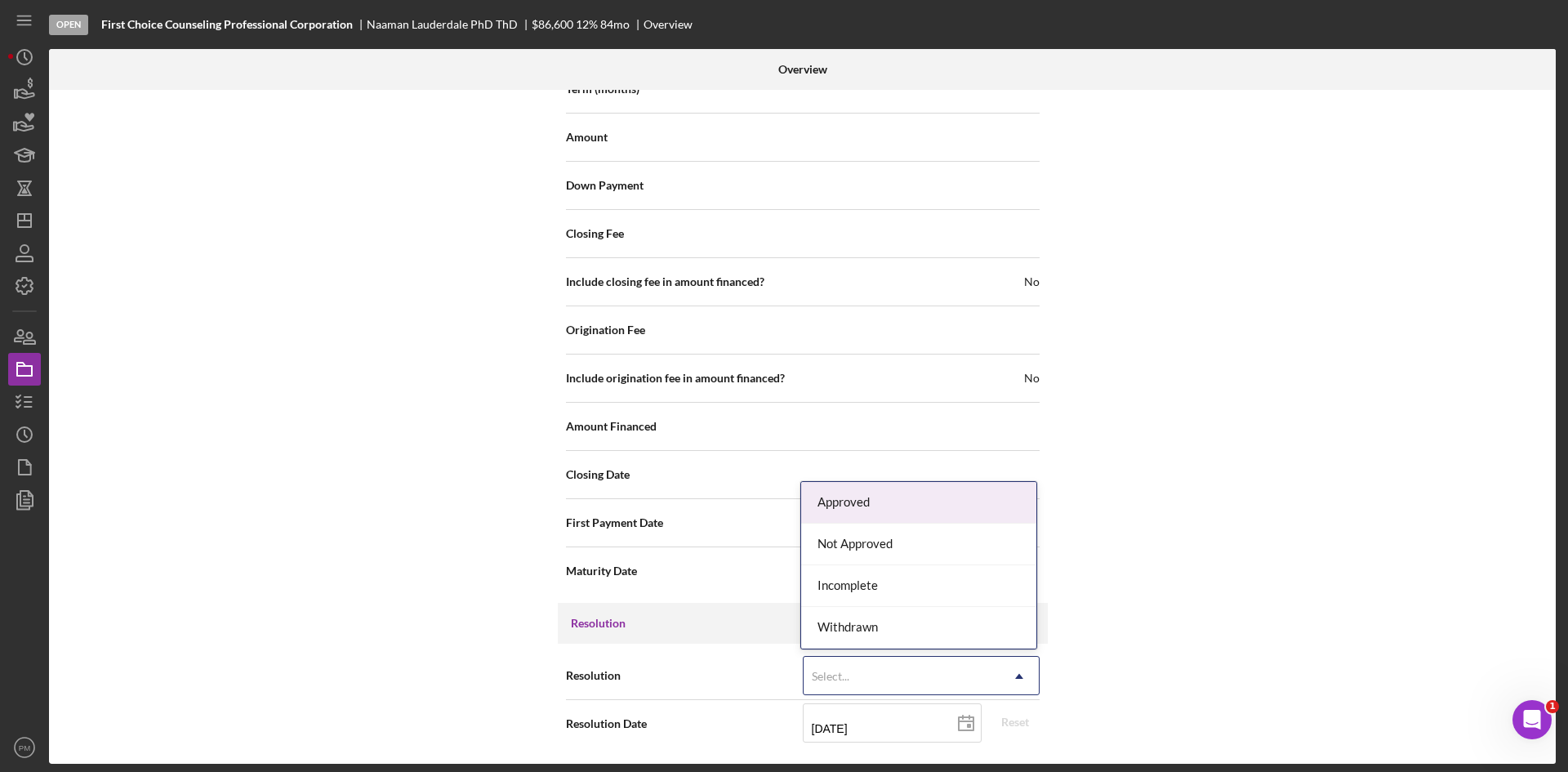
click at [869, 505] on div "Approved" at bounding box center [919, 503] width 235 height 42
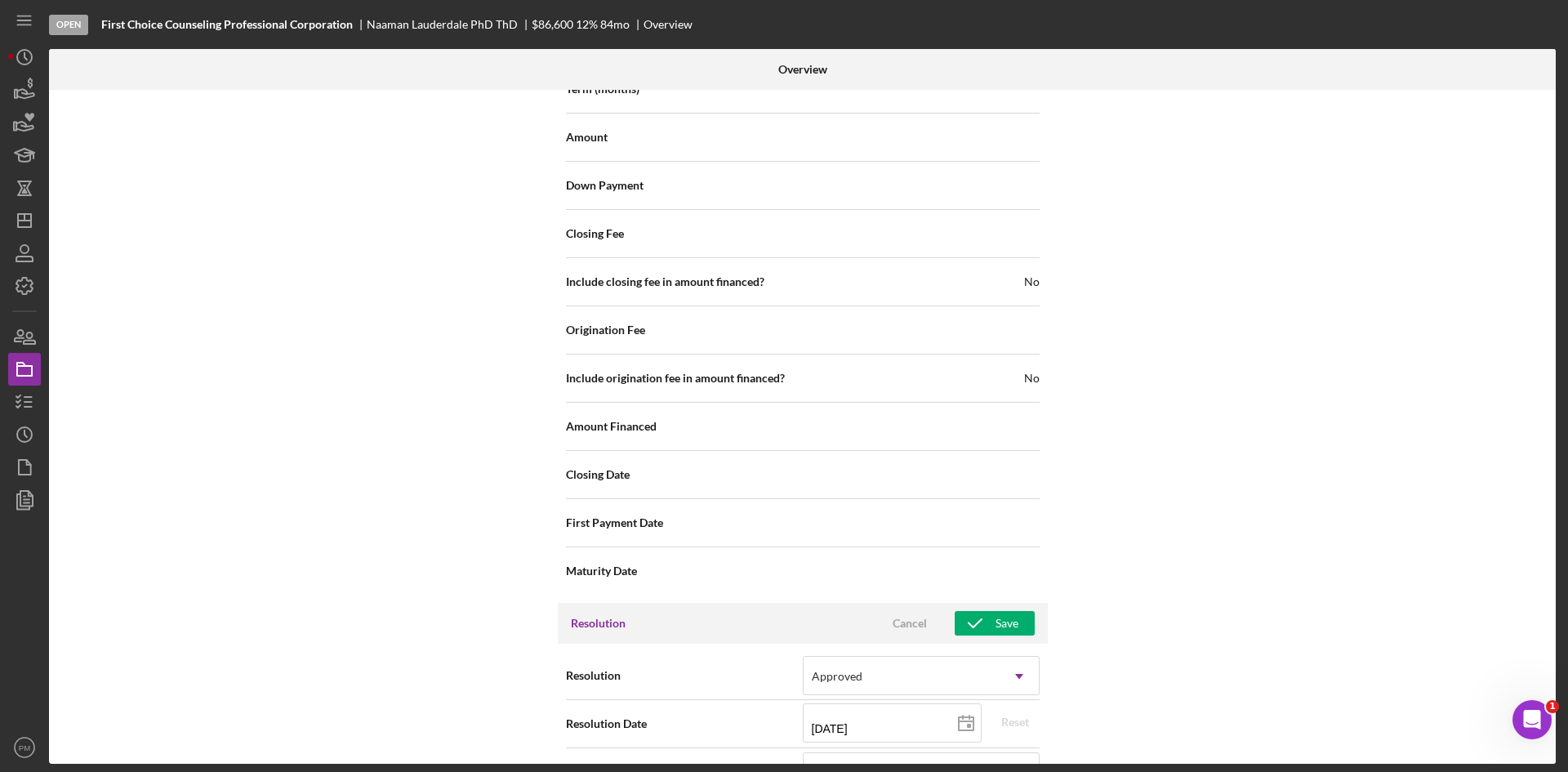
scroll to position [1990, 0]
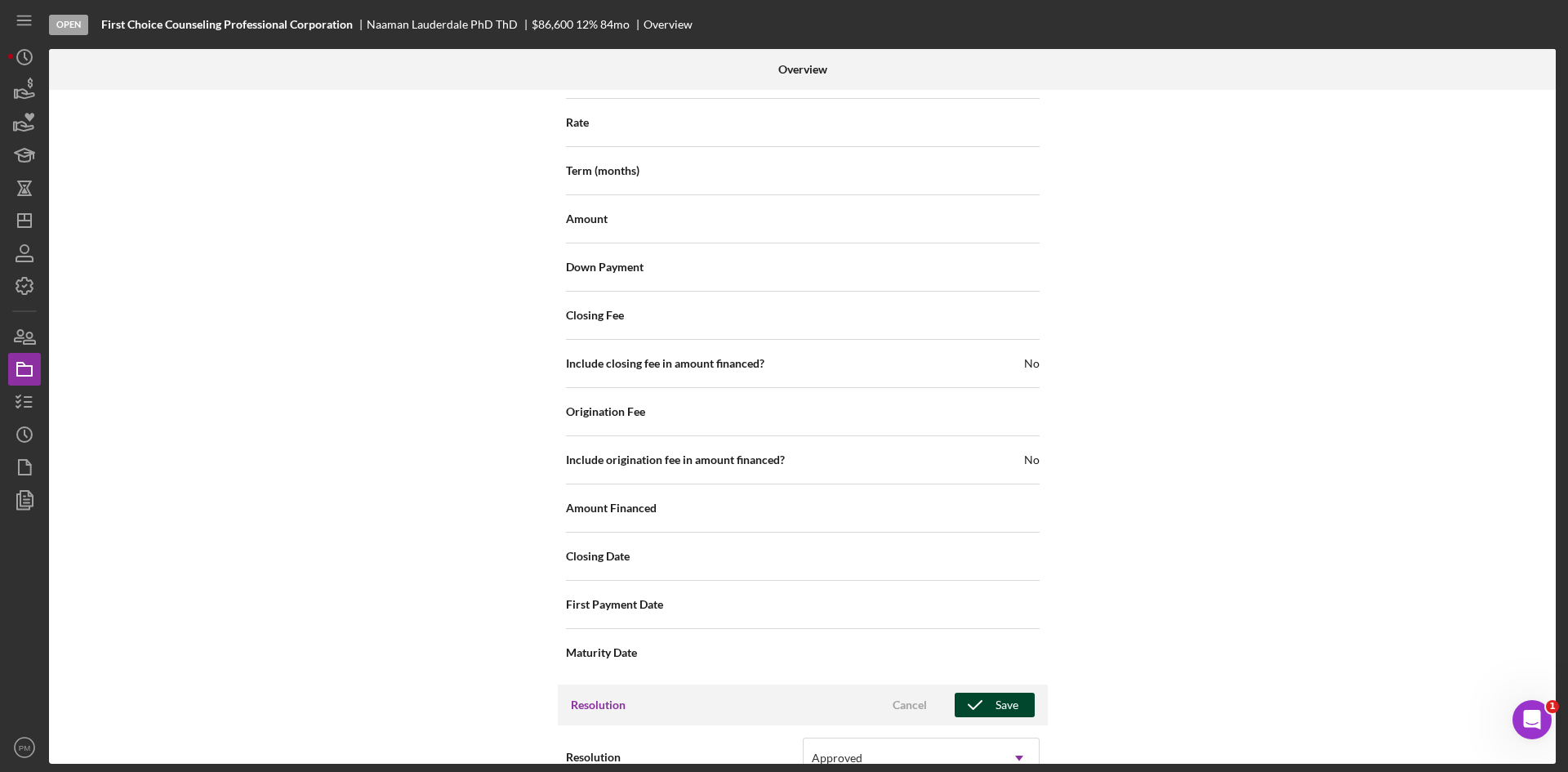
click at [974, 713] on icon "button" at bounding box center [974, 705] width 41 height 41
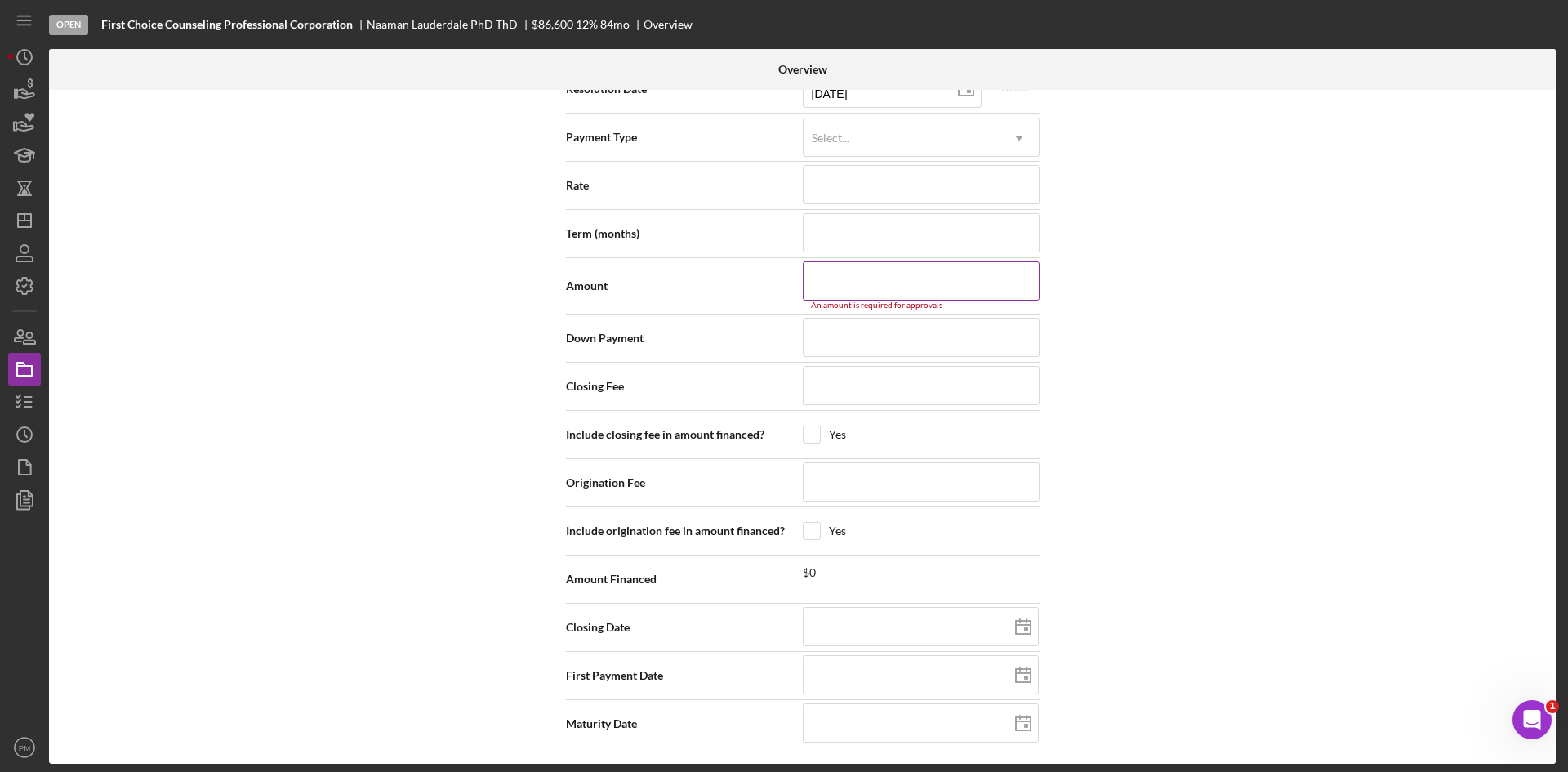
click at [837, 288] on input at bounding box center [921, 281] width 237 height 40
type input "$8"
type input "$86"
type input "$866"
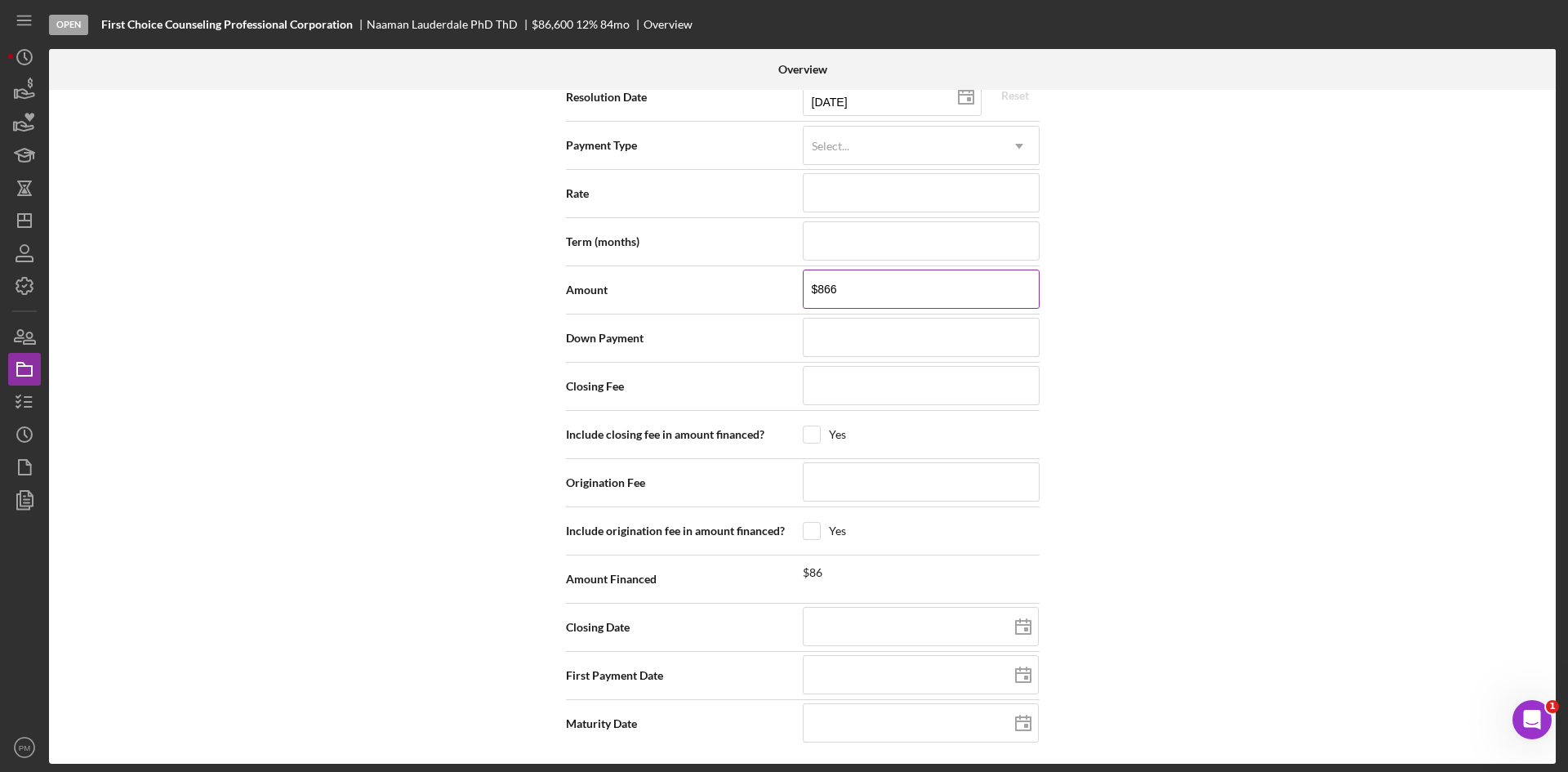
type input "$8,660"
type input "$86,600"
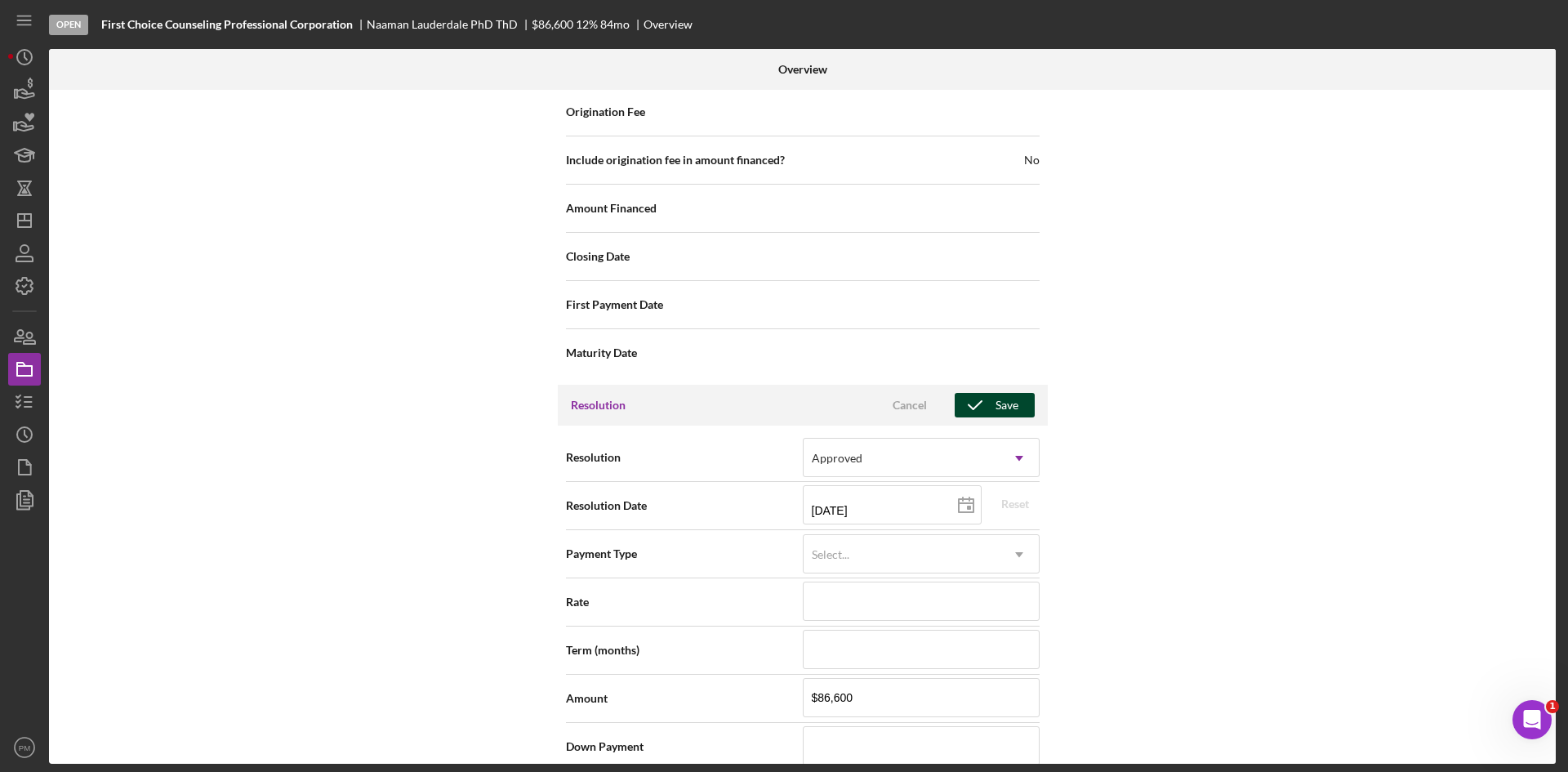
click at [1008, 405] on div "Save" at bounding box center [1006, 405] width 23 height 24
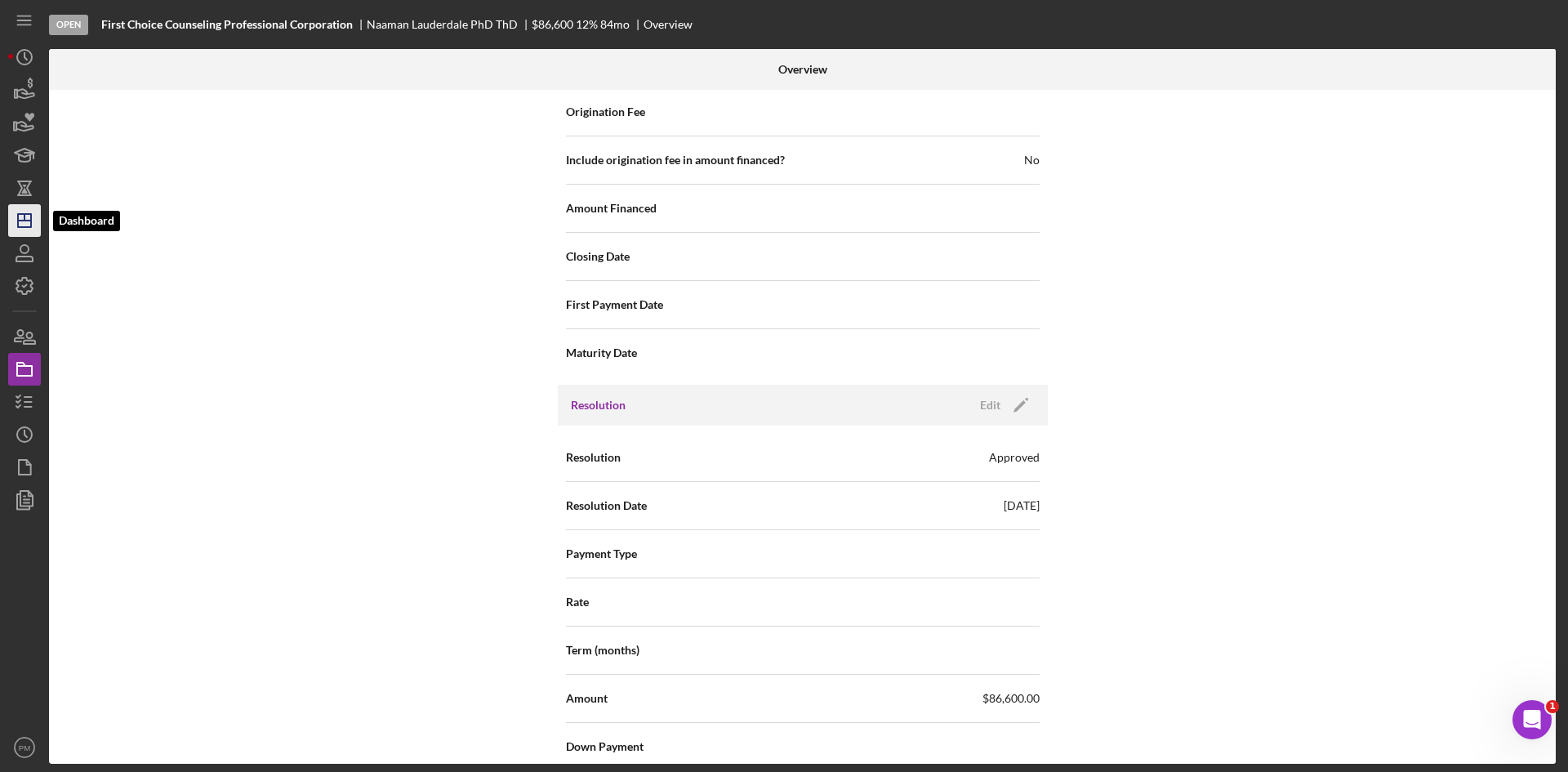
click at [18, 209] on icon "Icon/Dashboard" at bounding box center [24, 220] width 41 height 41
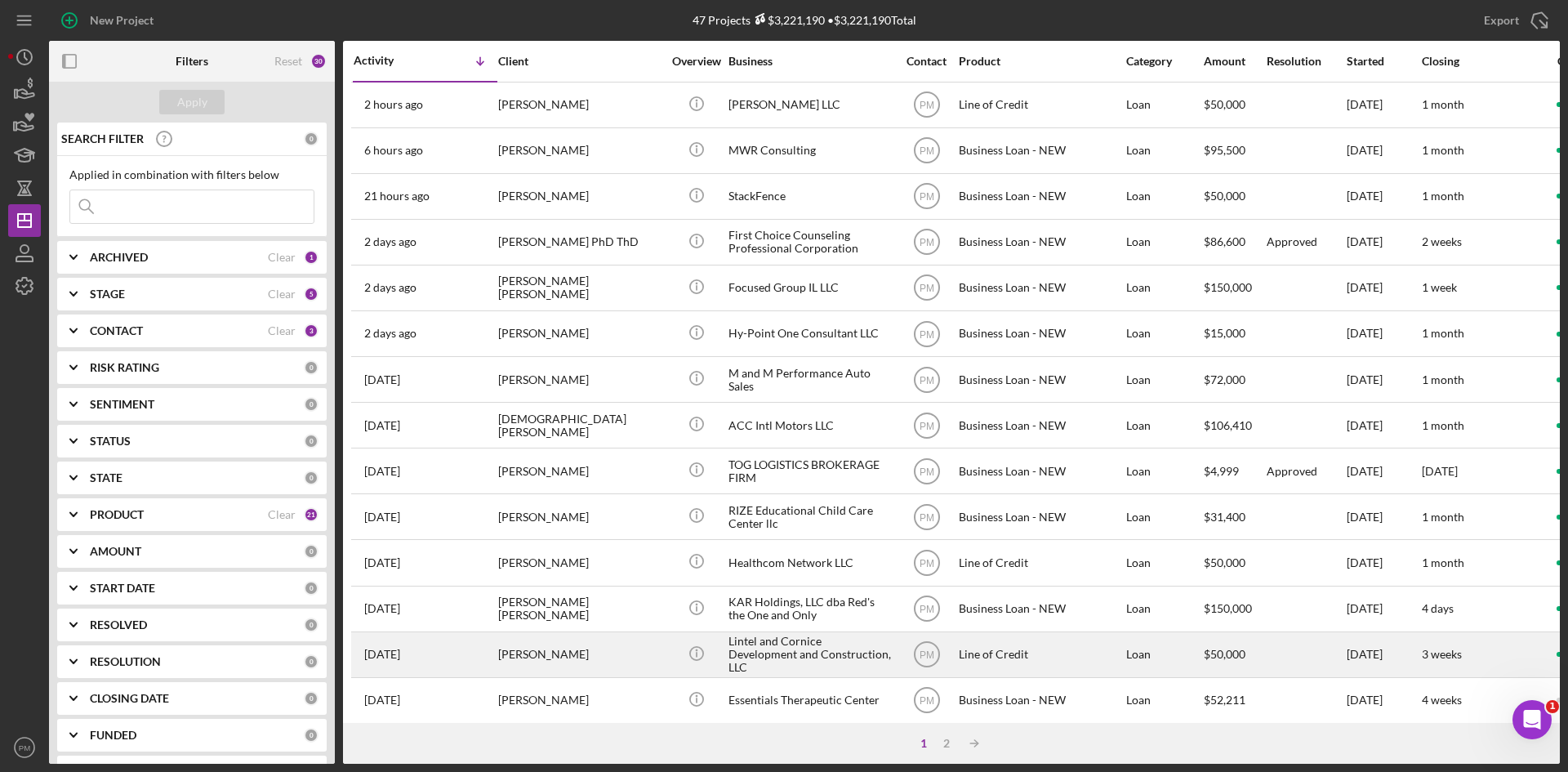
click at [553, 642] on div "[PERSON_NAME]" at bounding box center [579, 654] width 163 height 43
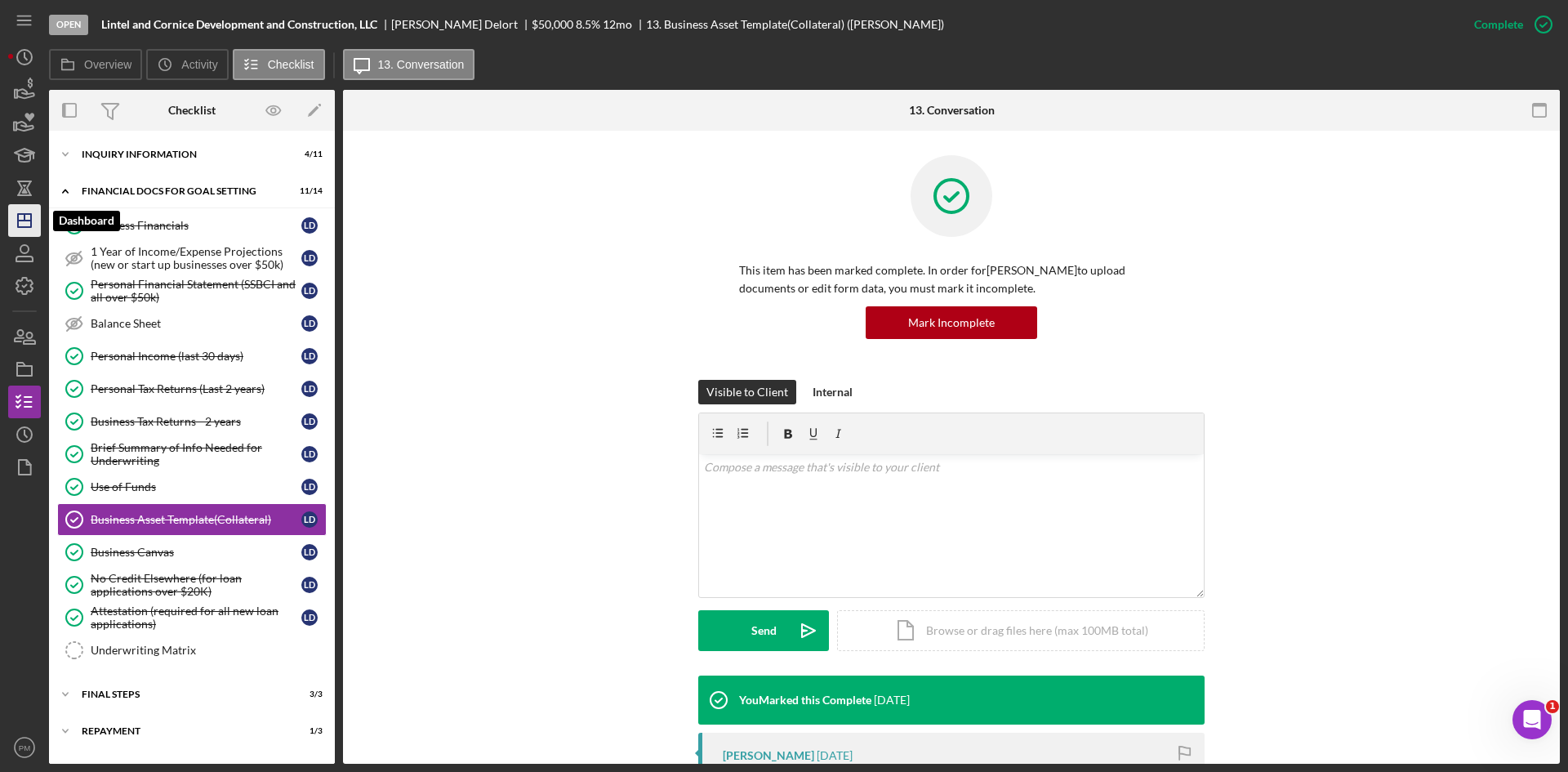
click at [24, 220] on line "button" at bounding box center [24, 220] width 13 height 0
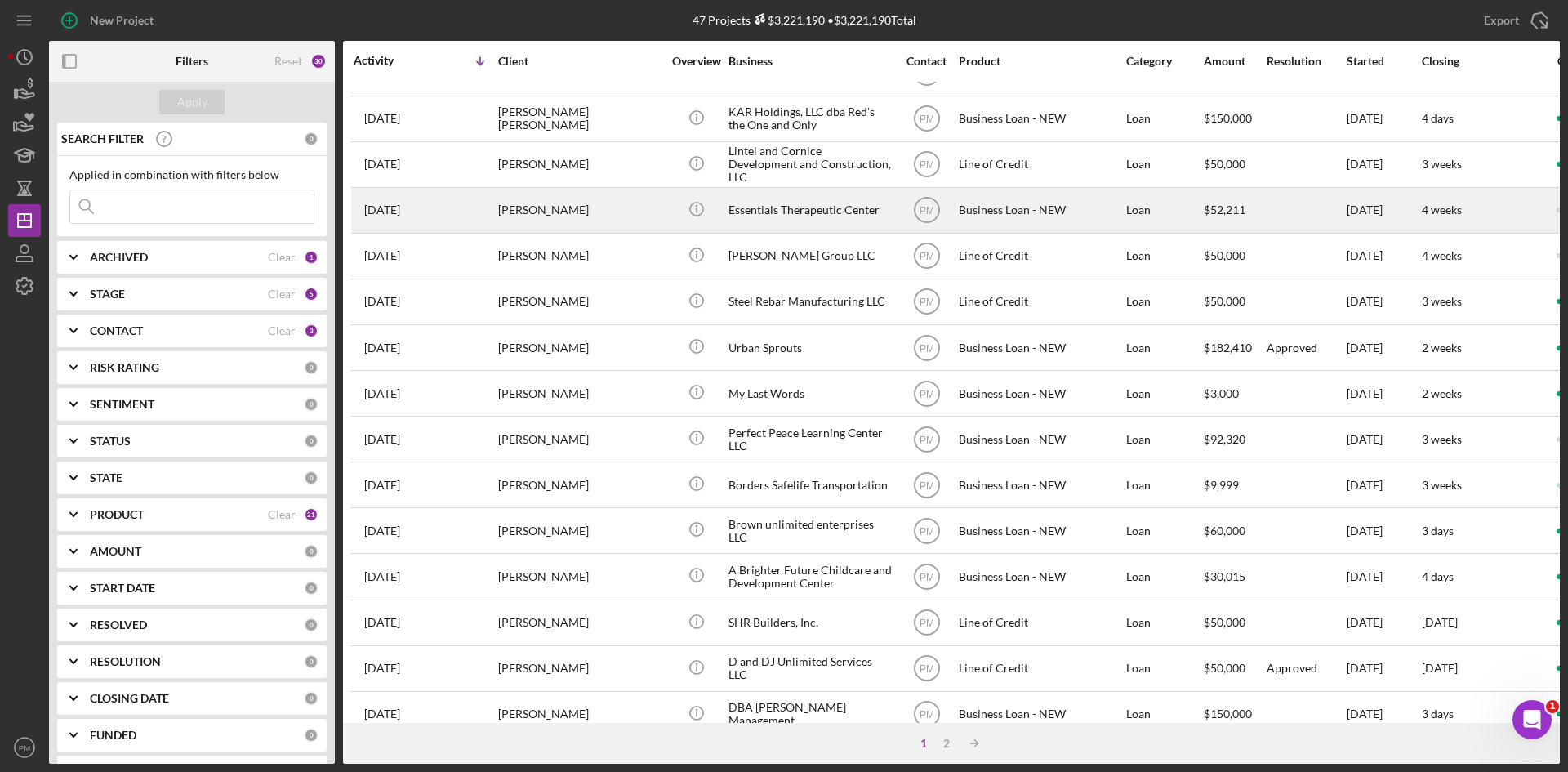
scroll to position [525, 0]
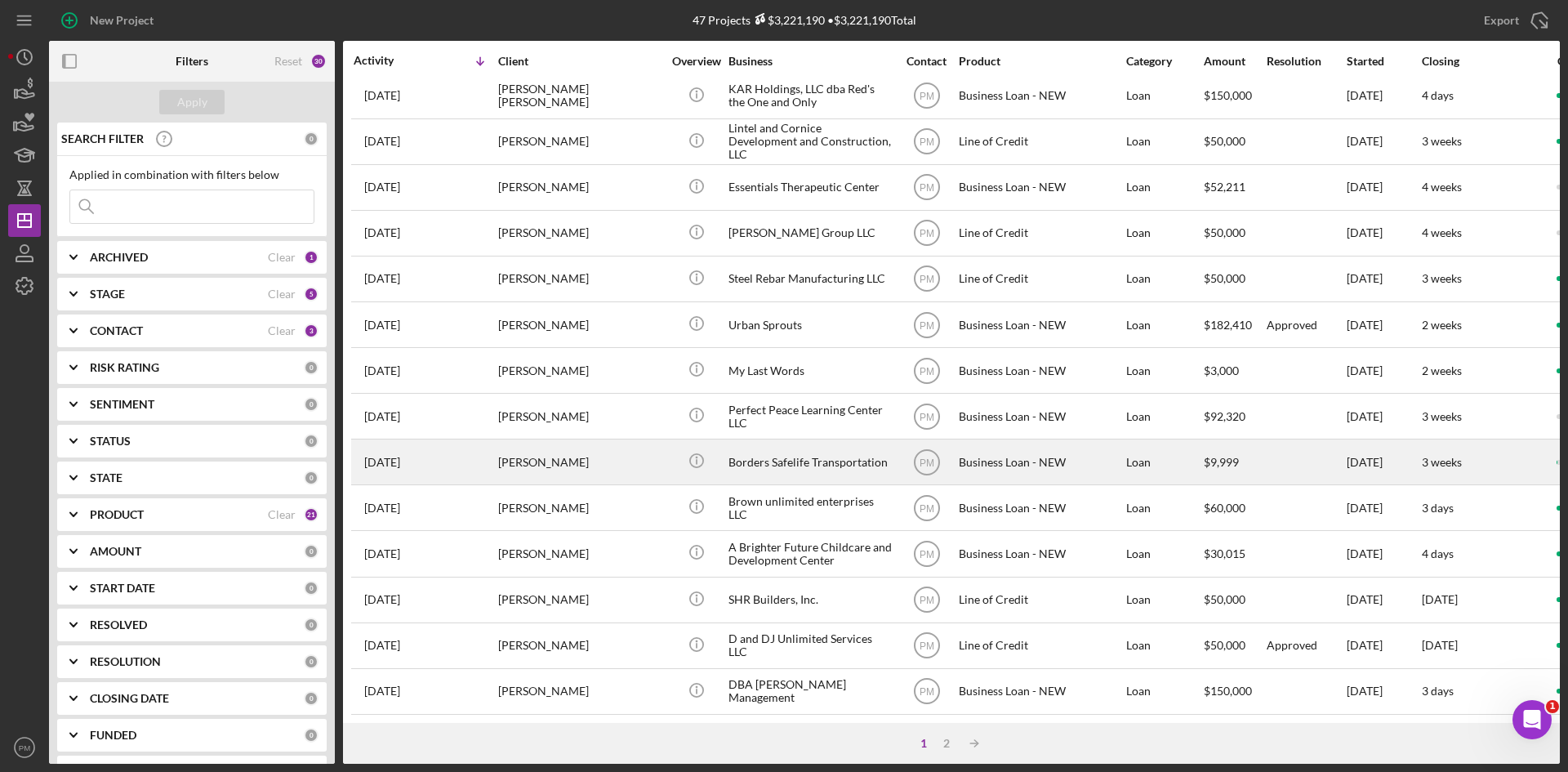
click at [477, 445] on div "[DATE] [PERSON_NAME]" at bounding box center [425, 461] width 143 height 43
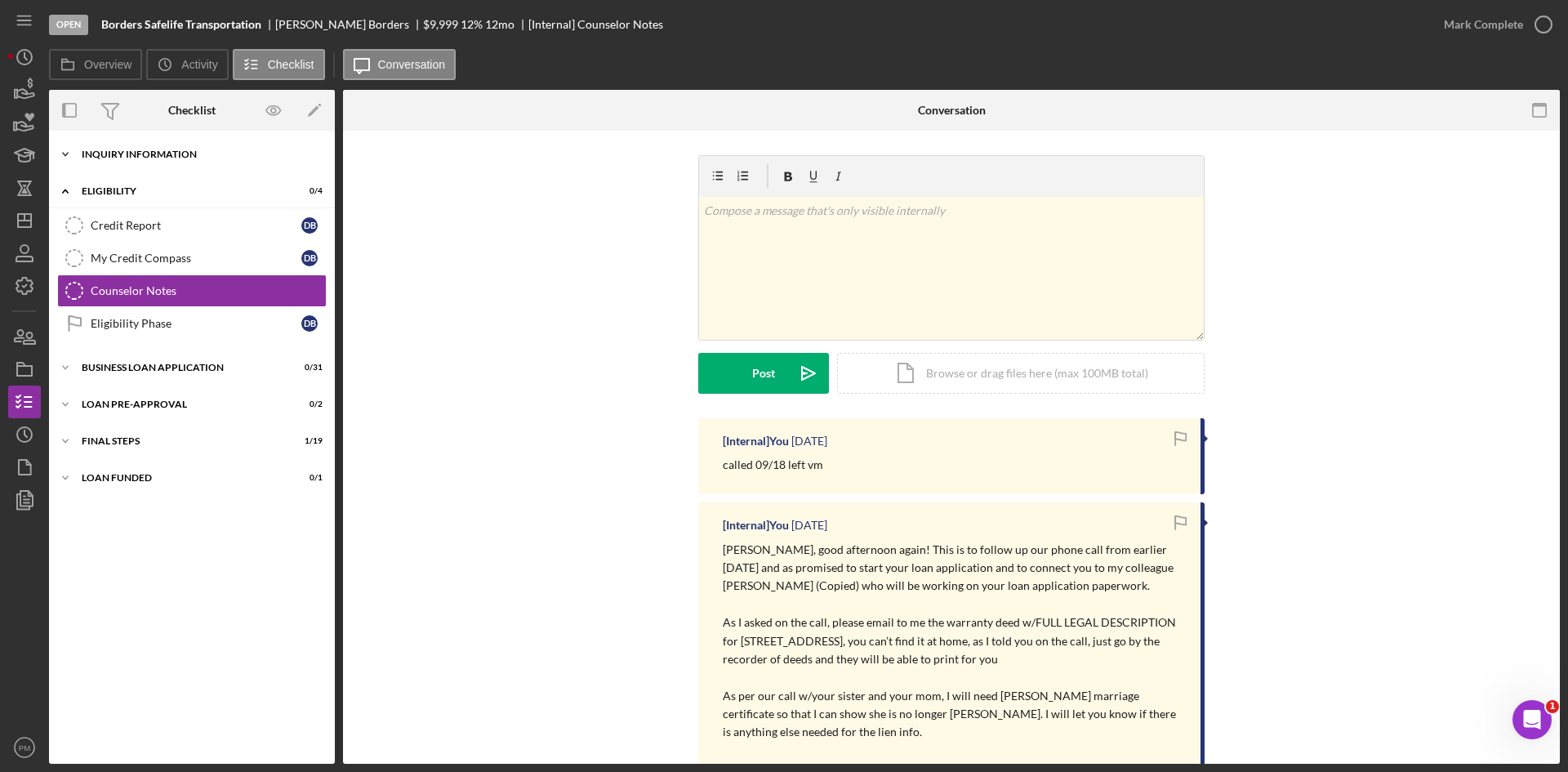
click at [140, 155] on div "INQUIRY INFORMATION" at bounding box center [198, 155] width 233 height 10
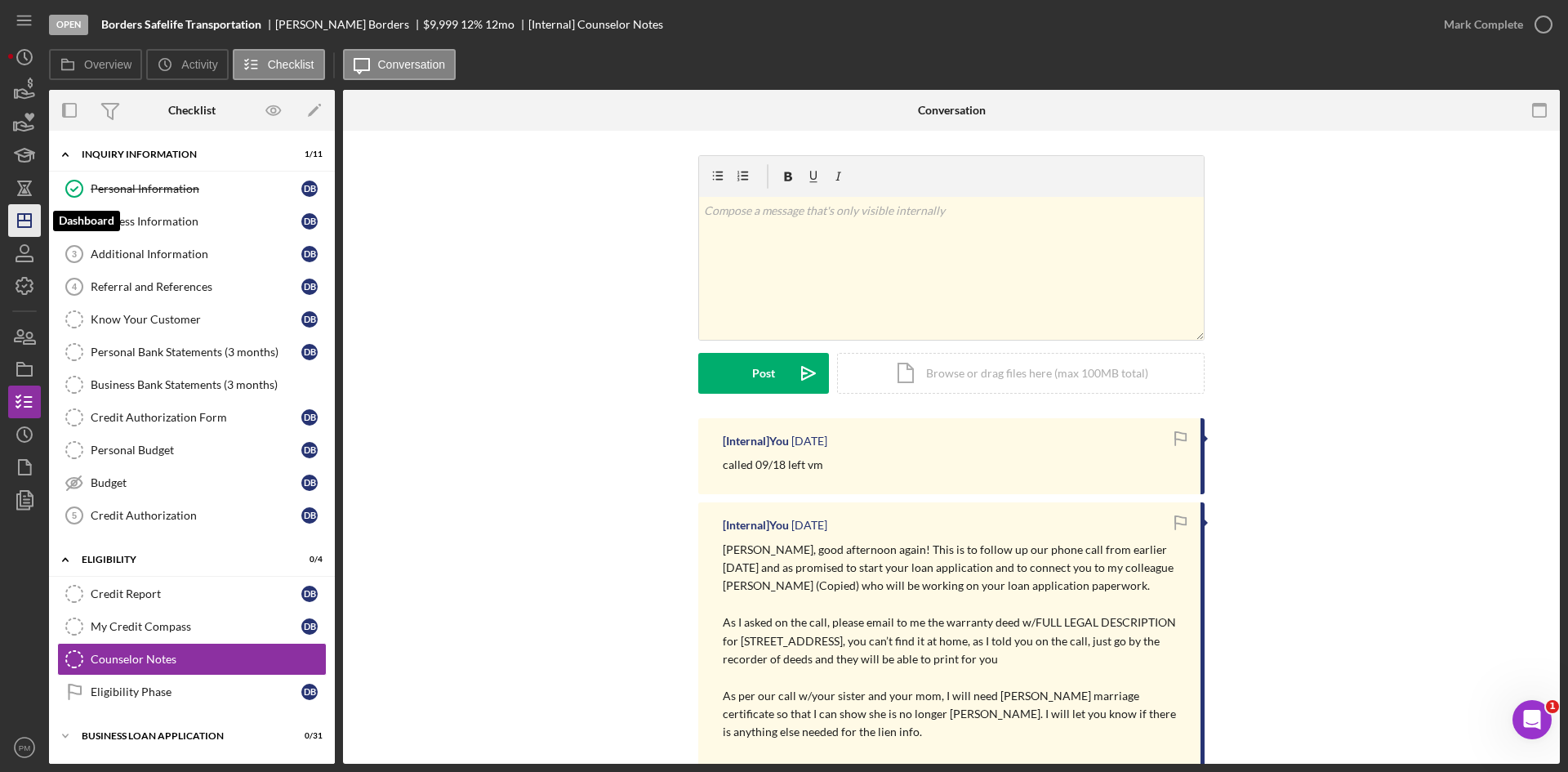
click at [29, 218] on icon "Icon/Dashboard" at bounding box center [24, 220] width 41 height 41
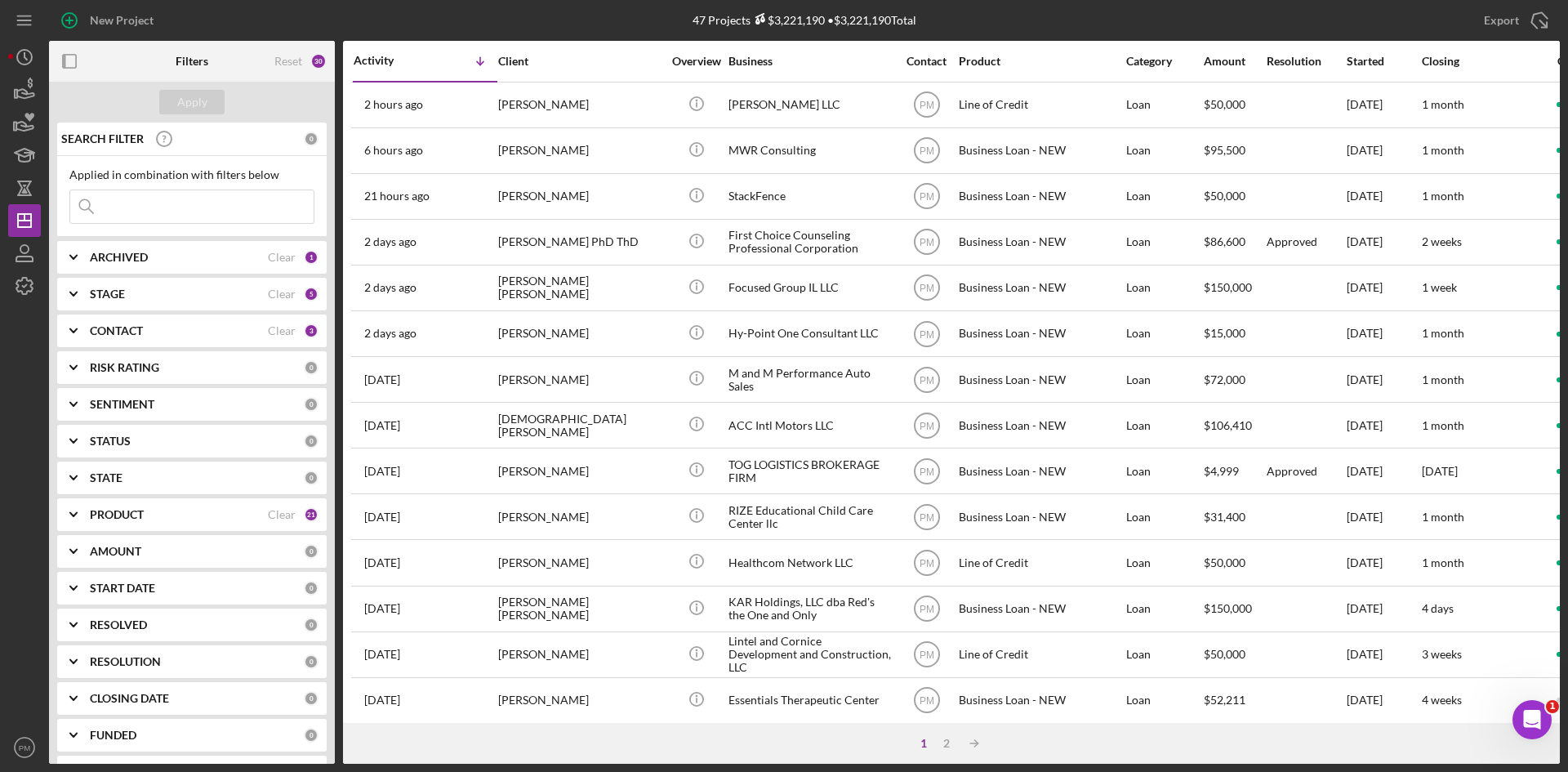
click at [225, 206] on input at bounding box center [192, 206] width 243 height 33
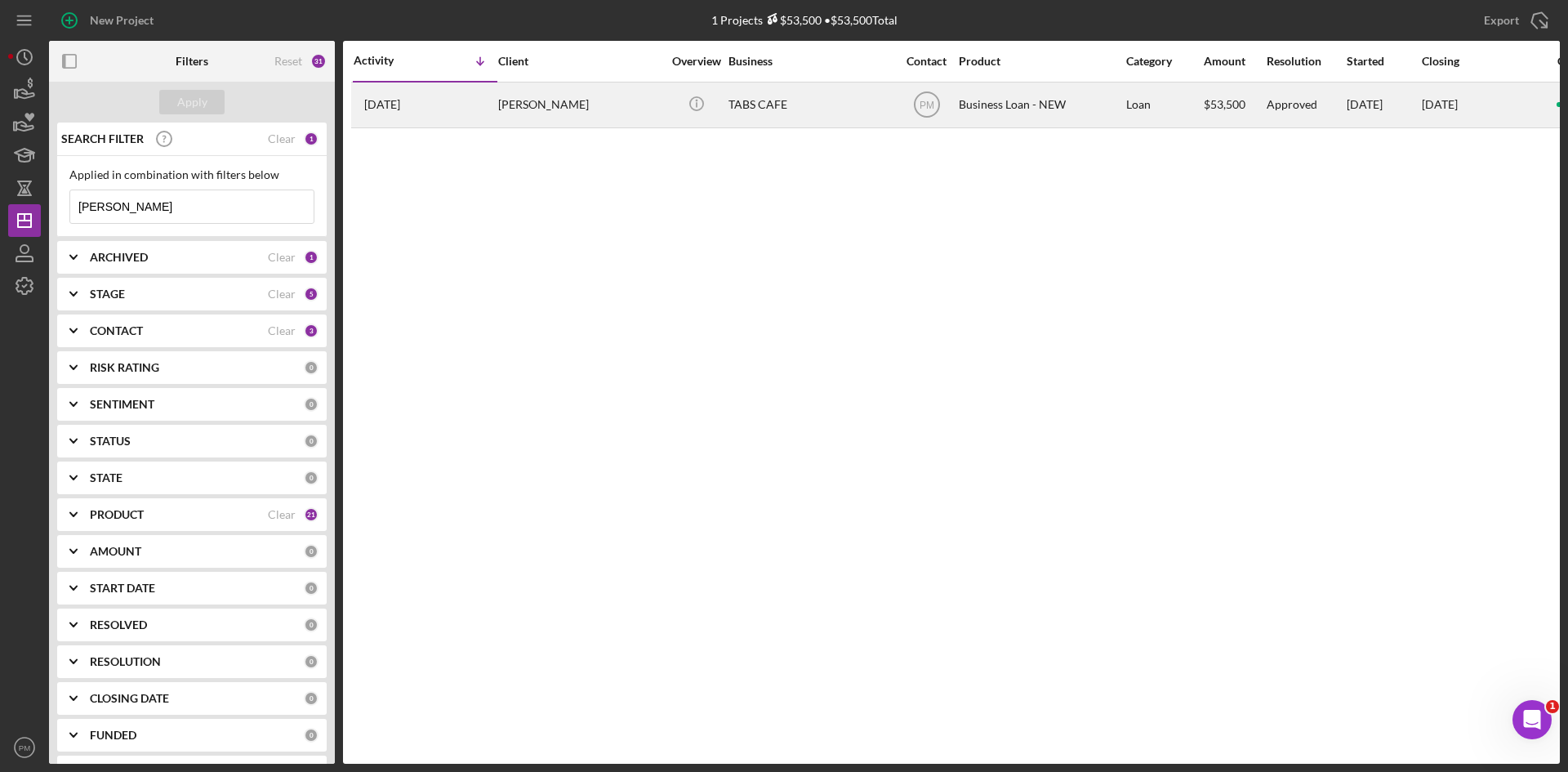
type input "[PERSON_NAME]"
click at [504, 106] on div "[PERSON_NAME]" at bounding box center [579, 104] width 163 height 43
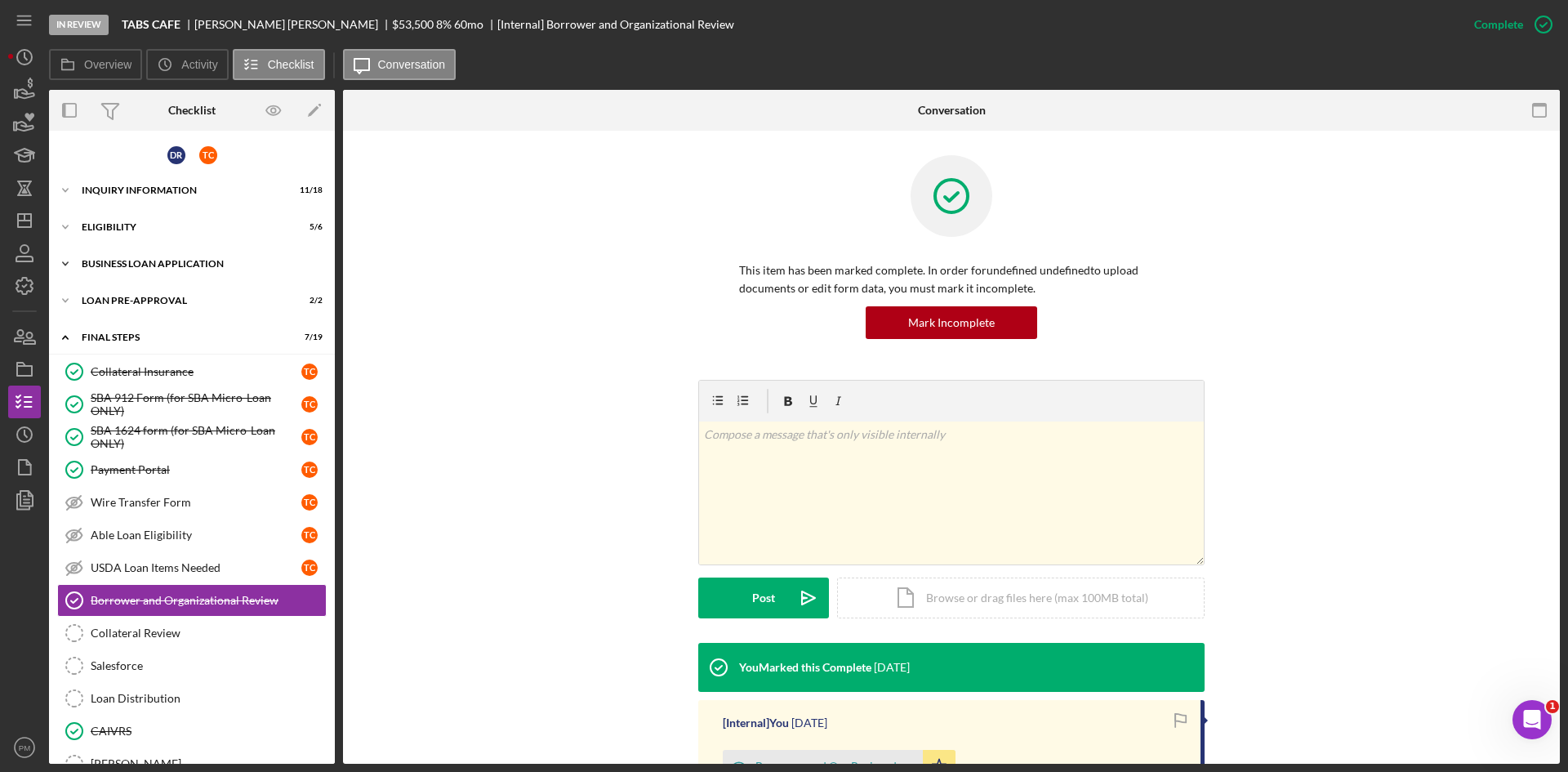
click at [166, 273] on div "Icon/Expander BUSINESS LOAN APPLICATION 20 / 35" at bounding box center [192, 263] width 286 height 33
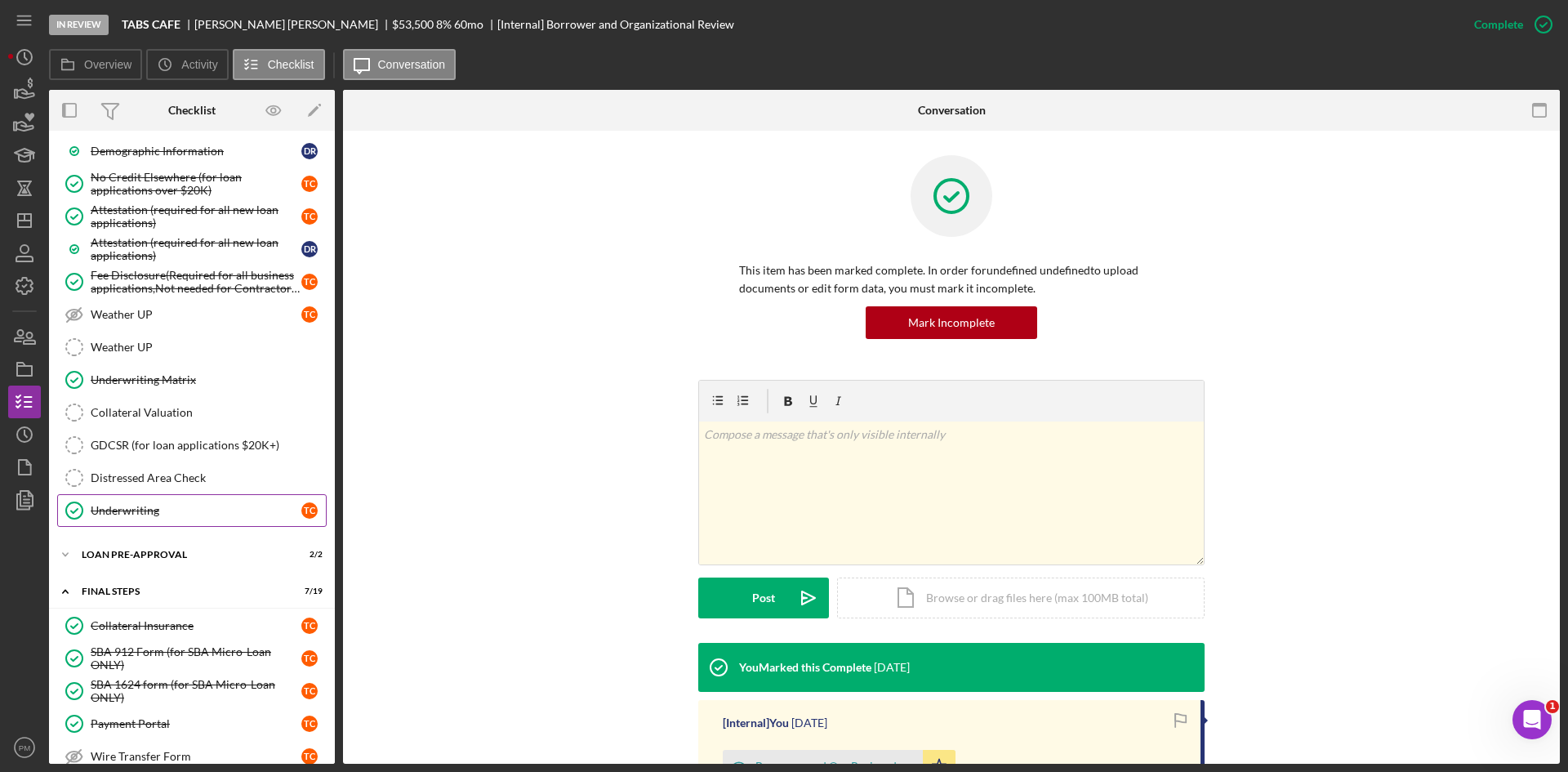
scroll to position [980, 0]
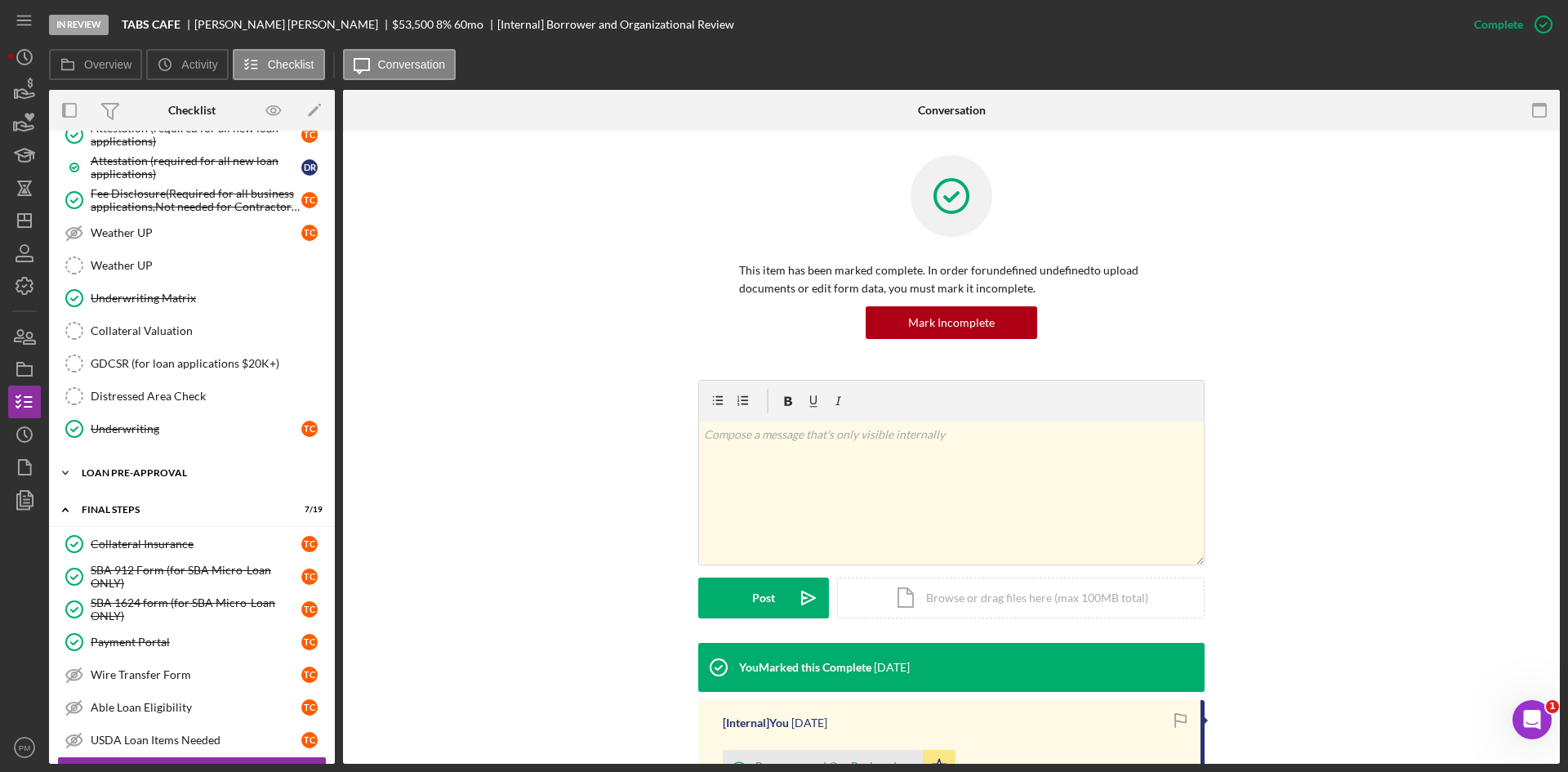
click at [218, 468] on div "LOAN PRE-APPROVAL" at bounding box center [198, 473] width 233 height 10
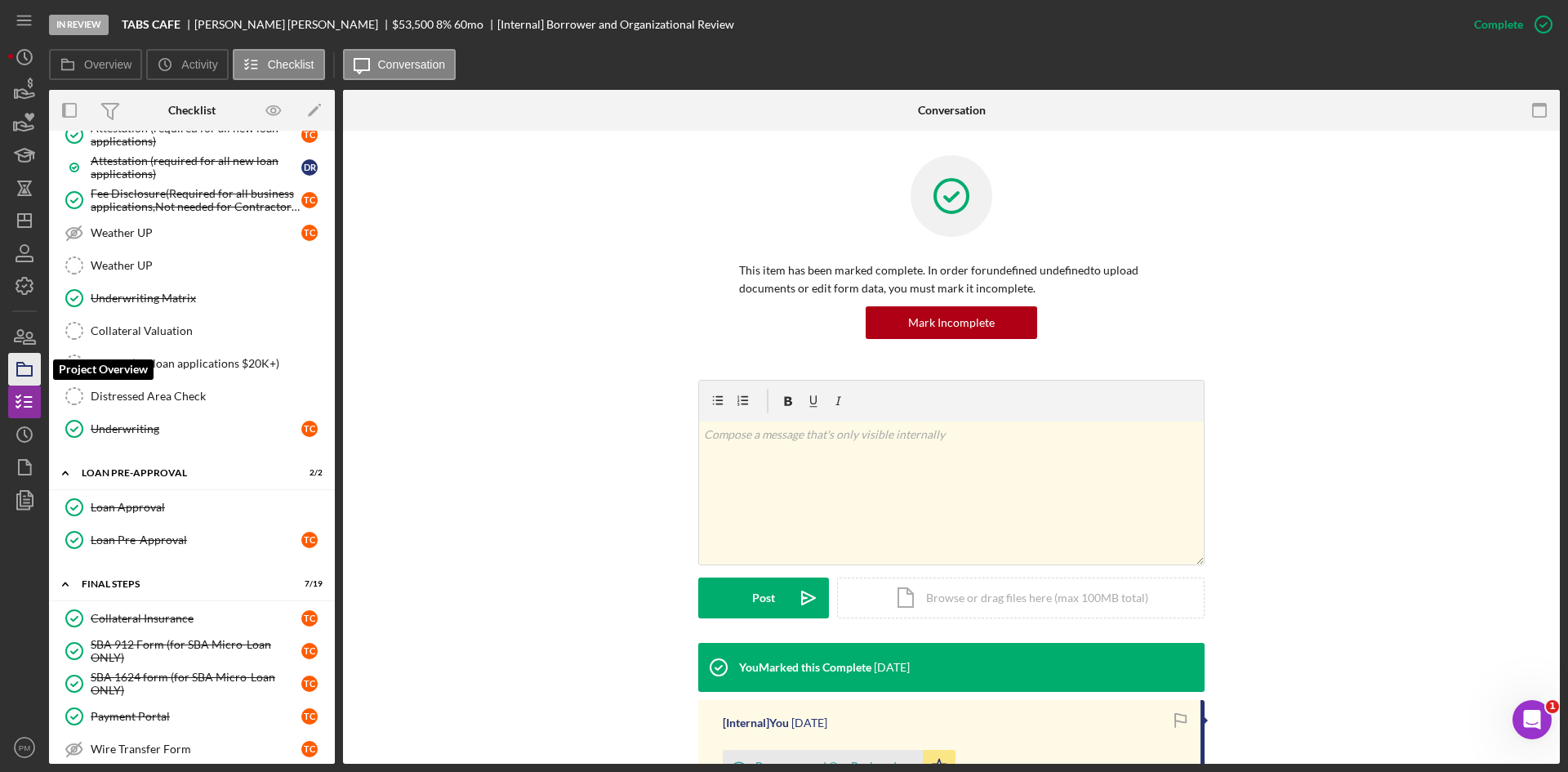
click at [30, 358] on icon "button" at bounding box center [24, 369] width 41 height 41
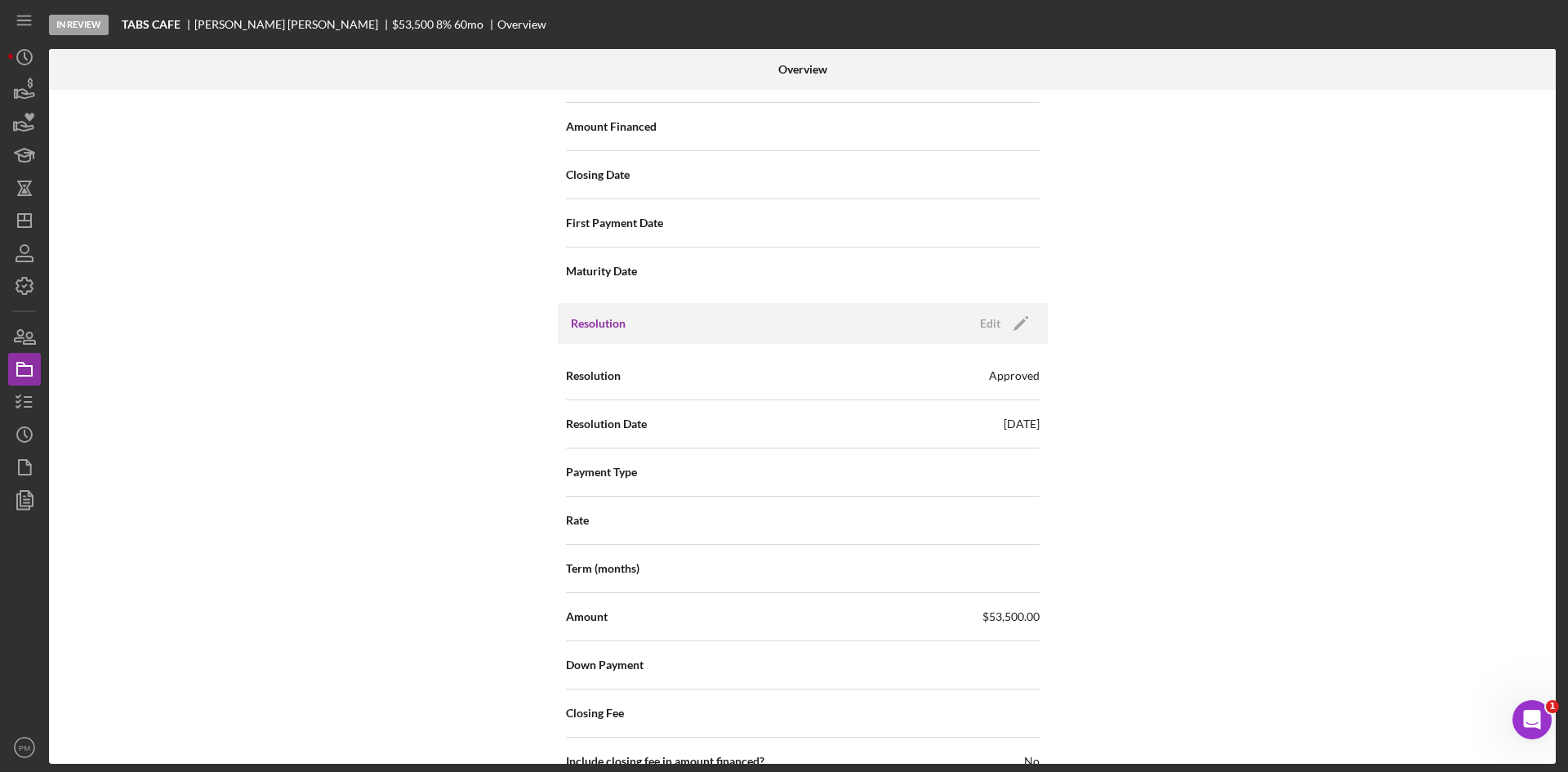
scroll to position [1554, 0]
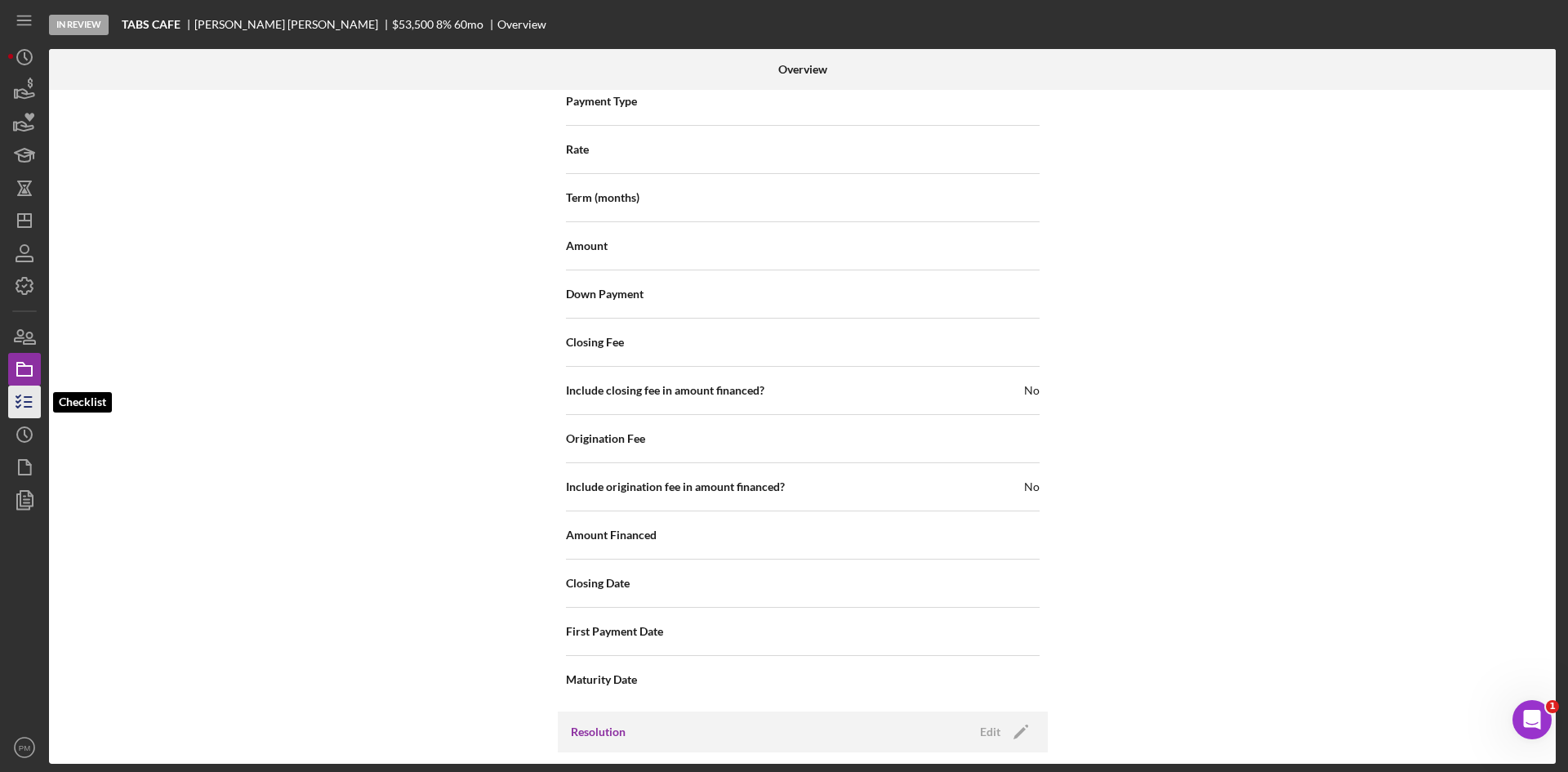
click at [18, 393] on icon "button" at bounding box center [24, 402] width 41 height 41
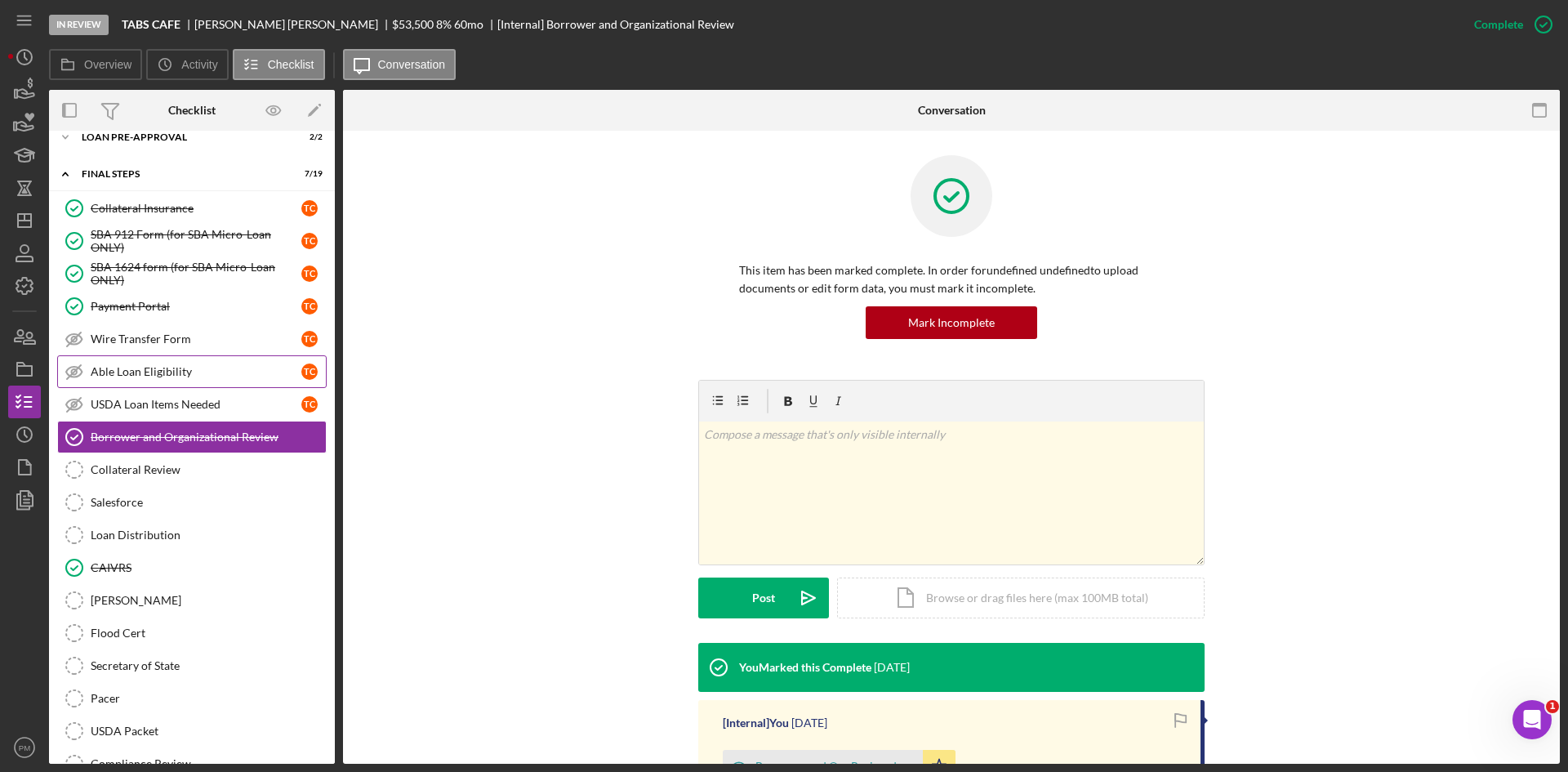
scroll to position [266, 0]
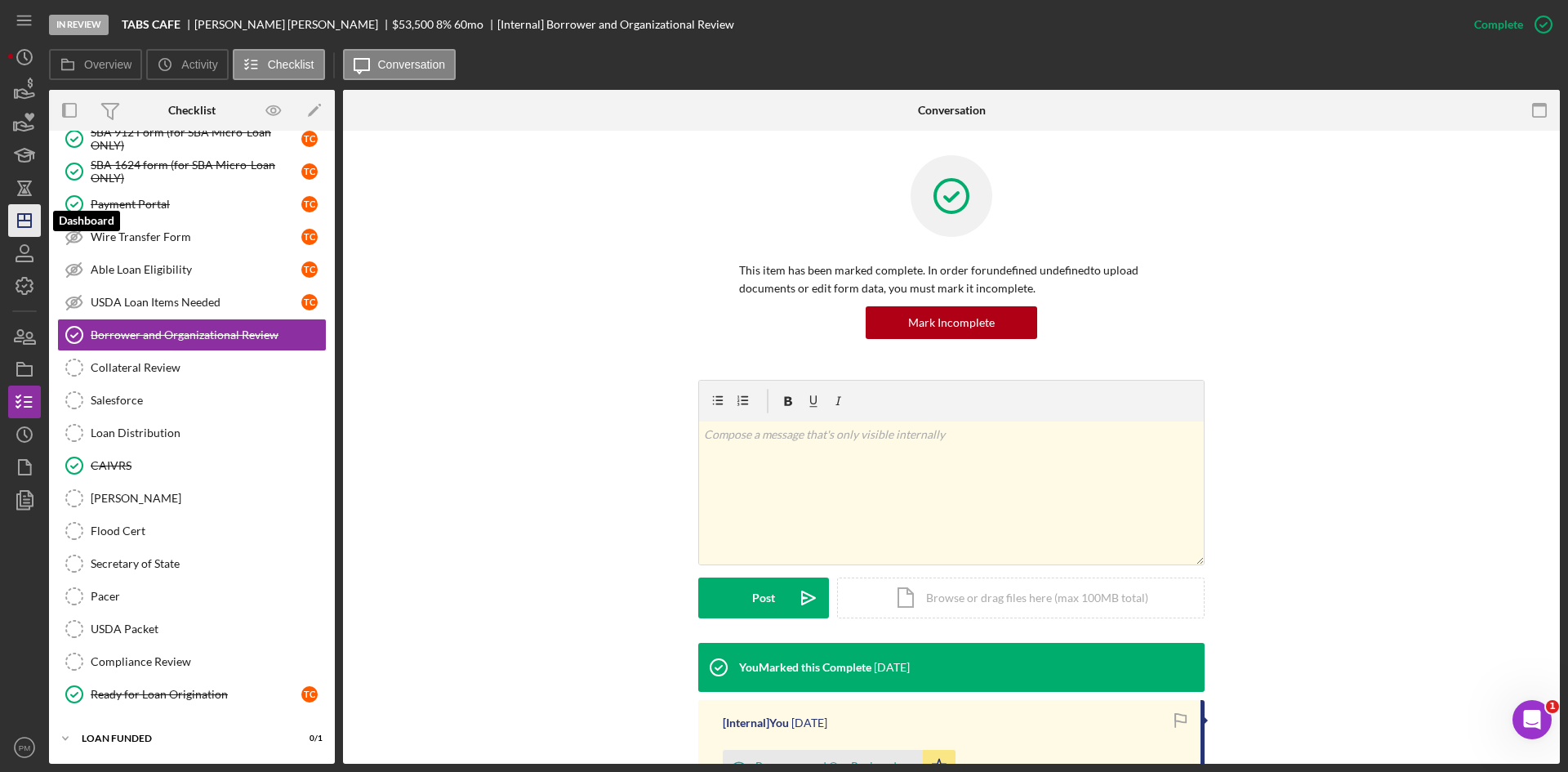
click at [16, 222] on icon "Icon/Dashboard" at bounding box center [24, 220] width 41 height 41
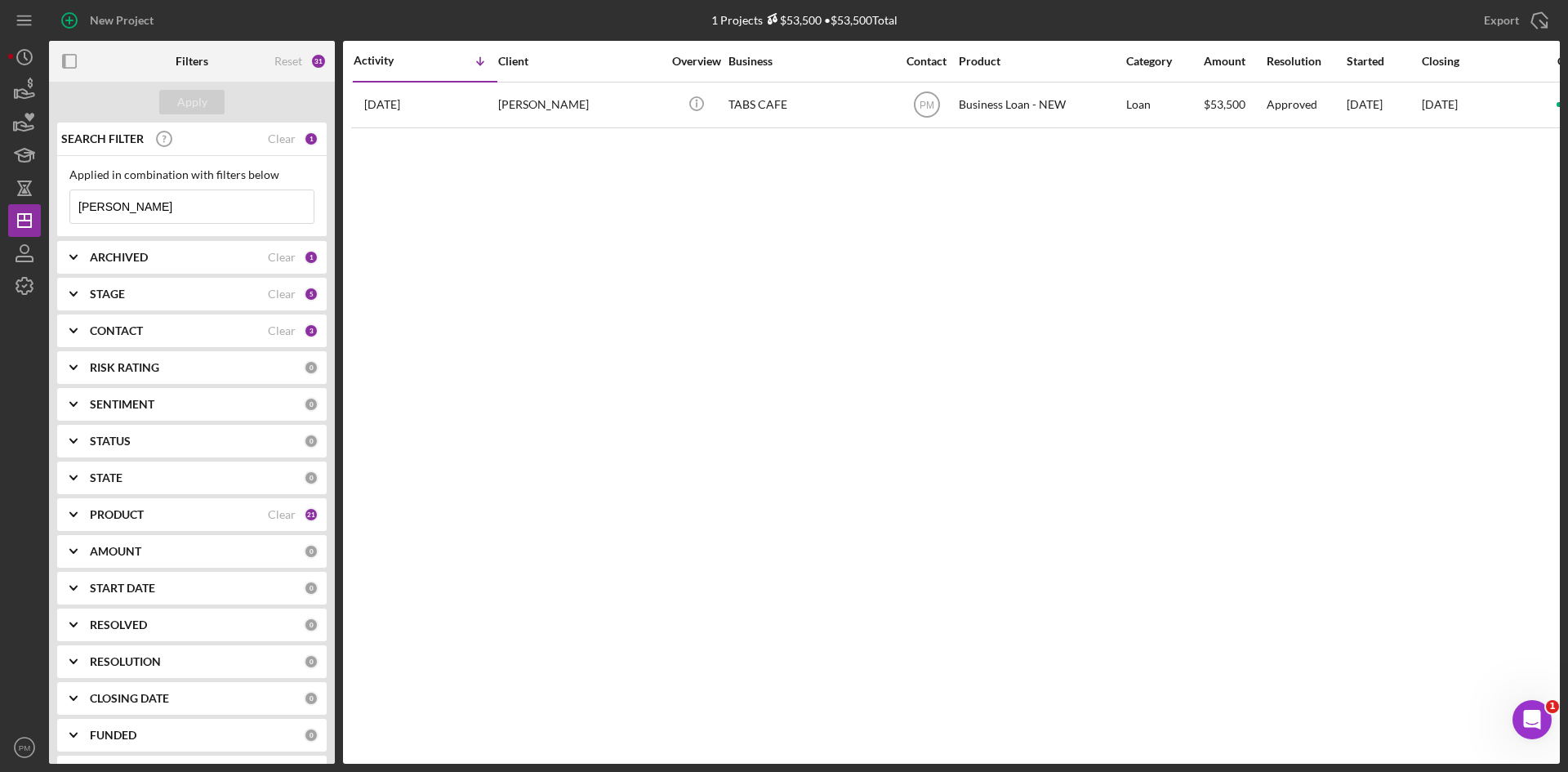
click at [1286, 343] on div "Activity Icon/Table Sort Arrow Client Overview Business Contact Product Categor…" at bounding box center [951, 402] width 1217 height 722
drag, startPoint x: 114, startPoint y: 210, endPoint x: 19, endPoint y: 201, distance: 95.4
click at [19, 201] on div "New Project 1 Projects $53,500 • $53,500 Total [PERSON_NAME] Export Icon/Export…" at bounding box center [784, 382] width 1551 height 764
click at [165, 510] on div "PRODUCT" at bounding box center [179, 515] width 178 height 13
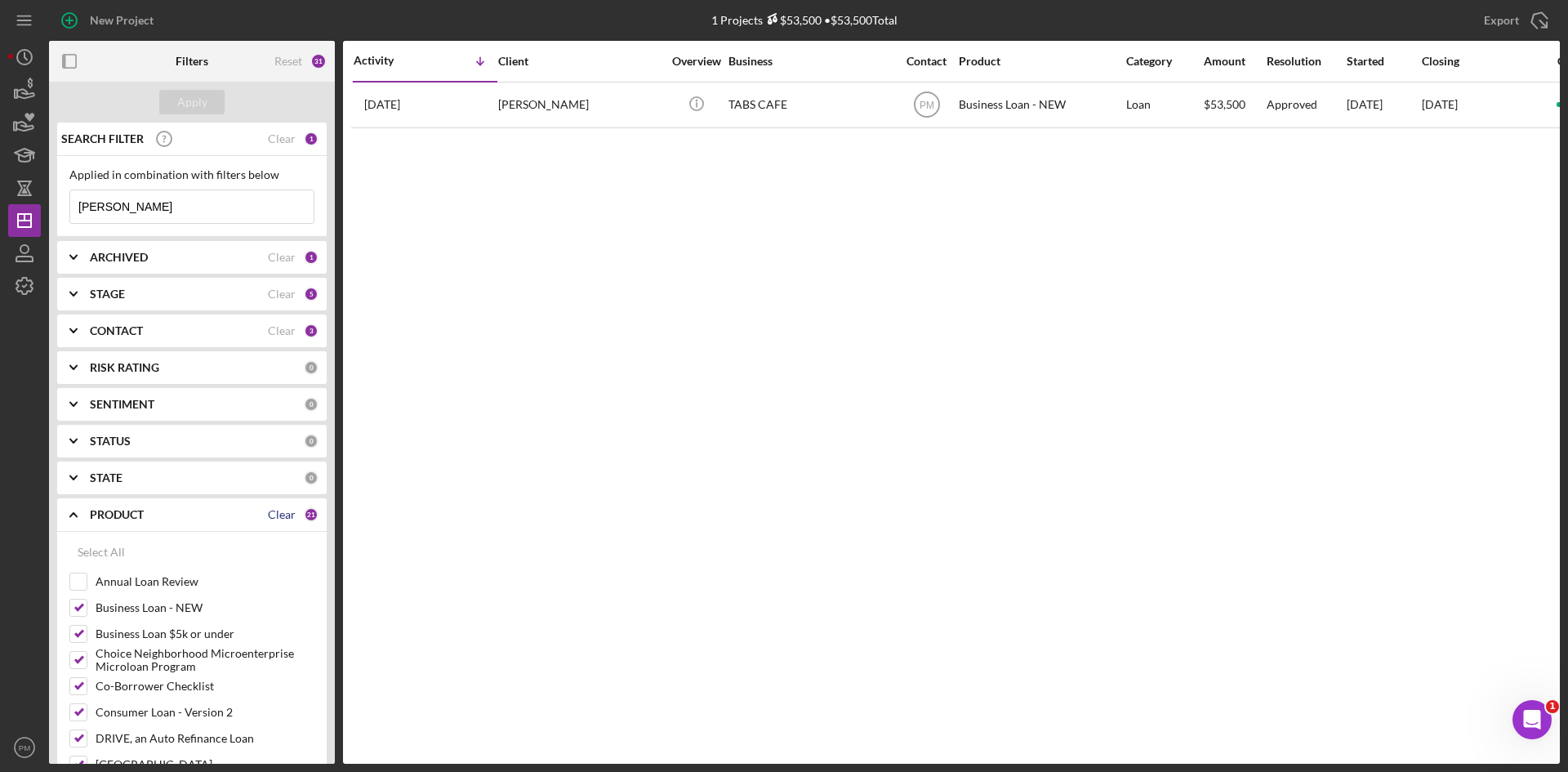
click at [270, 516] on div "Clear" at bounding box center [282, 515] width 28 height 13
checkbox input "false"
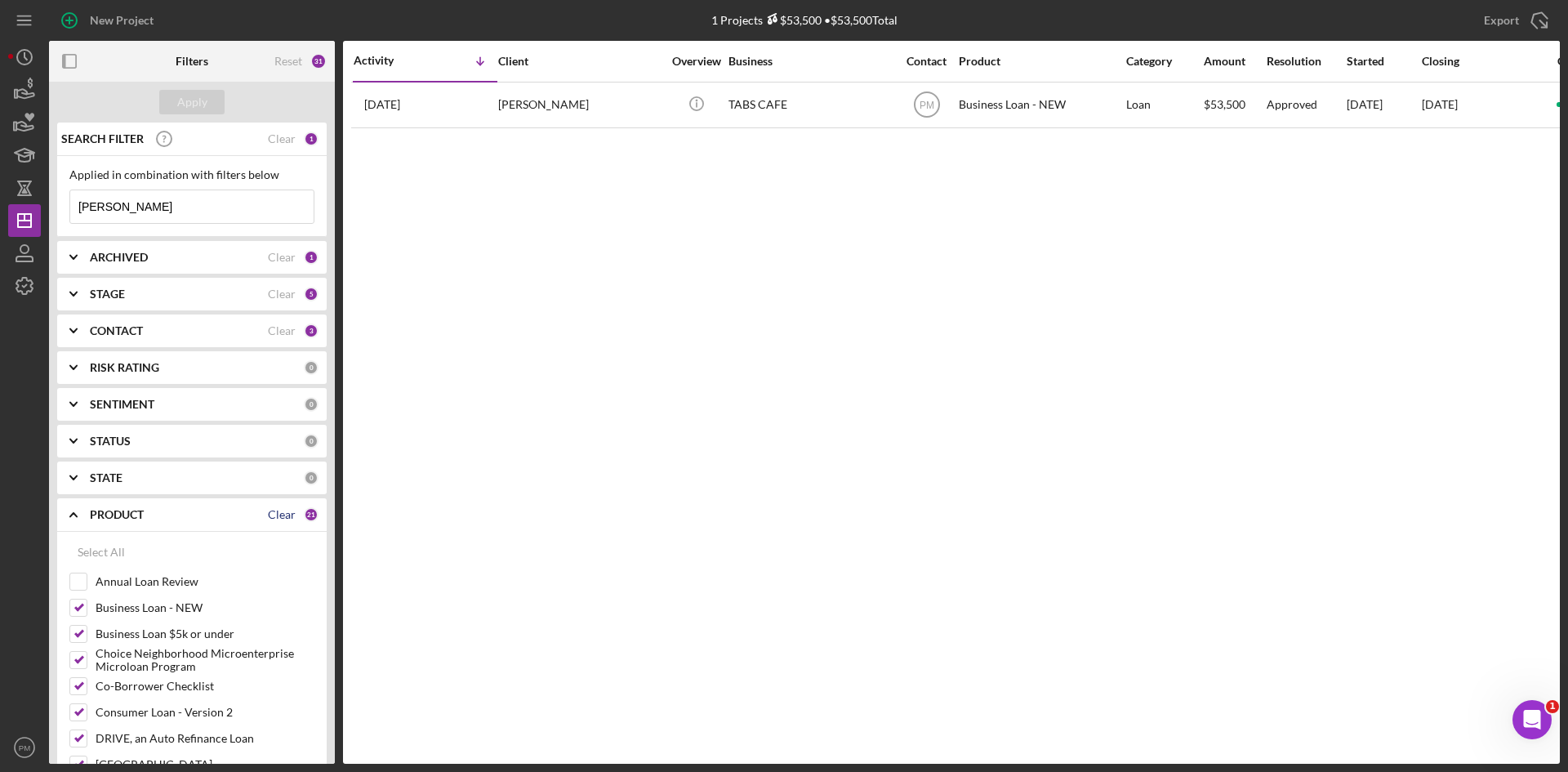
checkbox input "false"
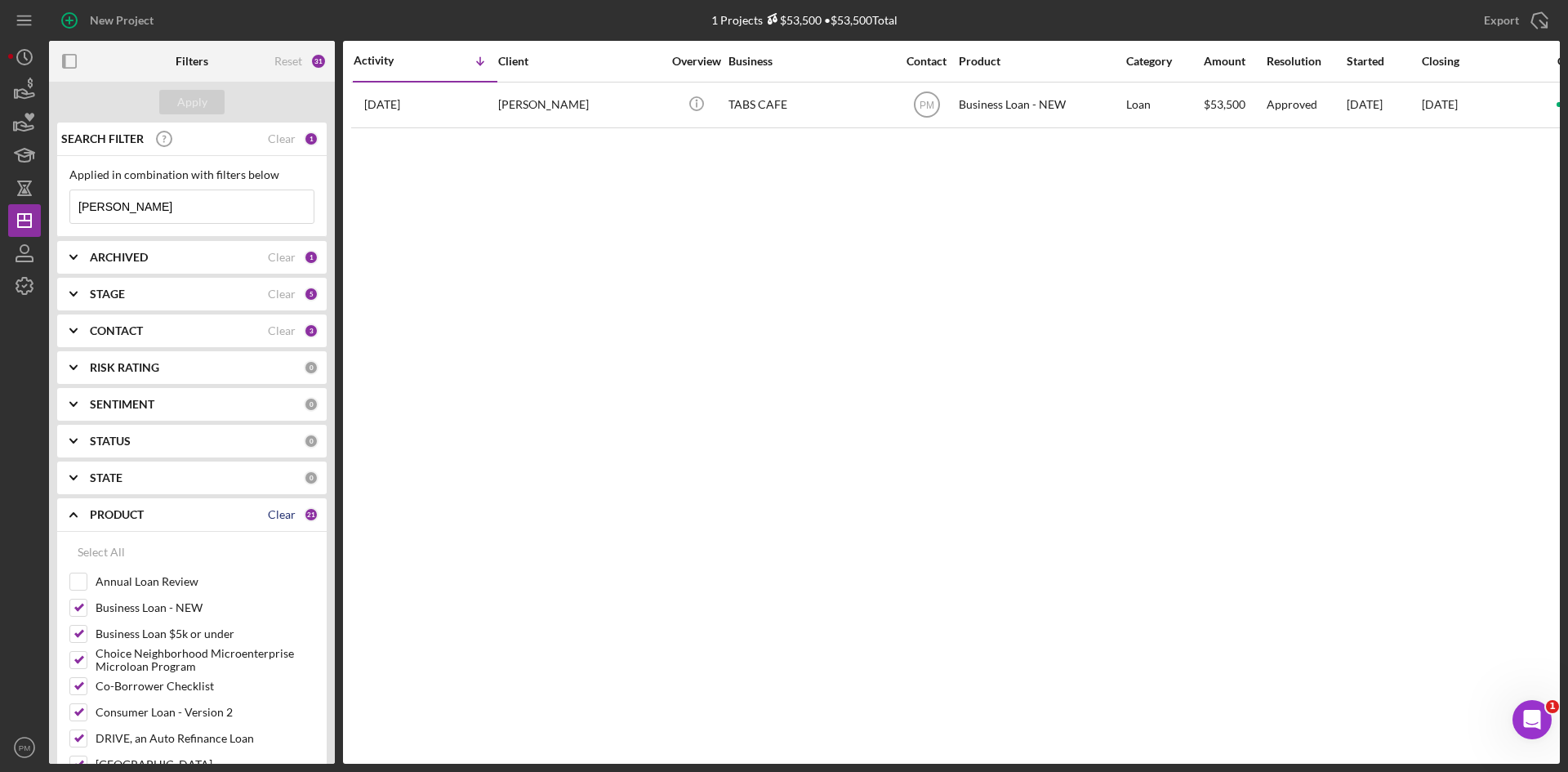
checkbox input "false"
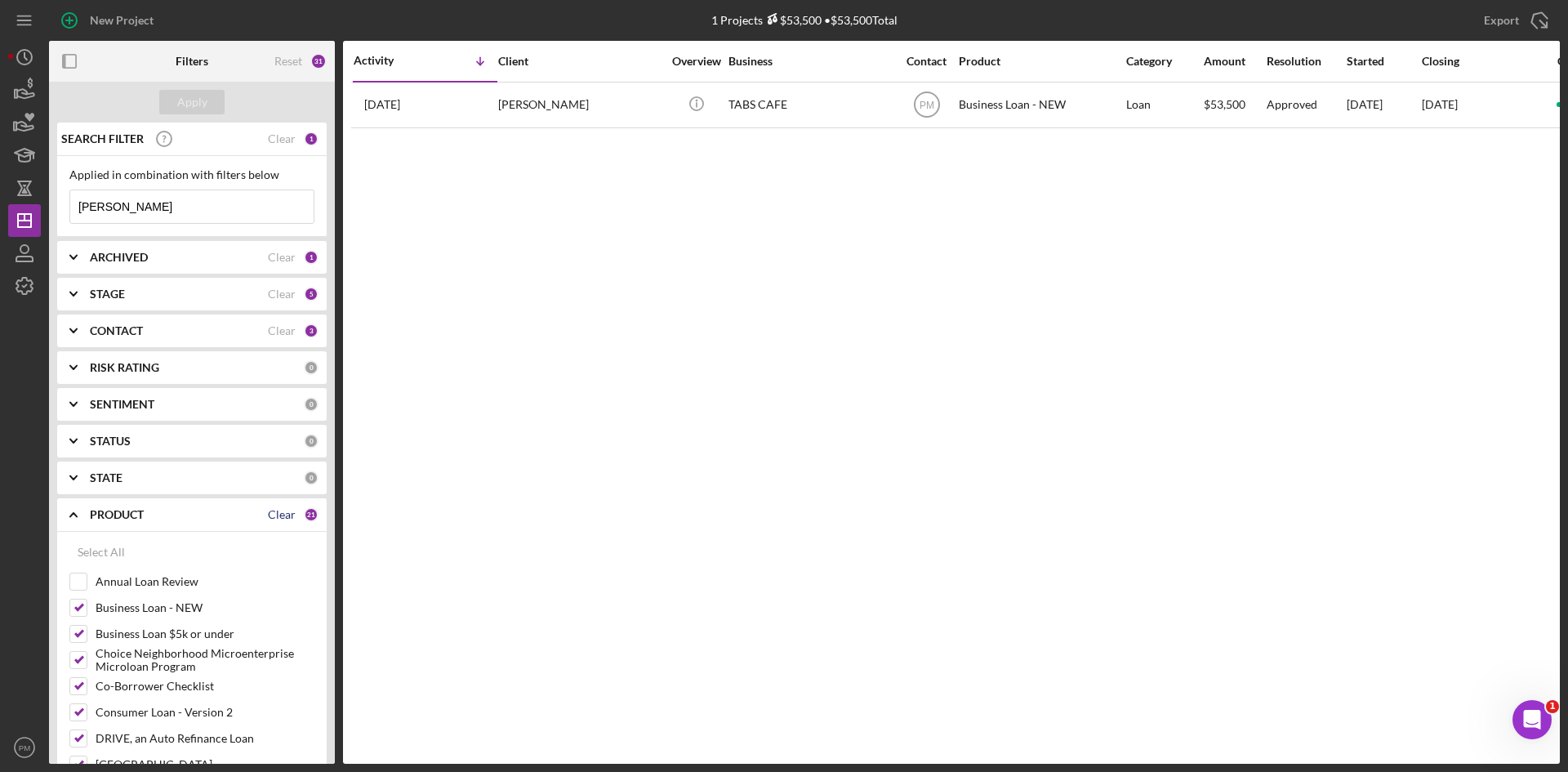
checkbox input "false"
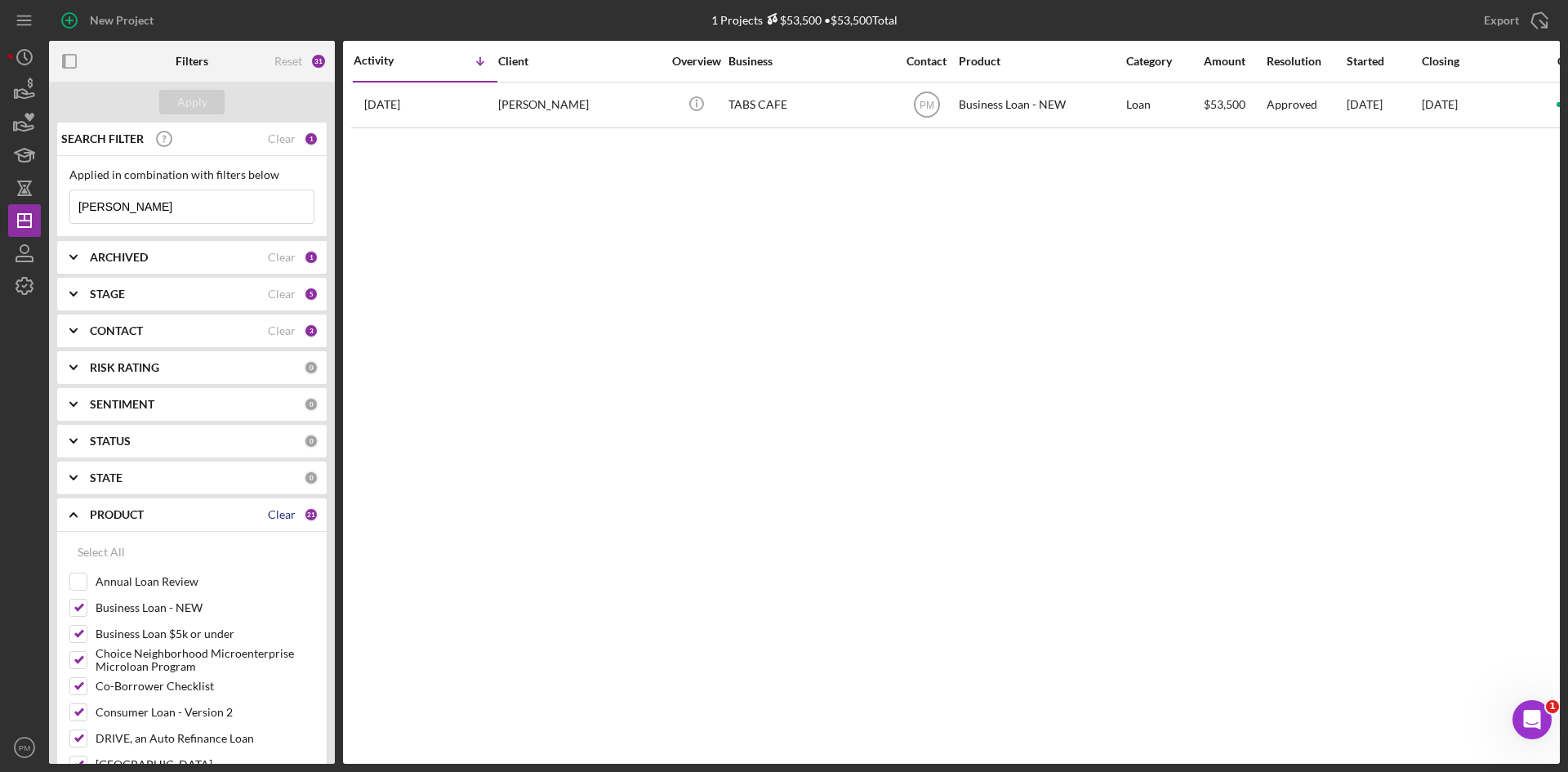
checkbox input "false"
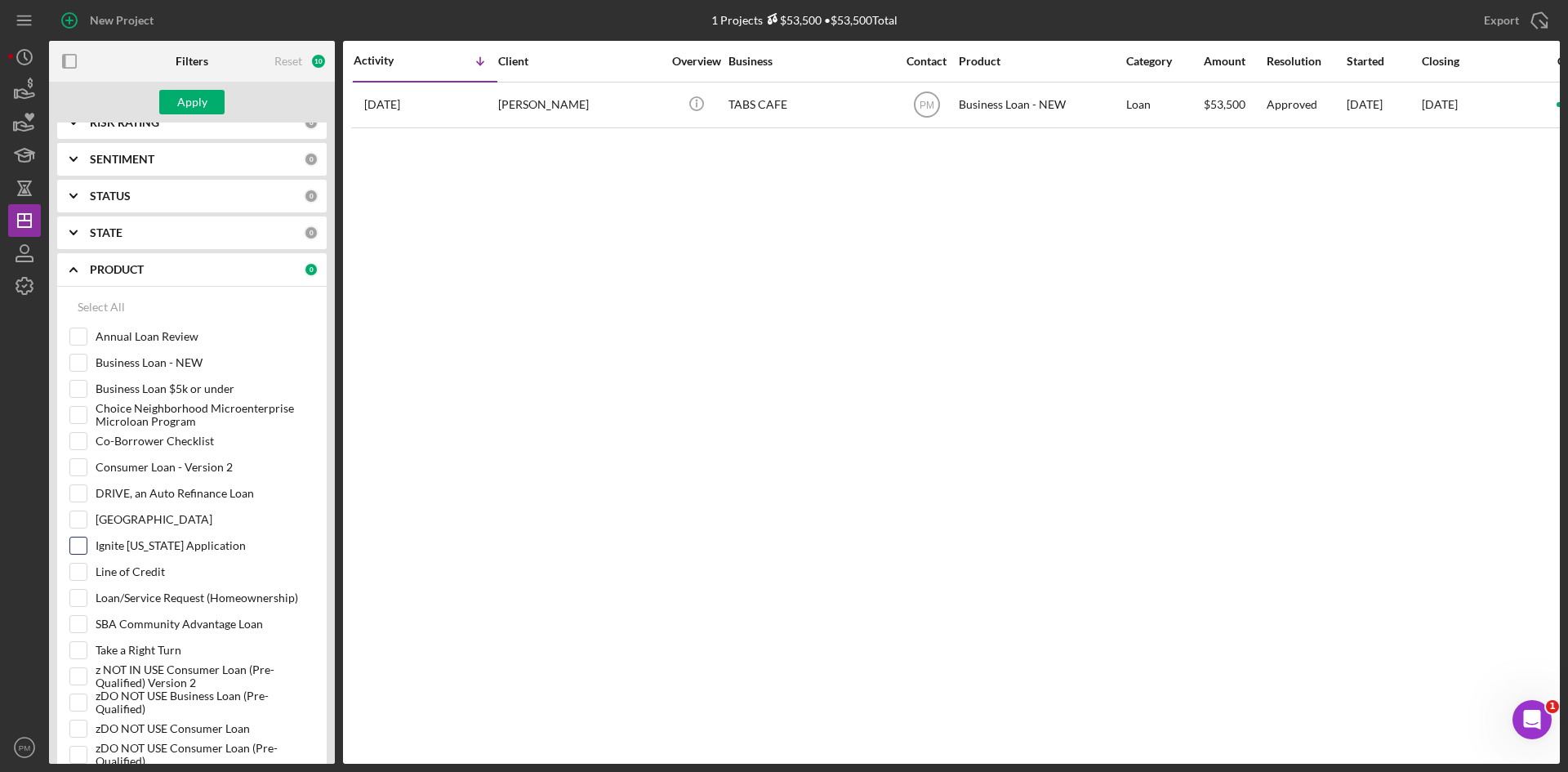
click at [70, 544] on div at bounding box center [78, 545] width 18 height 18
click at [87, 547] on div at bounding box center [78, 545] width 18 height 18
drag, startPoint x: 80, startPoint y: 545, endPoint x: 109, endPoint y: 582, distance: 47.0
click at [79, 545] on input "Ignite [US_STATE] Application" at bounding box center [78, 545] width 16 height 16
checkbox input "true"
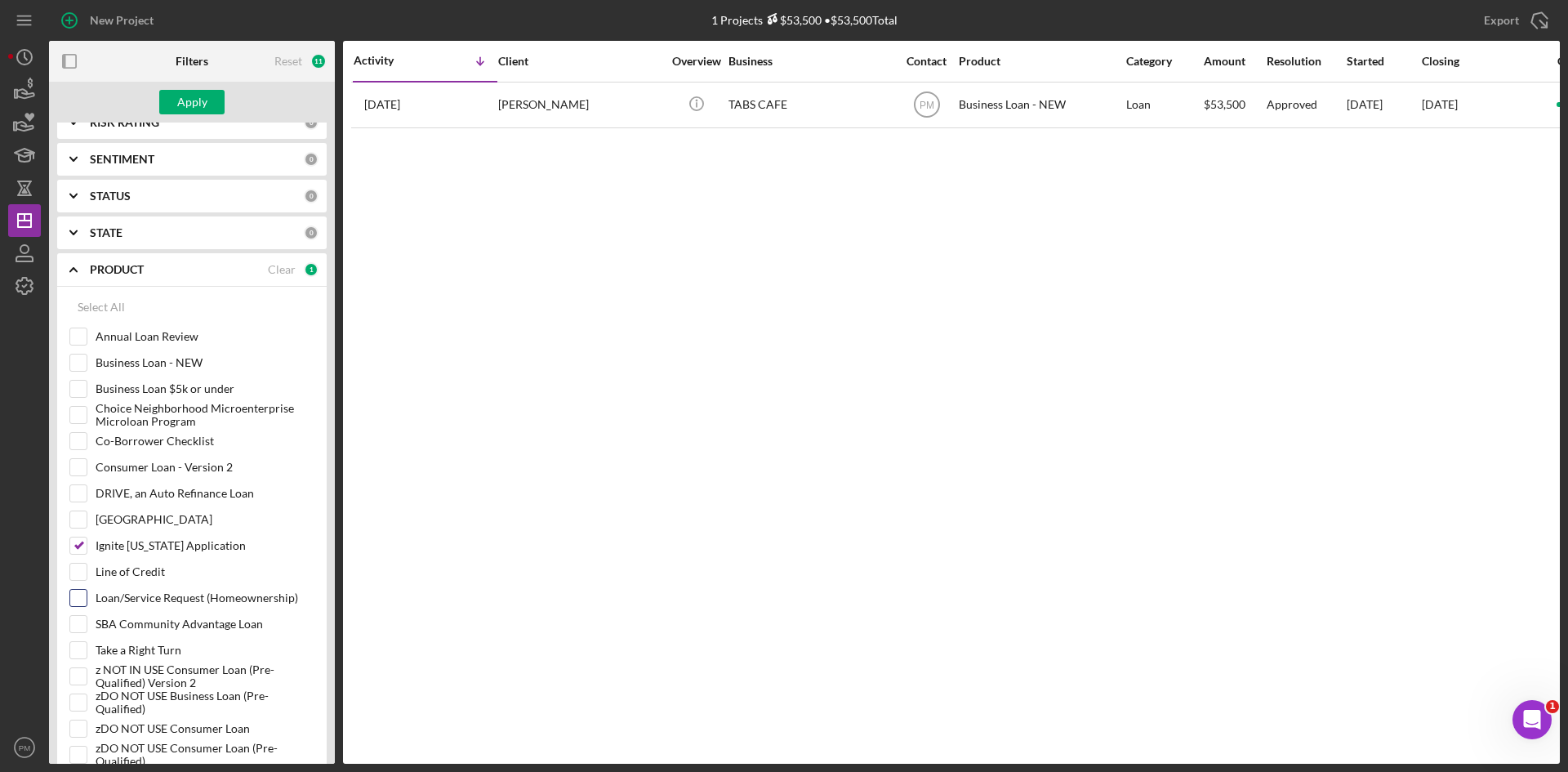
scroll to position [0, 0]
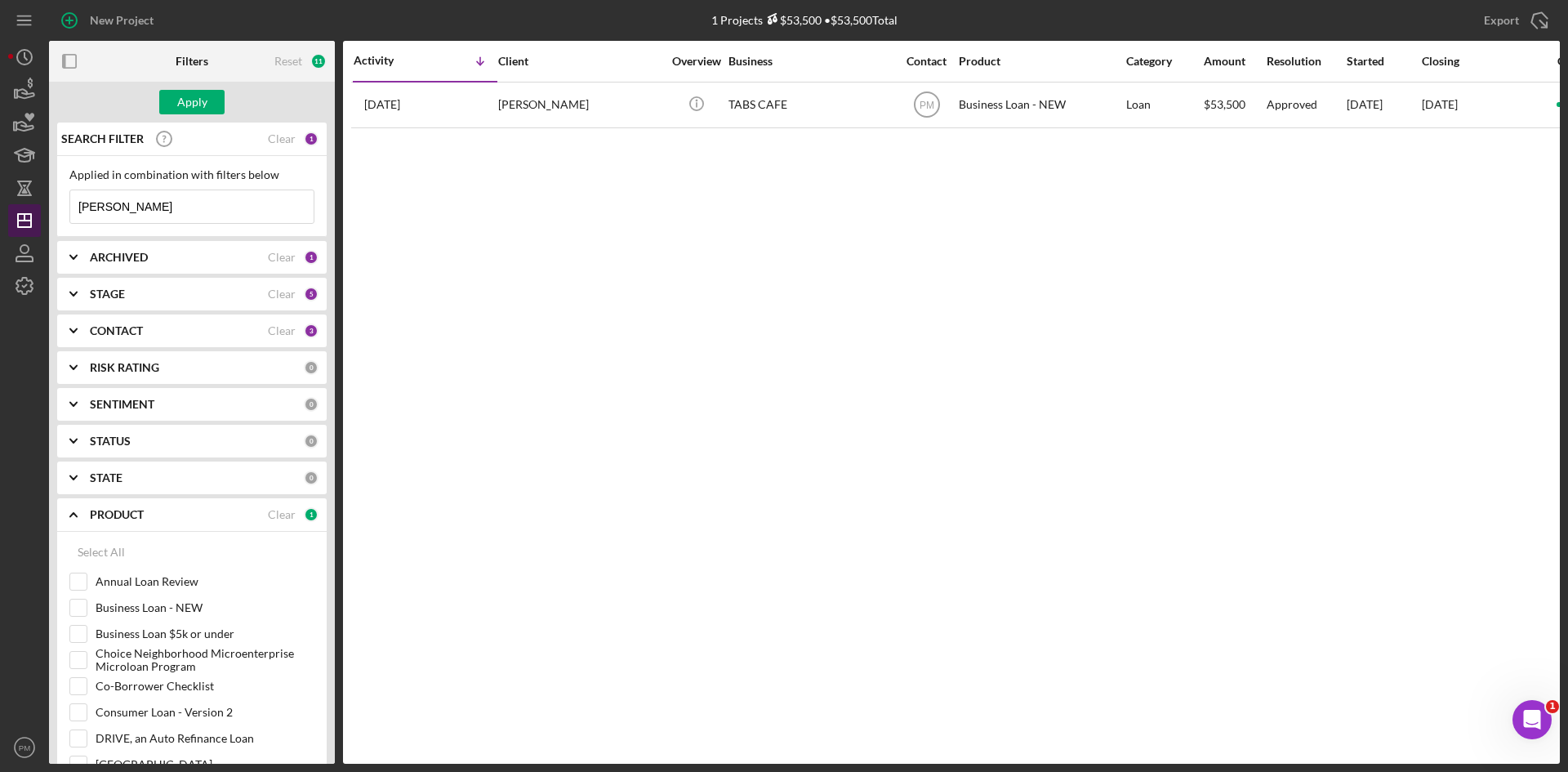
drag, startPoint x: 166, startPoint y: 203, endPoint x: 29, endPoint y: 213, distance: 137.4
click at [29, 213] on div "New Project 1 Projects $53,500 • $53,500 Total [PERSON_NAME] Export Icon/Export…" at bounding box center [784, 382] width 1551 height 764
type input "tiarrah"
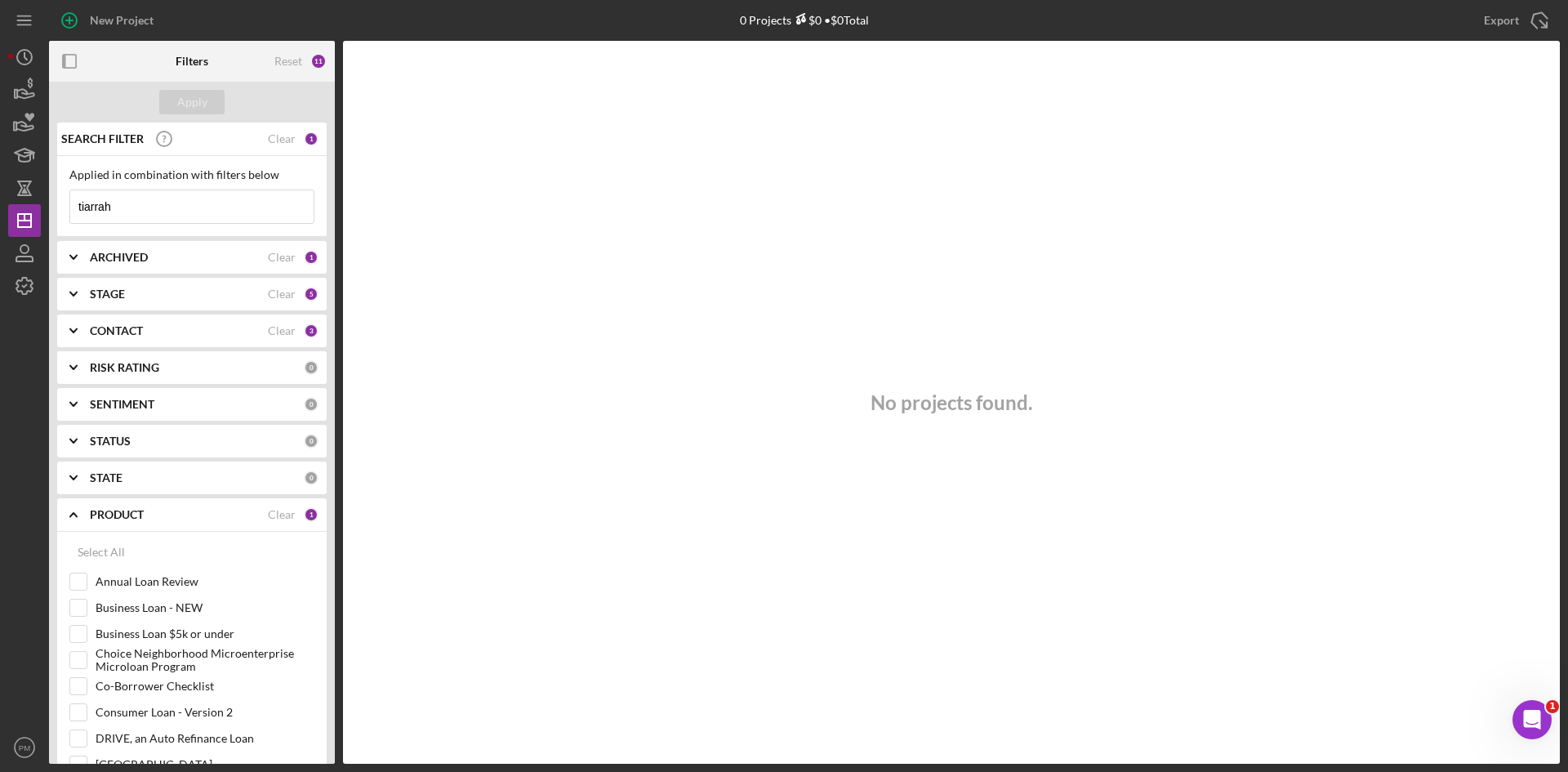
drag, startPoint x: 119, startPoint y: 209, endPoint x: 0, endPoint y: 212, distance: 119.0
click at [0, 212] on div "New Project 0 Projects $0 • $0 Total [PERSON_NAME] Export Icon/Export Filters R…" at bounding box center [784, 386] width 1568 height 772
click at [99, 18] on div "New Project" at bounding box center [122, 20] width 64 height 33
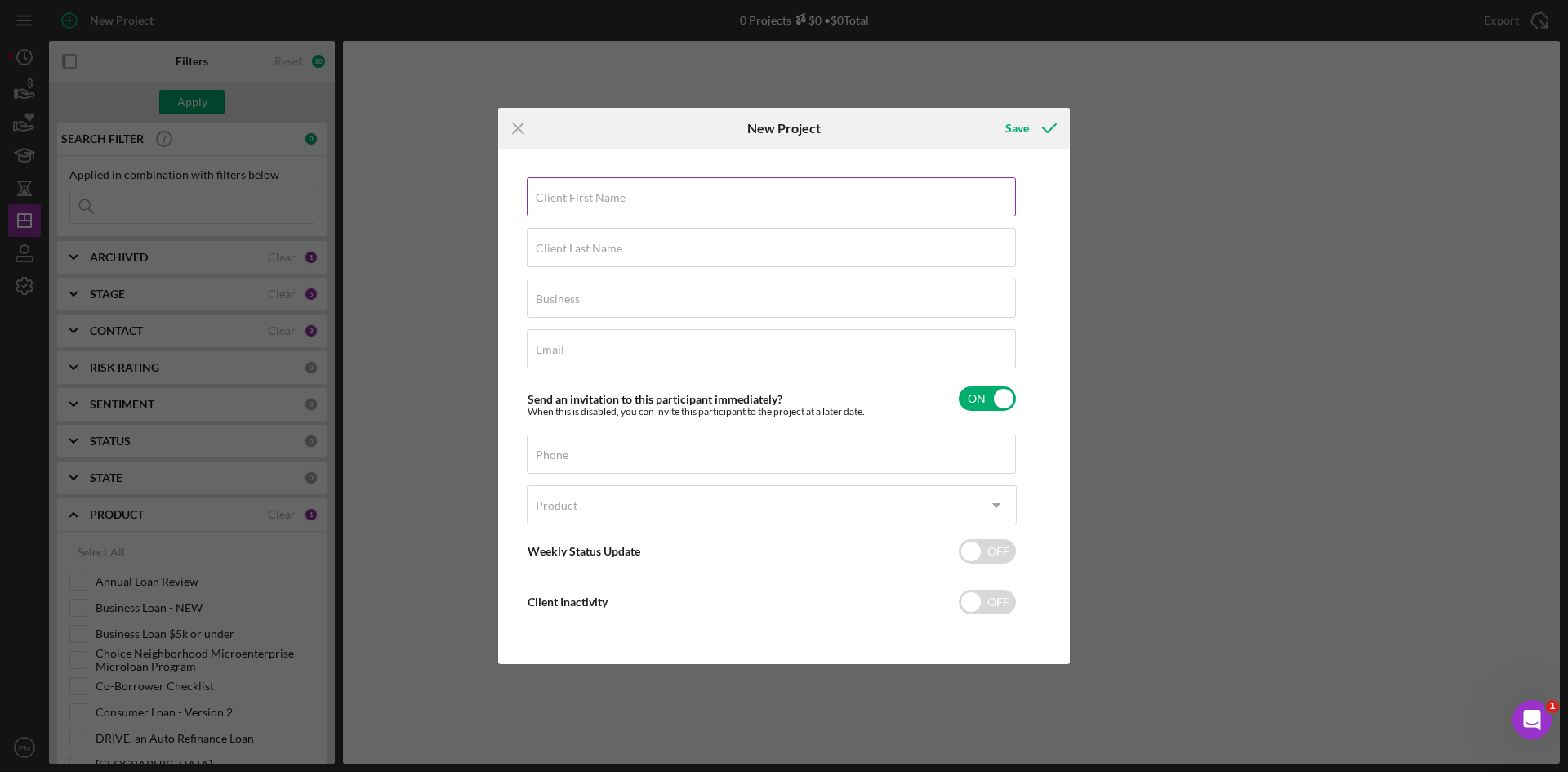
click at [594, 202] on label "Client First Name" at bounding box center [580, 198] width 90 height 13
click at [594, 202] on input "Client First Name" at bounding box center [771, 197] width 489 height 40
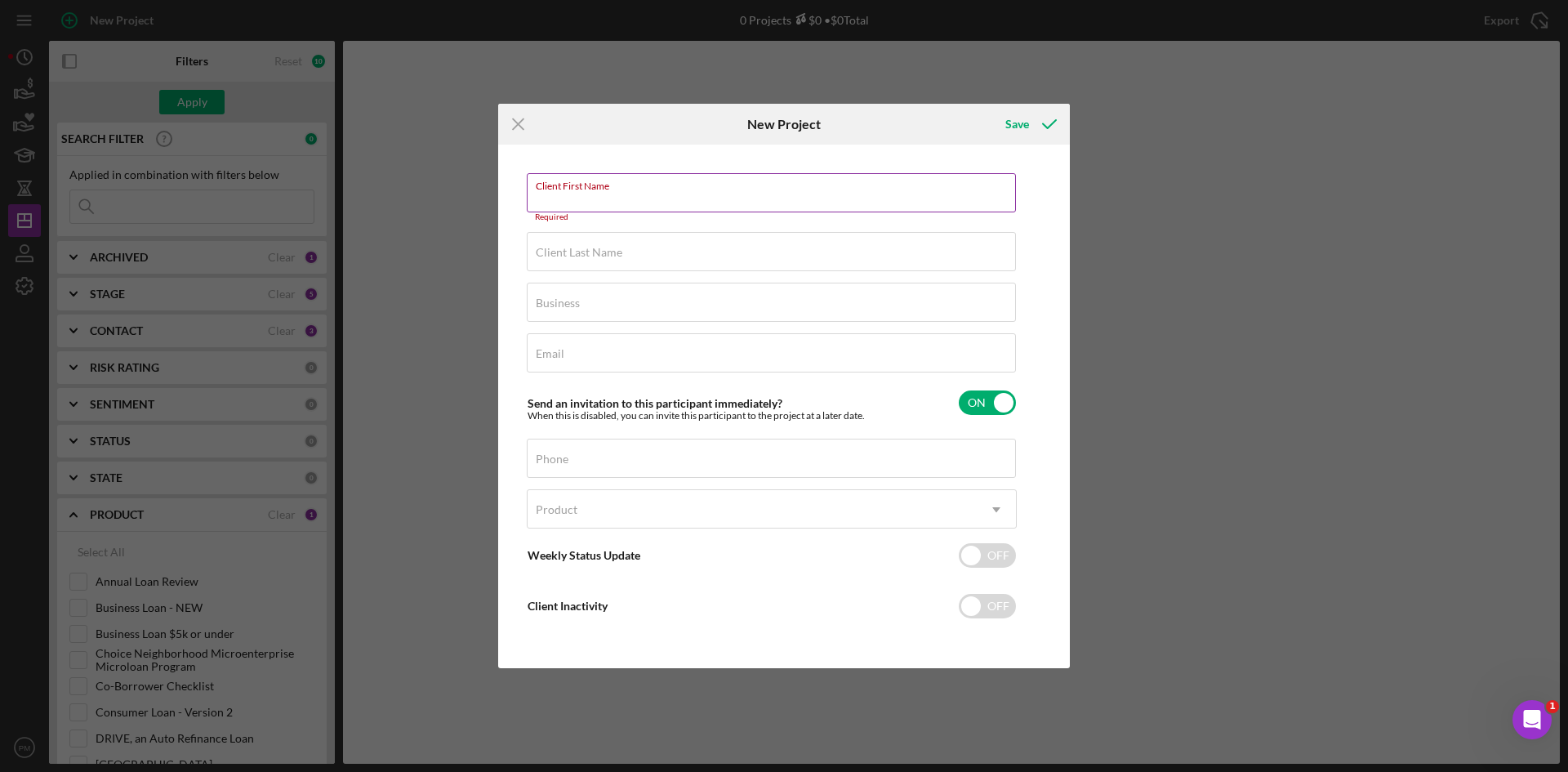
click at [666, 192] on label "Client First Name" at bounding box center [775, 182] width 480 height 18
click at [666, 196] on input "Client First Name" at bounding box center [771, 193] width 489 height 40
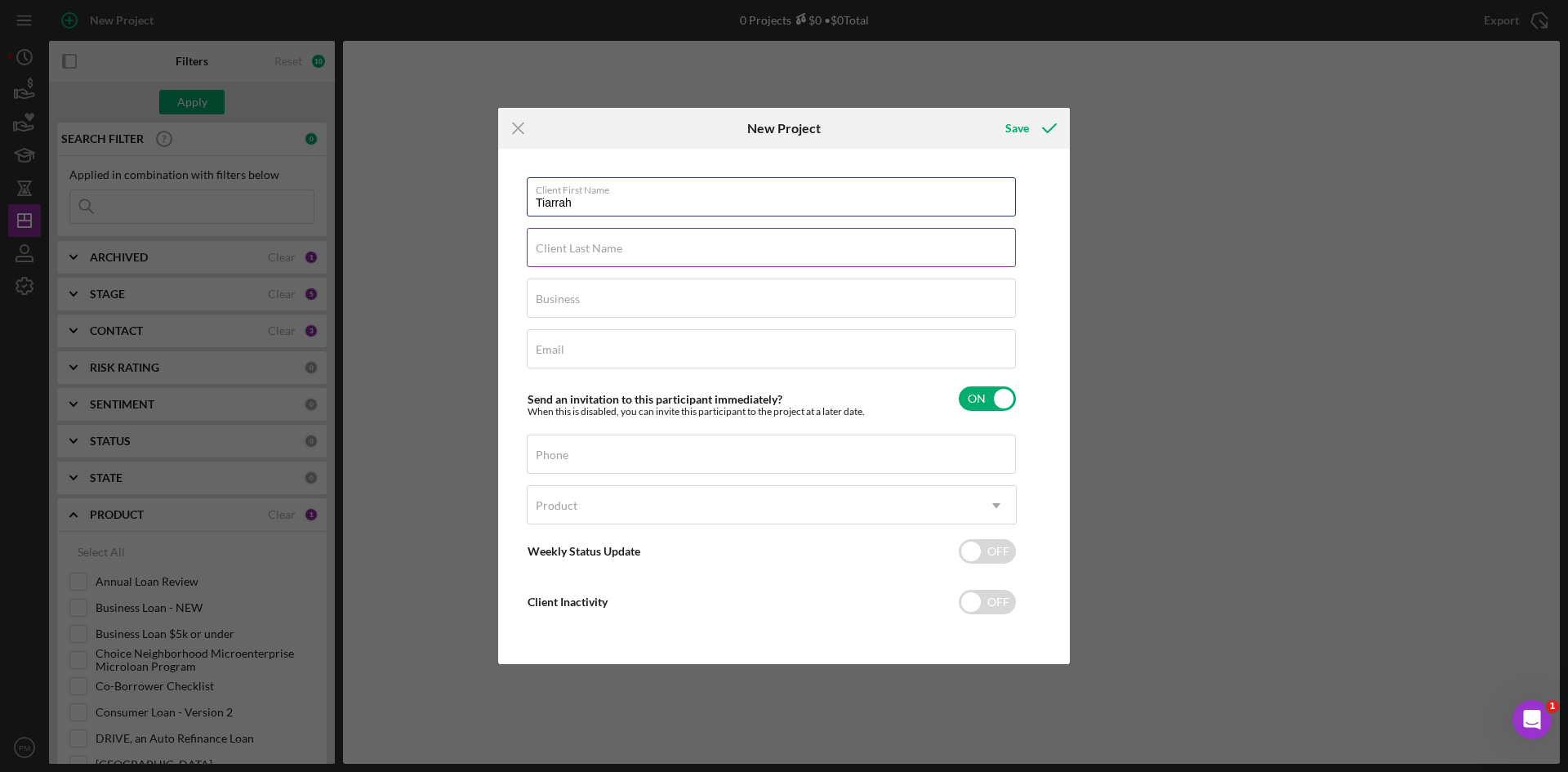
type input "Tiarrah"
click at [598, 246] on label "Client Last Name" at bounding box center [578, 248] width 87 height 13
click at [598, 246] on input "Client Last Name" at bounding box center [771, 247] width 489 height 40
type input "[PERSON_NAME]"
click at [570, 304] on label "Business" at bounding box center [557, 299] width 44 height 13
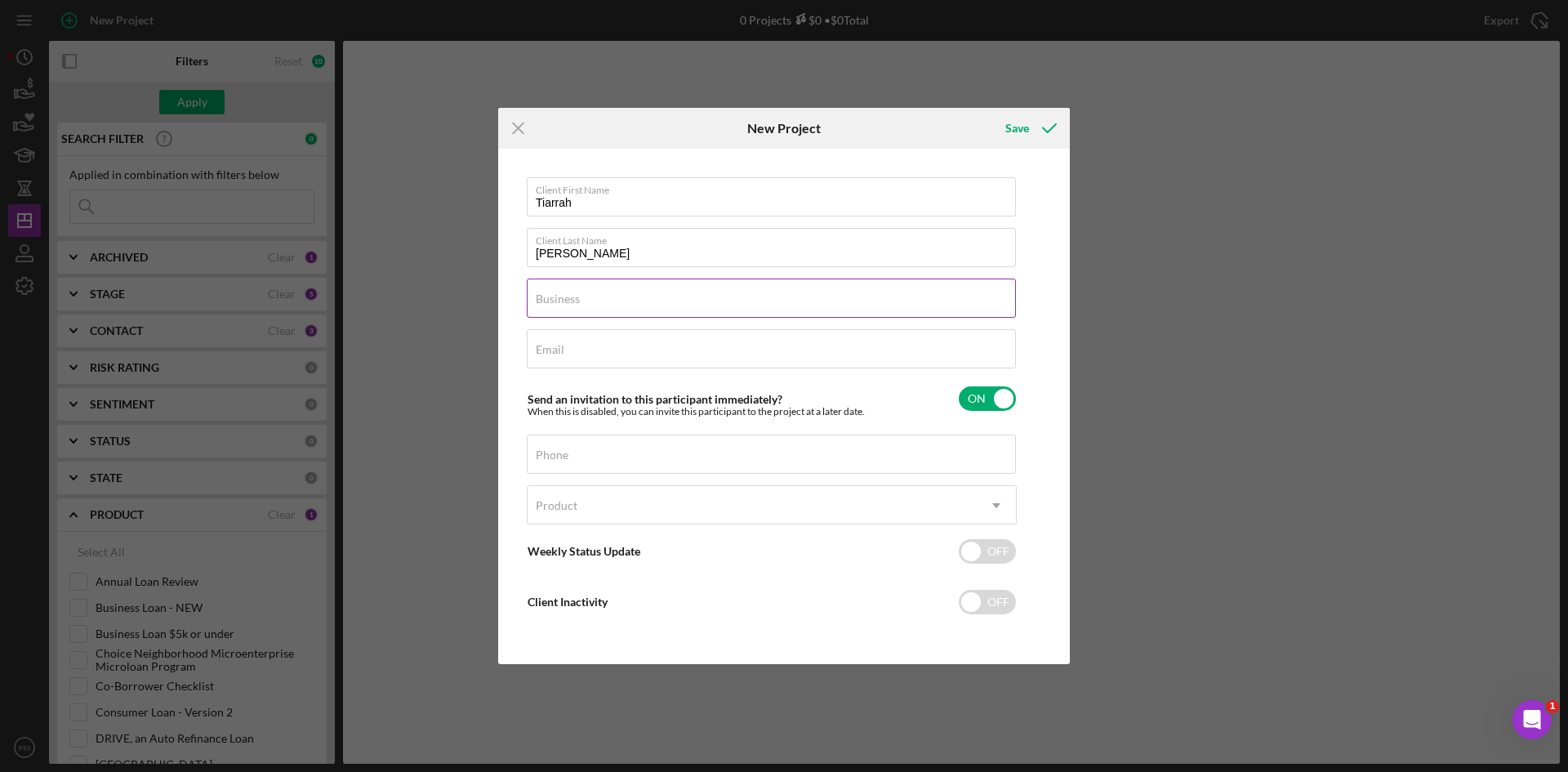
click at [570, 304] on input "Business" at bounding box center [771, 298] width 489 height 40
type input "A"
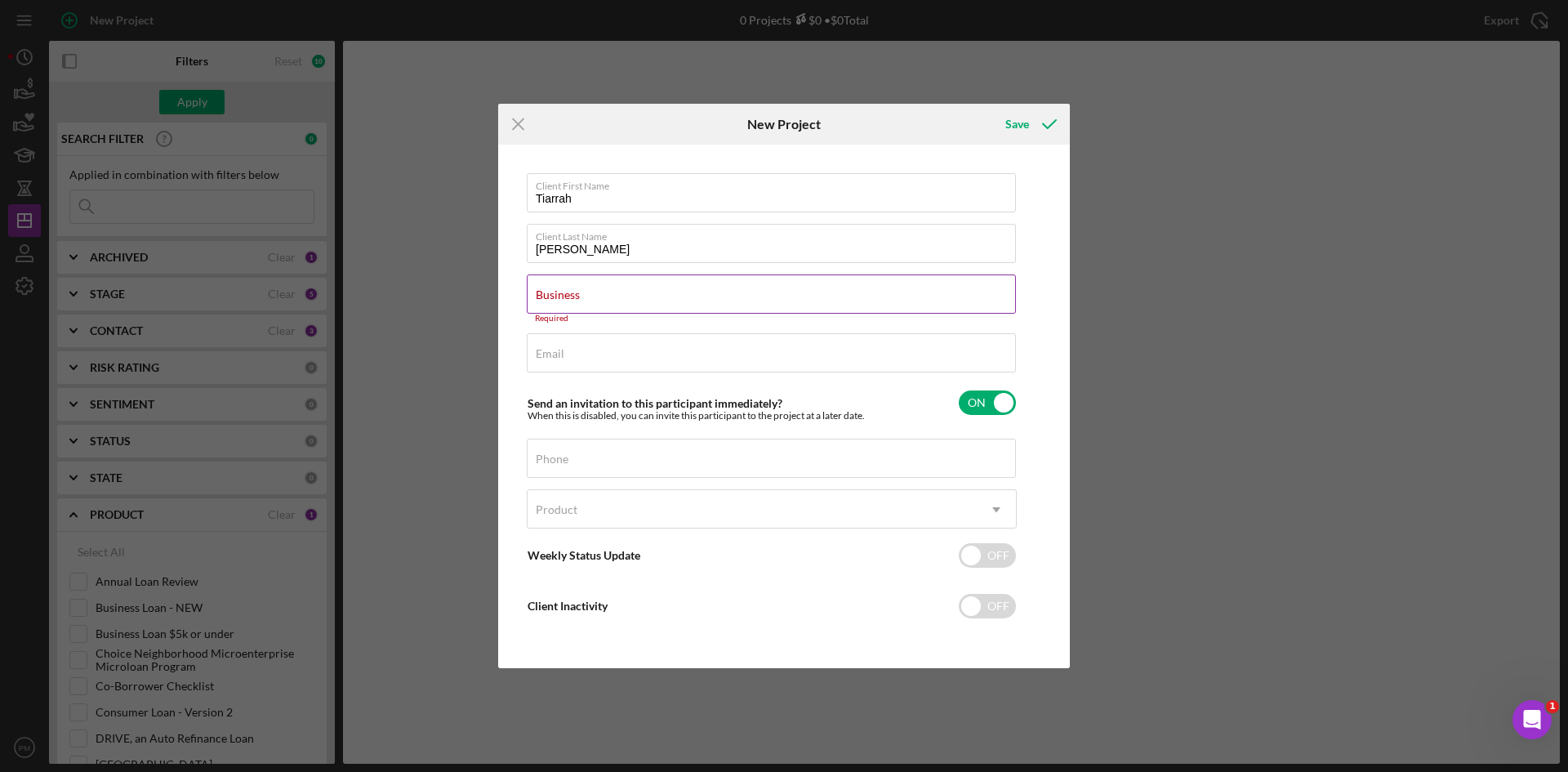
click at [580, 291] on label "Business" at bounding box center [557, 295] width 44 height 13
click at [589, 291] on input "Business" at bounding box center [771, 293] width 489 height 40
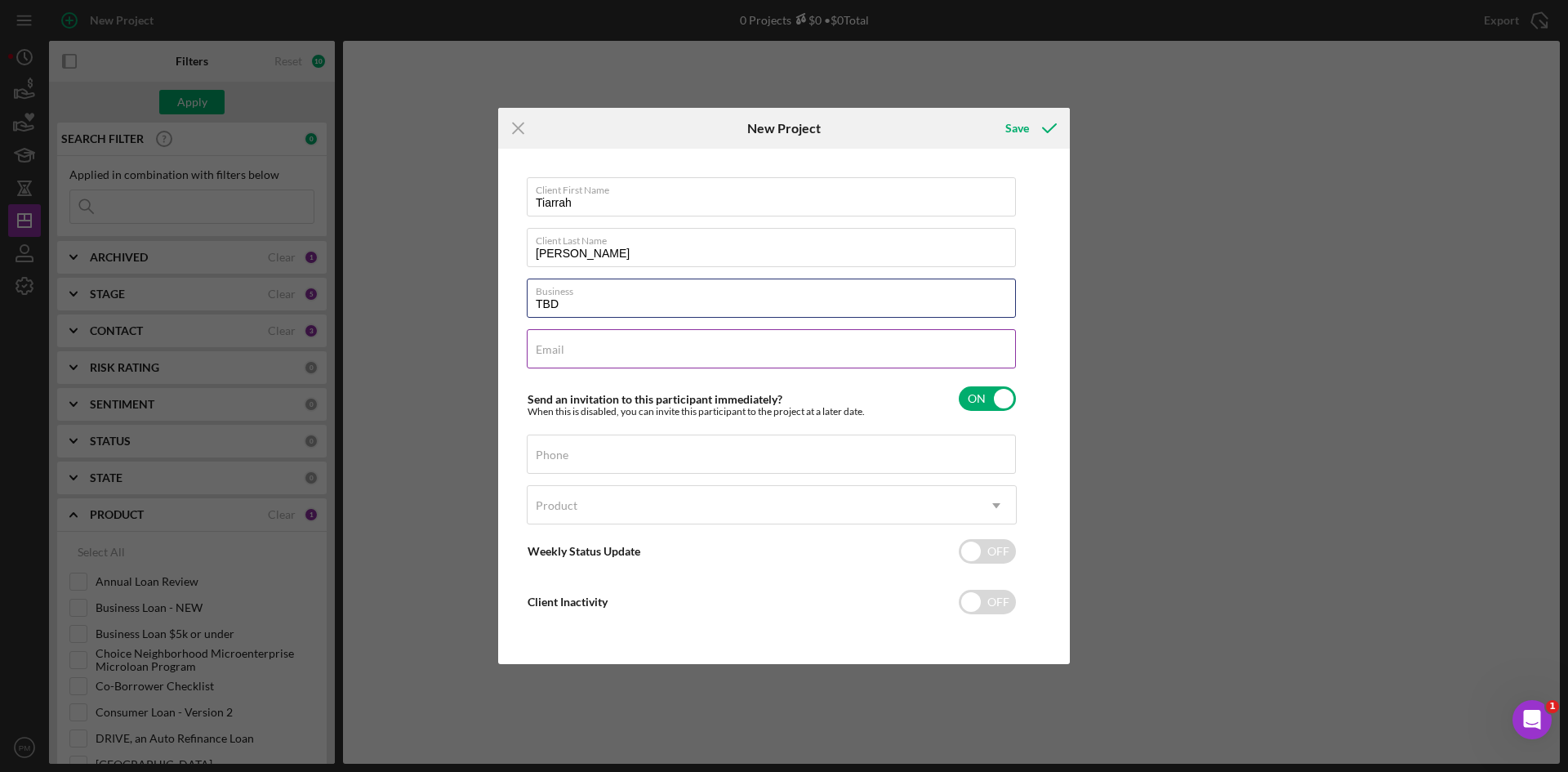
type input "TBD"
click at [617, 355] on input "Email" at bounding box center [771, 348] width 489 height 40
paste input "[EMAIL_ADDRESS][DOMAIN_NAME]"
type input "[EMAIL_ADDRESS][DOMAIN_NAME]"
click at [609, 462] on input "Phone" at bounding box center [771, 454] width 489 height 40
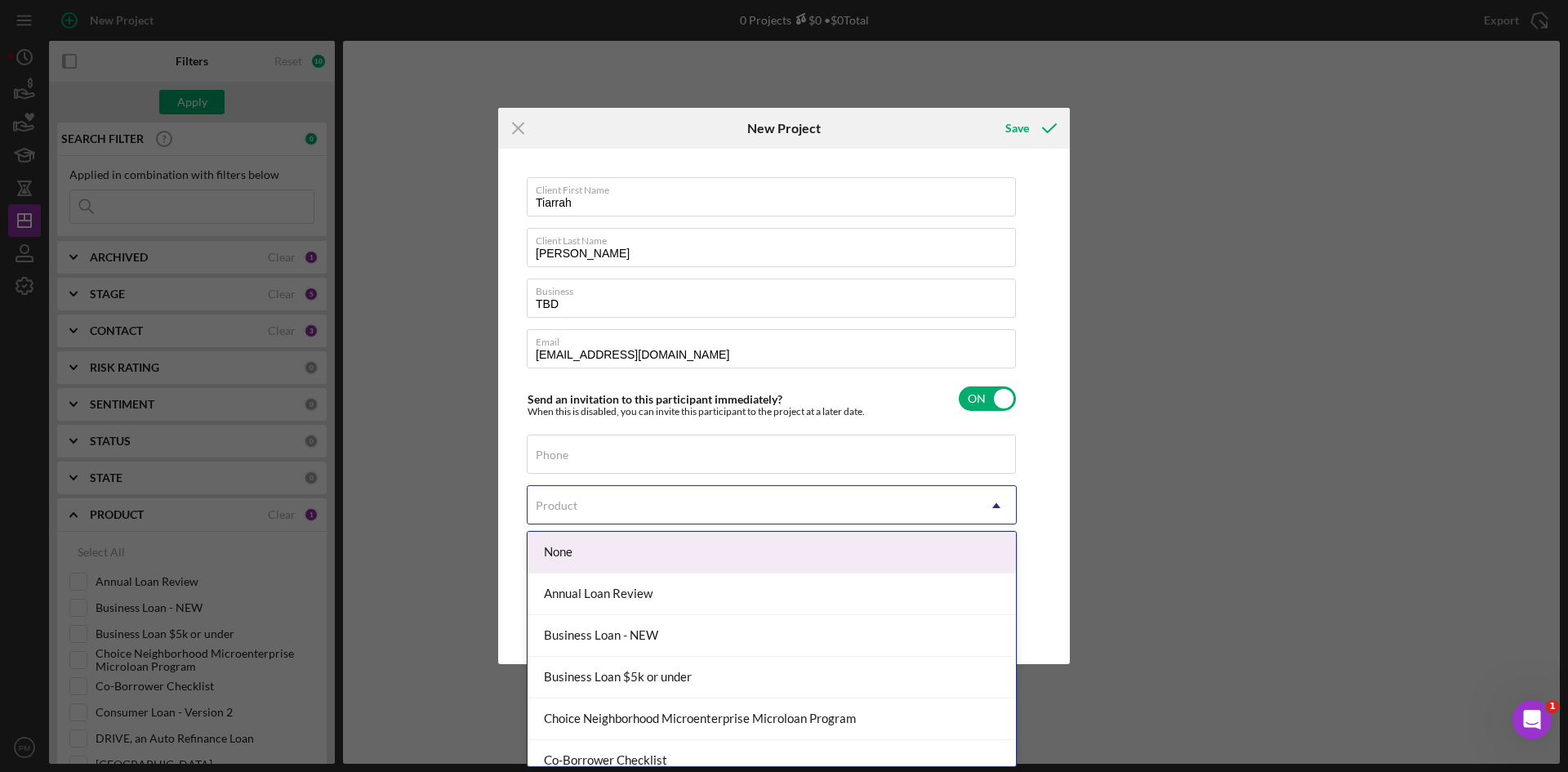
click at [576, 500] on div "Product" at bounding box center [557, 505] width 42 height 13
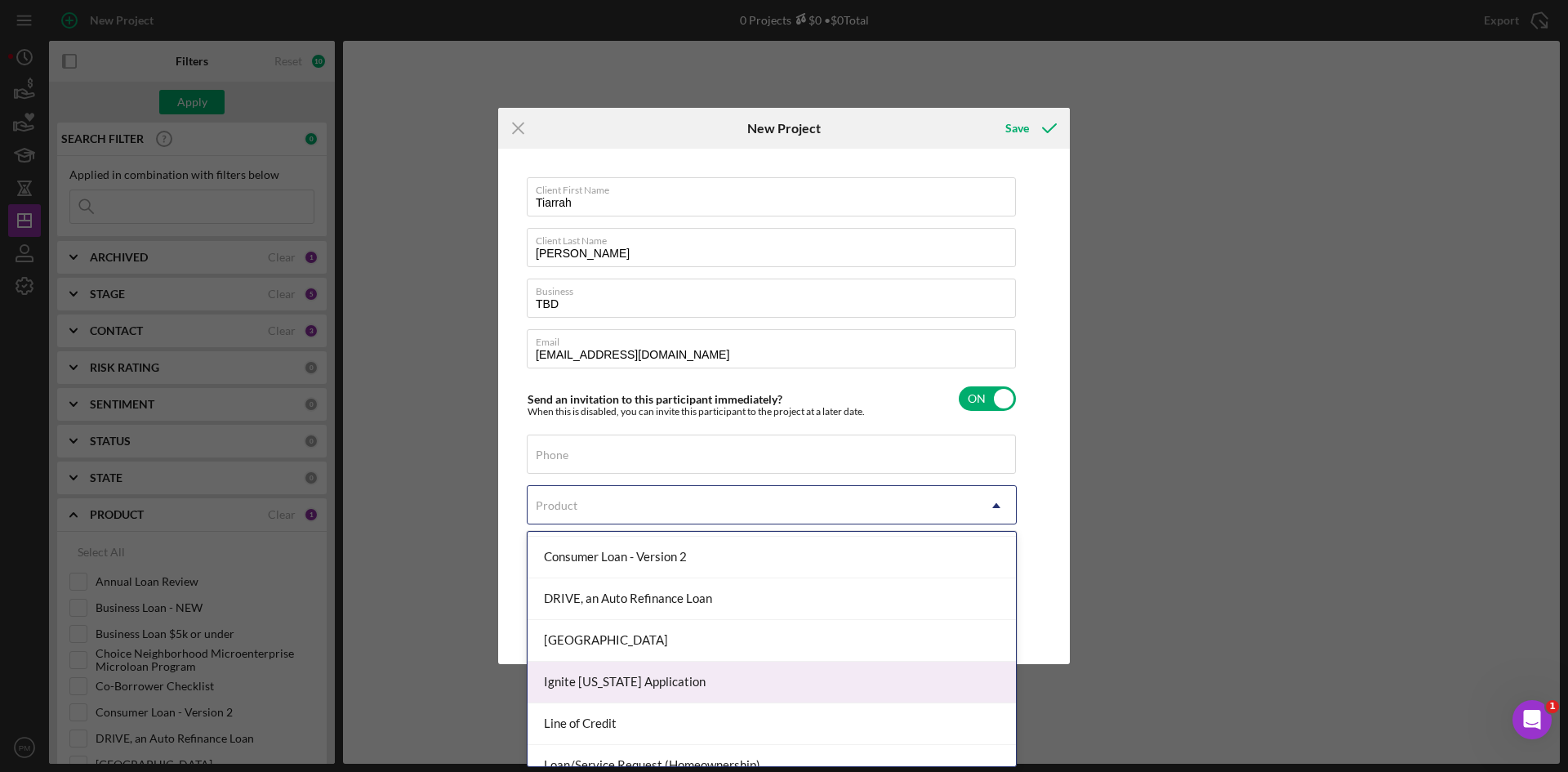
scroll to position [326, 0]
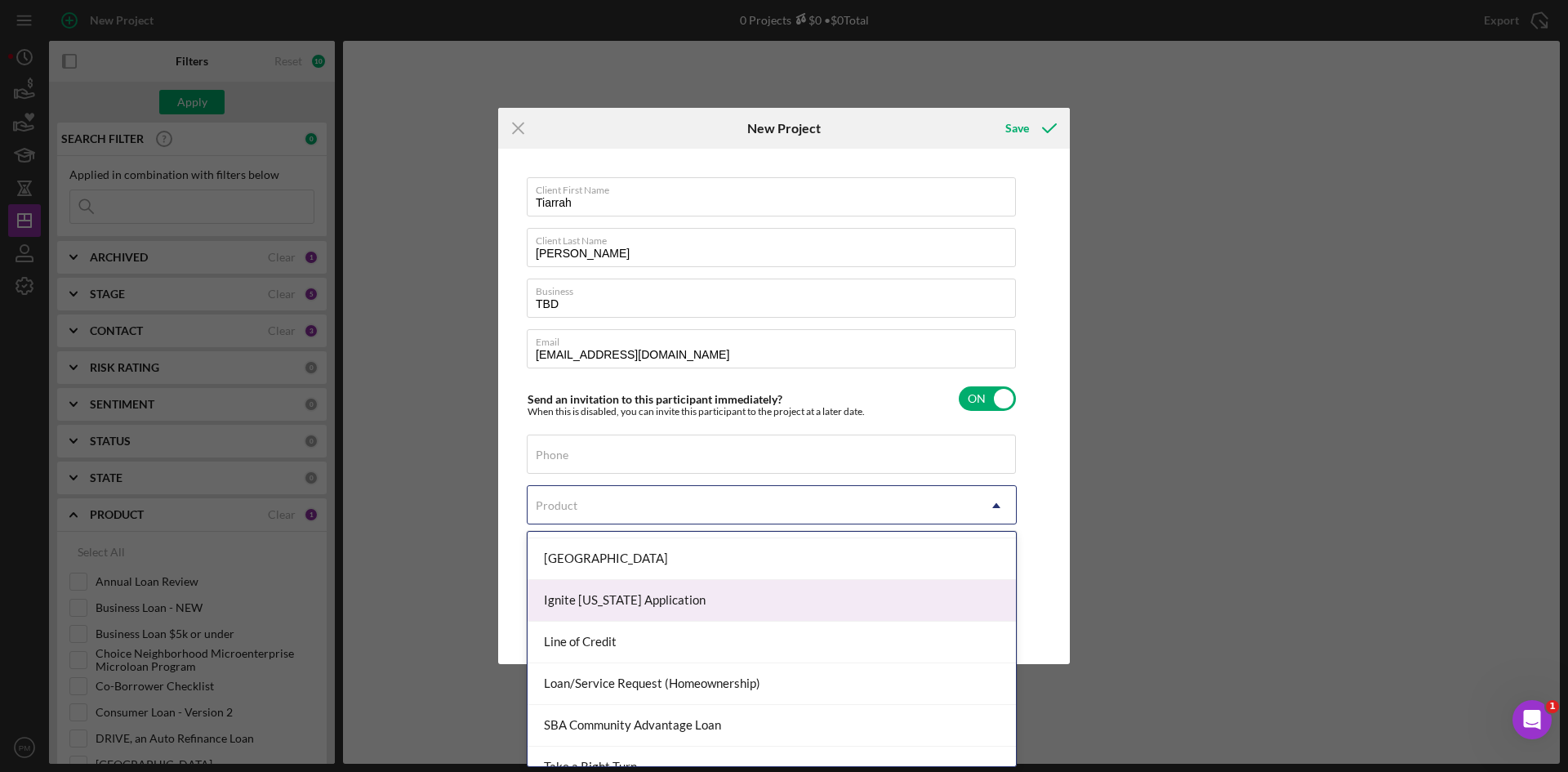
click at [598, 601] on div "Ignite [US_STATE] Application" at bounding box center [771, 601] width 488 height 42
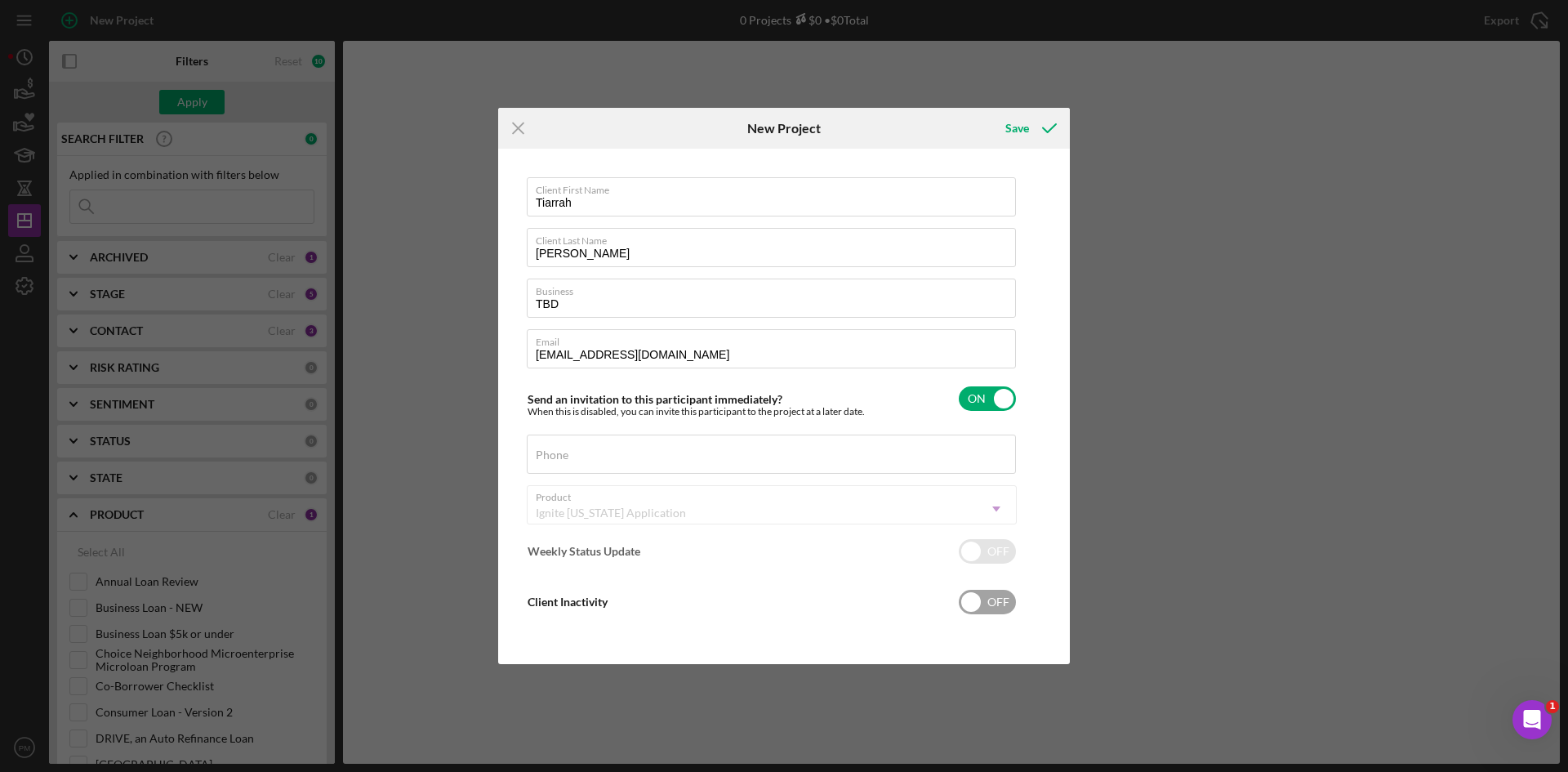
checkbox input "true"
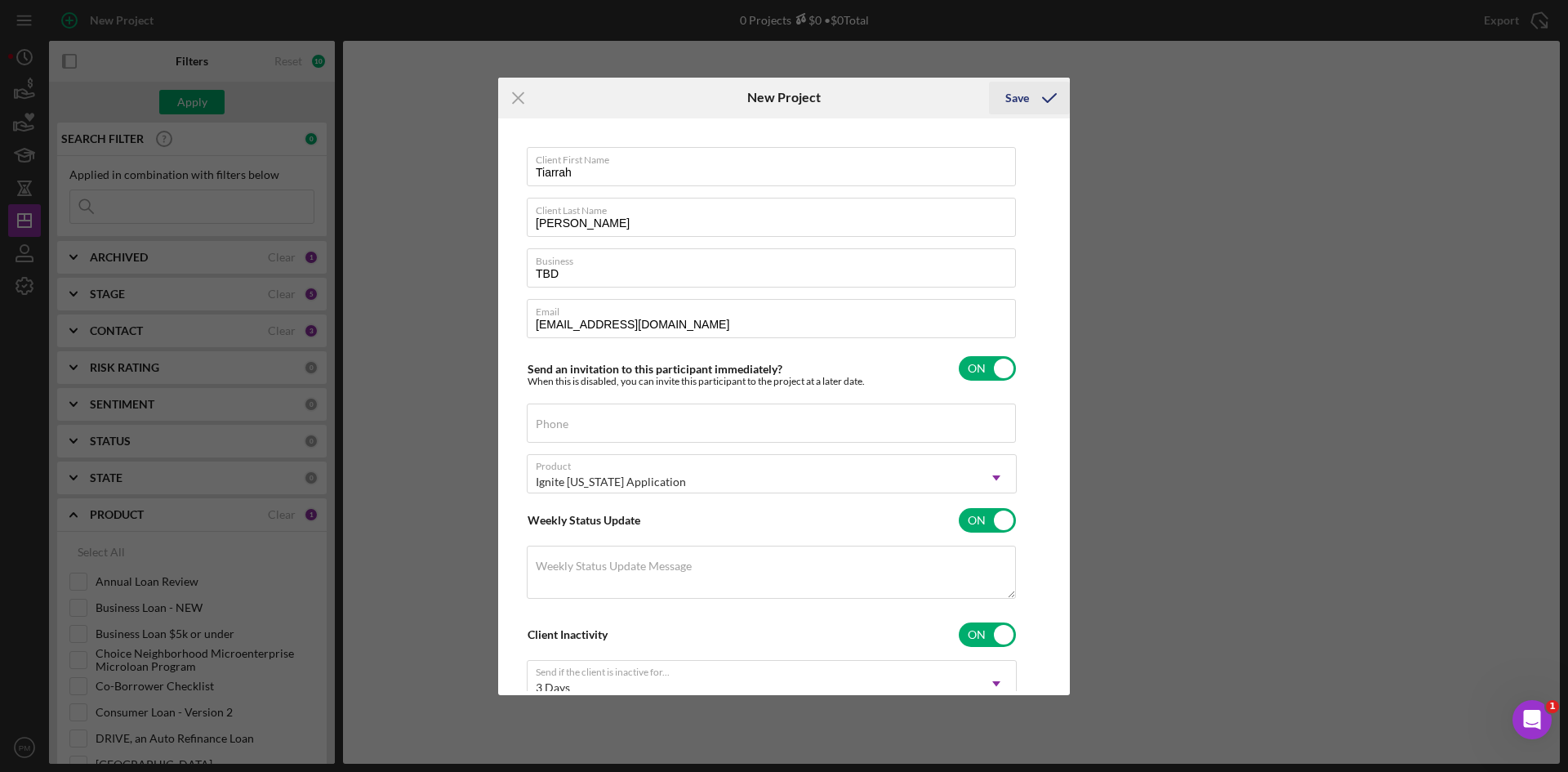
click at [1037, 103] on icon "submit" at bounding box center [1049, 98] width 41 height 41
checkbox input "false"
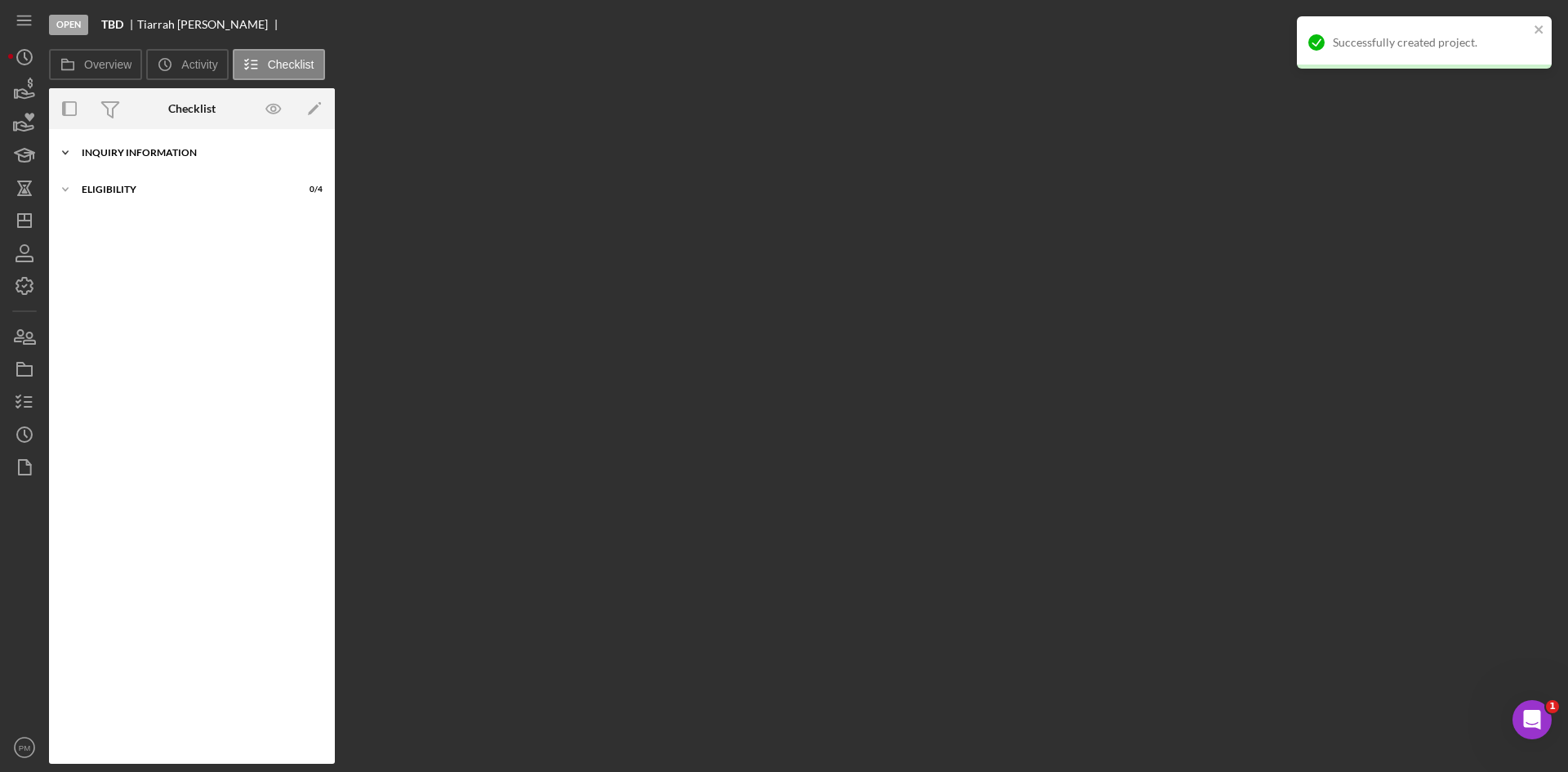
click at [162, 157] on div "Icon/Expander Inquiry Information 0 / 10" at bounding box center [192, 152] width 286 height 33
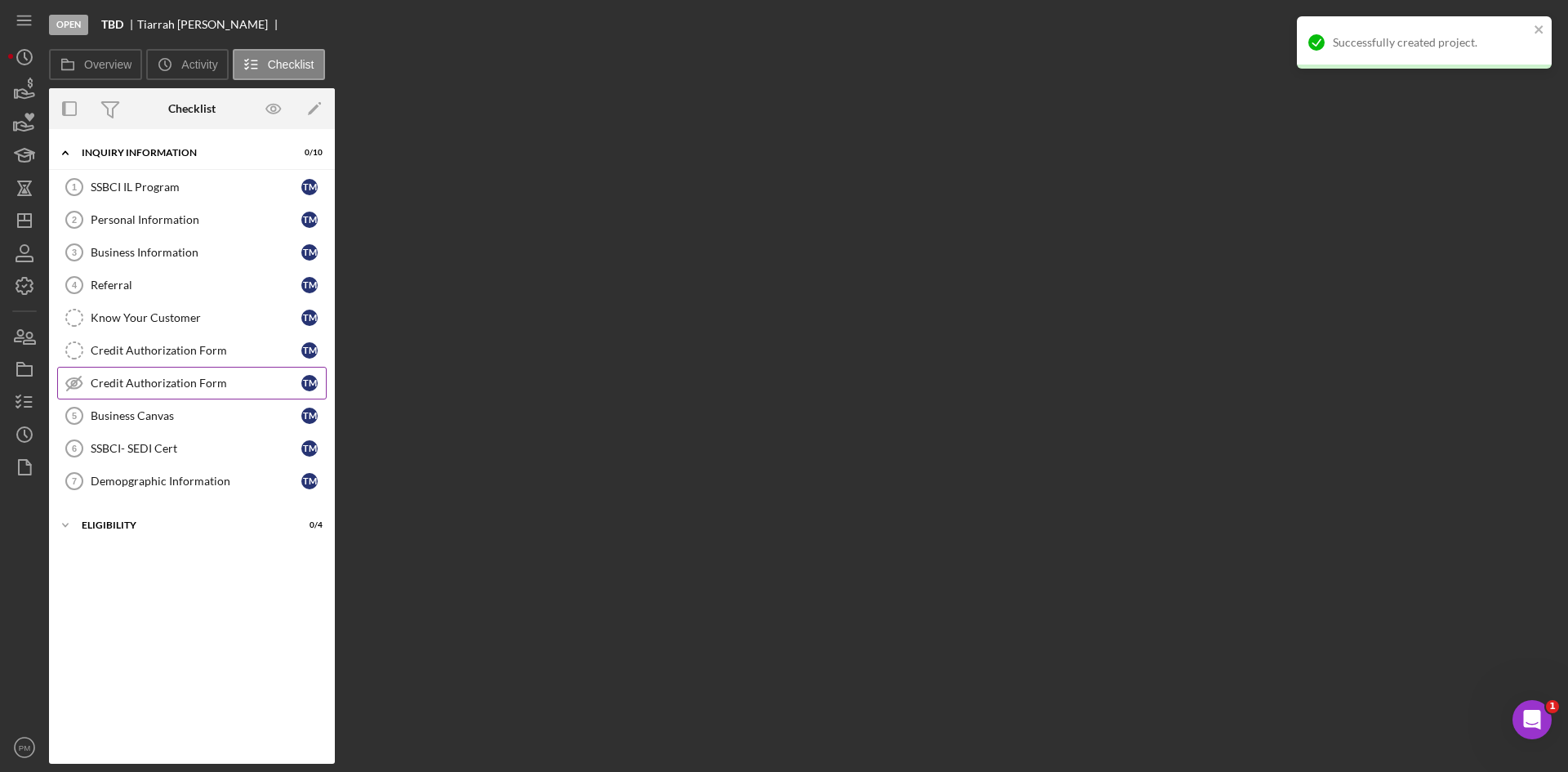
click at [108, 373] on link "Credit Authorization Form Credit Authorization Form T M" at bounding box center [192, 383] width 269 height 33
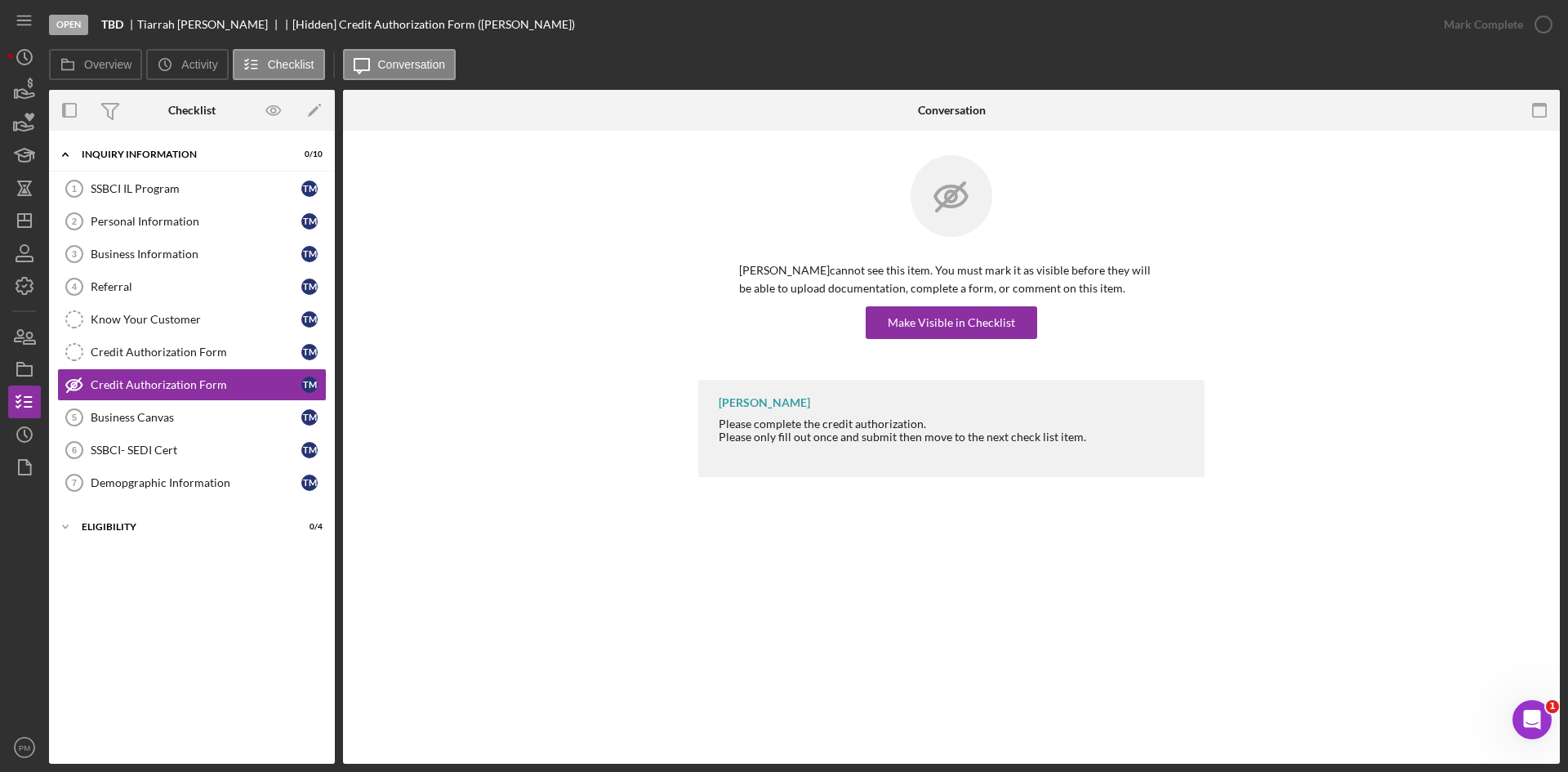
click at [962, 303] on div "[PERSON_NAME] cannot see this item. You must mark it as visible before they wil…" at bounding box center [951, 300] width 425 height 77
click at [959, 312] on div "Make Visible in Checklist" at bounding box center [951, 322] width 127 height 33
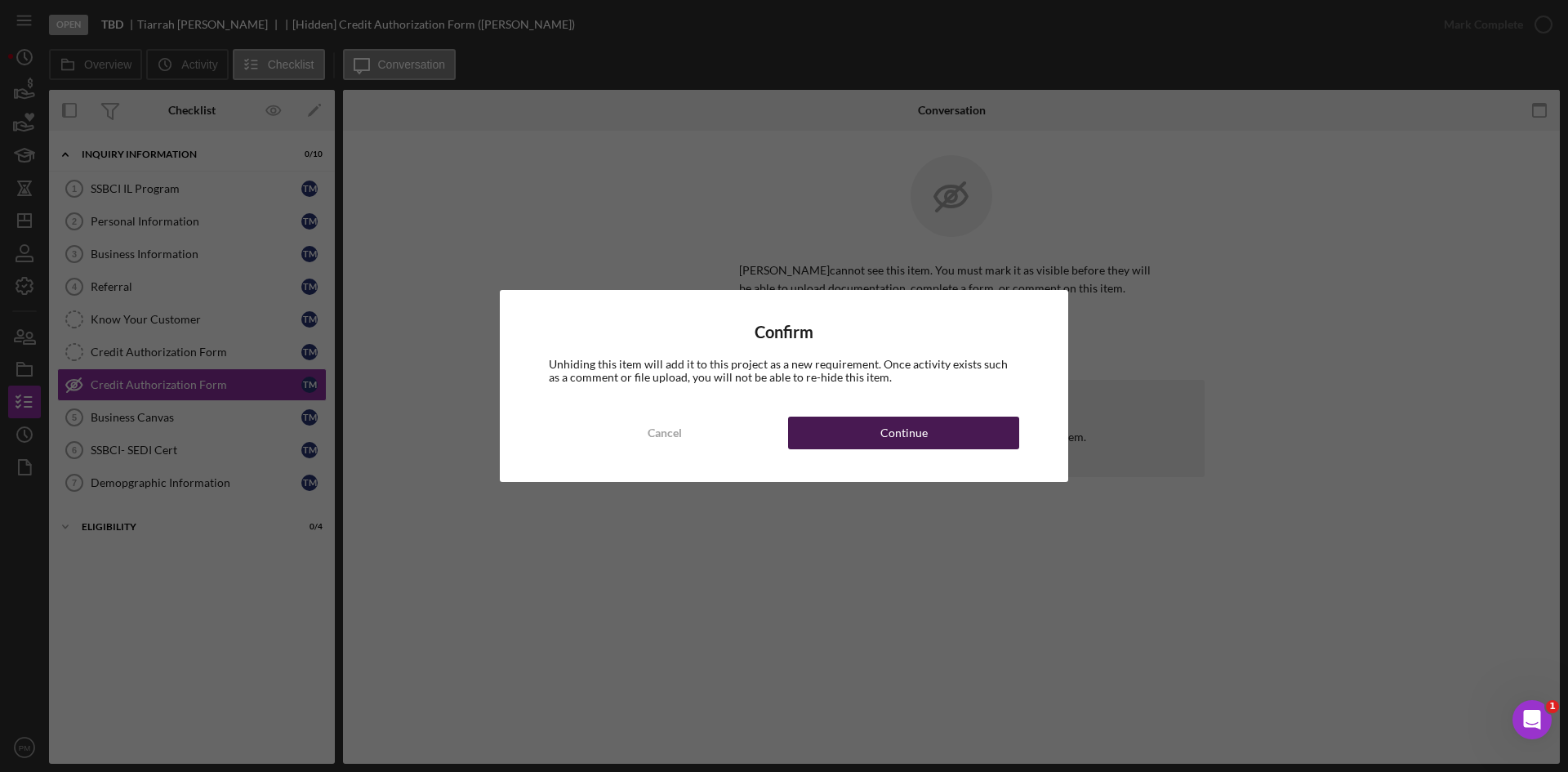
click at [884, 422] on div "Continue" at bounding box center [904, 432] width 47 height 33
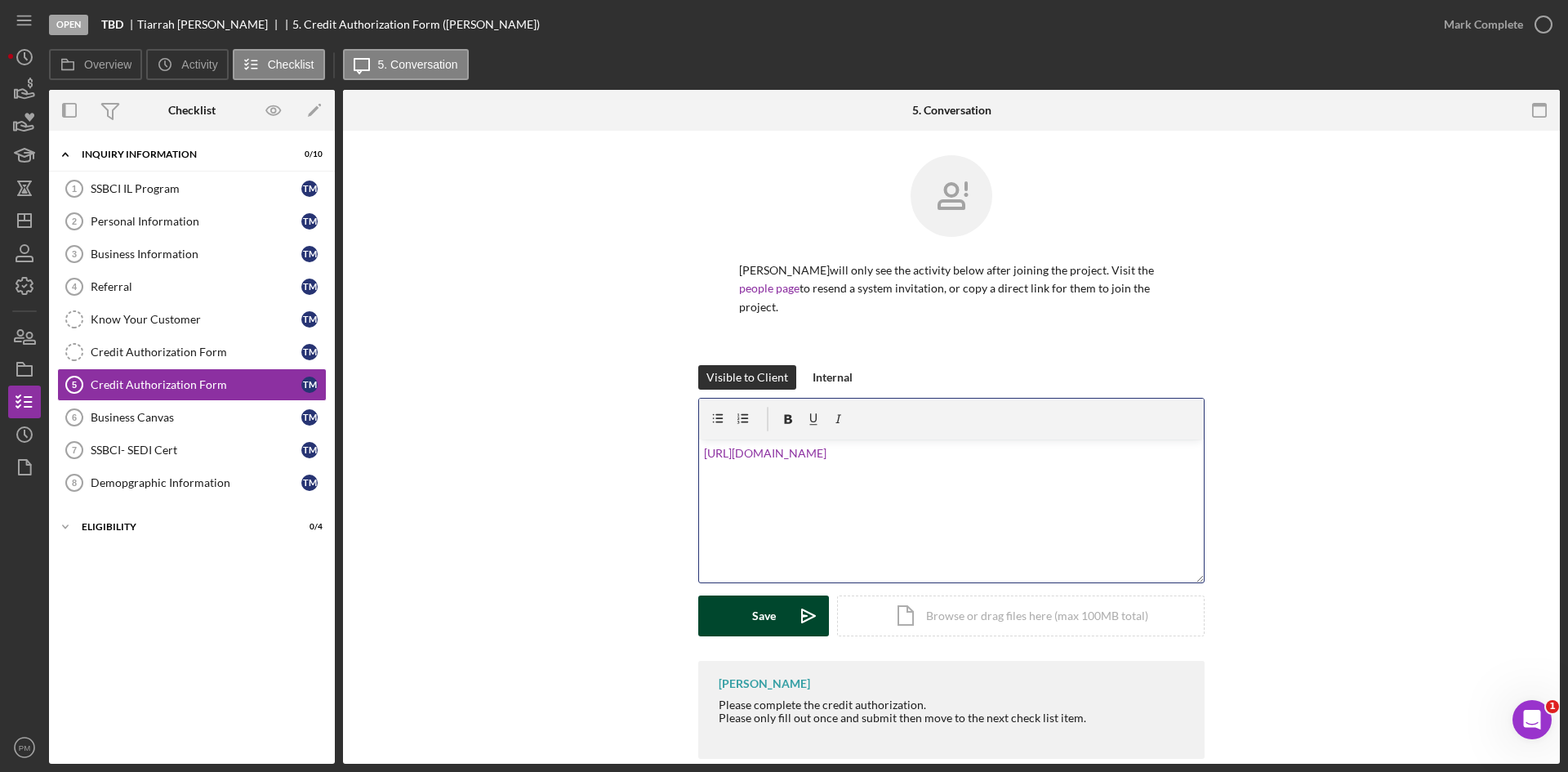
click at [763, 595] on div "Save" at bounding box center [763, 616] width 24 height 41
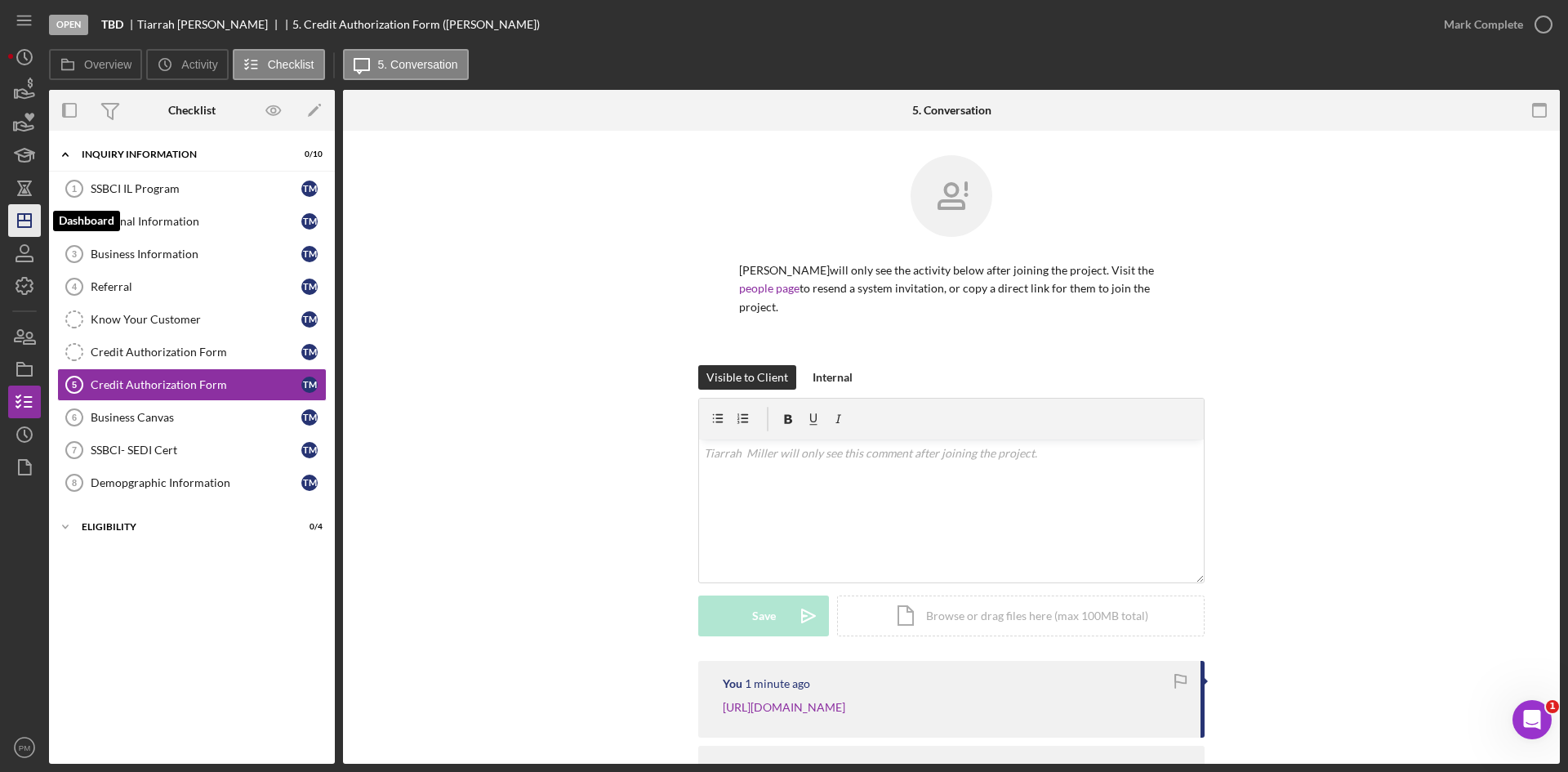
click at [29, 227] on polygon "button" at bounding box center [24, 220] width 13 height 13
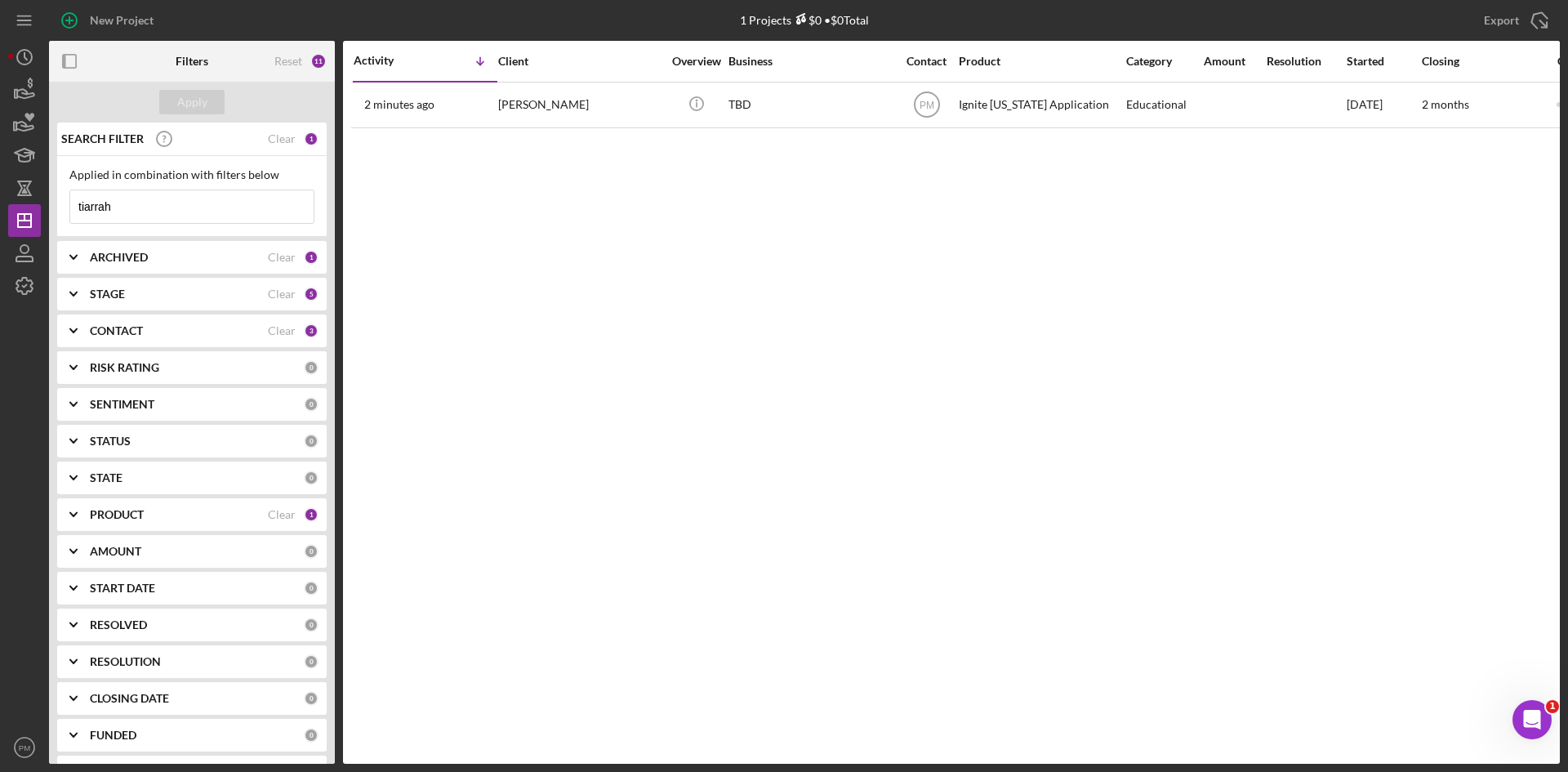
click at [107, 214] on input "tiarrah" at bounding box center [192, 206] width 243 height 33
drag, startPoint x: 113, startPoint y: 206, endPoint x: 4, endPoint y: 198, distance: 109.3
click at [4, 198] on div "New Project 1 Projects $0 • $0 Total tiarrah Export Icon/Export Filters Reset 1…" at bounding box center [784, 386] width 1568 height 772
click at [117, 210] on input at bounding box center [192, 206] width 243 height 33
type input "[PERSON_NAME]"
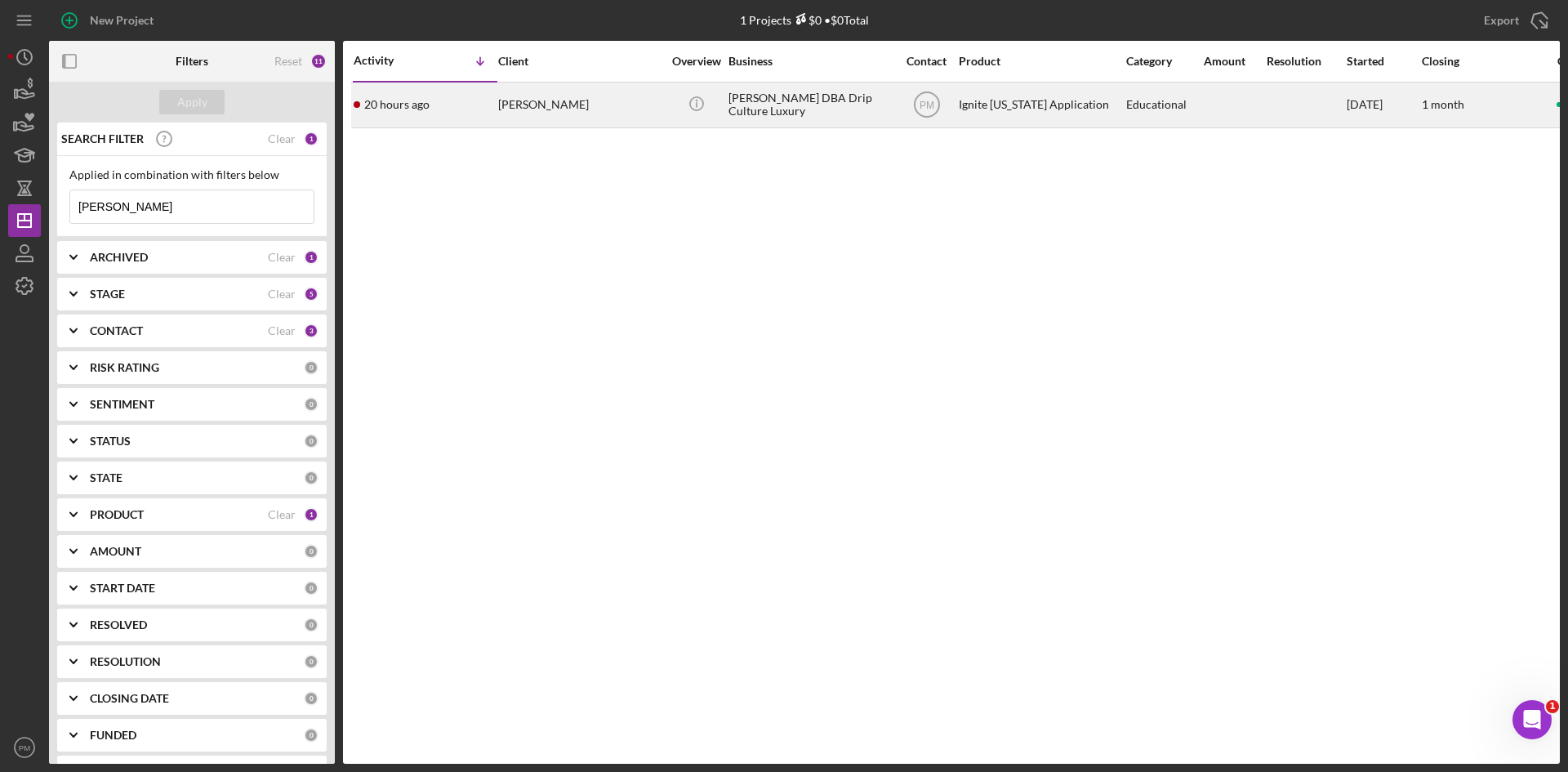
click at [511, 106] on div "[PERSON_NAME]" at bounding box center [579, 104] width 163 height 43
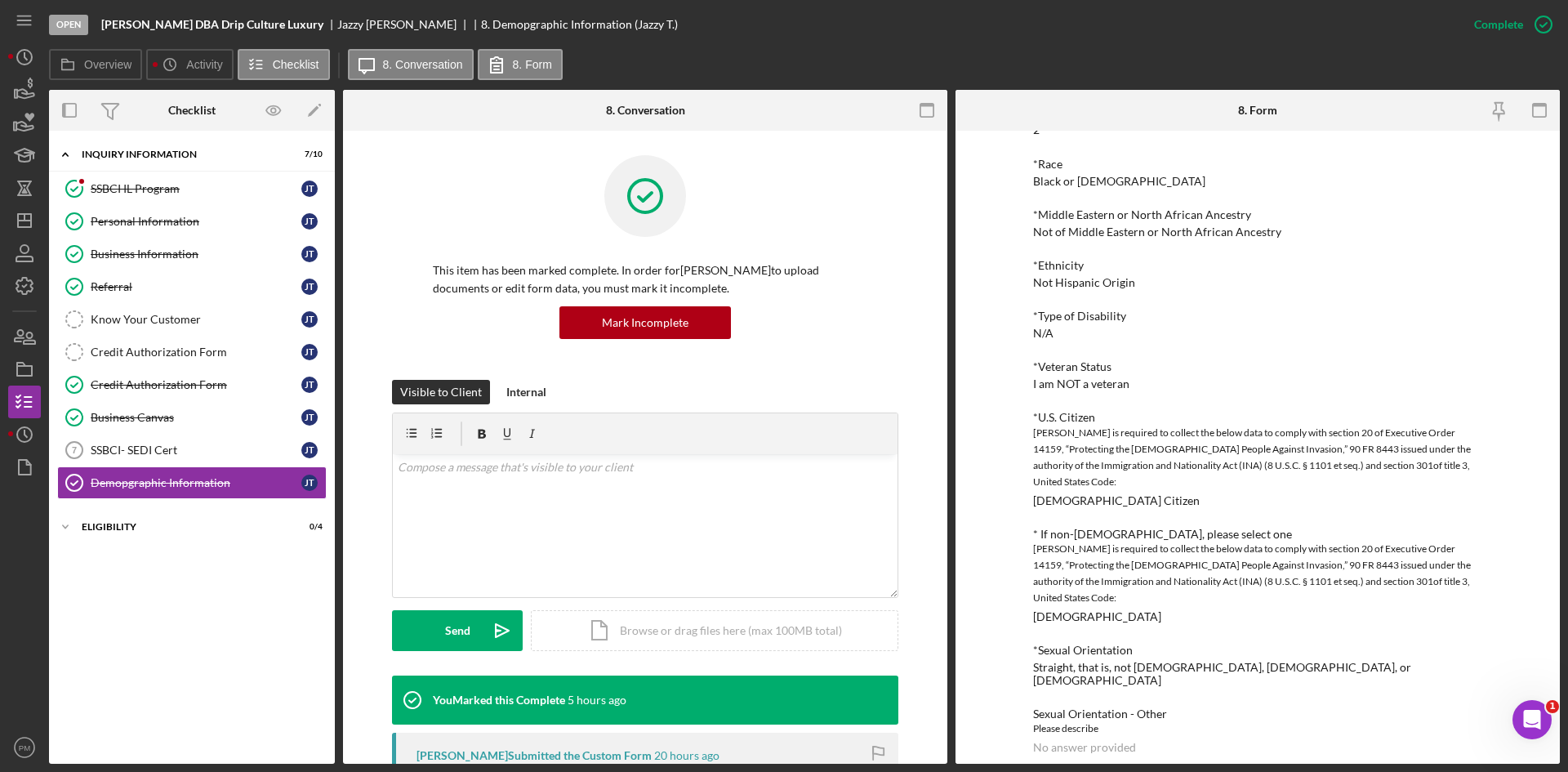
scroll to position [898, 0]
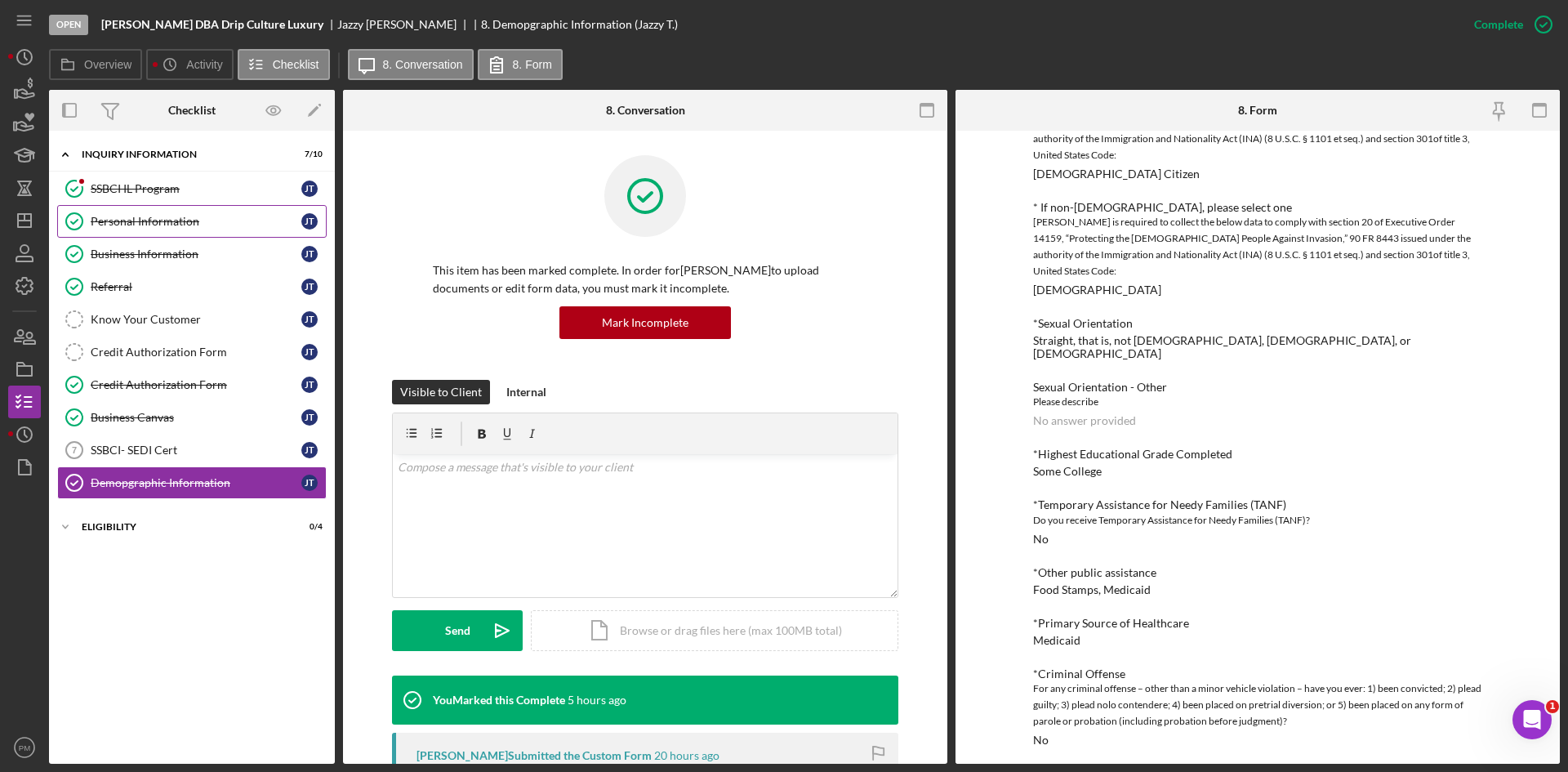
click at [123, 225] on div "Personal Information" at bounding box center [196, 221] width 211 height 13
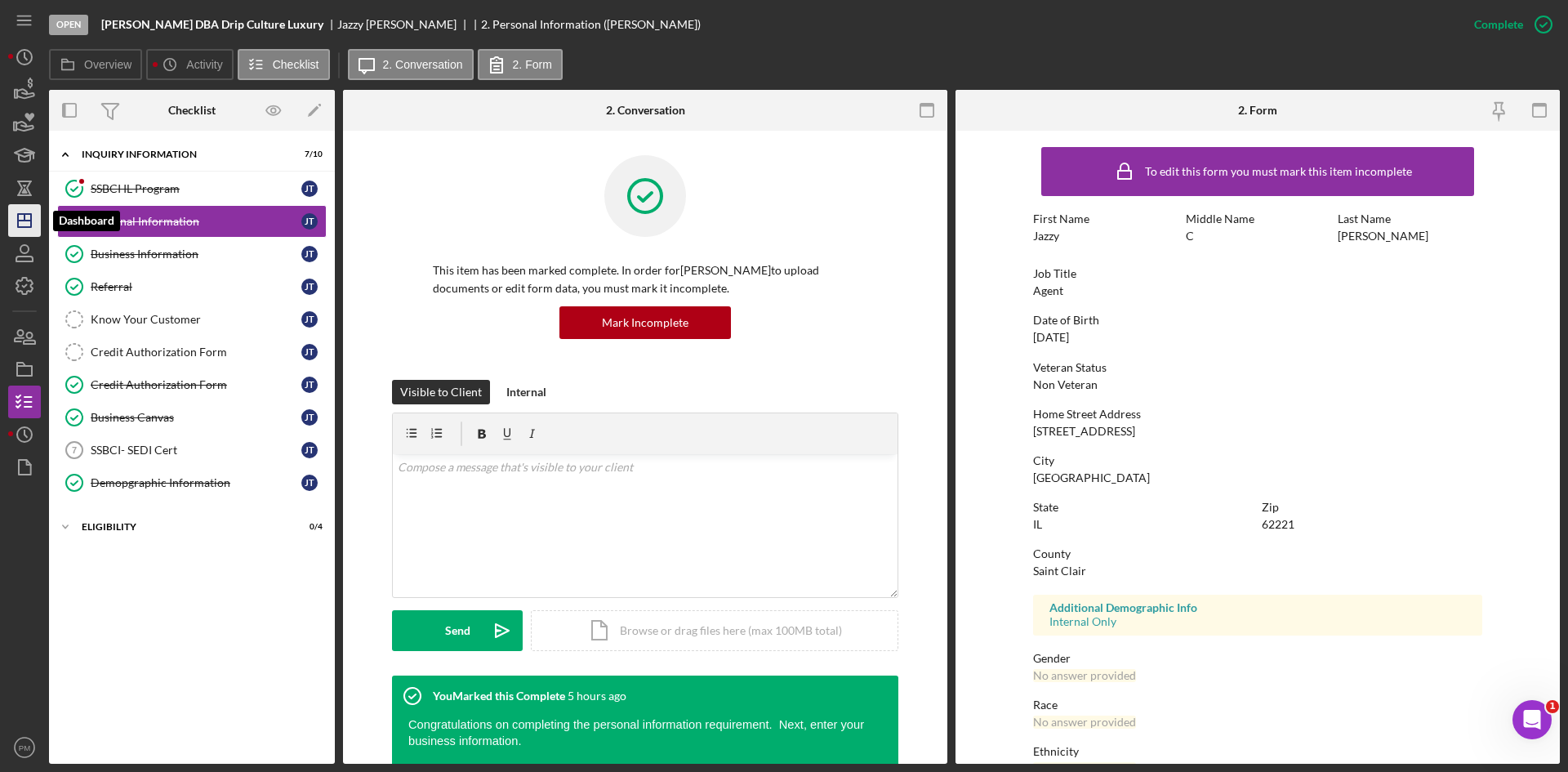
click at [22, 209] on icon "Icon/Dashboard" at bounding box center [24, 220] width 41 height 41
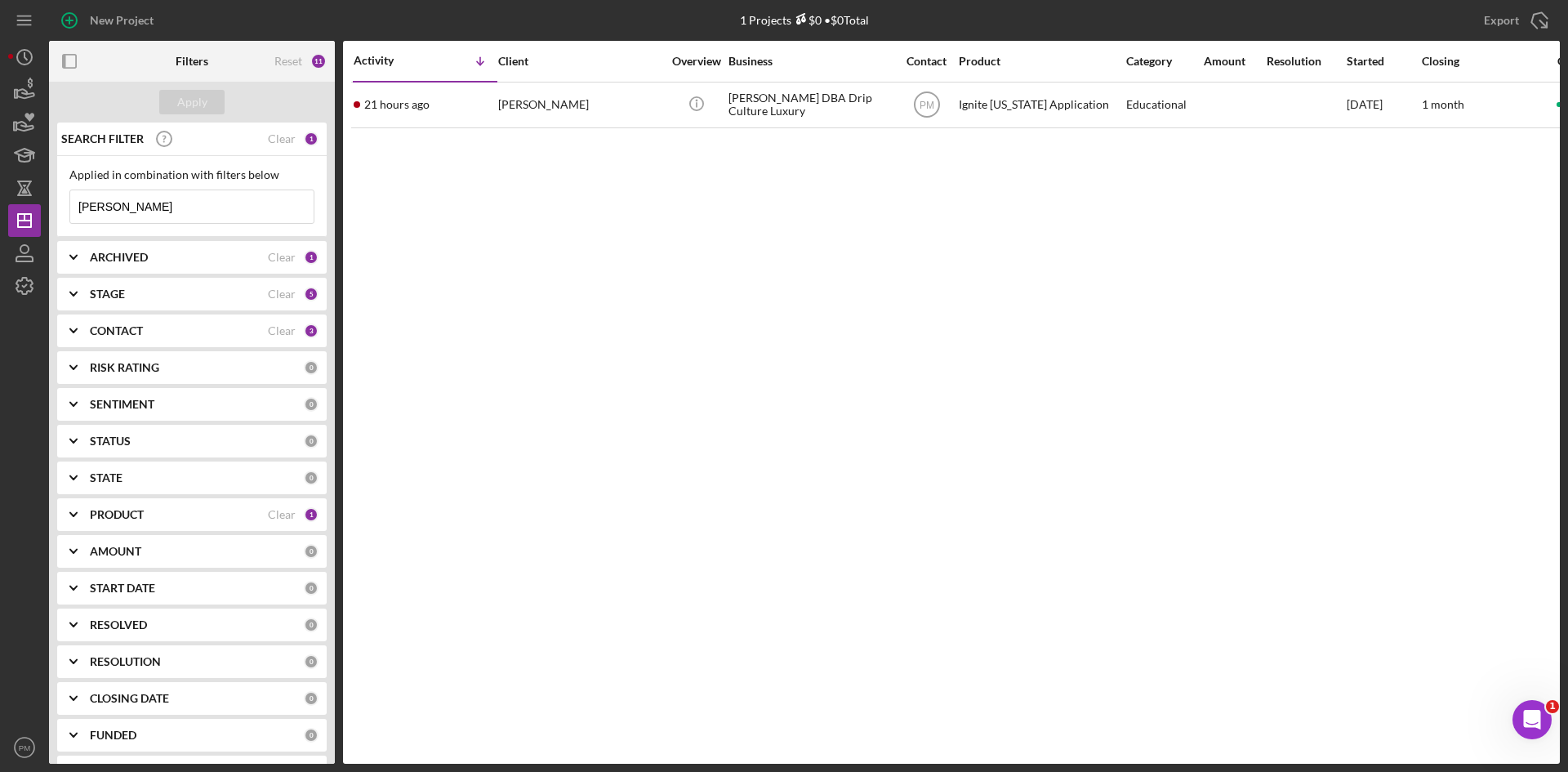
drag, startPoint x: 155, startPoint y: 204, endPoint x: 42, endPoint y: 202, distance: 113.0
click at [42, 202] on div "New Project 1 Projects $0 • $0 Total [PERSON_NAME] Export Icon/Export Filters R…" at bounding box center [784, 382] width 1551 height 764
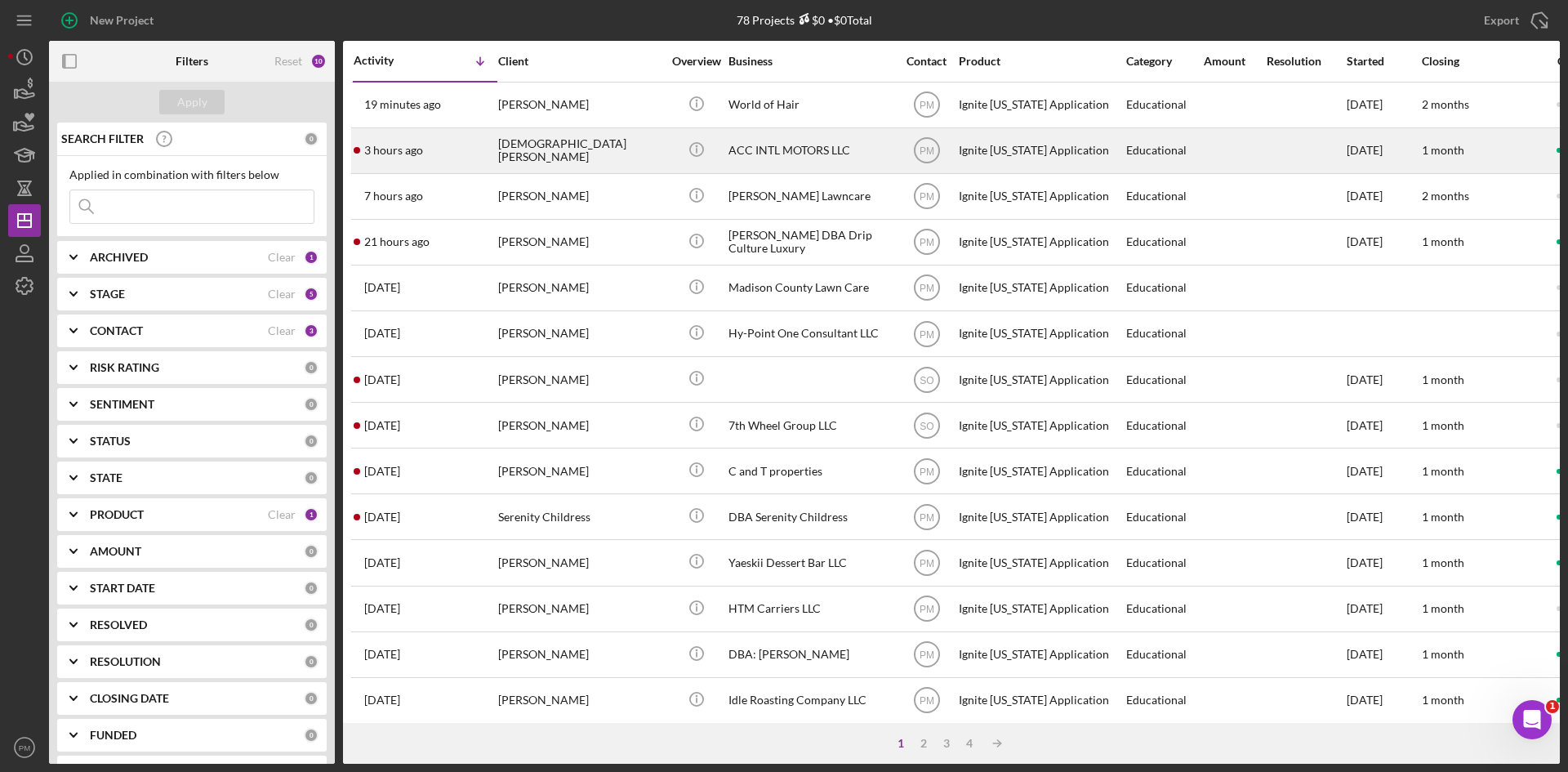
click at [531, 159] on div "[DEMOGRAPHIC_DATA][PERSON_NAME]" at bounding box center [579, 150] width 163 height 43
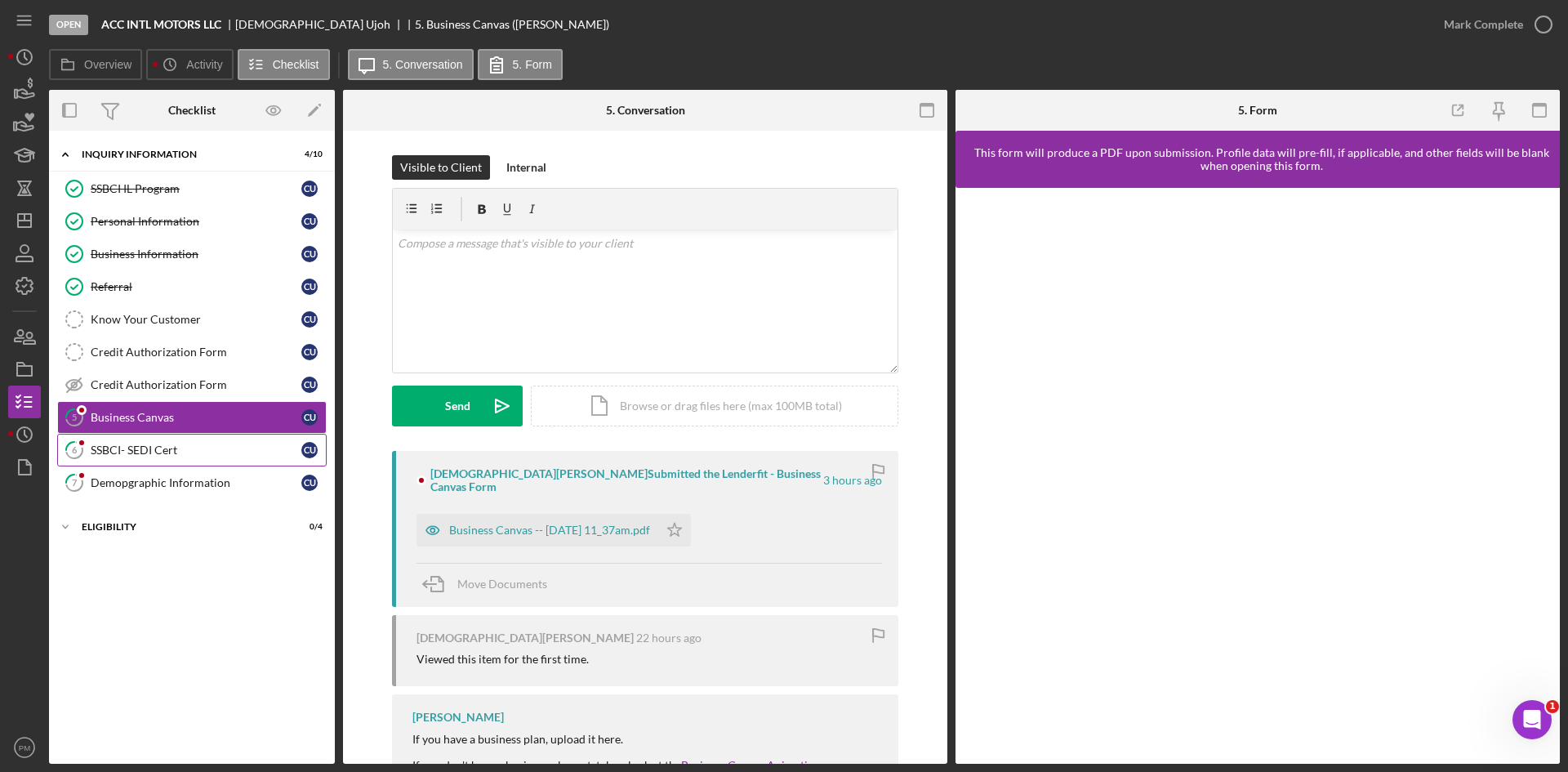
click at [104, 453] on div "SSBCI- SEDI Cert" at bounding box center [196, 450] width 211 height 13
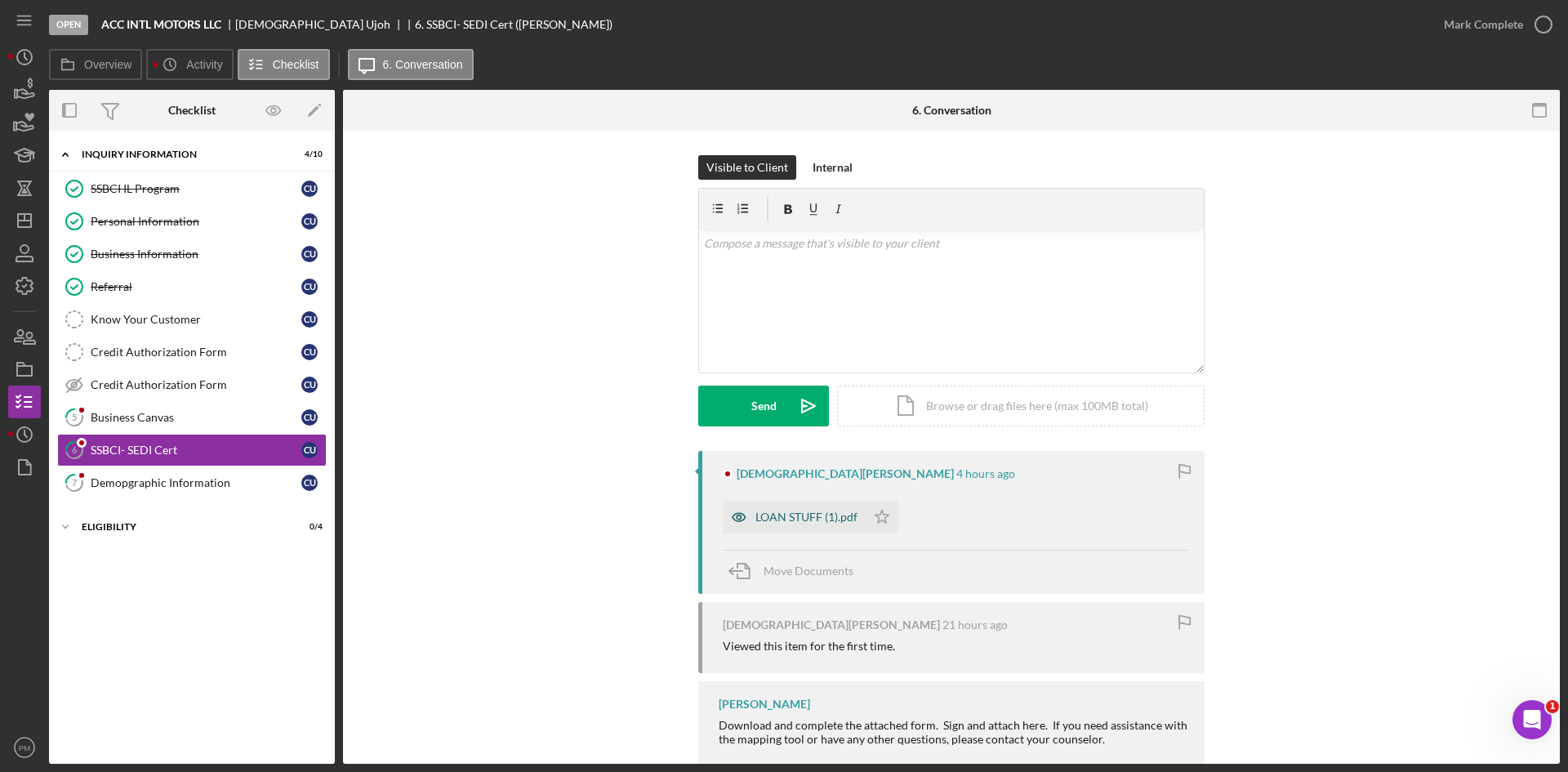
click at [789, 525] on div "LOAN STUFF (1).pdf" at bounding box center [794, 516] width 143 height 33
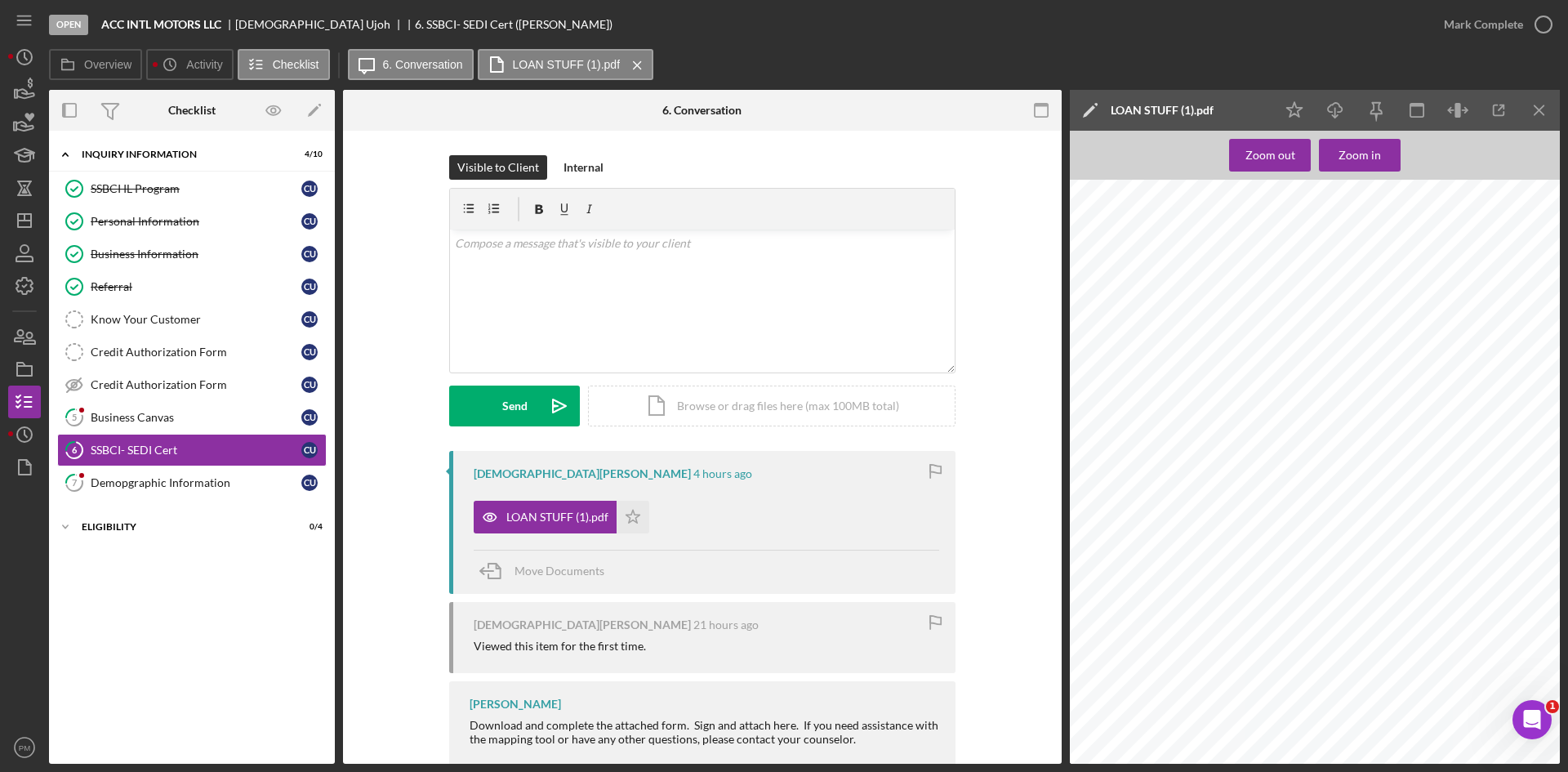
scroll to position [722, 0]
click at [1504, 15] on div "Mark Complete" at bounding box center [1483, 24] width 79 height 33
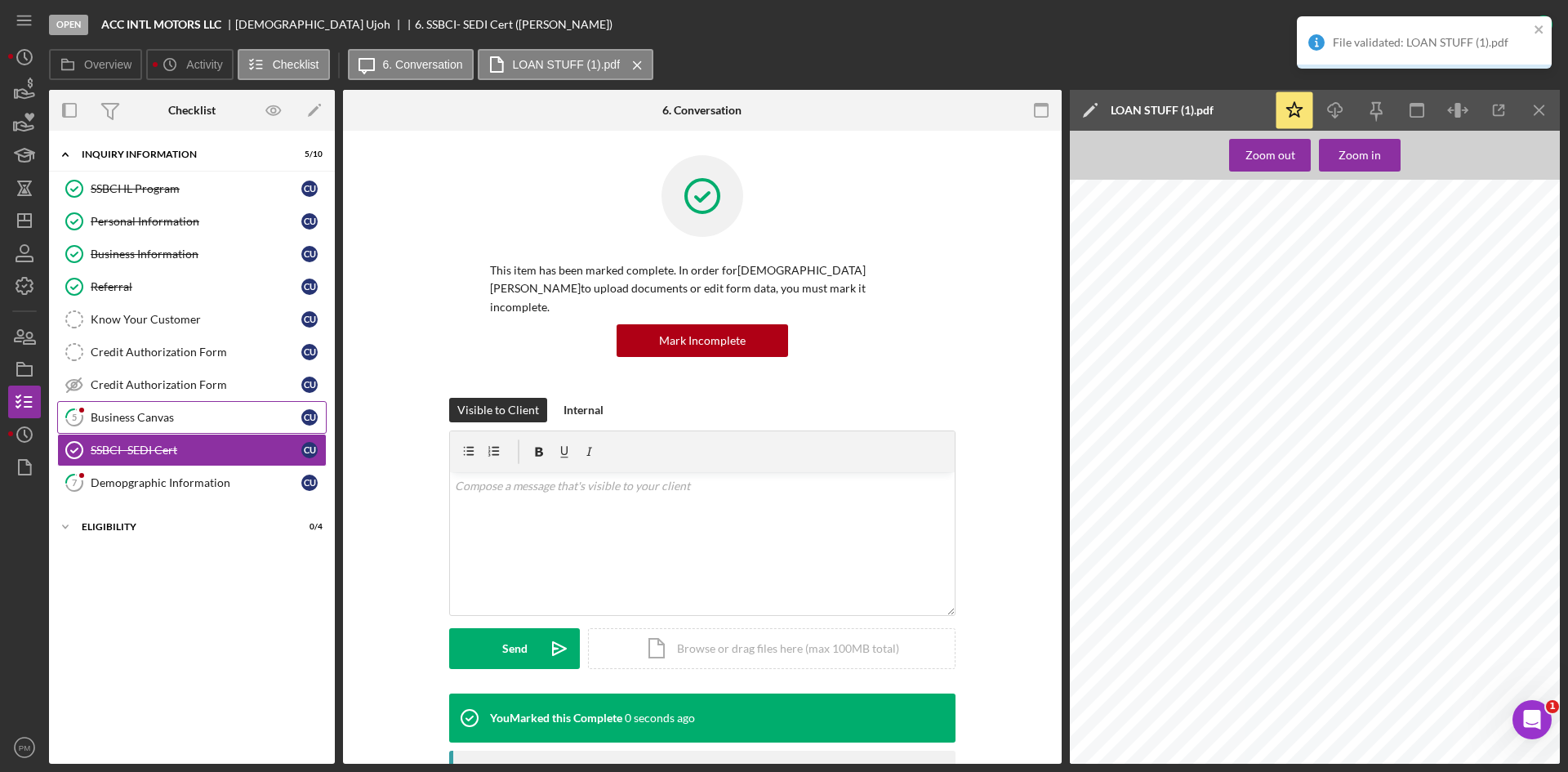
click at [159, 420] on div "Business Canvas" at bounding box center [196, 417] width 211 height 13
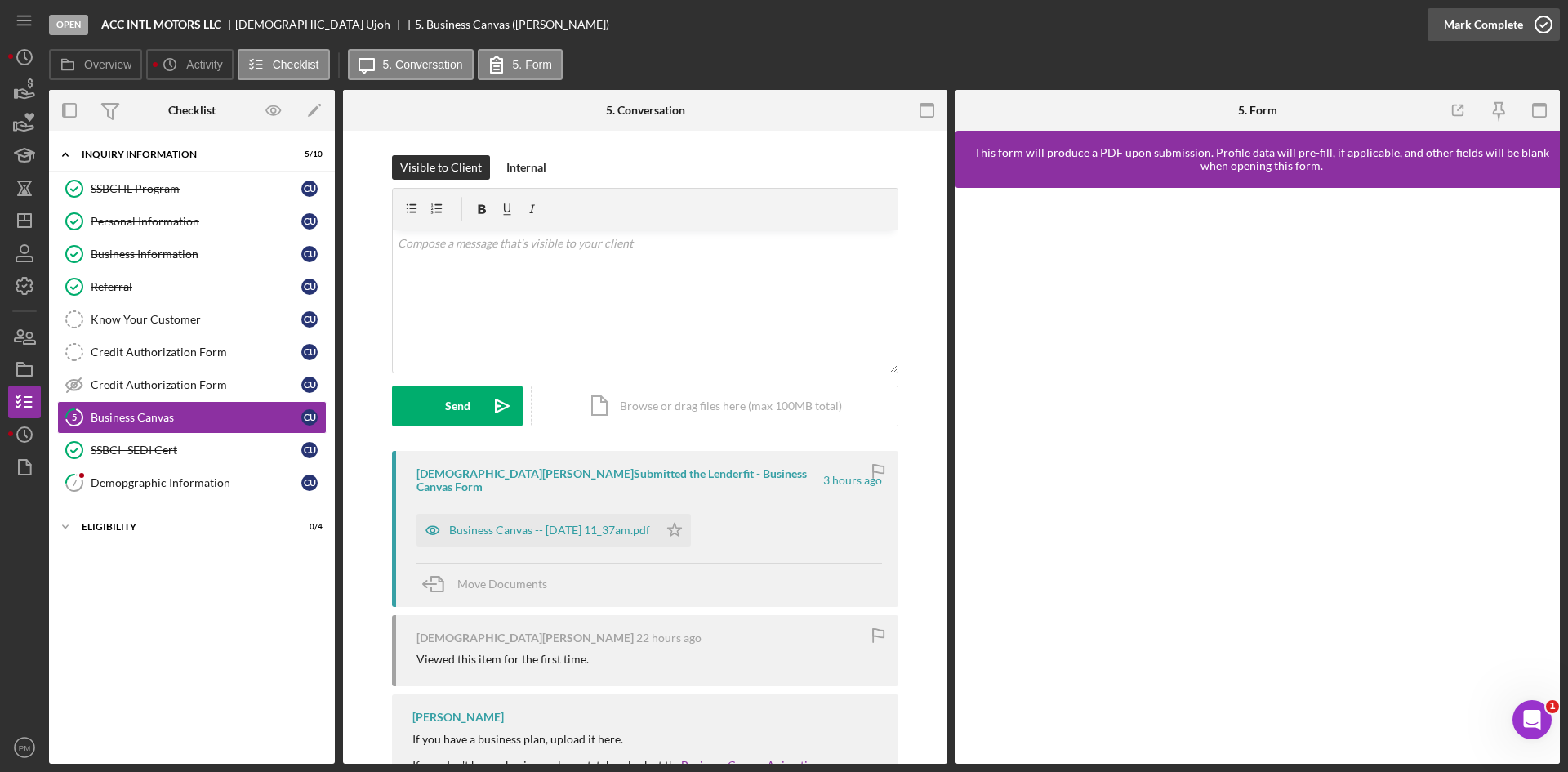
click at [1495, 40] on div "Mark Complete" at bounding box center [1483, 24] width 79 height 33
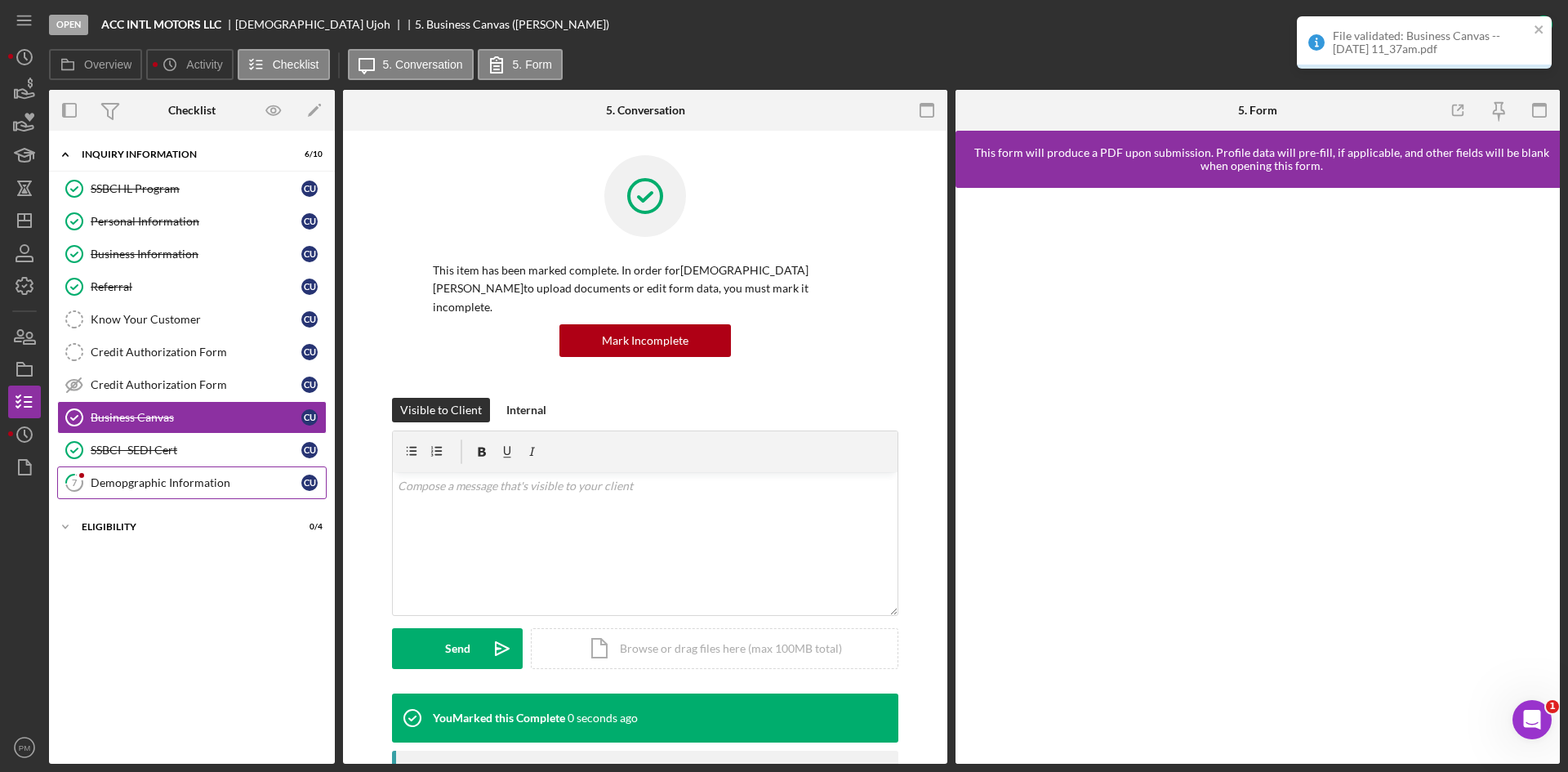
click at [195, 473] on link "7 Demopgraphic Information C U" at bounding box center [192, 483] width 269 height 33
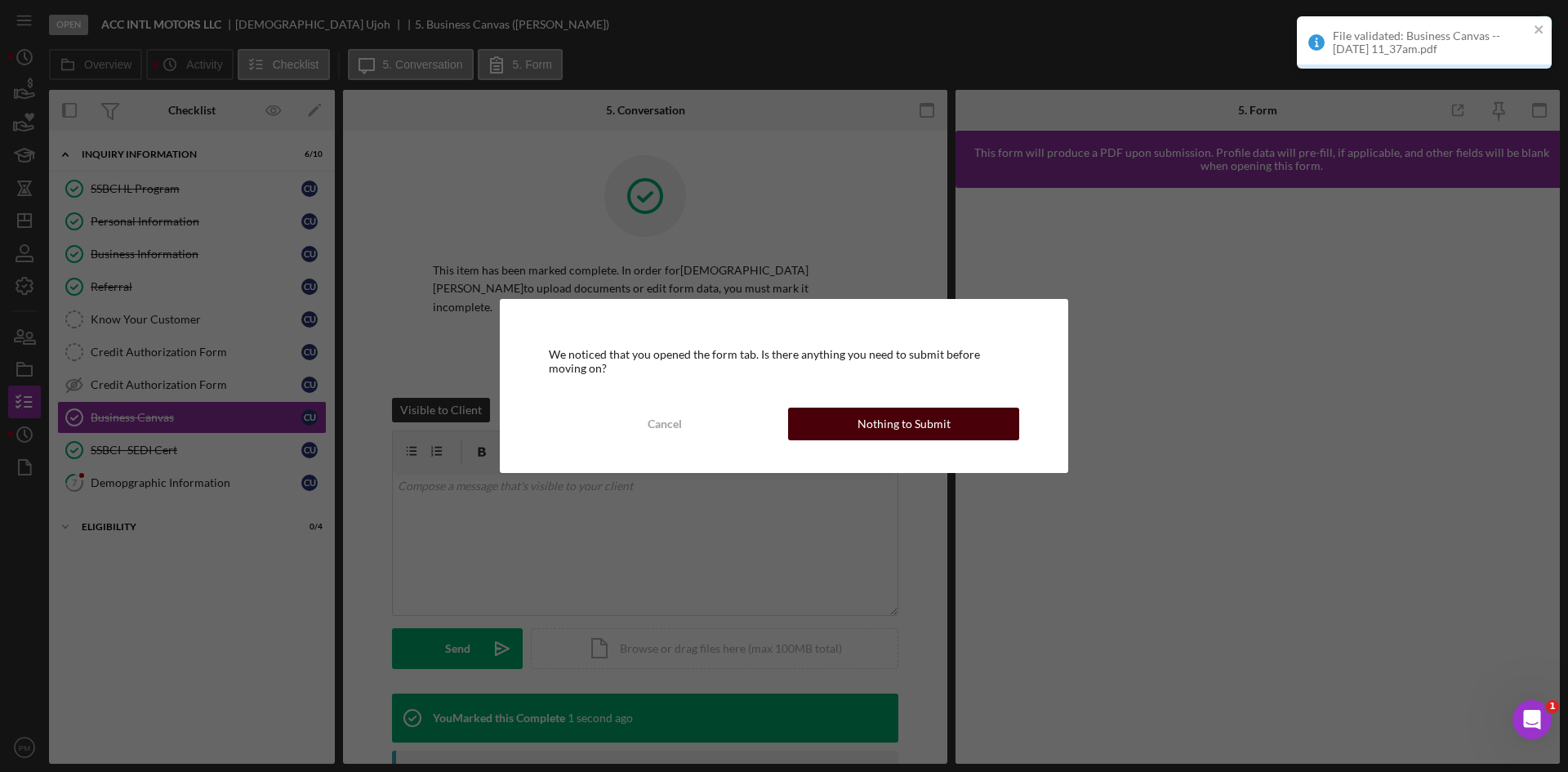
click at [848, 424] on button "Nothing to Submit" at bounding box center [903, 424] width 231 height 33
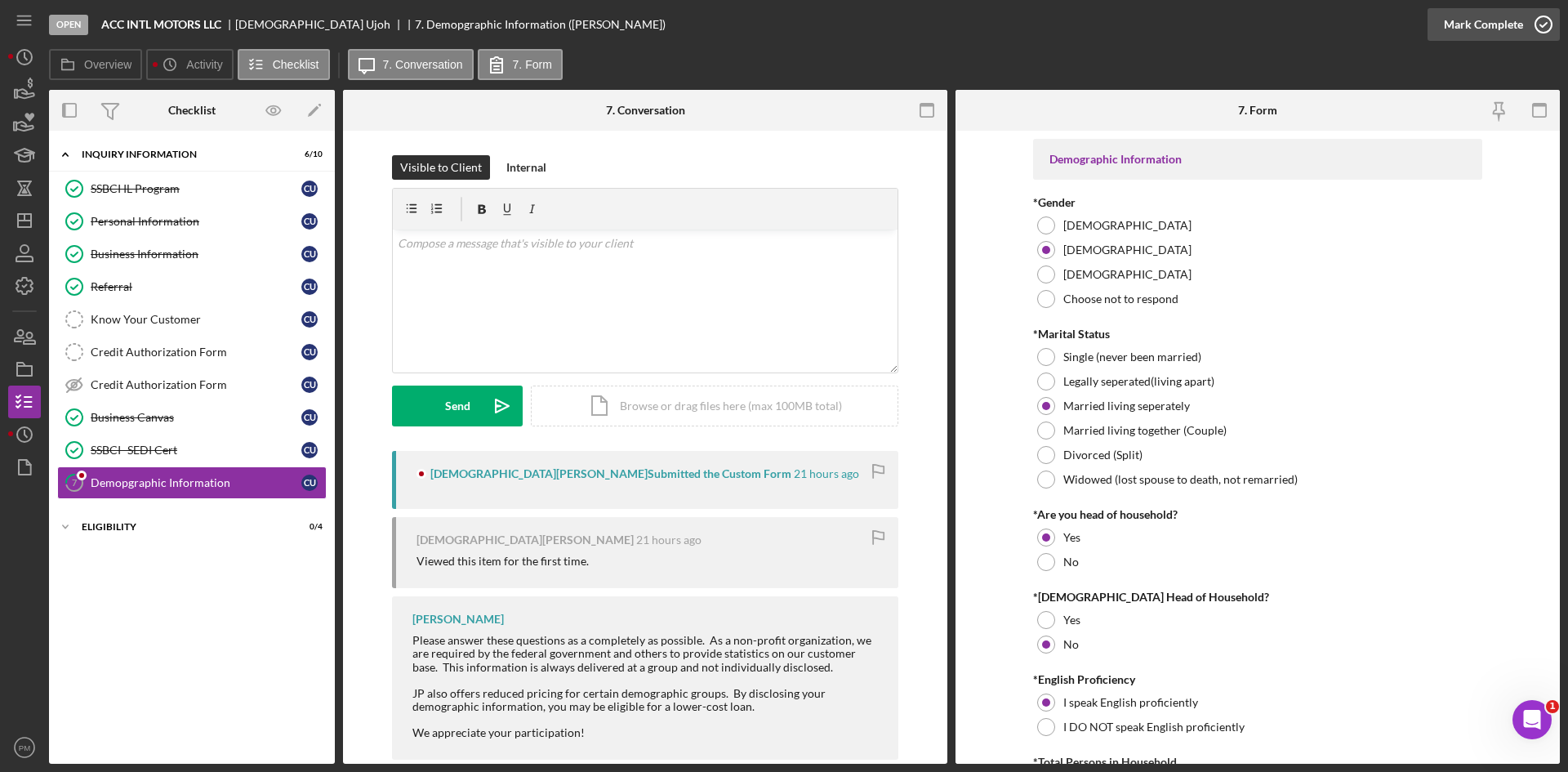
click at [1507, 20] on div "Mark Complete" at bounding box center [1483, 24] width 79 height 33
